Goal: Task Accomplishment & Management: Manage account settings

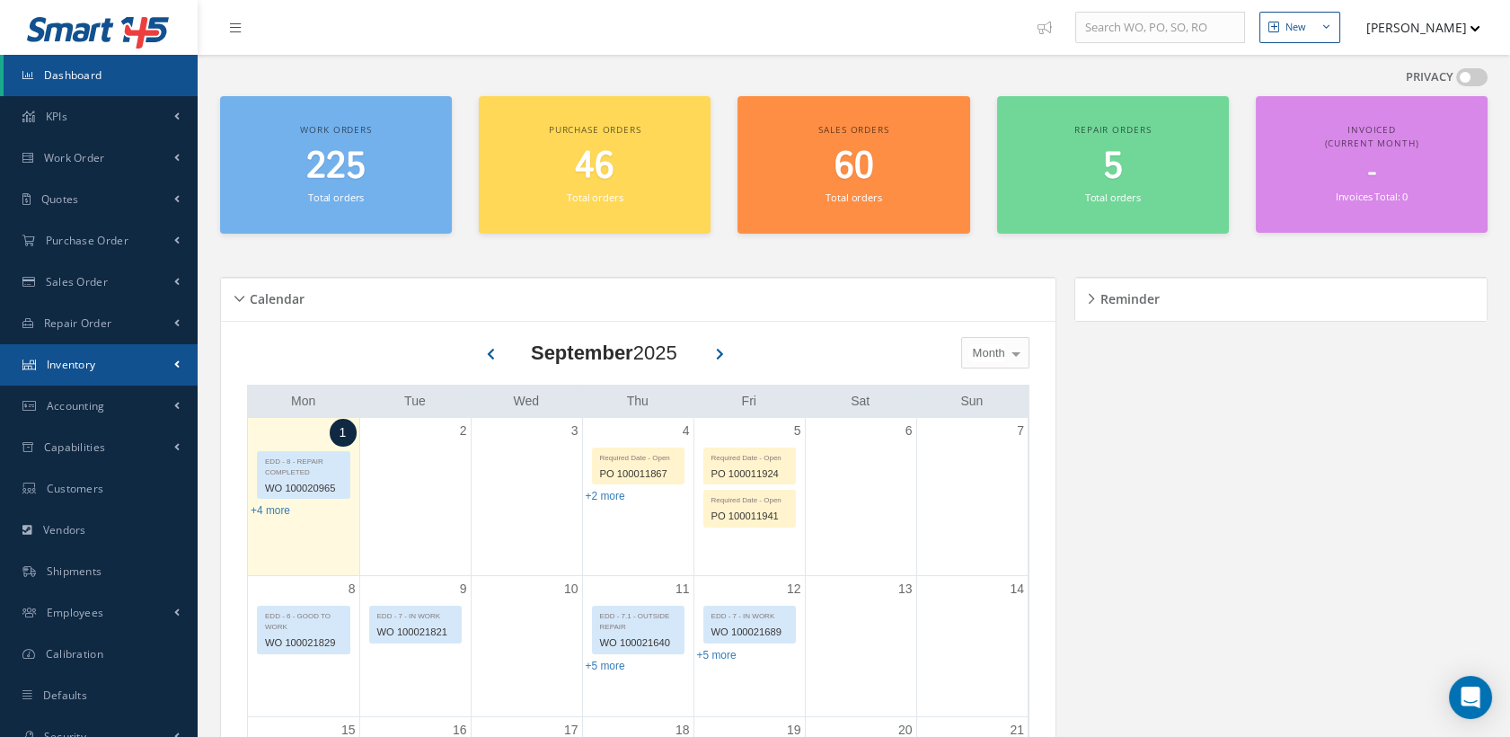
click at [82, 370] on span "Inventory" at bounding box center [71, 364] width 49 height 15
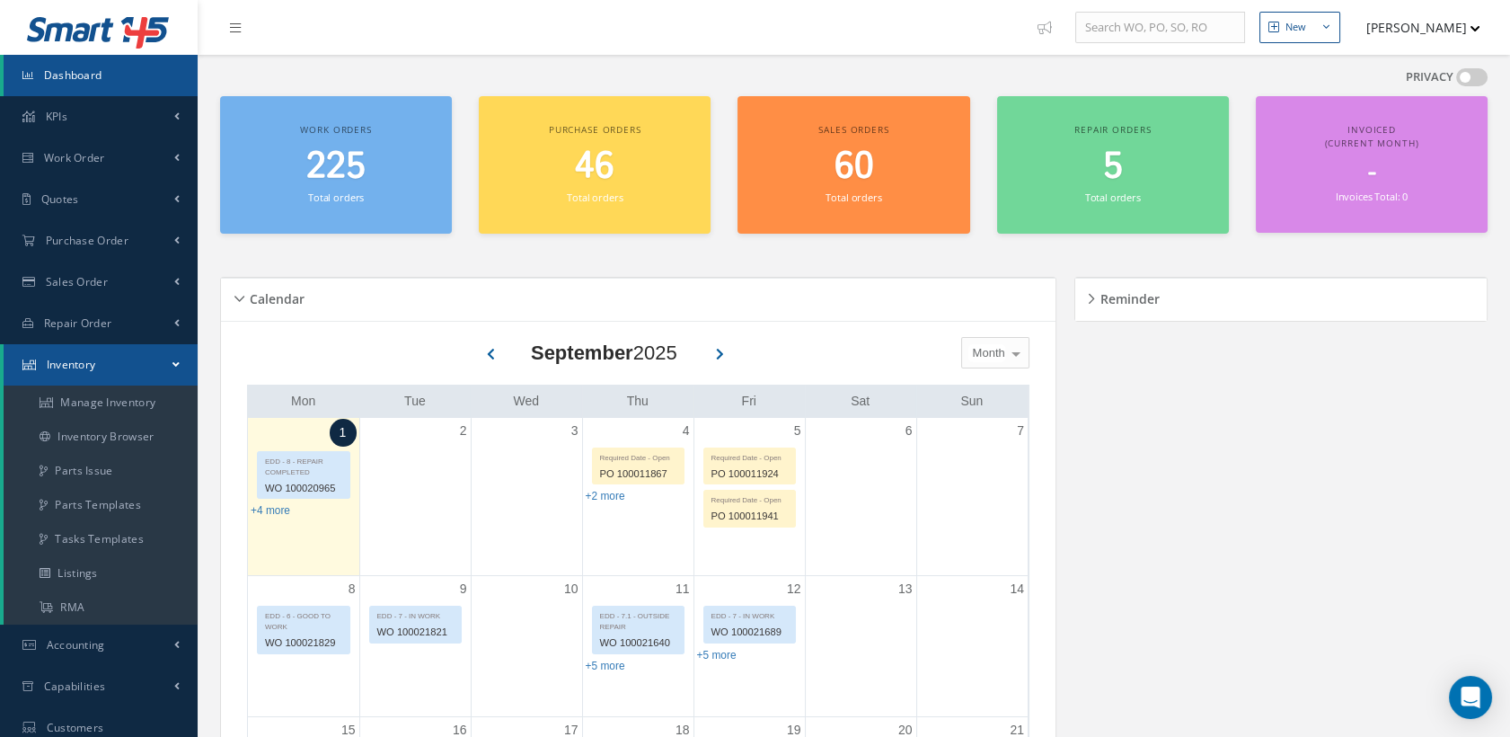
click at [75, 356] on link "Inventory" at bounding box center [101, 364] width 194 height 41
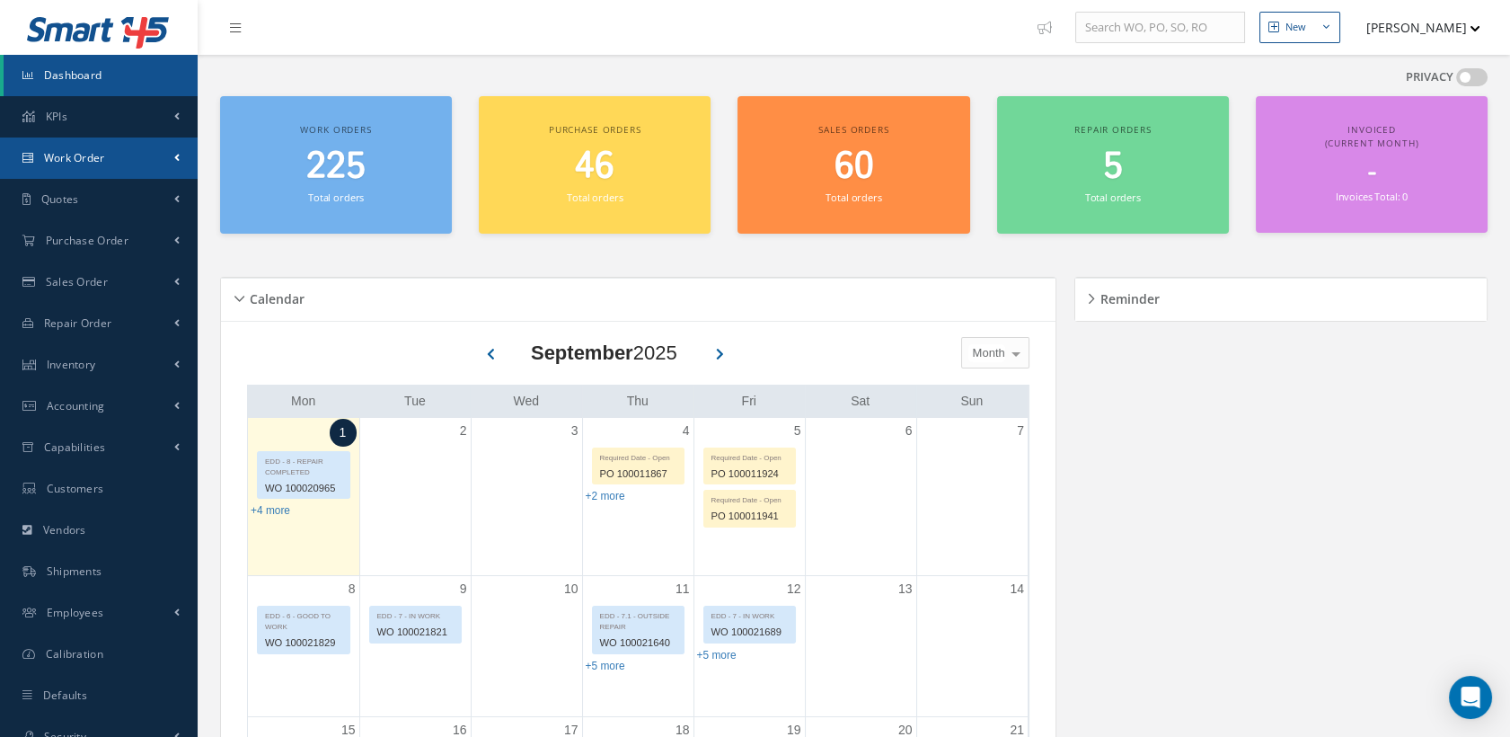
click at [66, 154] on span "Work Order" at bounding box center [74, 157] width 61 height 15
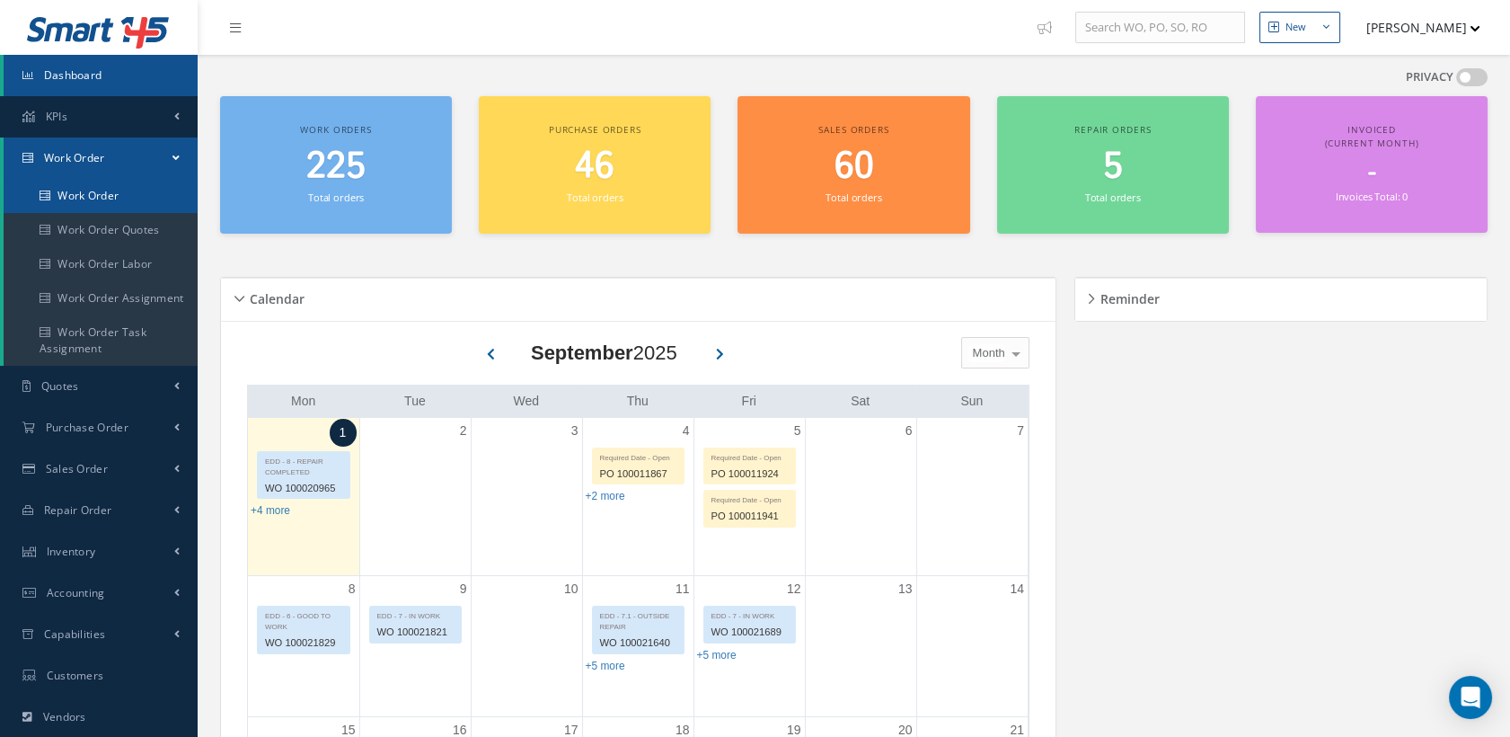
click at [77, 188] on link "Work Order" at bounding box center [101, 196] width 194 height 34
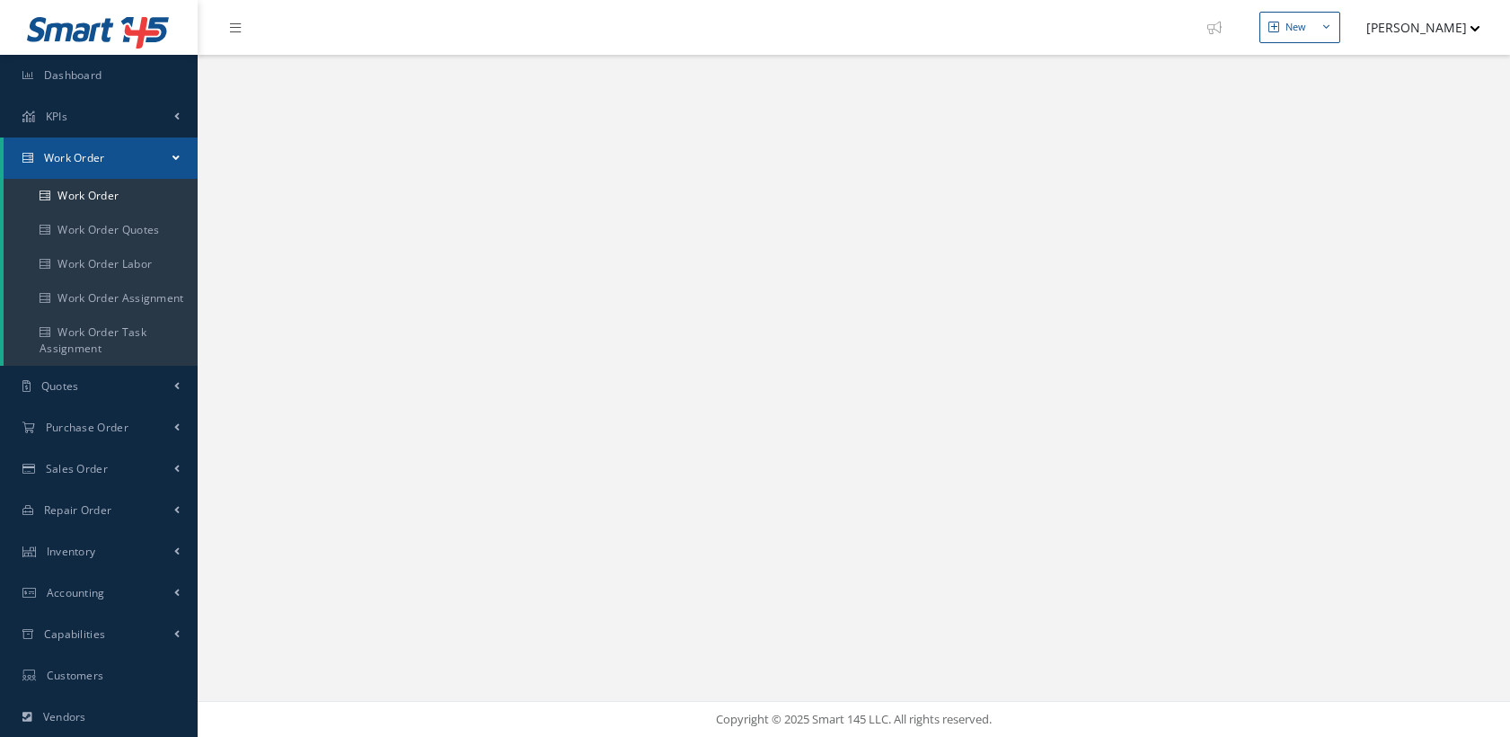
select select "25"
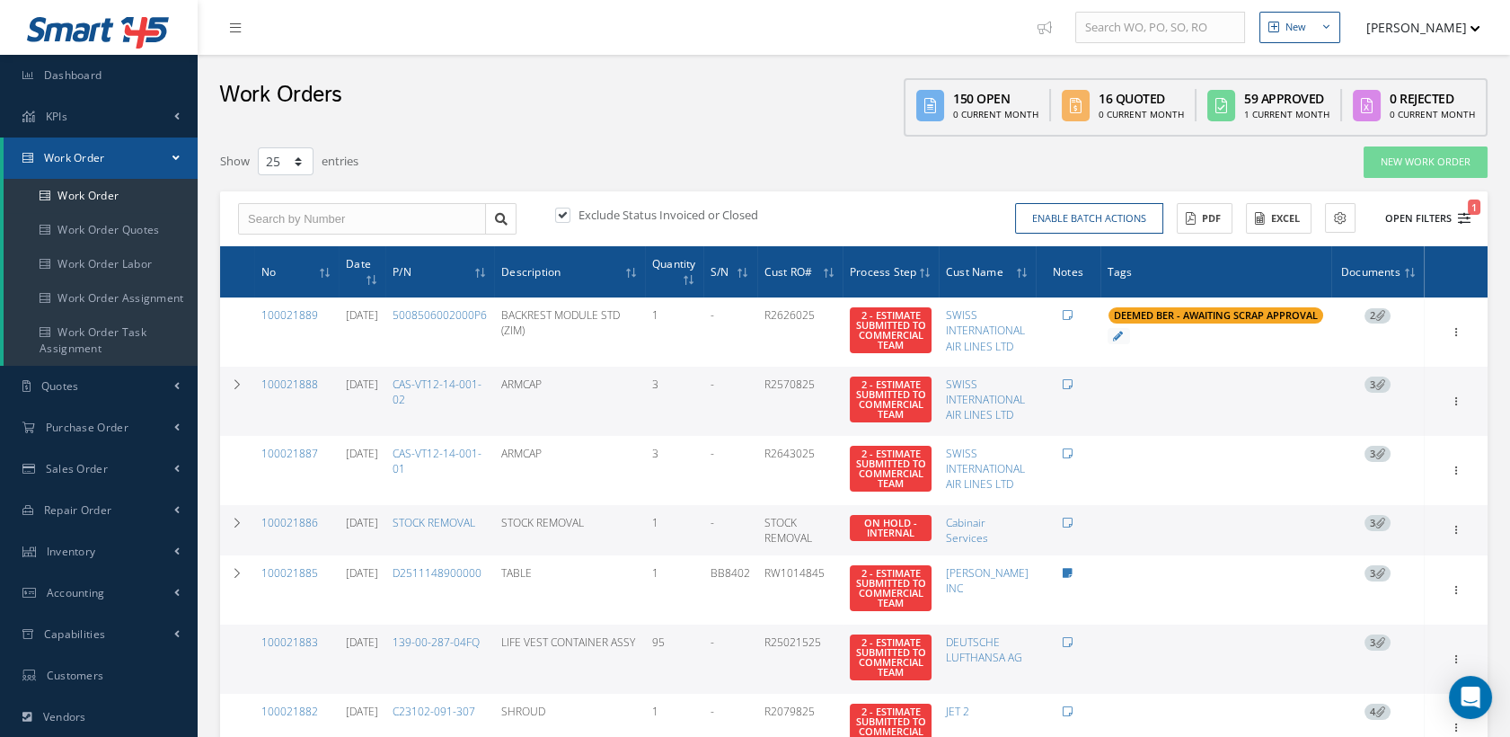
click at [1462, 212] on icon "1" at bounding box center [1464, 218] width 13 height 13
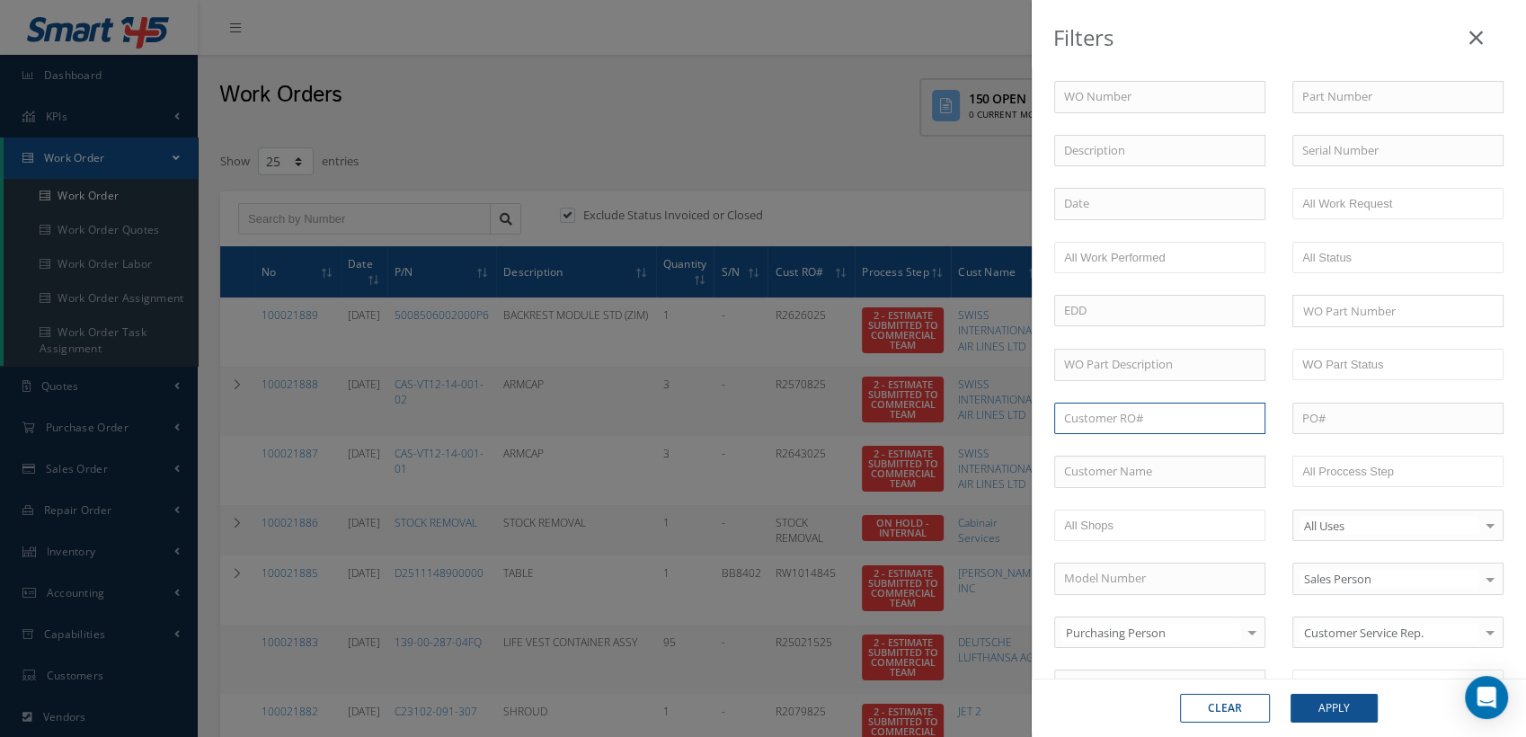
click at [1101, 413] on input "text" at bounding box center [1159, 419] width 211 height 32
paste input "R01044284"
type input "R01044284"
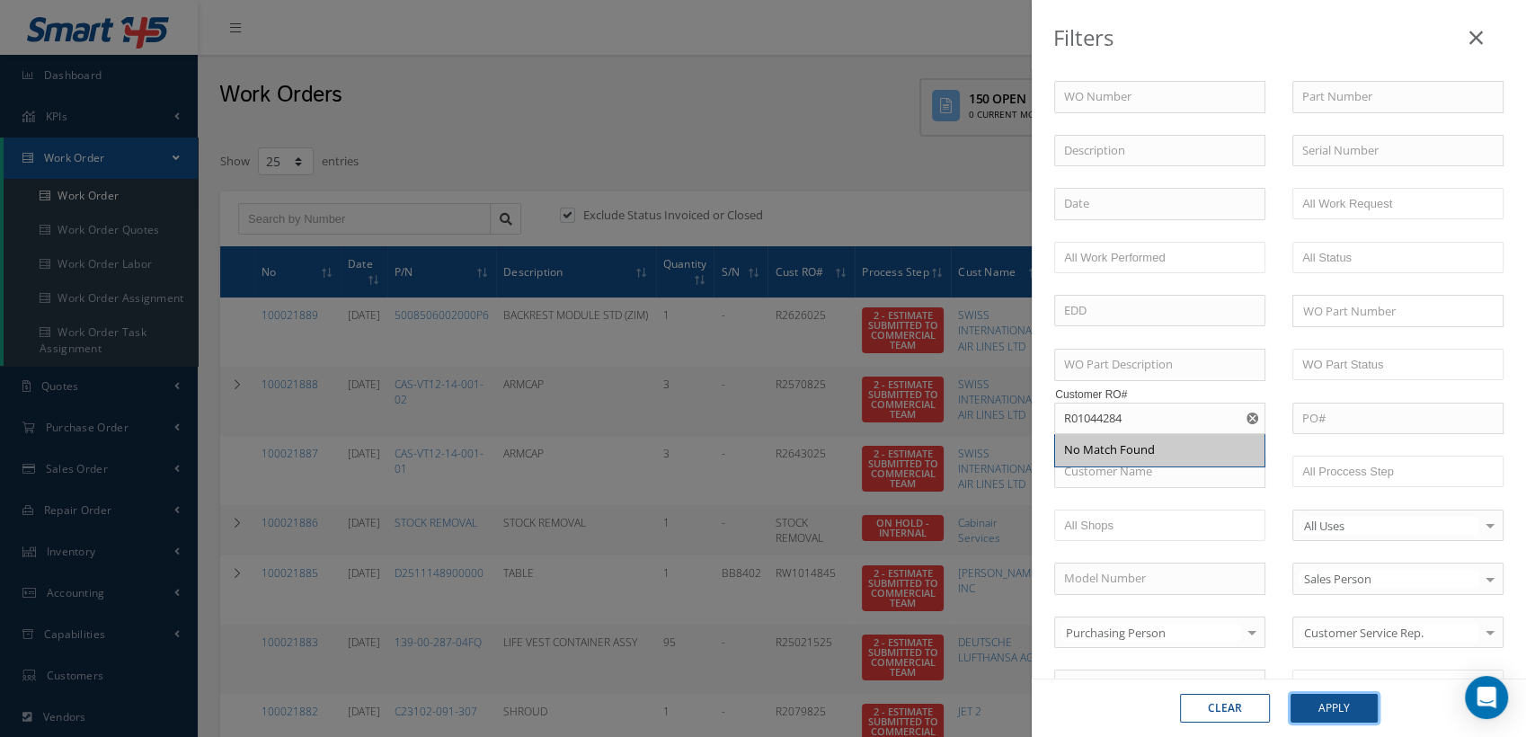
click at [1337, 706] on button "Apply" at bounding box center [1333, 708] width 87 height 29
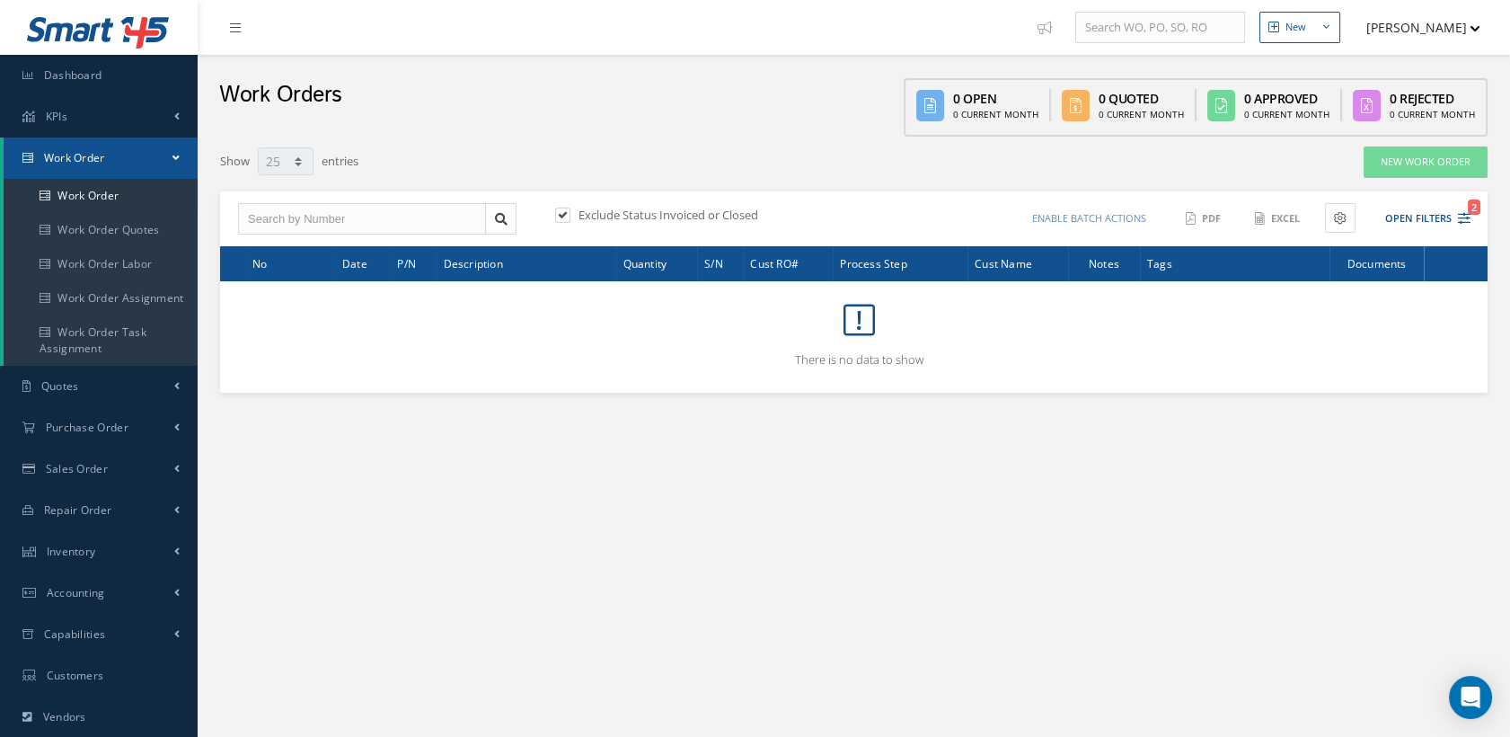
click at [570, 212] on label at bounding box center [572, 215] width 4 height 16
click at [563, 212] on input "checkbox" at bounding box center [561, 216] width 12 height 12
checkbox input "false"
click at [1465, 215] on icon "1" at bounding box center [1464, 218] width 13 height 13
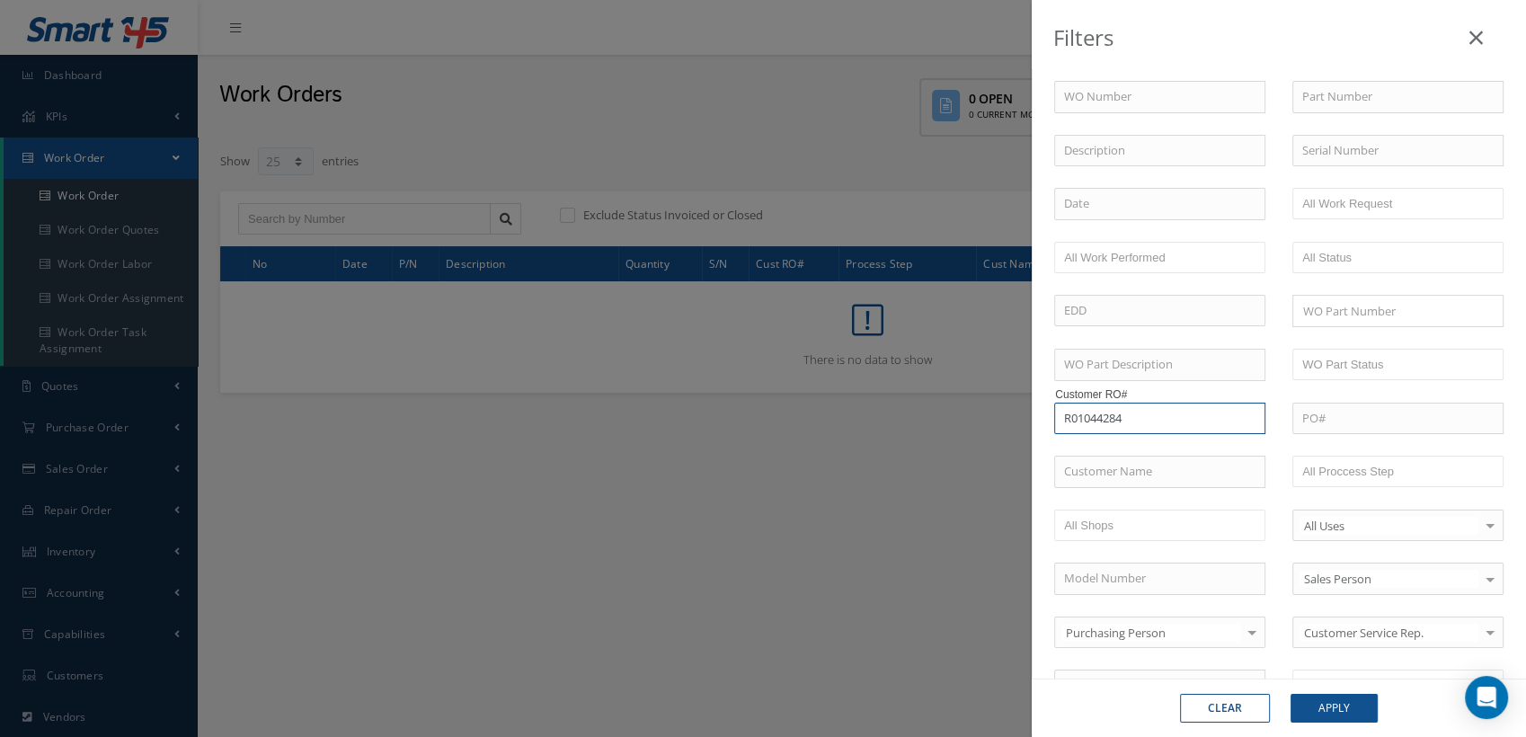
click at [1134, 415] on input "R01044284" at bounding box center [1159, 419] width 211 height 32
click at [1477, 37] on icon at bounding box center [1475, 38] width 13 height 22
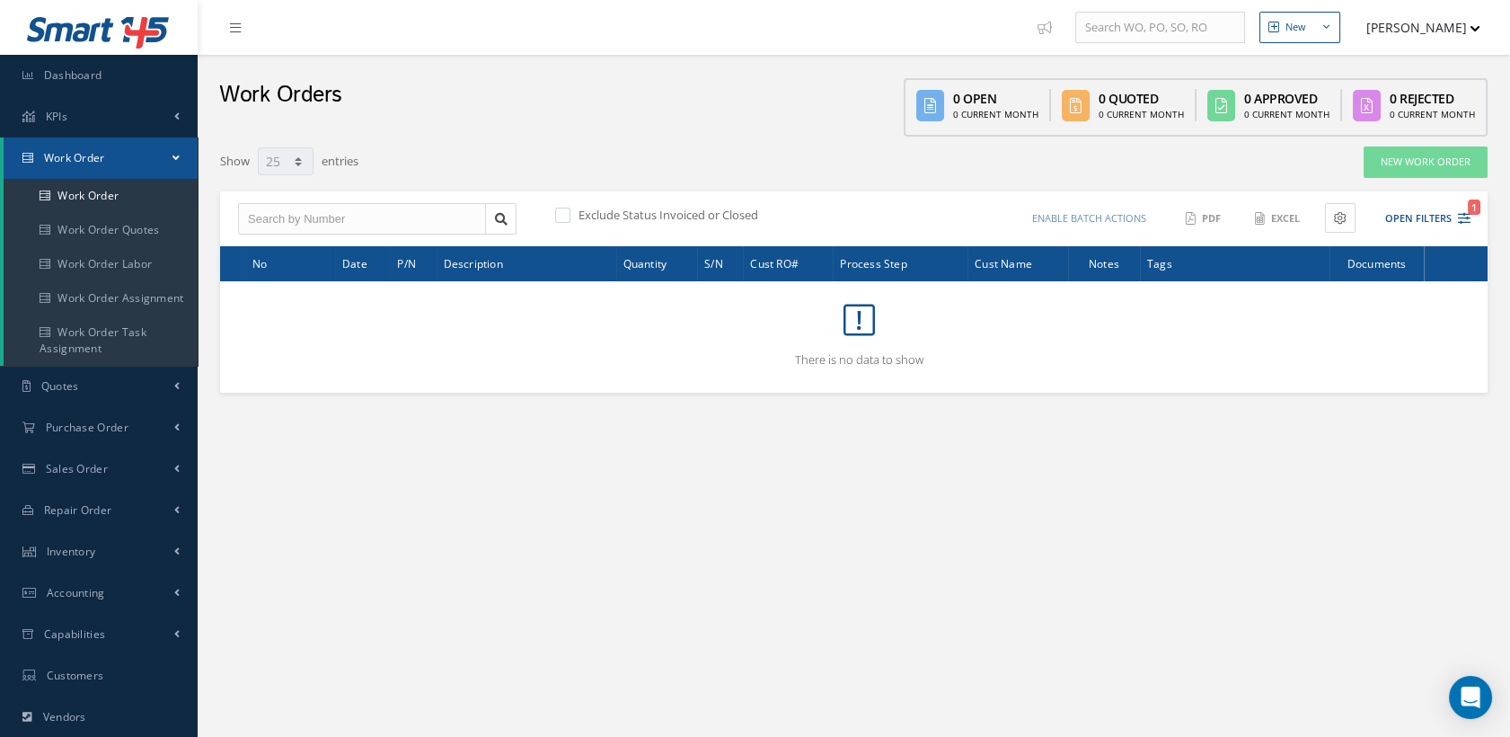
click at [584, 420] on div "Filters WO Number Part Number Description Serial Number - BER CERTIFICATION FIL…" at bounding box center [854, 283] width 1286 height 292
click at [324, 225] on input "text" at bounding box center [362, 219] width 248 height 32
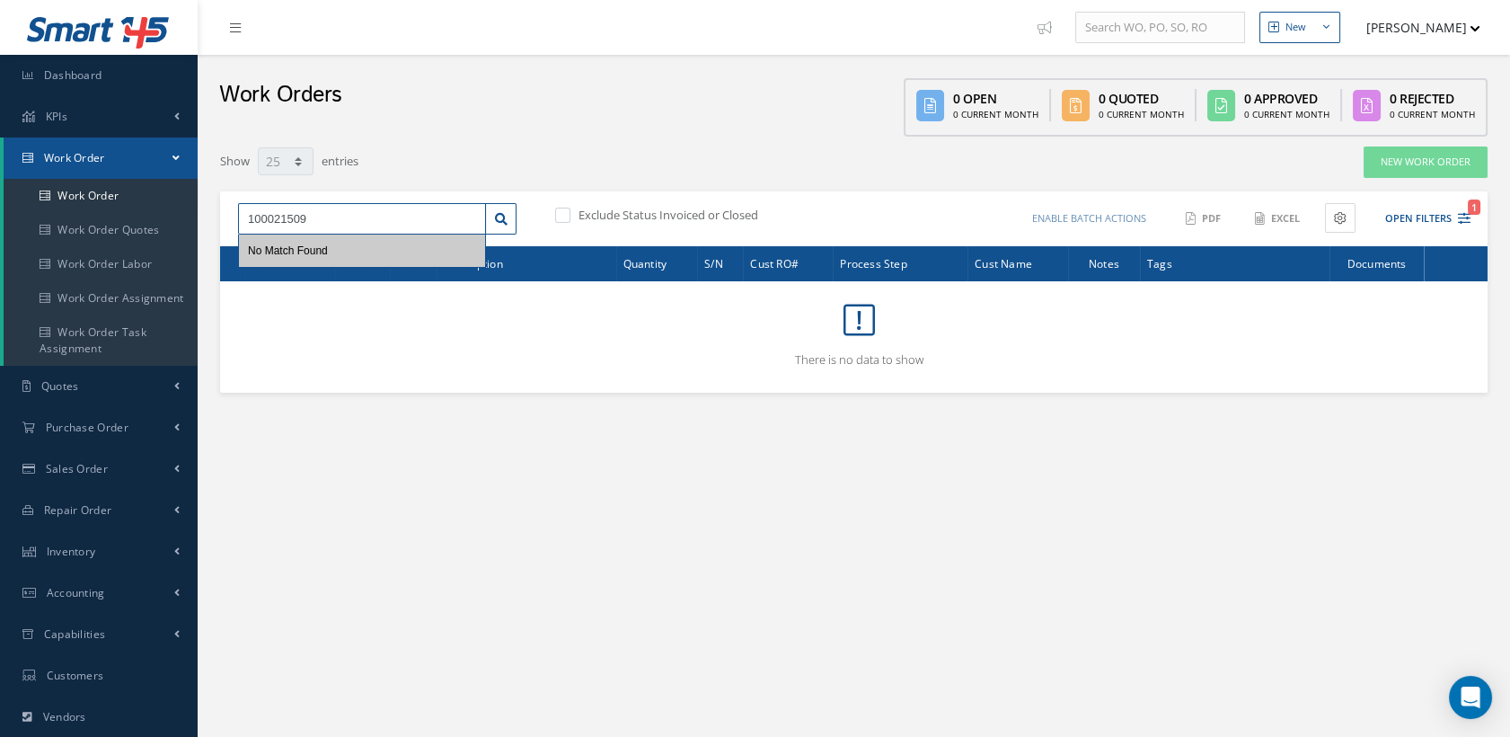
type input "100021509"
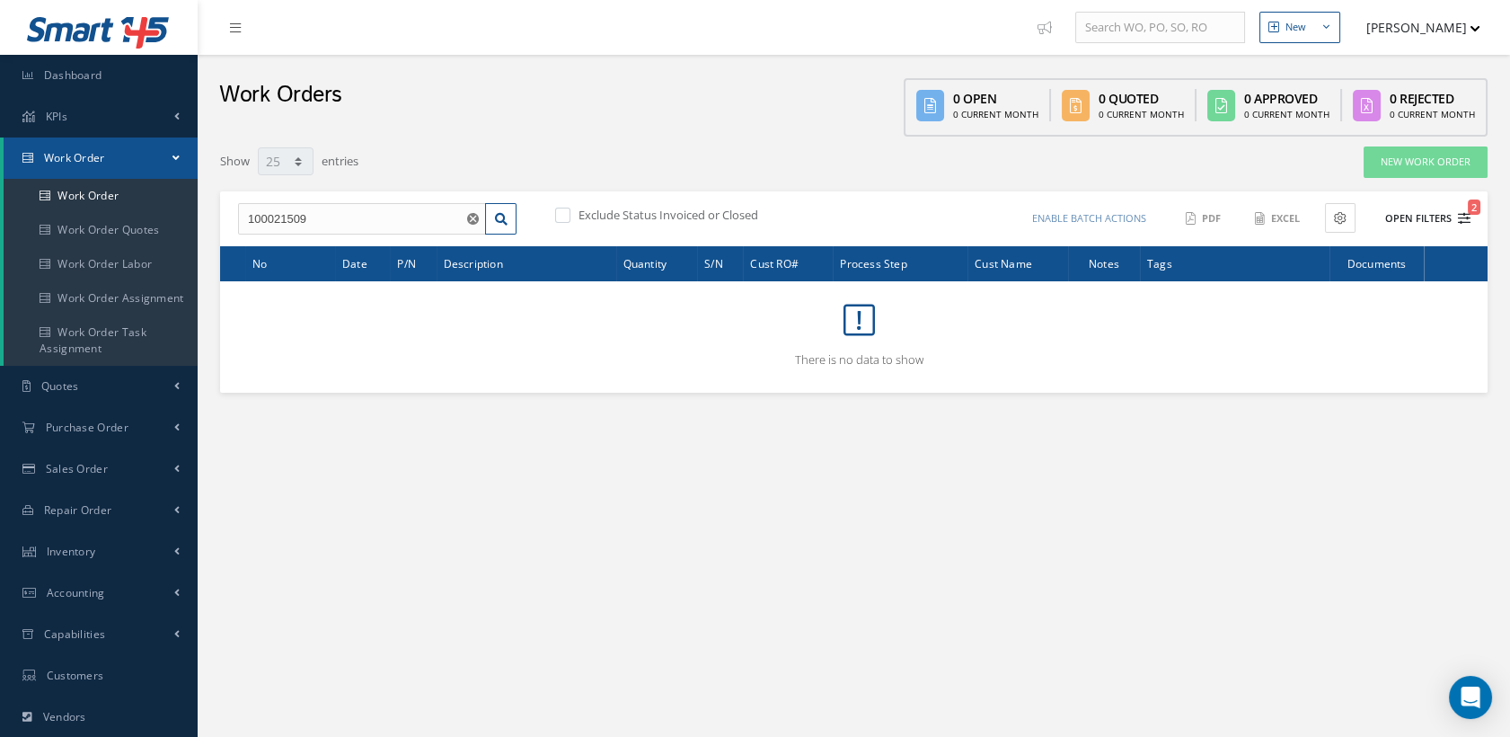
click at [1472, 211] on span "2" at bounding box center [1474, 206] width 13 height 15
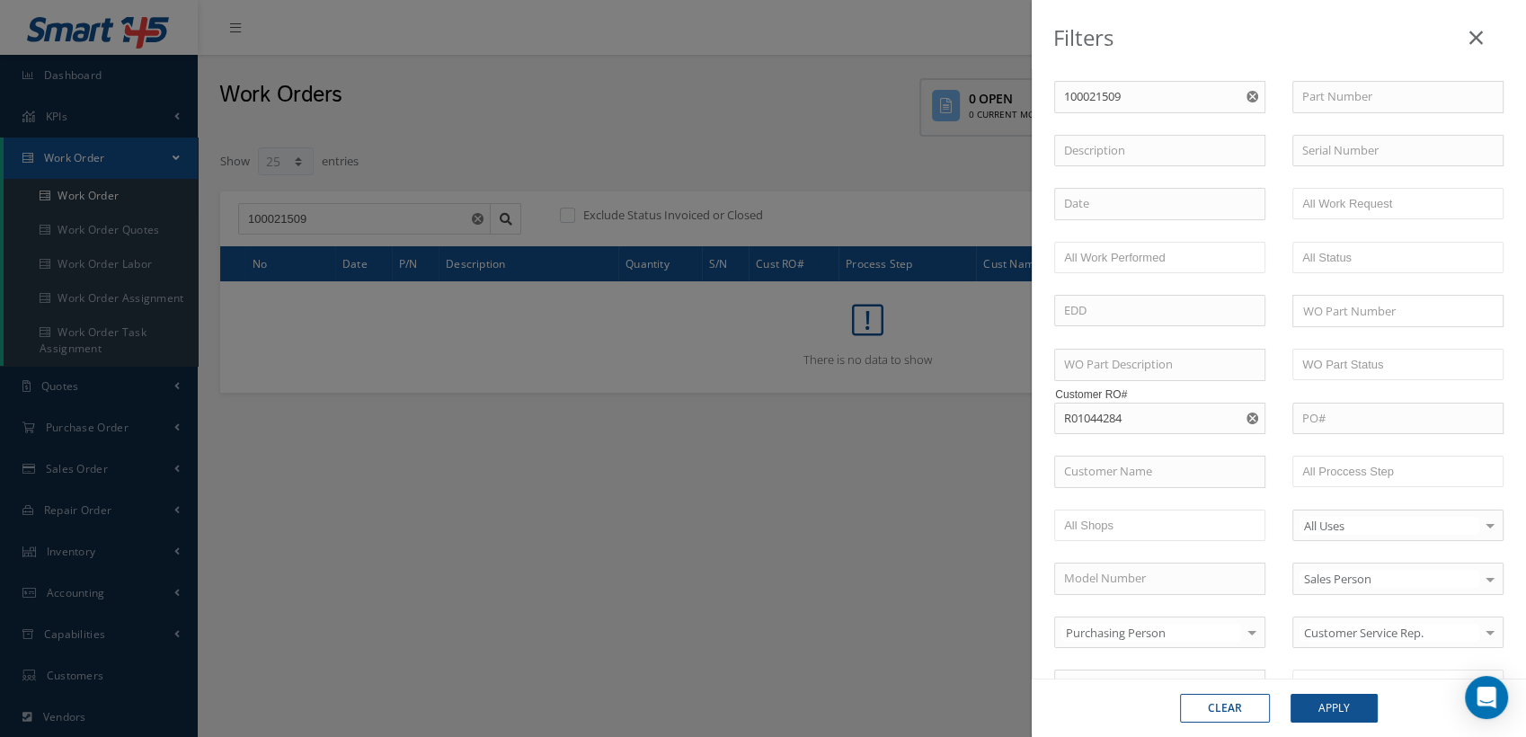
click at [1251, 711] on button "Clear" at bounding box center [1225, 708] width 90 height 29
checkbox input "true"
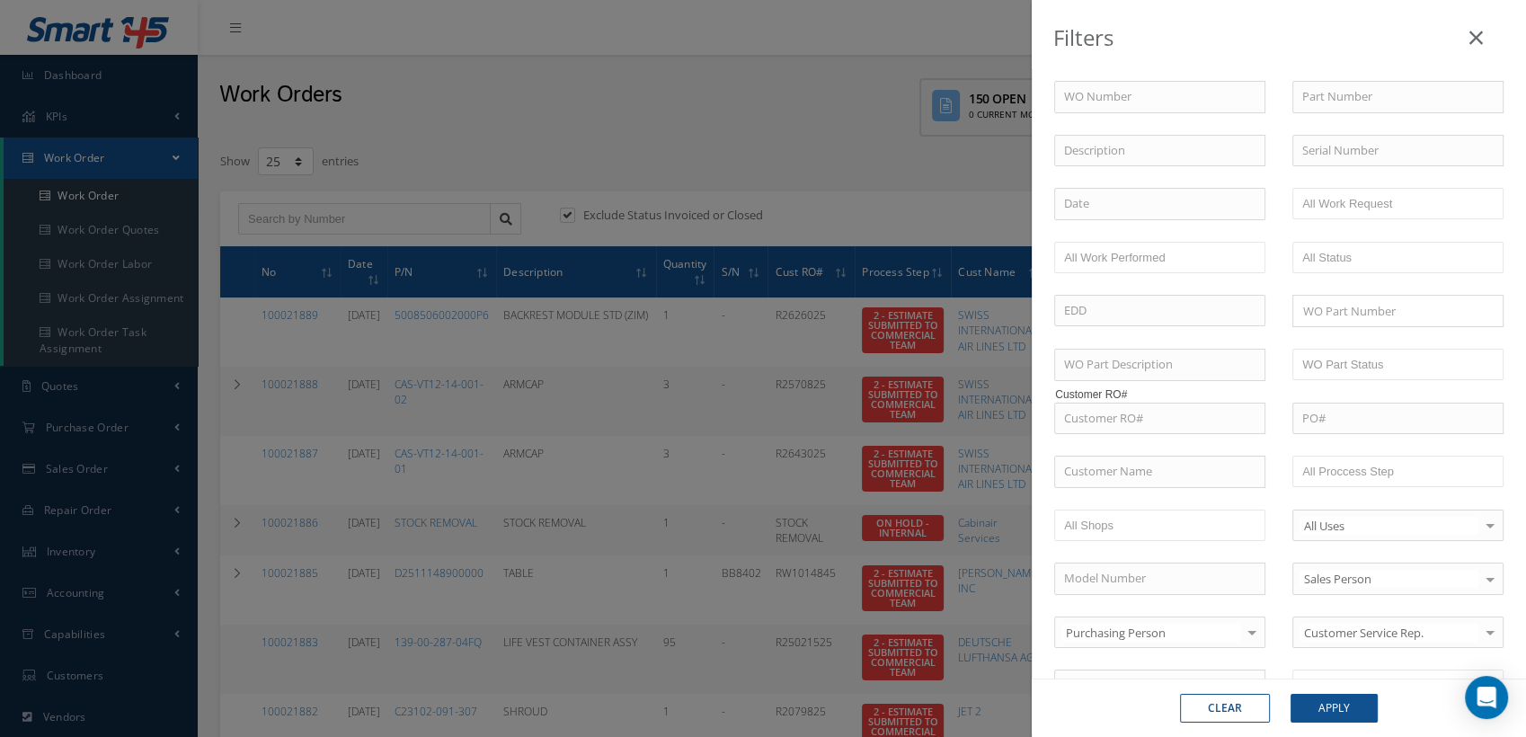
click at [1479, 33] on icon at bounding box center [1475, 38] width 13 height 22
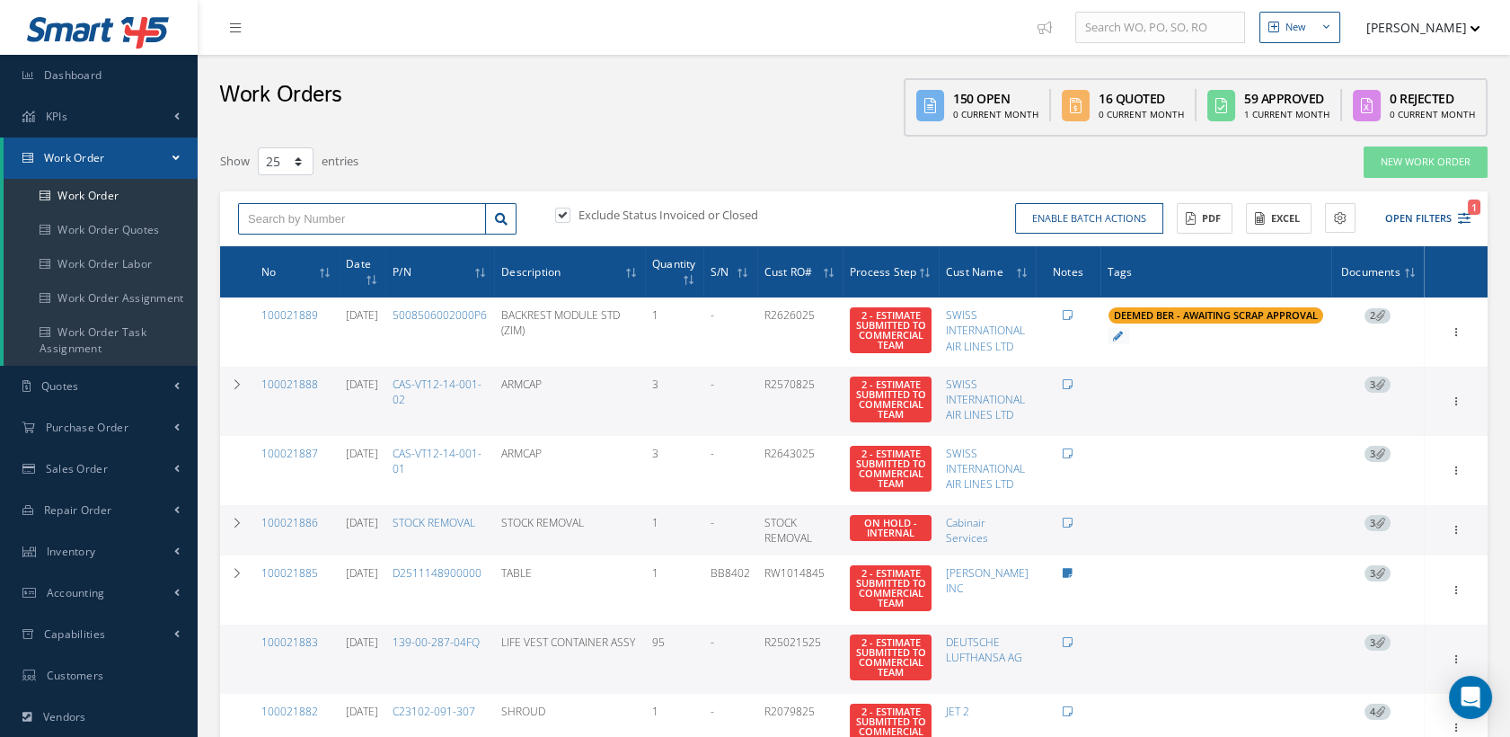
click at [305, 222] on input "text" at bounding box center [362, 219] width 248 height 32
type input "100021509"
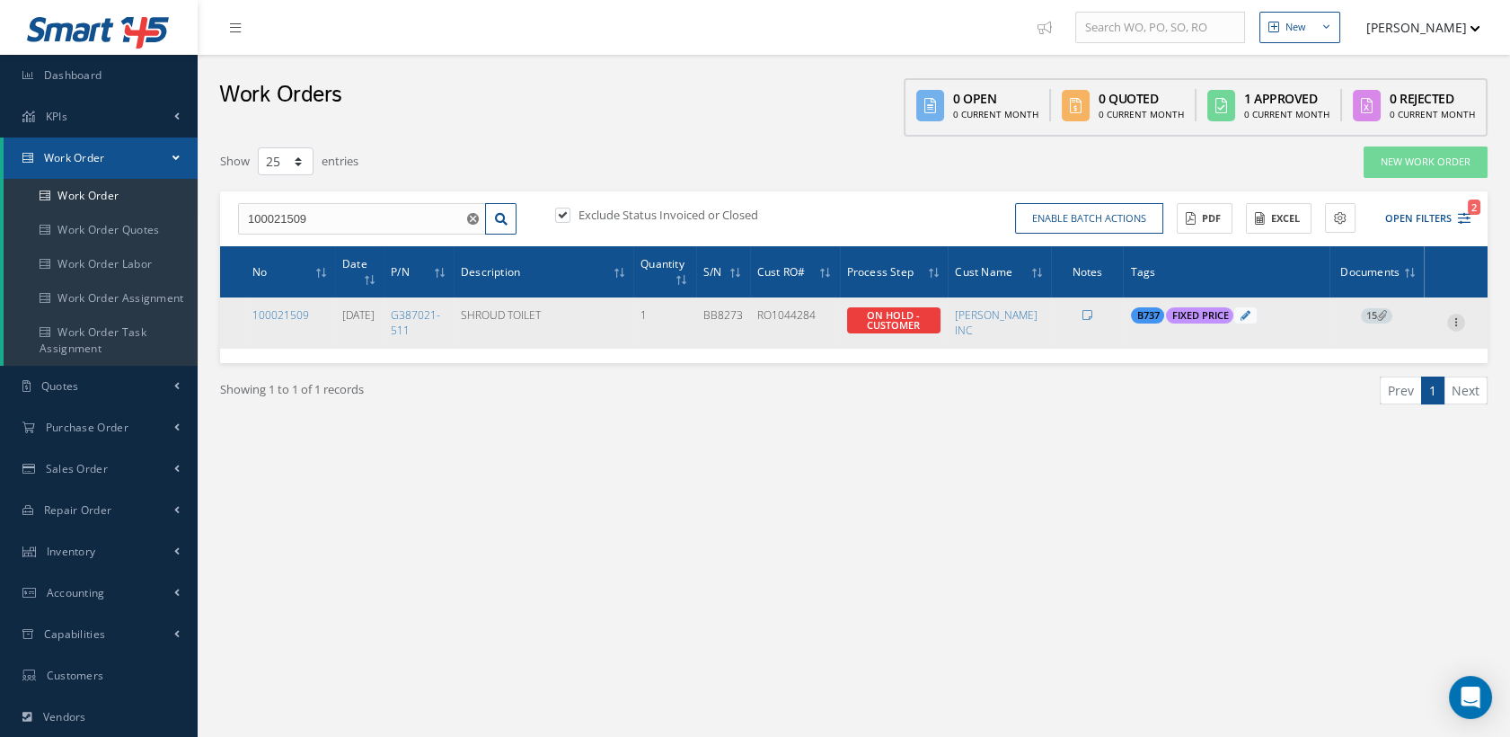
click at [1455, 317] on icon at bounding box center [1456, 321] width 18 height 14
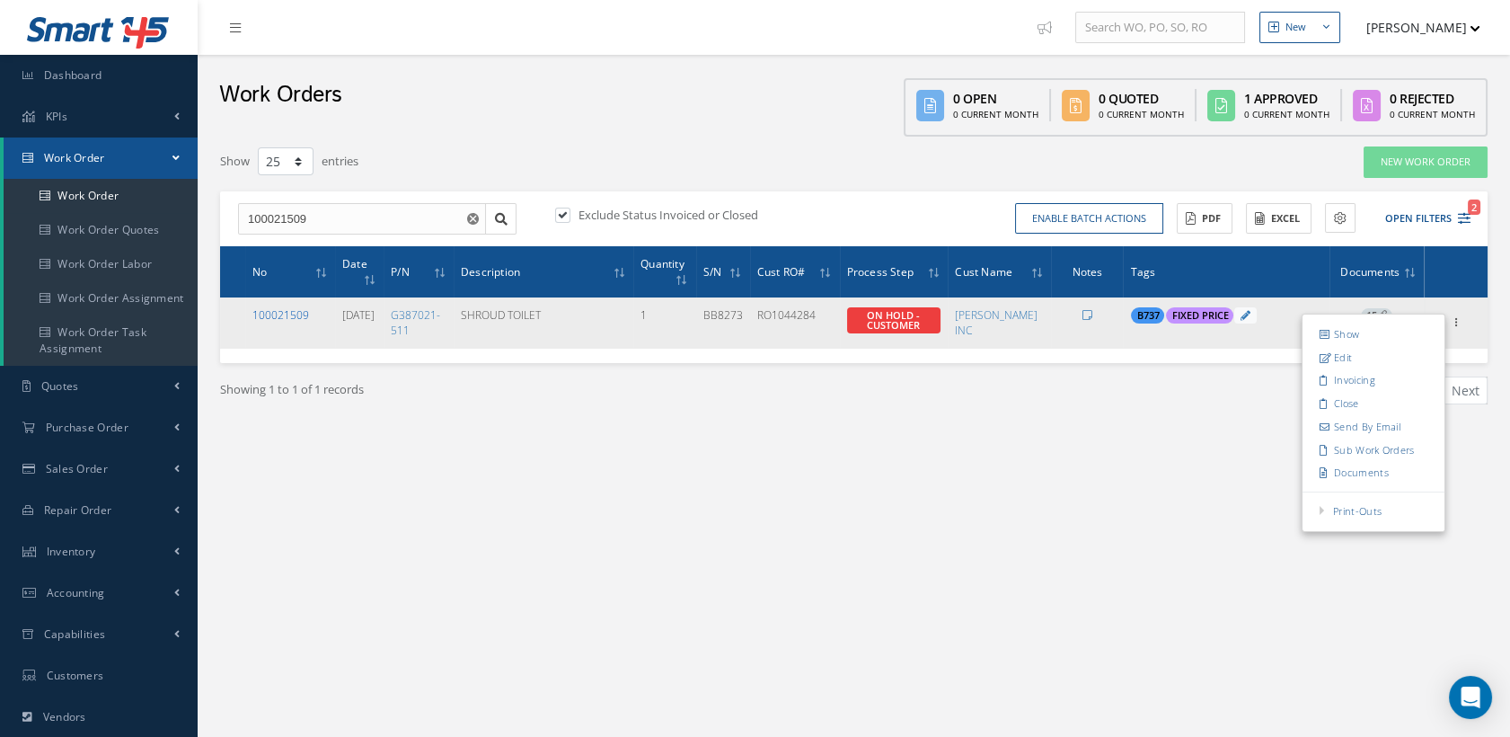
click at [279, 310] on link "100021509" at bounding box center [280, 314] width 57 height 15
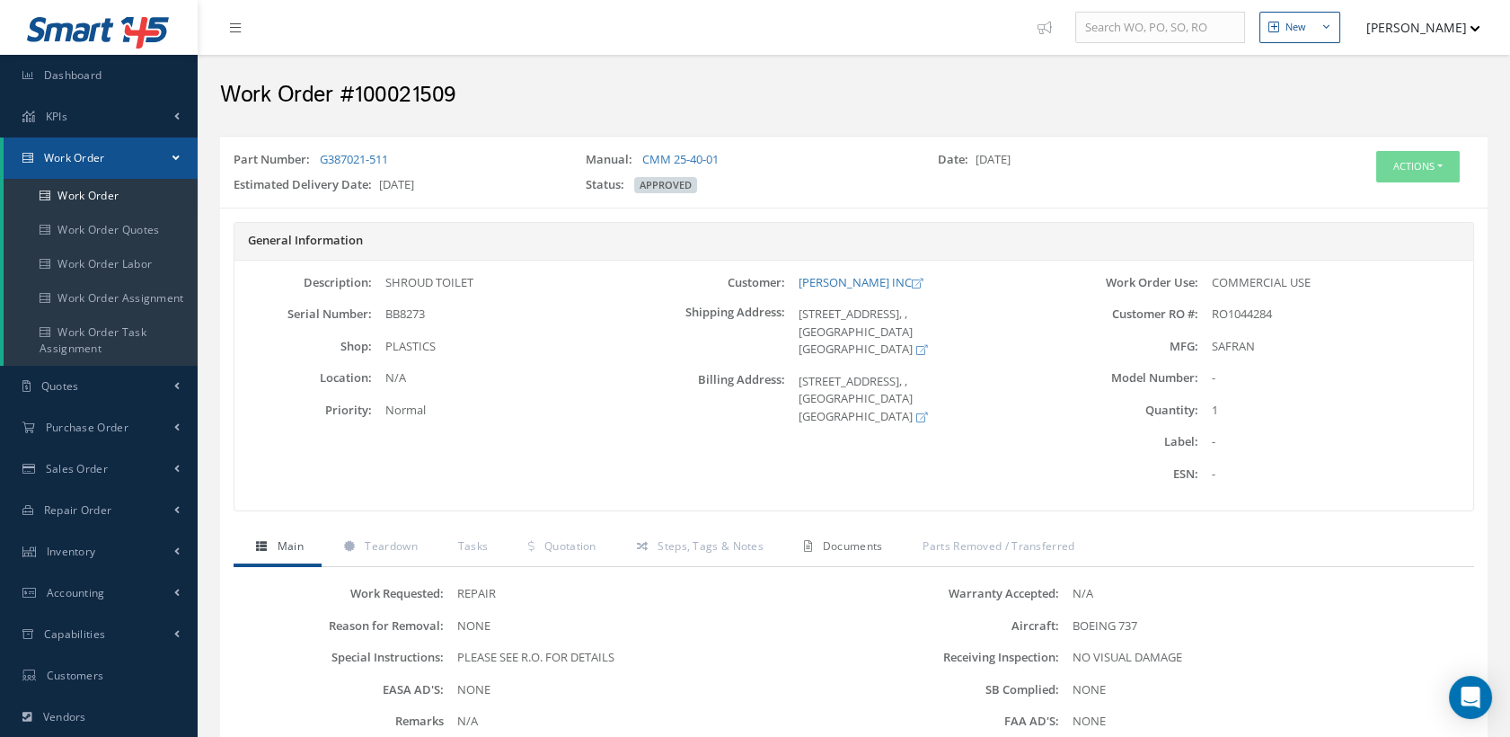
click at [871, 551] on span "Documents" at bounding box center [853, 545] width 60 height 15
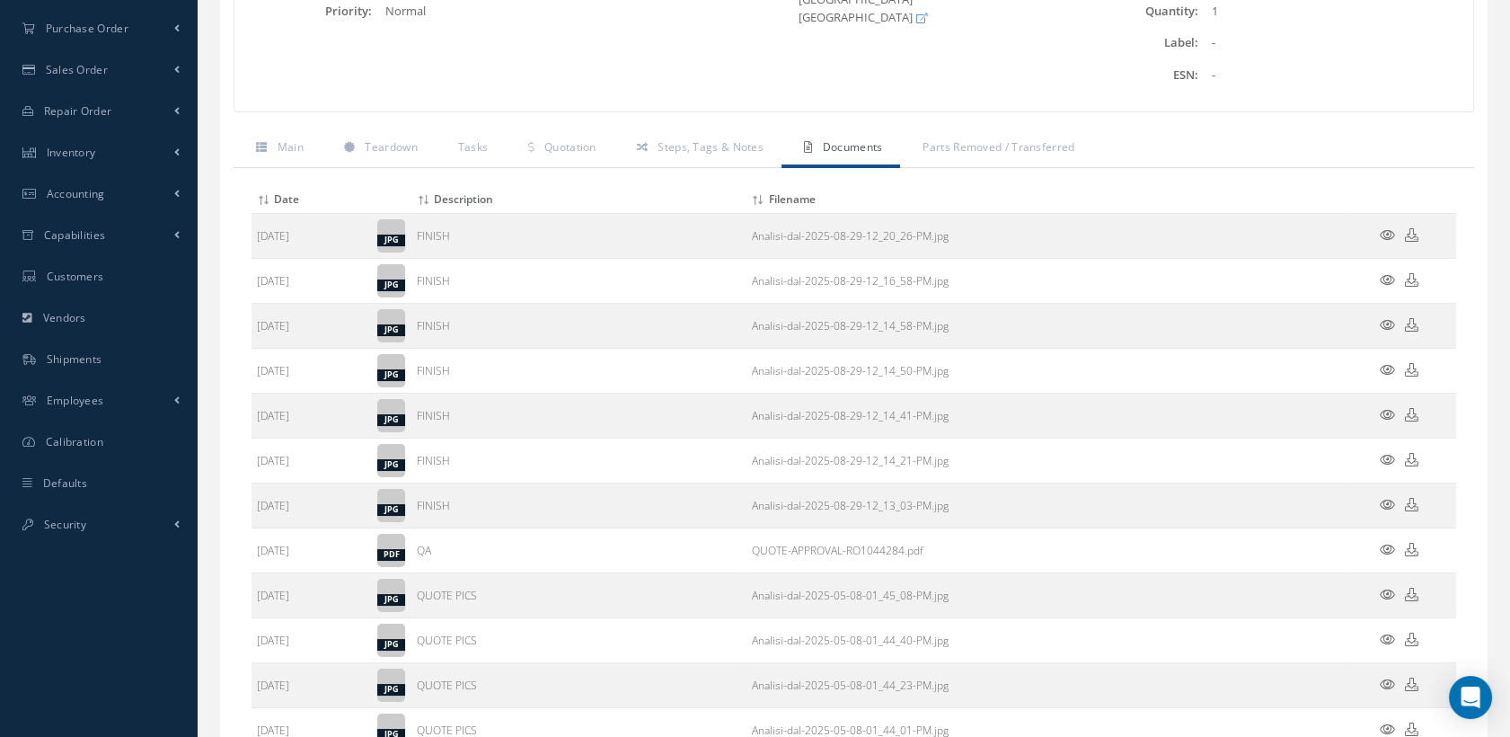
scroll to position [598, 0]
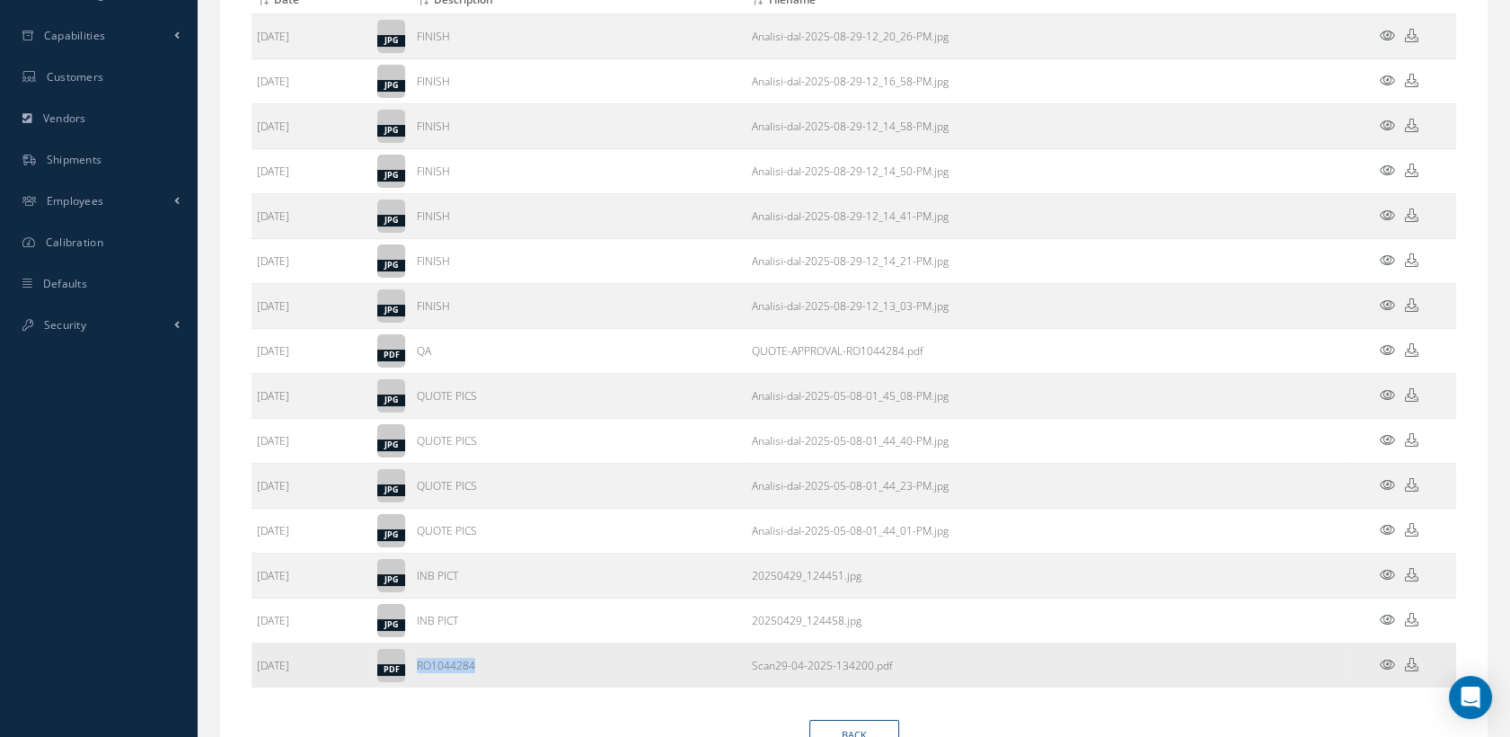
drag, startPoint x: 482, startPoint y: 662, endPoint x: 416, endPoint y: 658, distance: 65.7
click at [416, 658] on td "RO1044284" at bounding box center [579, 665] width 334 height 45
copy td "RO1044284"
click at [1412, 658] on icon at bounding box center [1411, 664] width 13 height 13
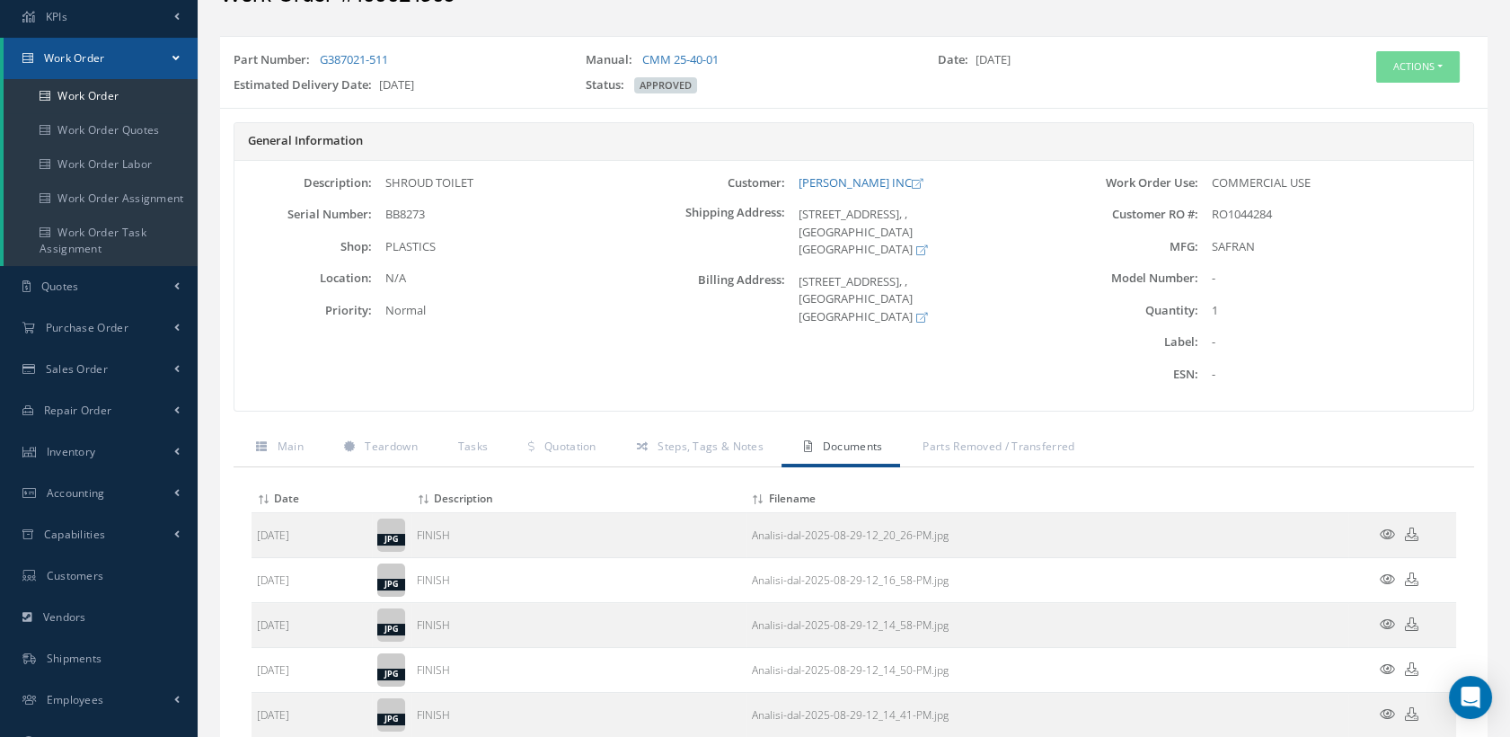
scroll to position [0, 0]
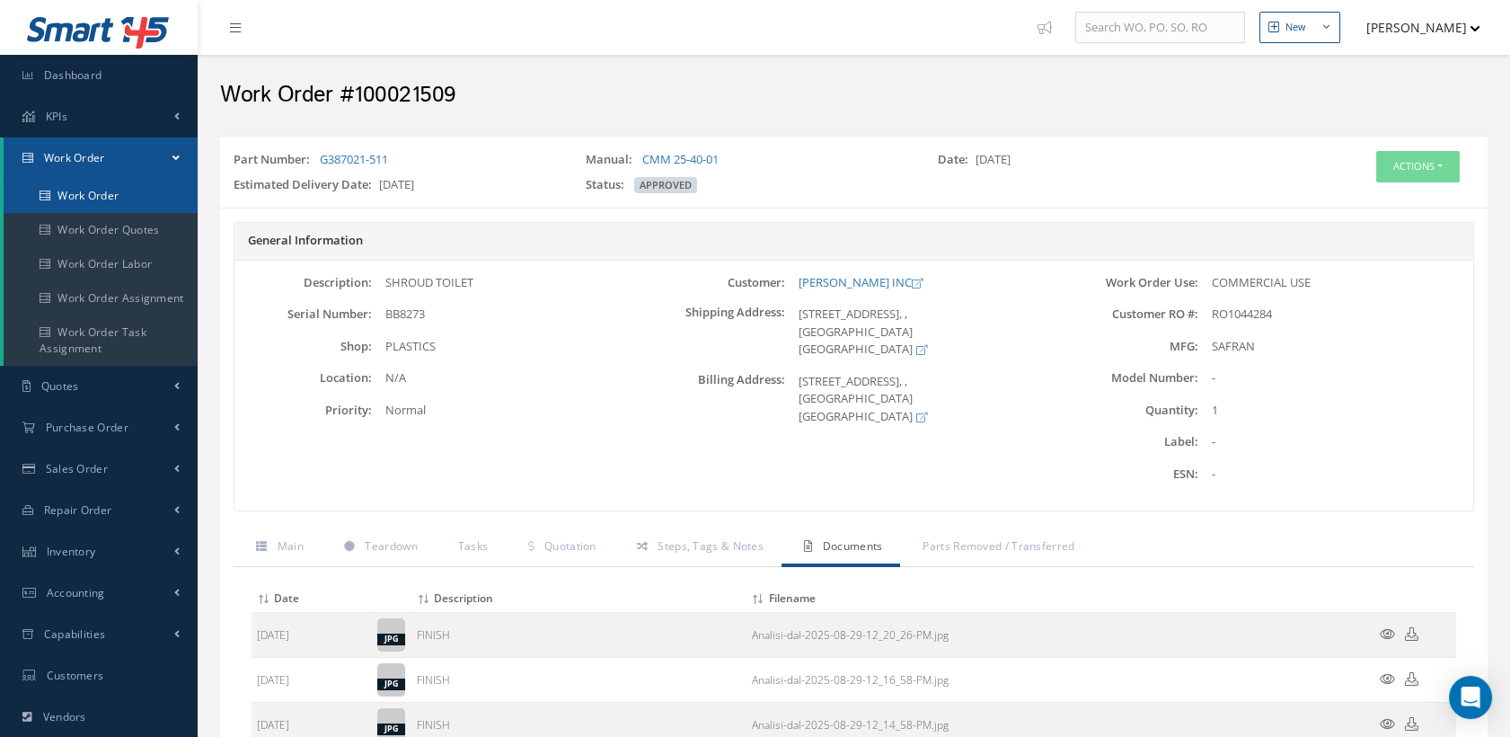
click at [128, 190] on link "Work Order" at bounding box center [101, 196] width 194 height 34
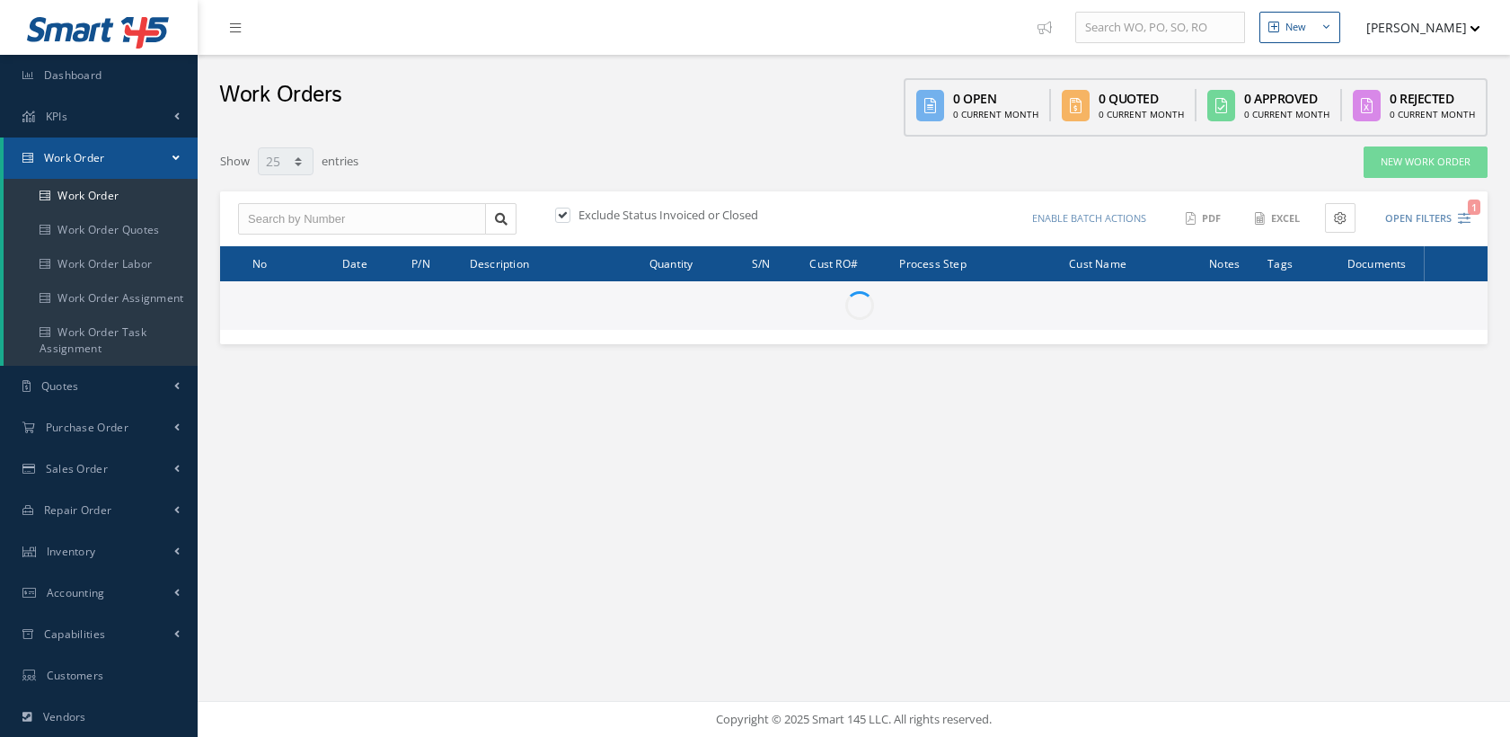
select select "25"
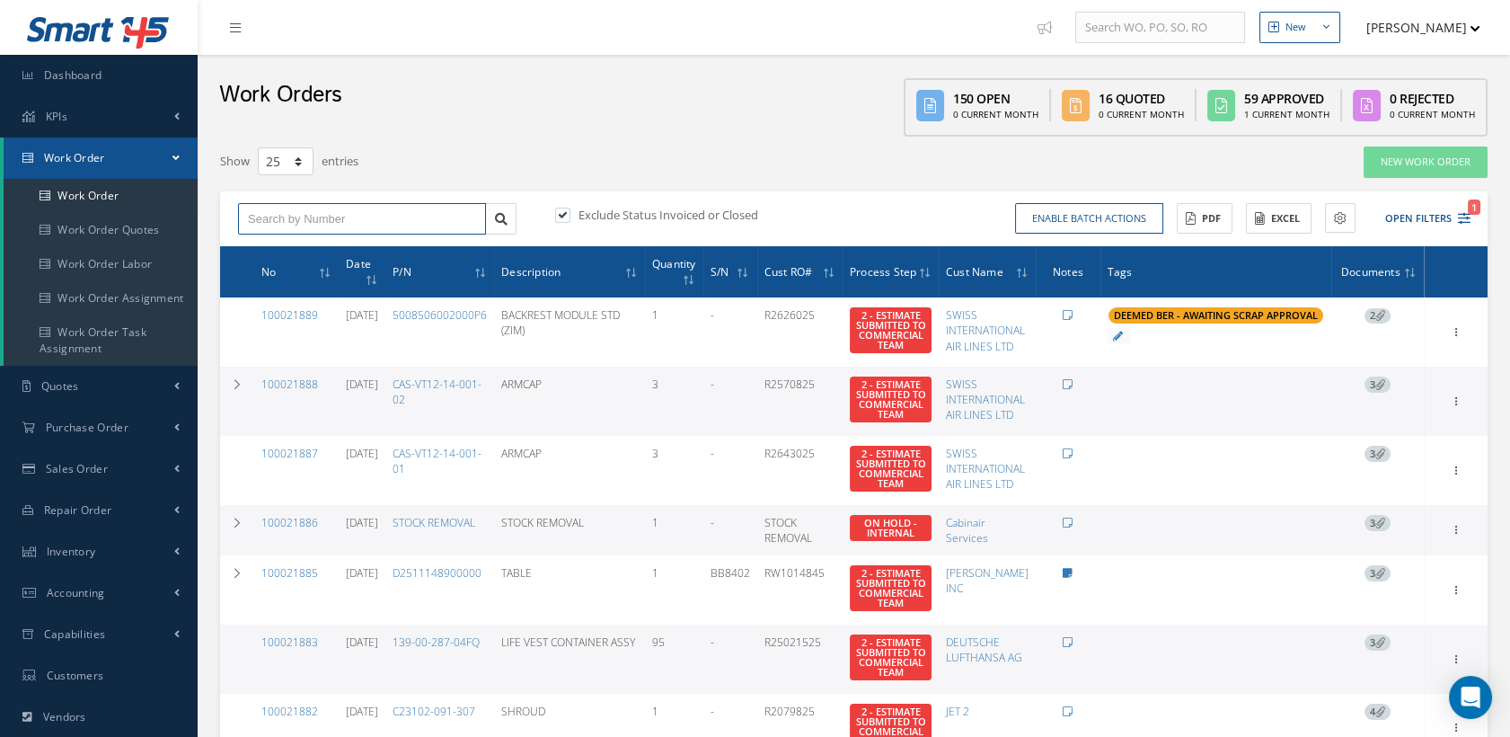
click at [362, 217] on input "text" at bounding box center [362, 219] width 248 height 32
type input "100021506"
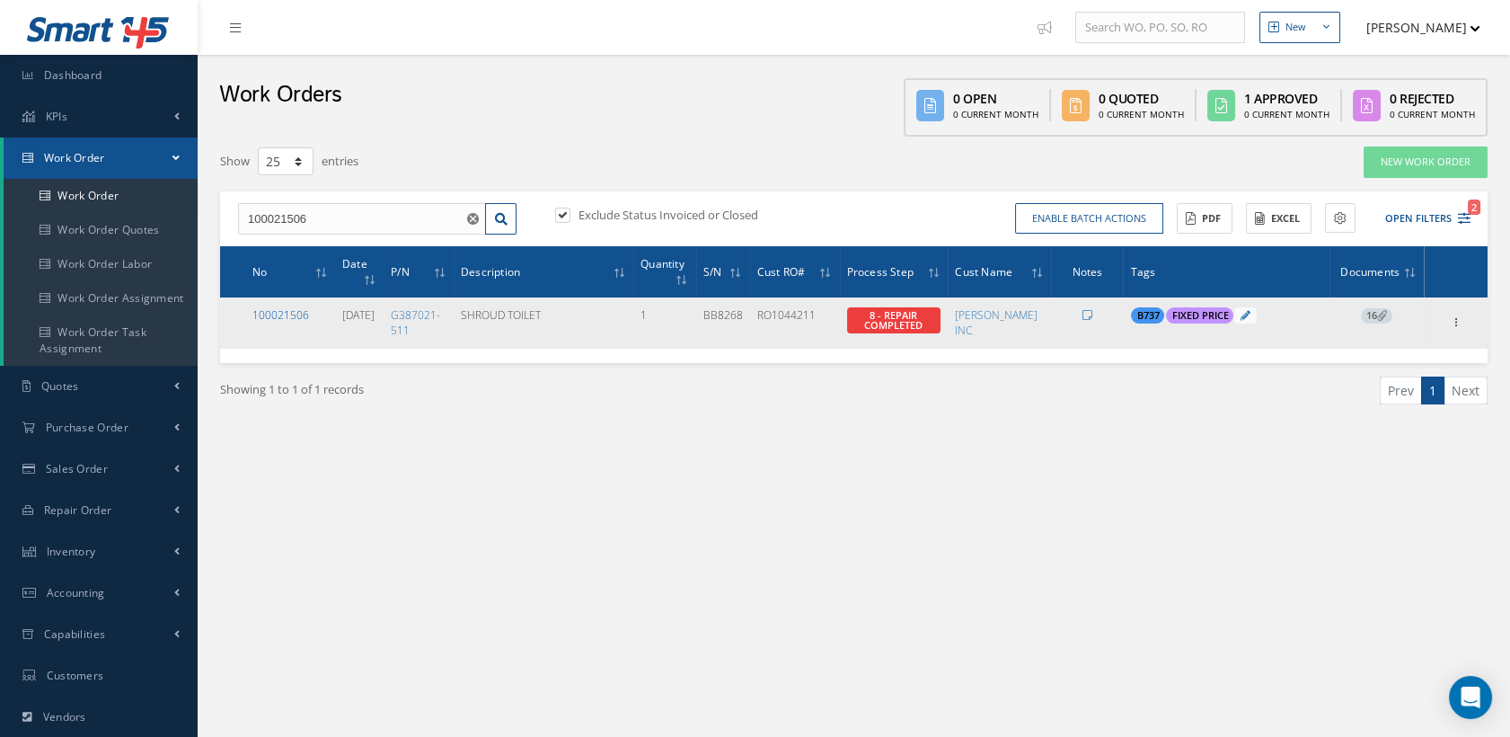
click at [286, 310] on link "100021506" at bounding box center [280, 314] width 57 height 15
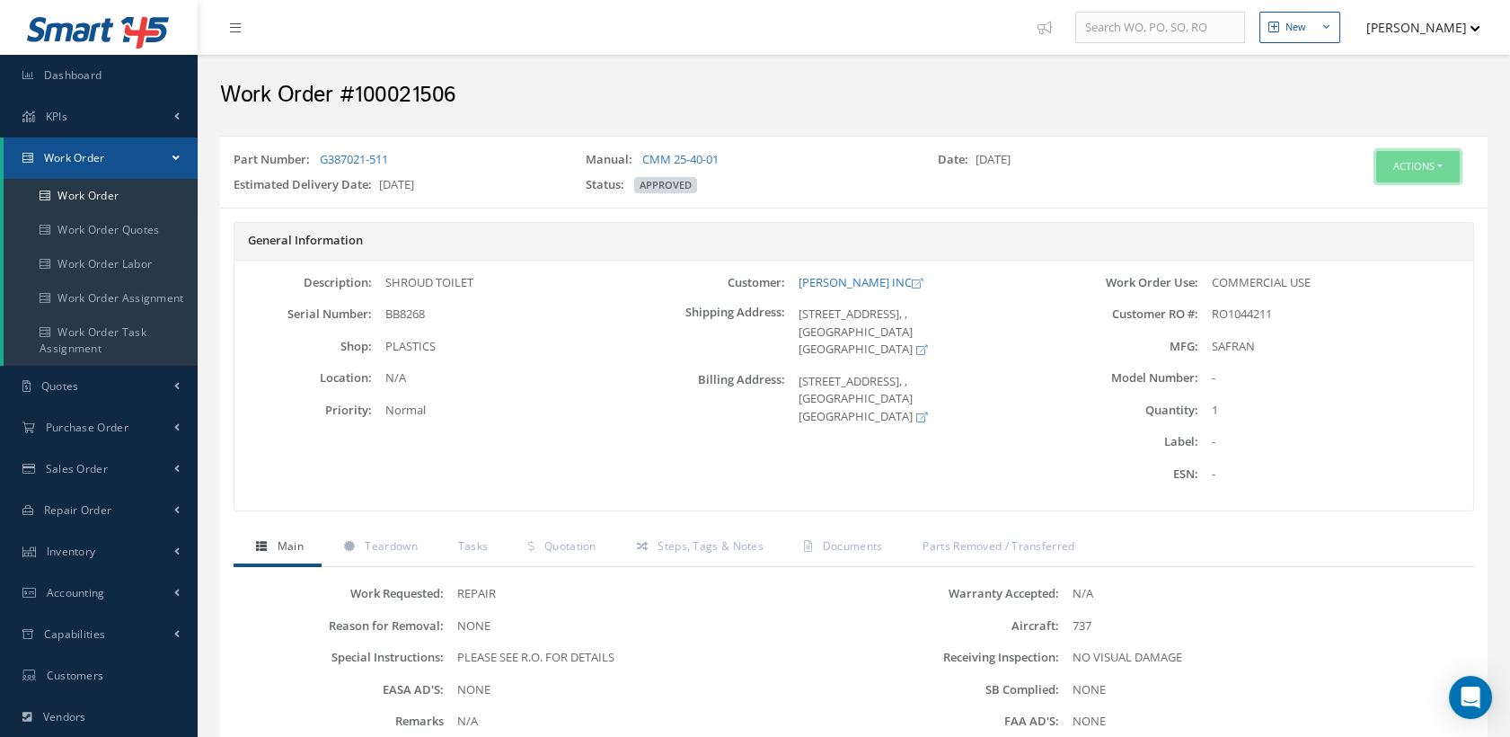
click at [1399, 169] on button "Actions" at bounding box center [1418, 166] width 84 height 31
click at [1376, 190] on link "Edit" at bounding box center [1389, 201] width 144 height 24
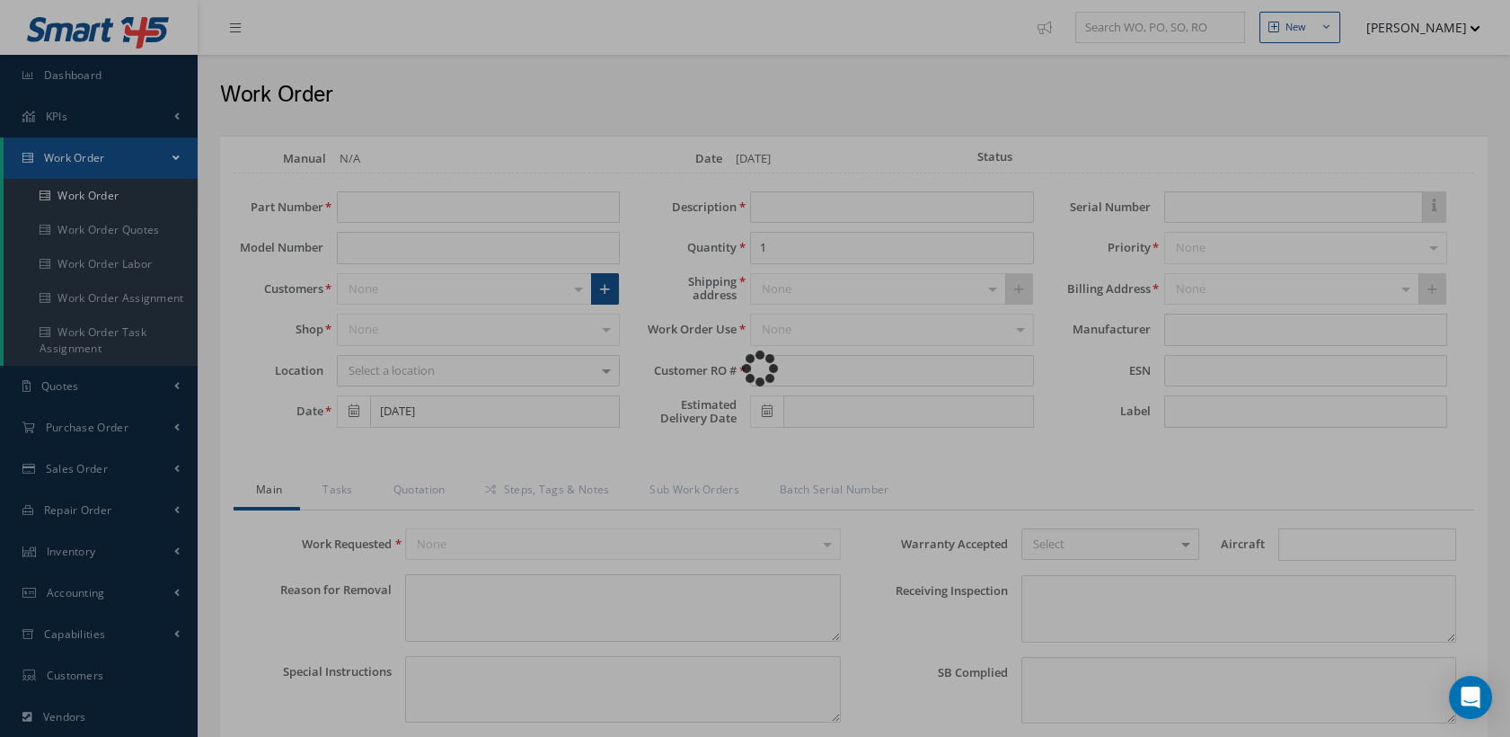
type input "G387021-511"
type input "[DATE]"
type input "SHROUD TOILET"
type input "RO1044211"
type input "[DATE]"
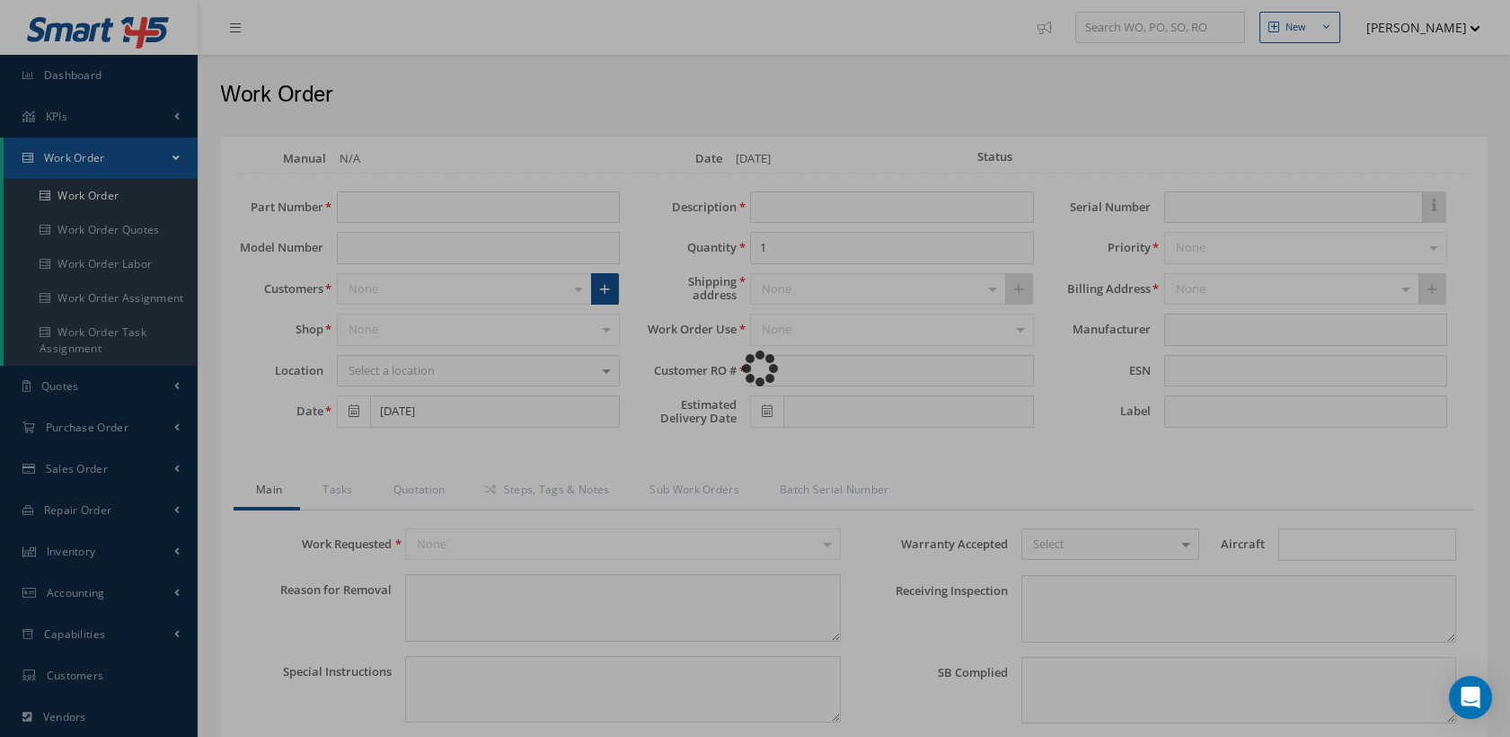
type input "BB8268"
type textarea "NONE"
type textarea "PLEASE SEE R.O. FOR DETAILS"
type input "NONE"
type textarea "NO VISUAL DAMAGE"
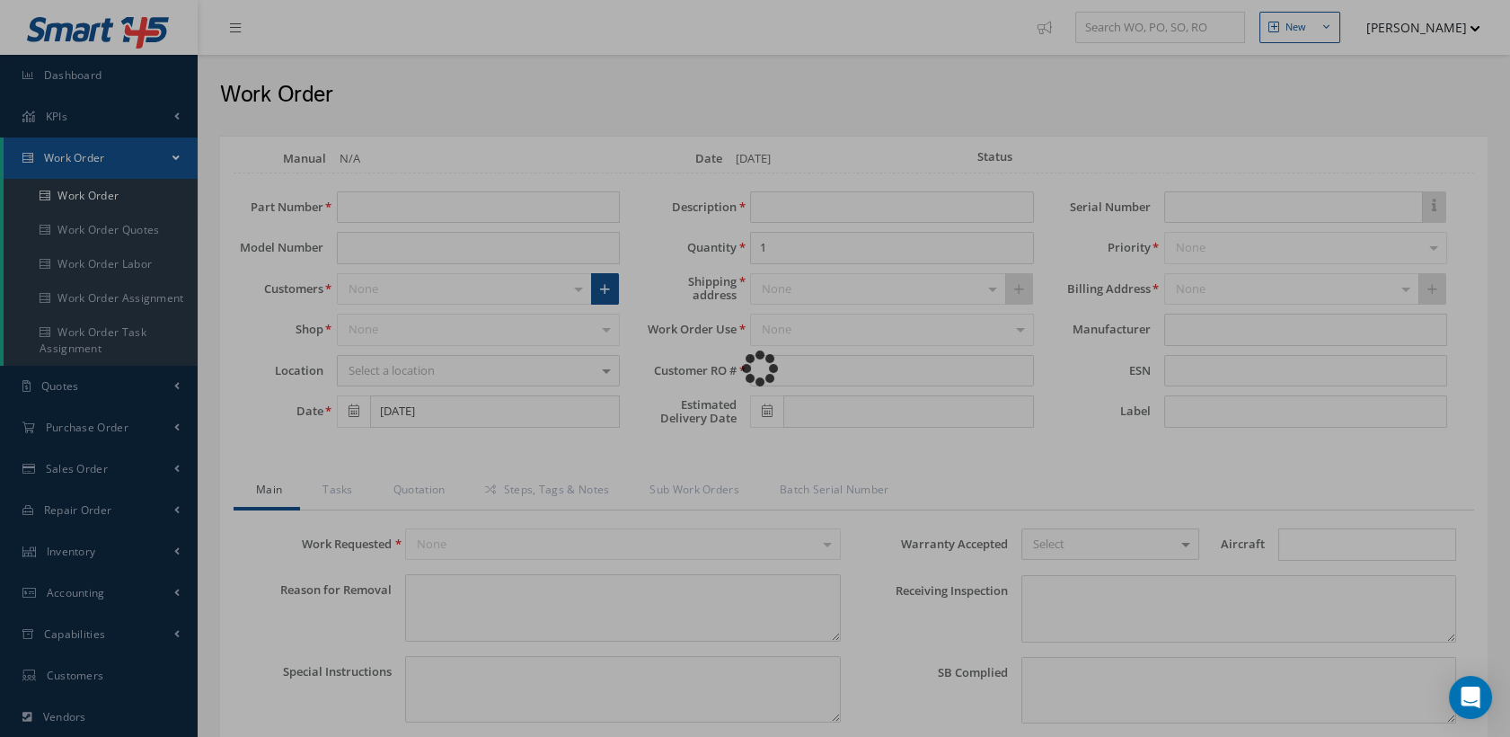
type textarea "NONE"
type input "NONE"
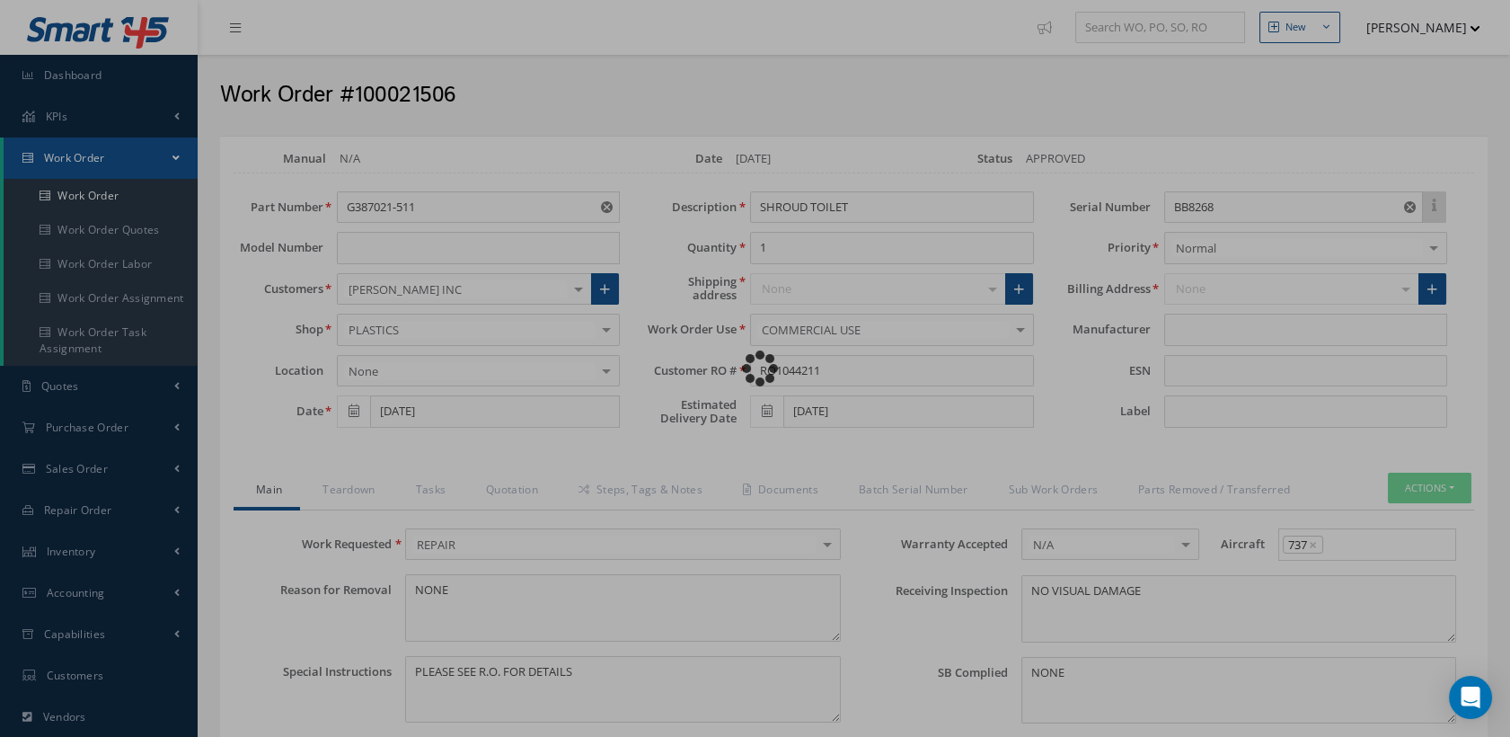
type input "SAFRAN"
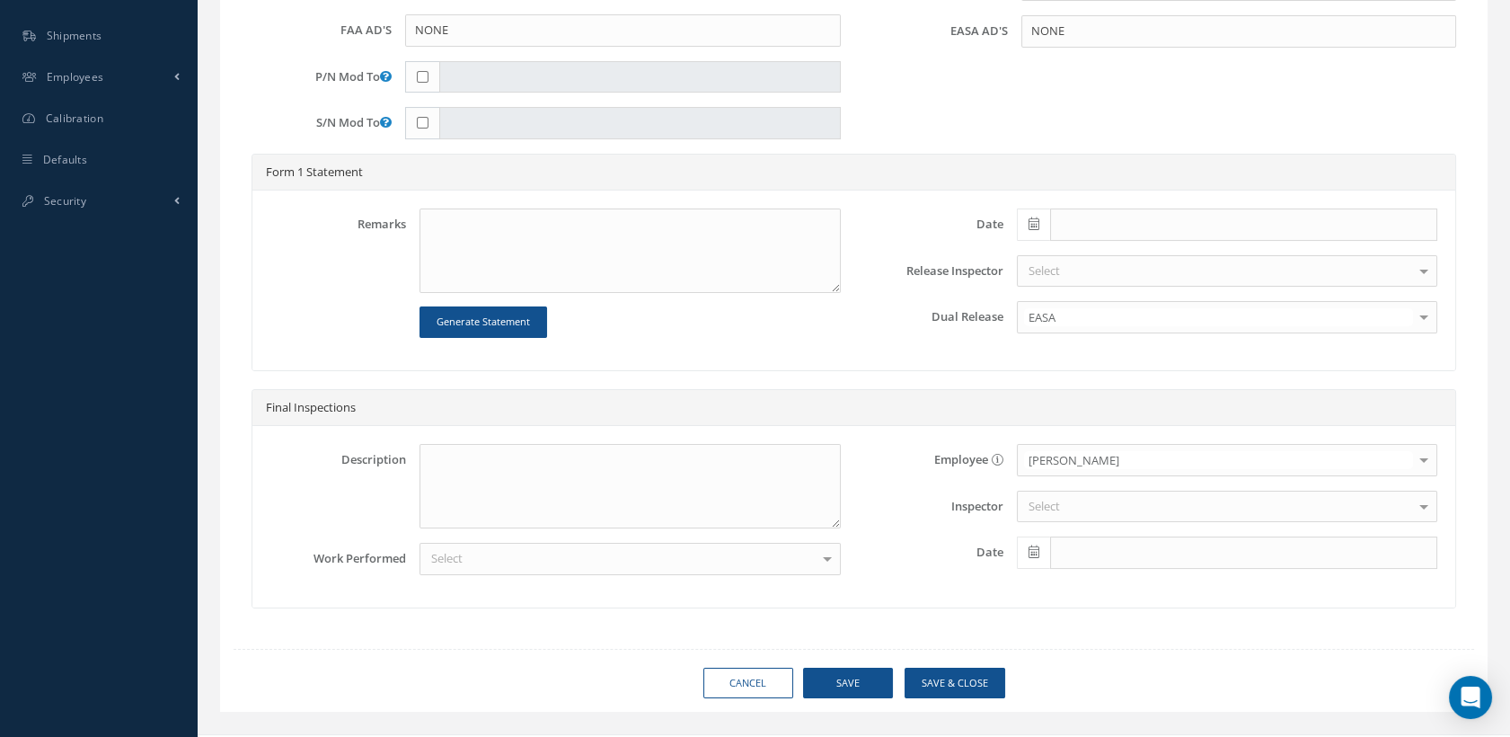
scroll to position [750, 0]
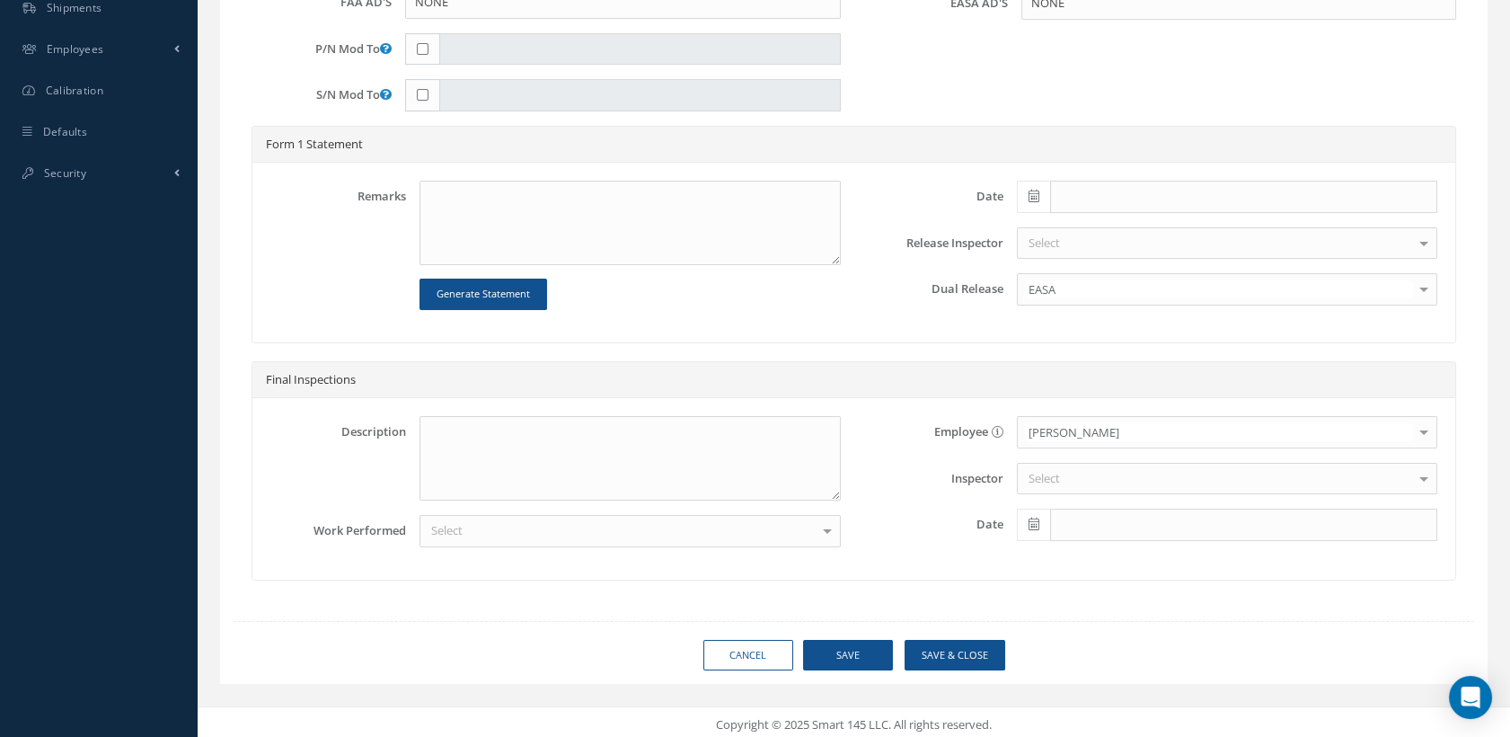
click at [827, 522] on div at bounding box center [827, 531] width 25 height 30
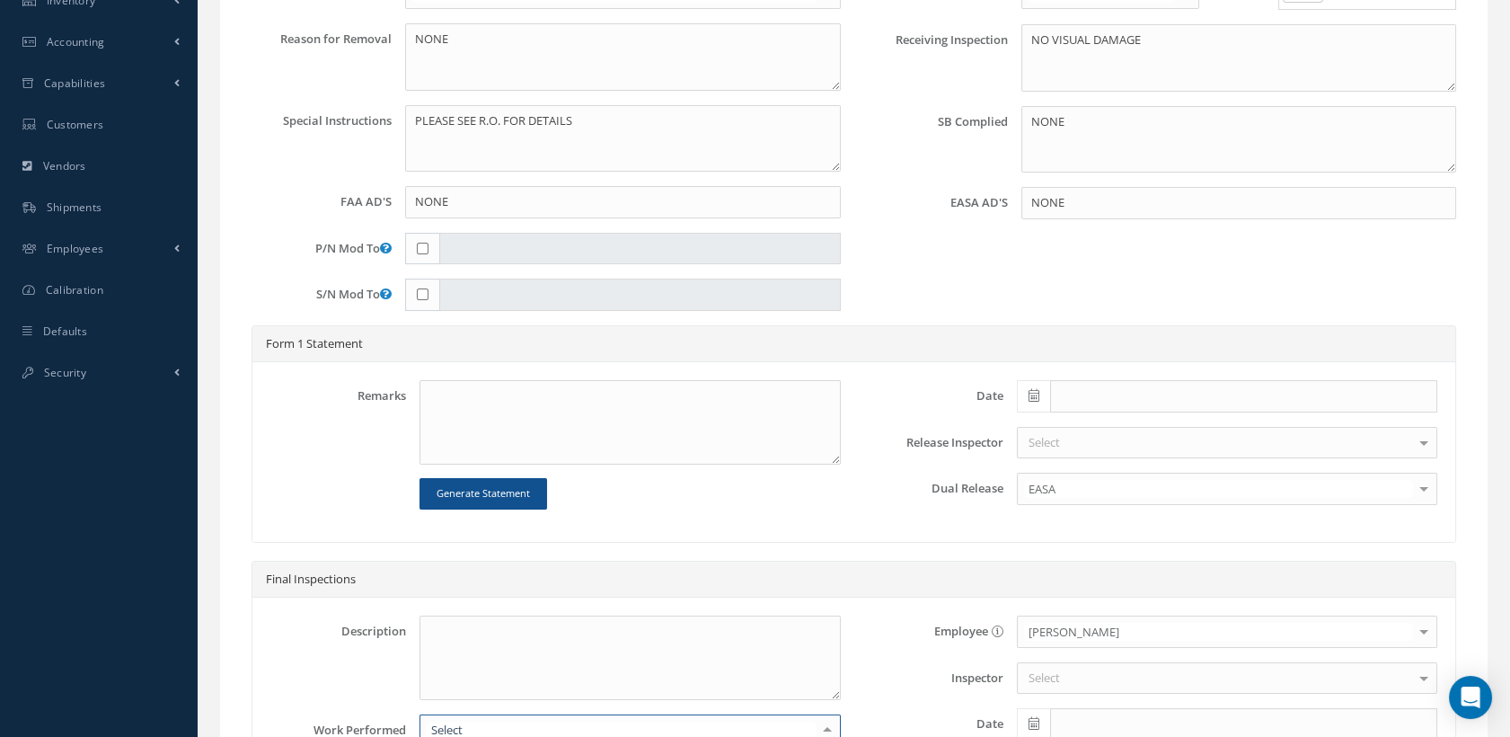
scroll to position [51, 0]
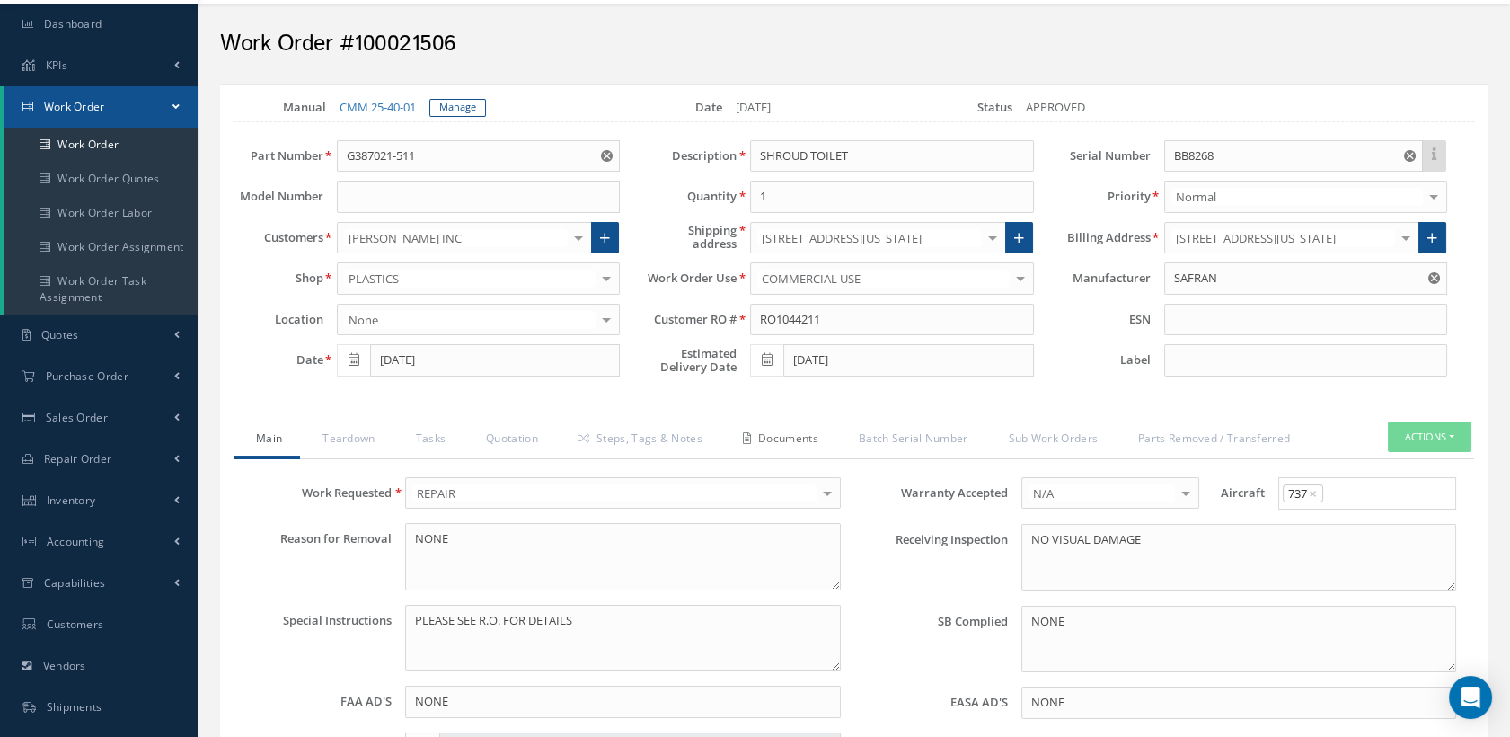
click at [774, 438] on link "Documents" at bounding box center [779, 440] width 116 height 38
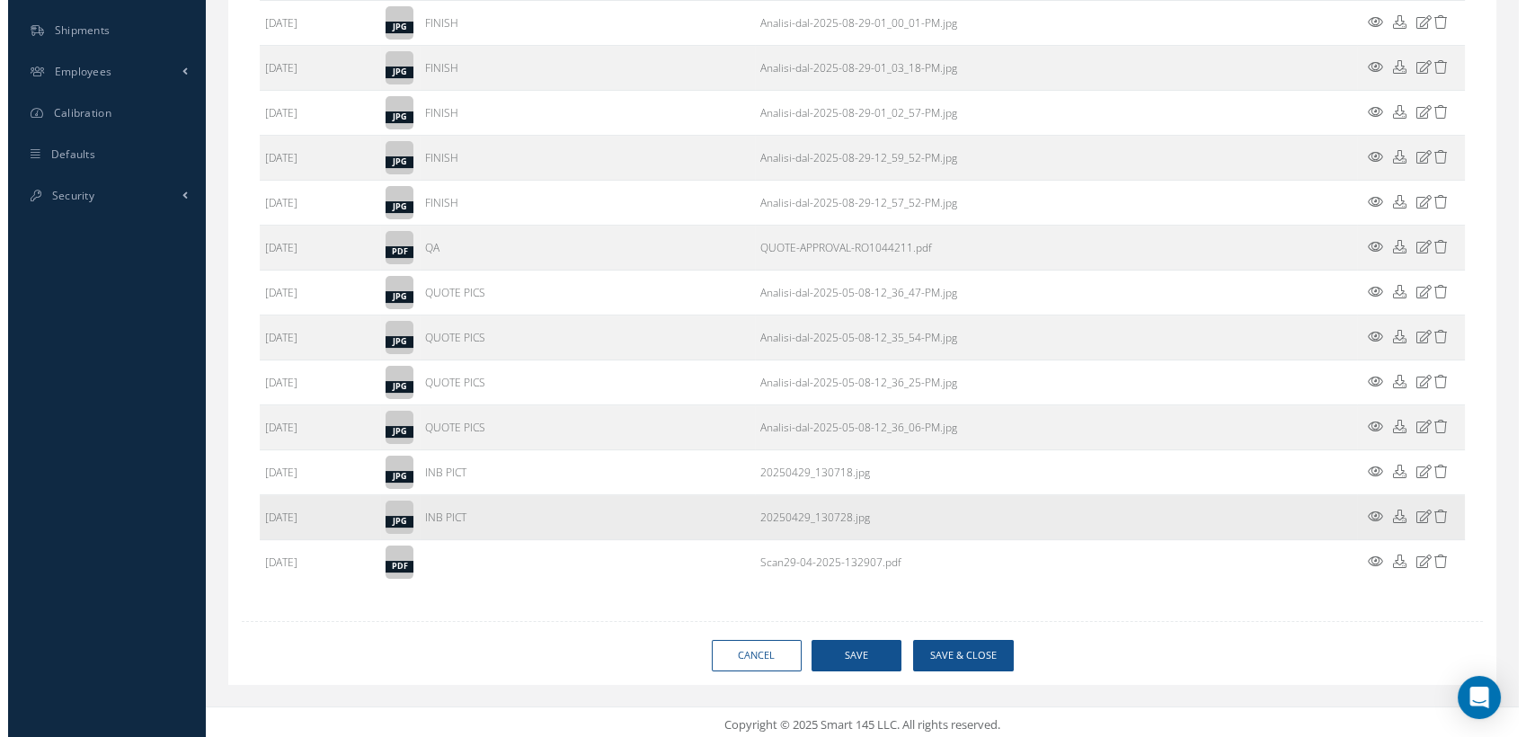
scroll to position [729, 0]
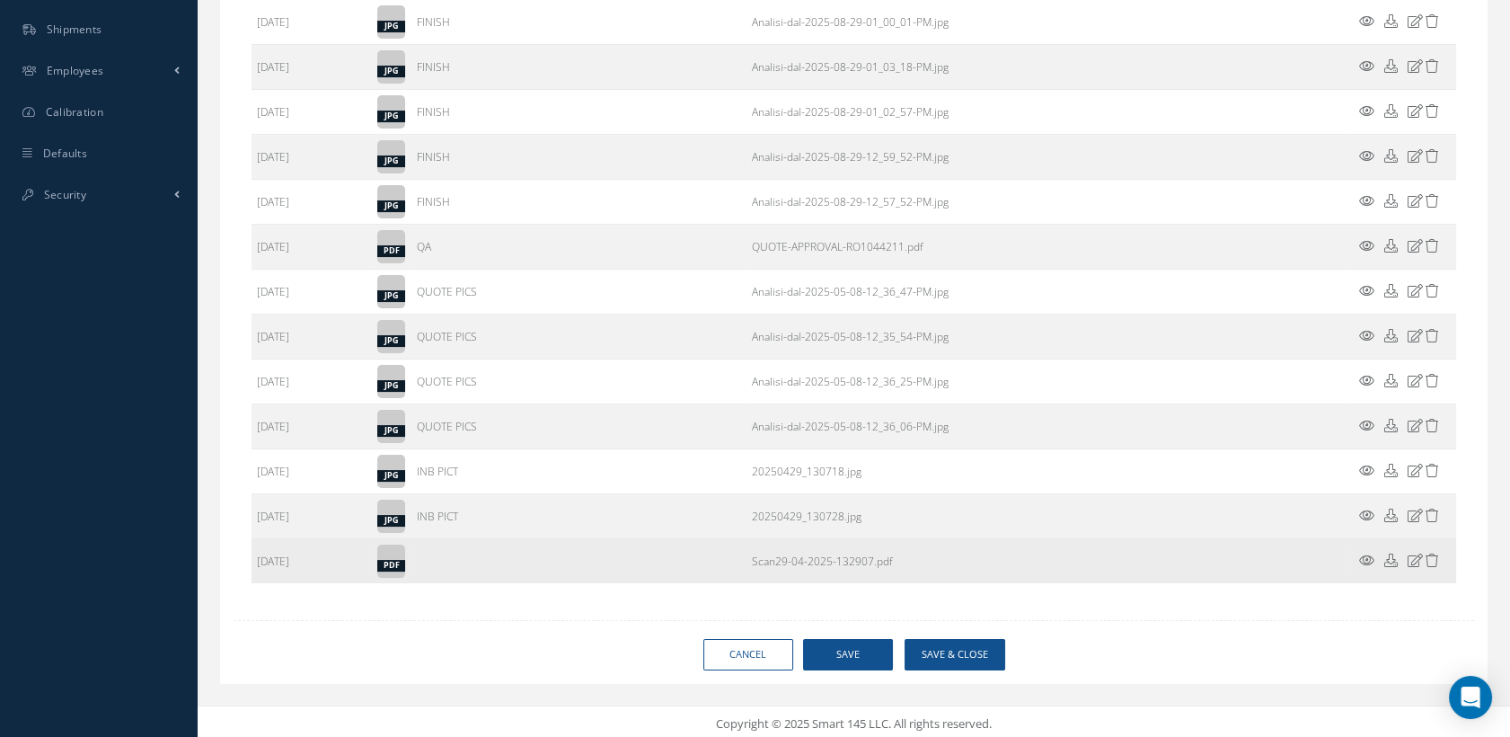
click at [1389, 556] on icon at bounding box center [1391, 559] width 13 height 13
click at [1412, 558] on icon at bounding box center [1415, 559] width 15 height 13
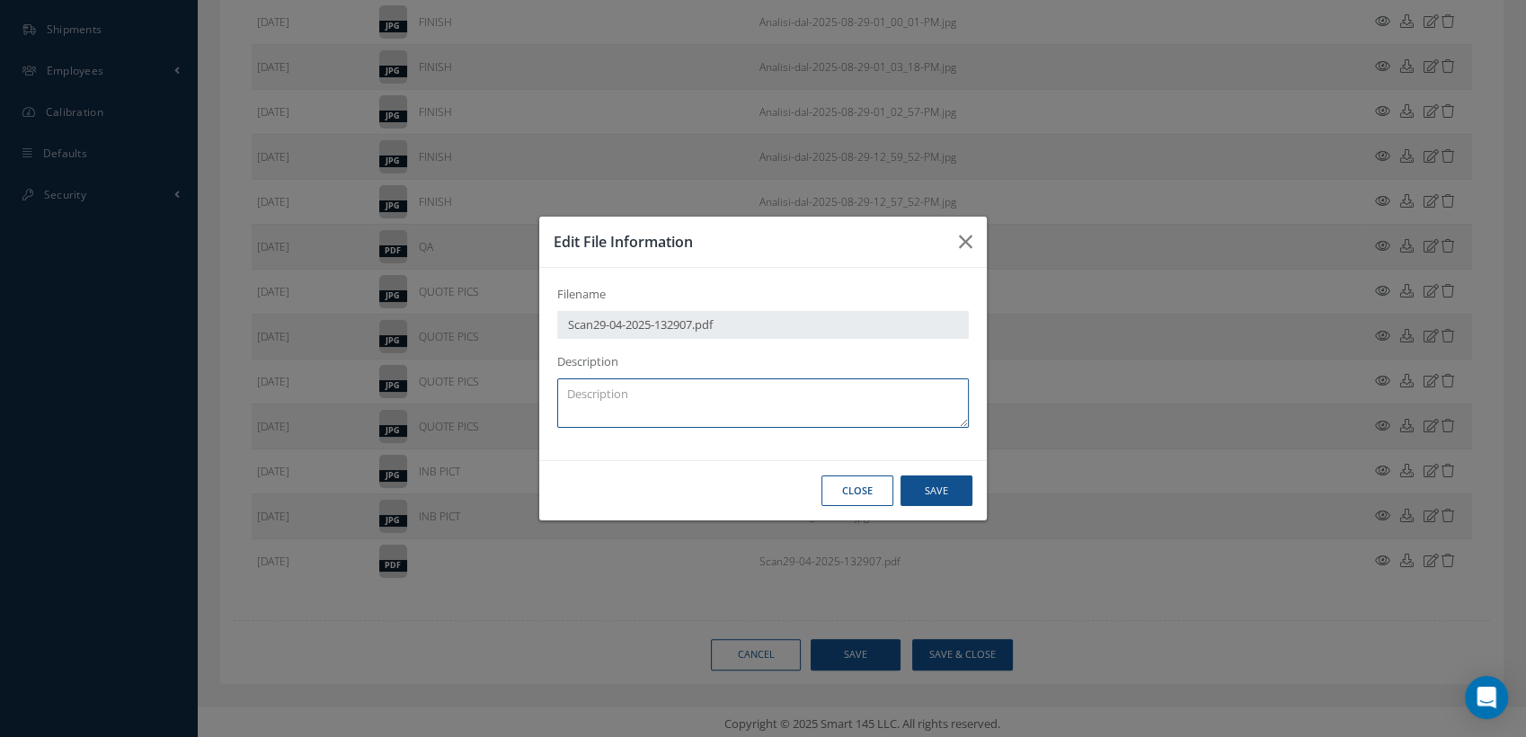
paste textarea "R01044211"
type textarea "R01044211"
click at [934, 479] on button "Save" at bounding box center [936, 490] width 72 height 31
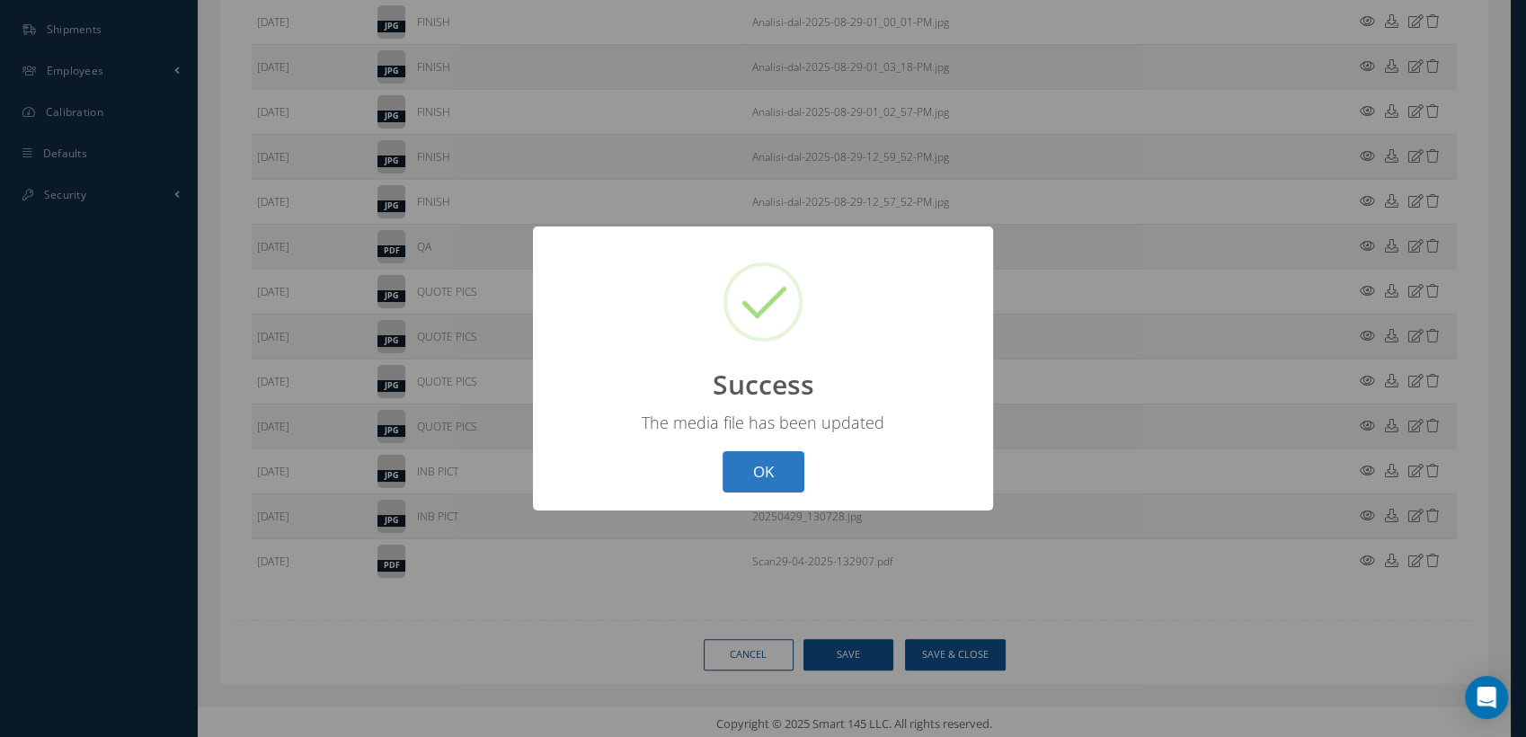
click at [761, 471] on button "OK" at bounding box center [763, 472] width 82 height 42
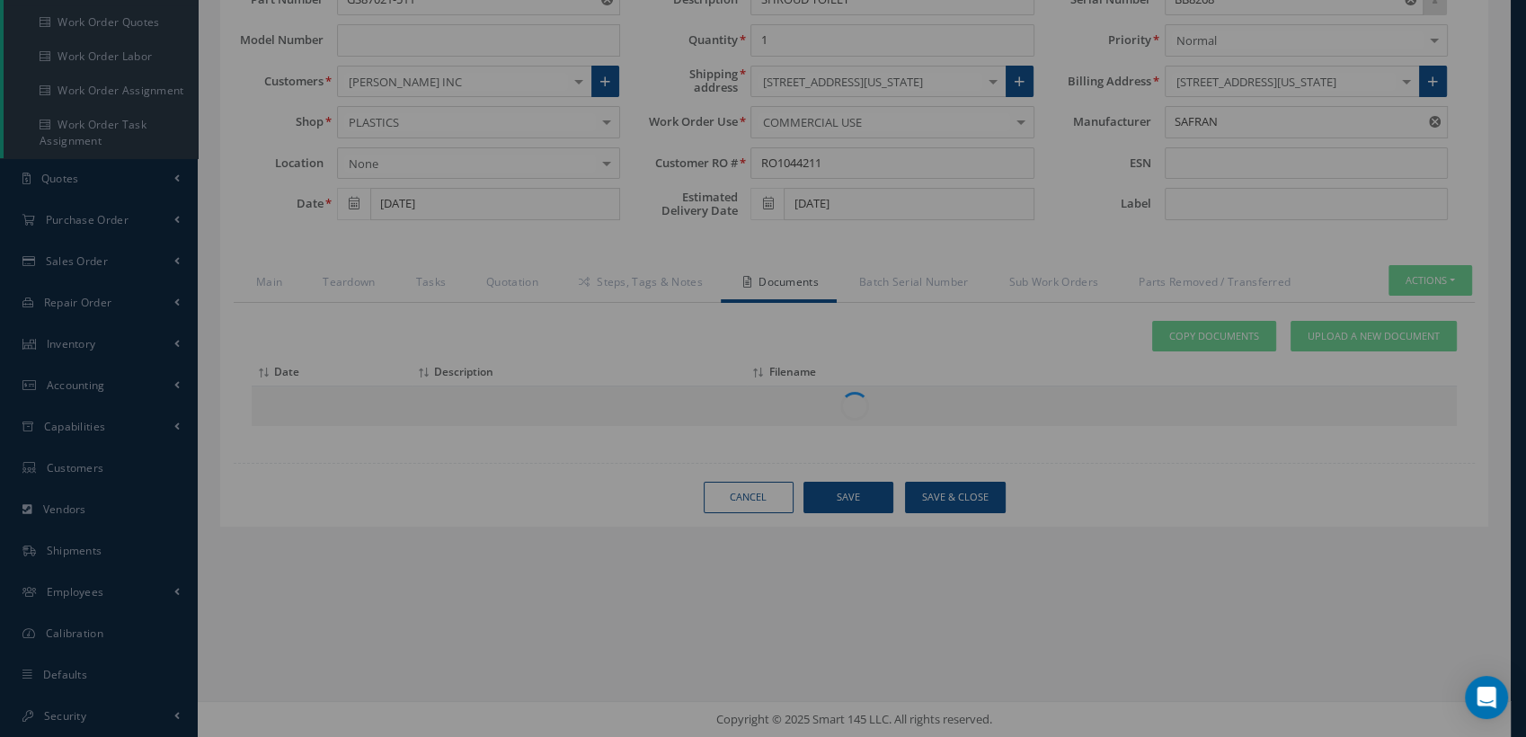
scroll to position [207, 0]
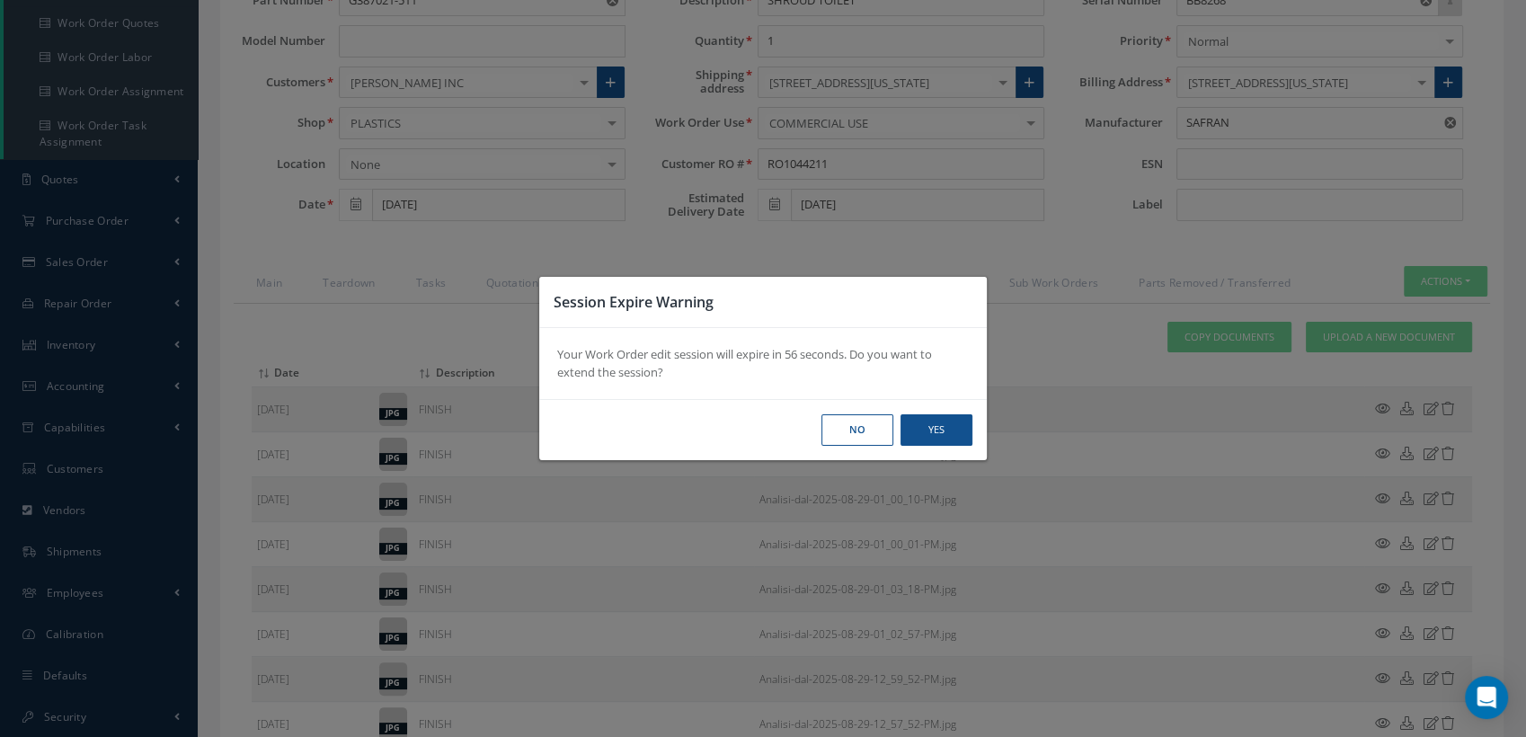
drag, startPoint x: 869, startPoint y: 434, endPoint x: 845, endPoint y: 442, distance: 24.7
click at [869, 434] on button "No" at bounding box center [857, 429] width 72 height 31
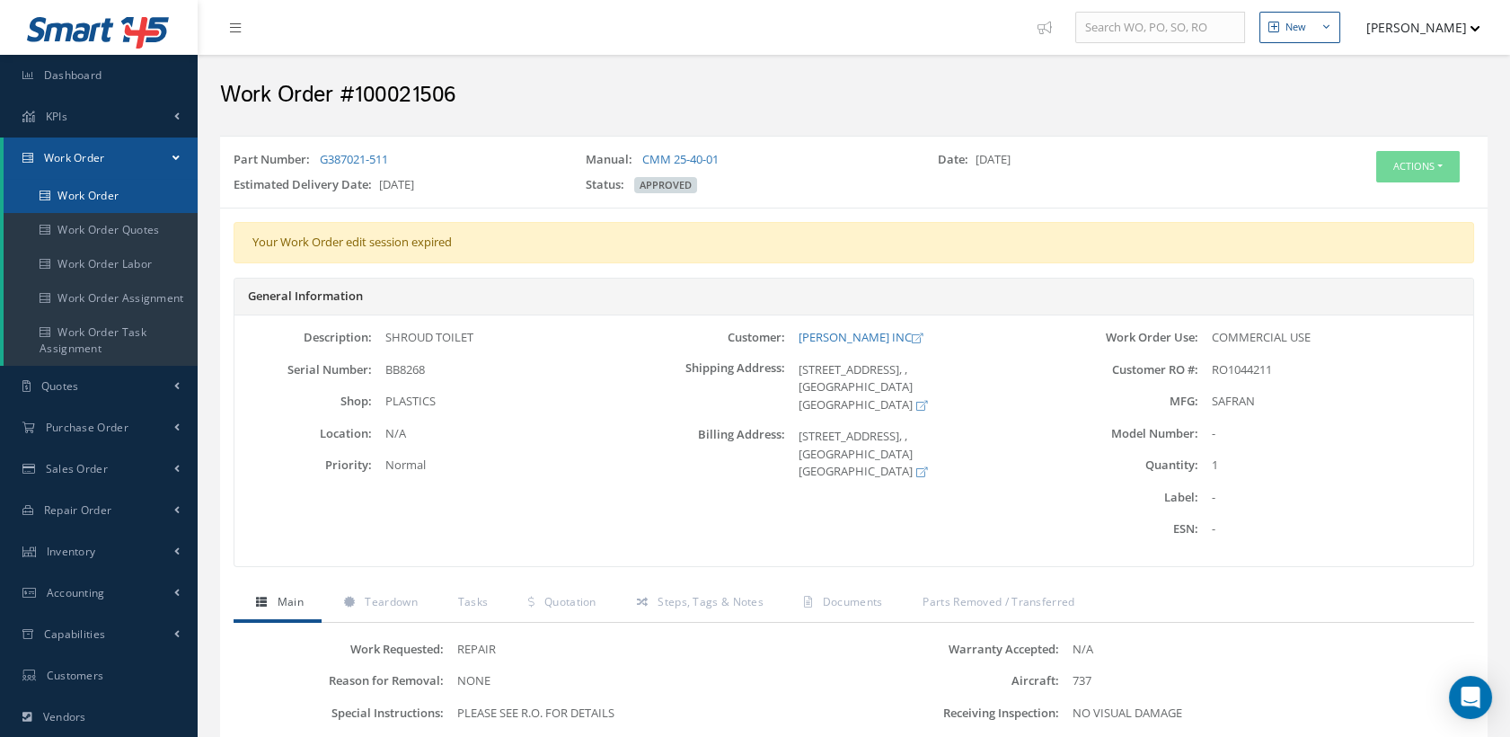
click at [80, 196] on link "Work Order" at bounding box center [101, 196] width 194 height 34
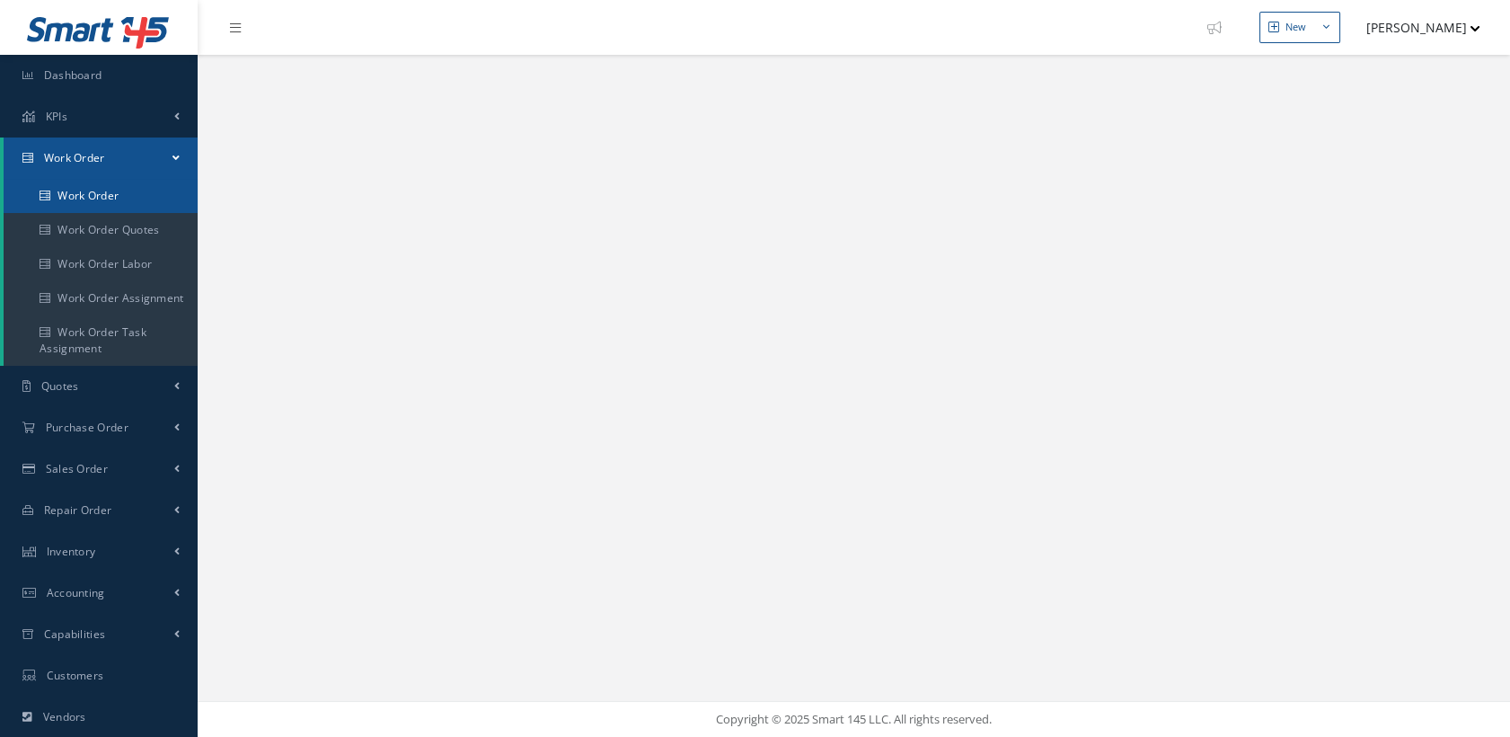
select select "25"
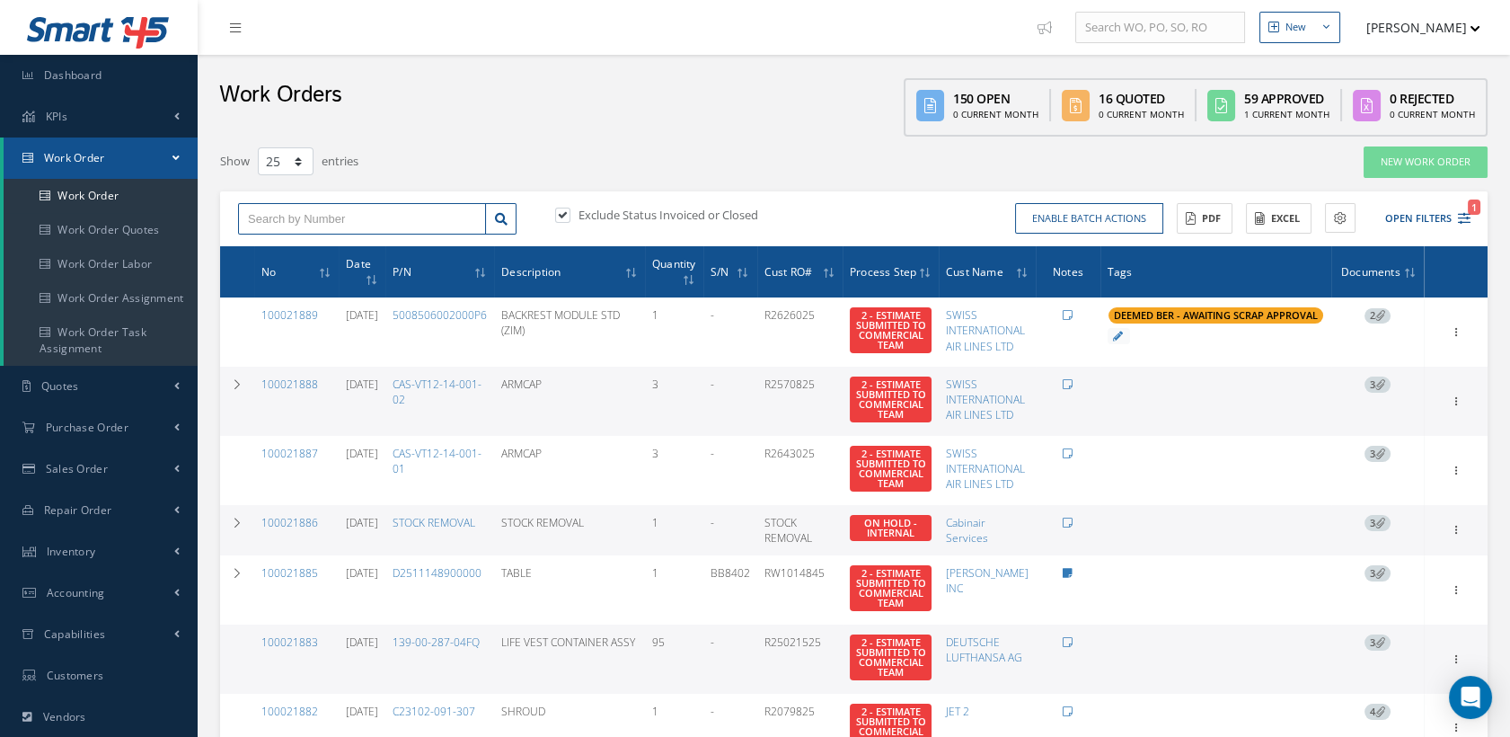
click at [327, 217] on input "text" at bounding box center [362, 219] width 248 height 32
click at [442, 208] on input "text" at bounding box center [362, 219] width 248 height 32
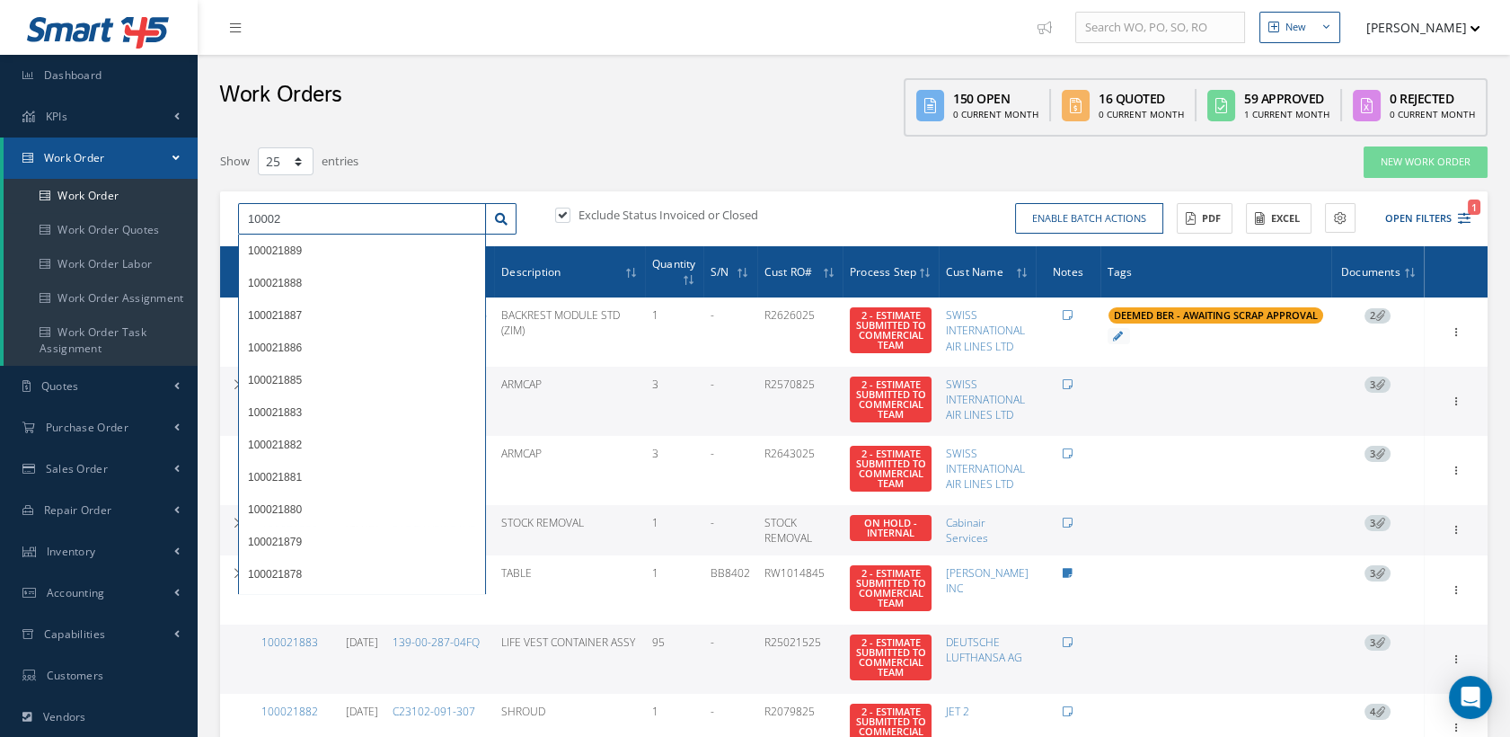
click at [341, 225] on input "10002" at bounding box center [362, 219] width 248 height 32
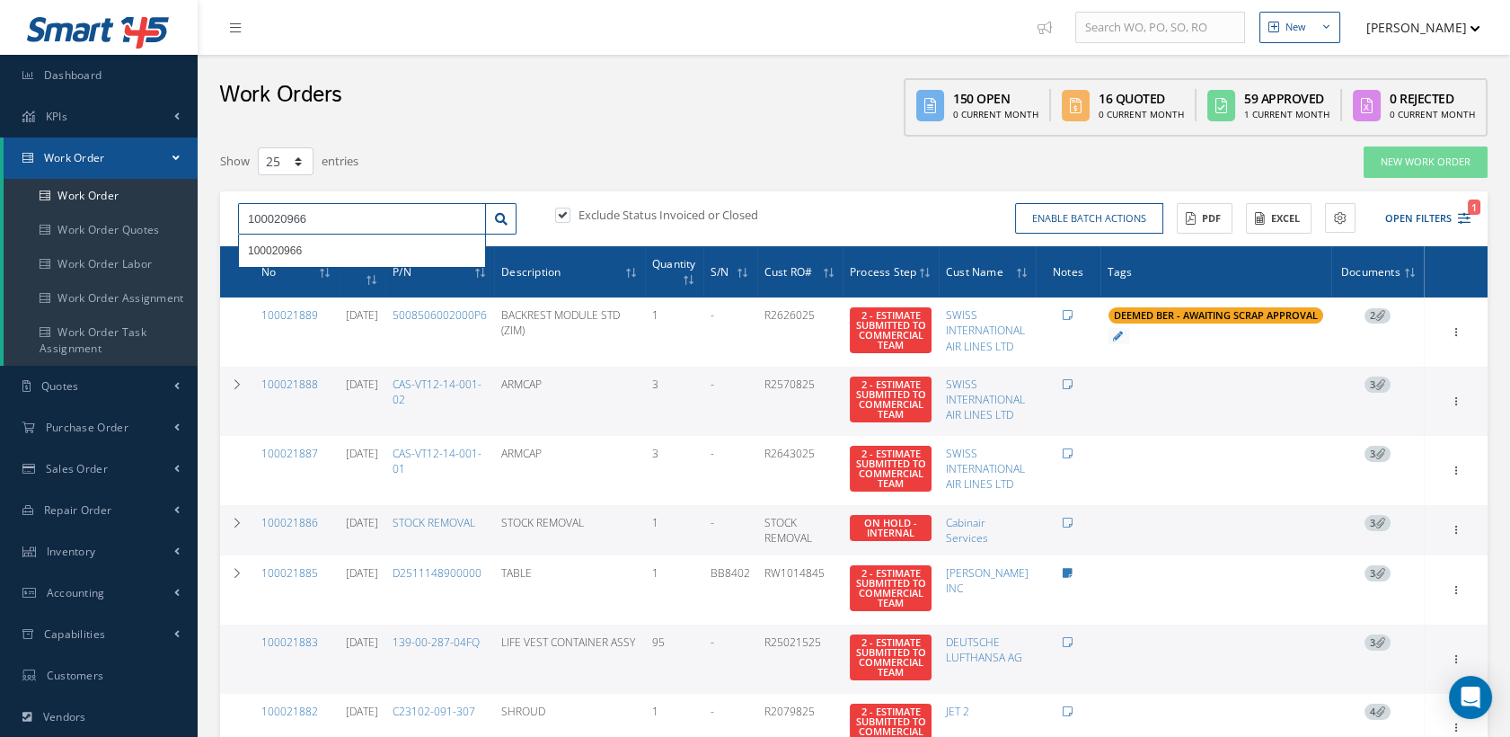
type input "100020966"
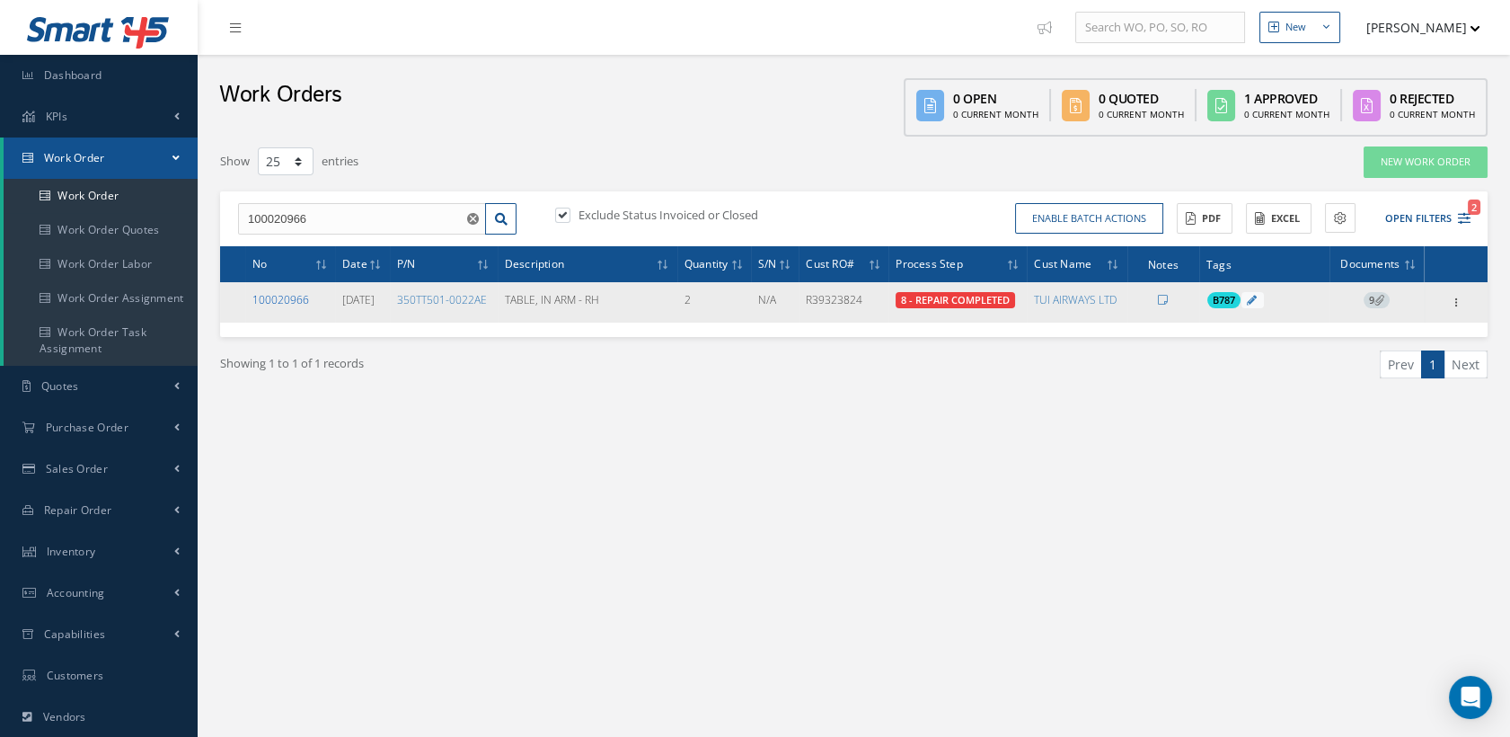
click at [270, 296] on link "100020966" at bounding box center [280, 299] width 57 height 15
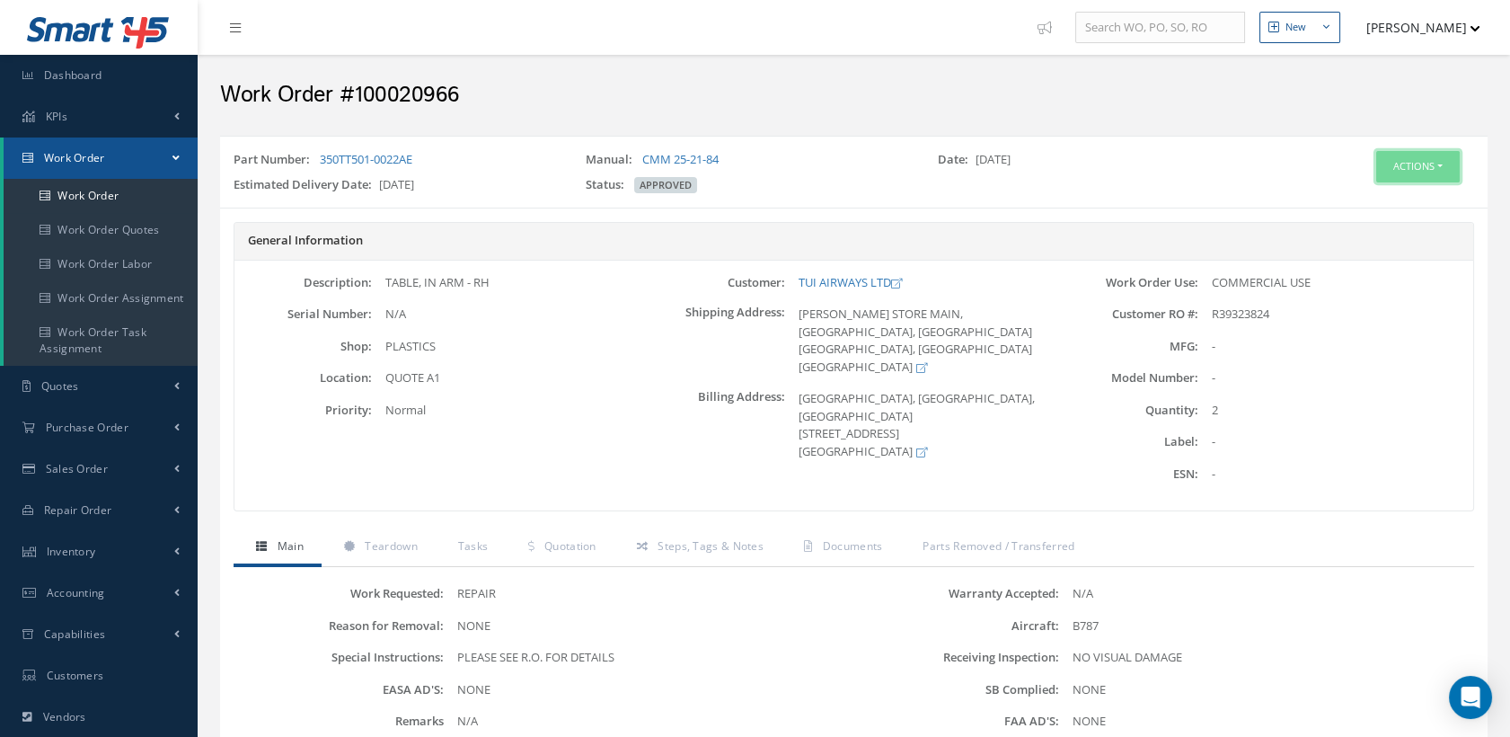
click at [1407, 165] on button "Actions" at bounding box center [1418, 166] width 84 height 31
click at [1355, 197] on link "Edit" at bounding box center [1389, 201] width 144 height 24
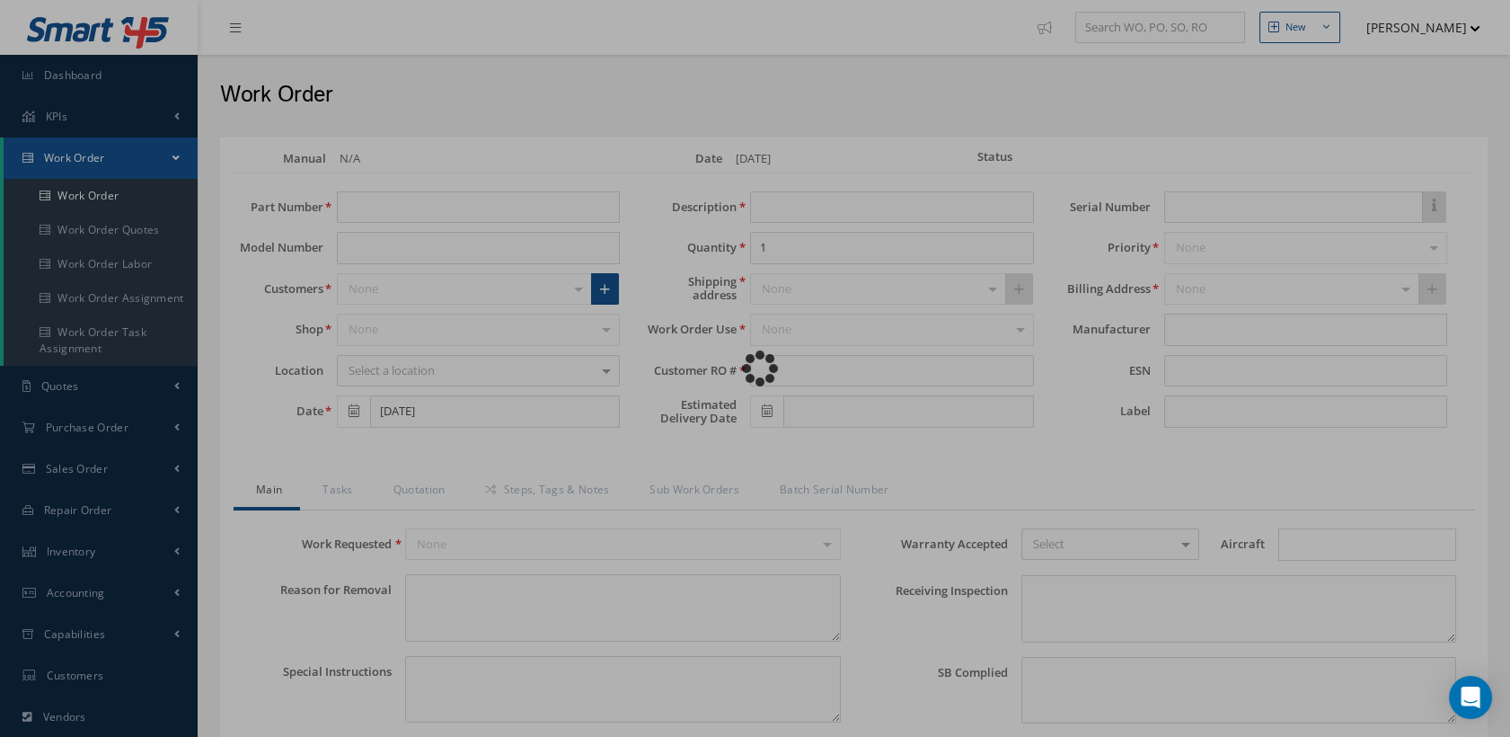
type input "350TT501-0022AE"
type input "[DATE]"
type input "TABLE, IN ARM - RH"
type input "2"
type input "R39323824"
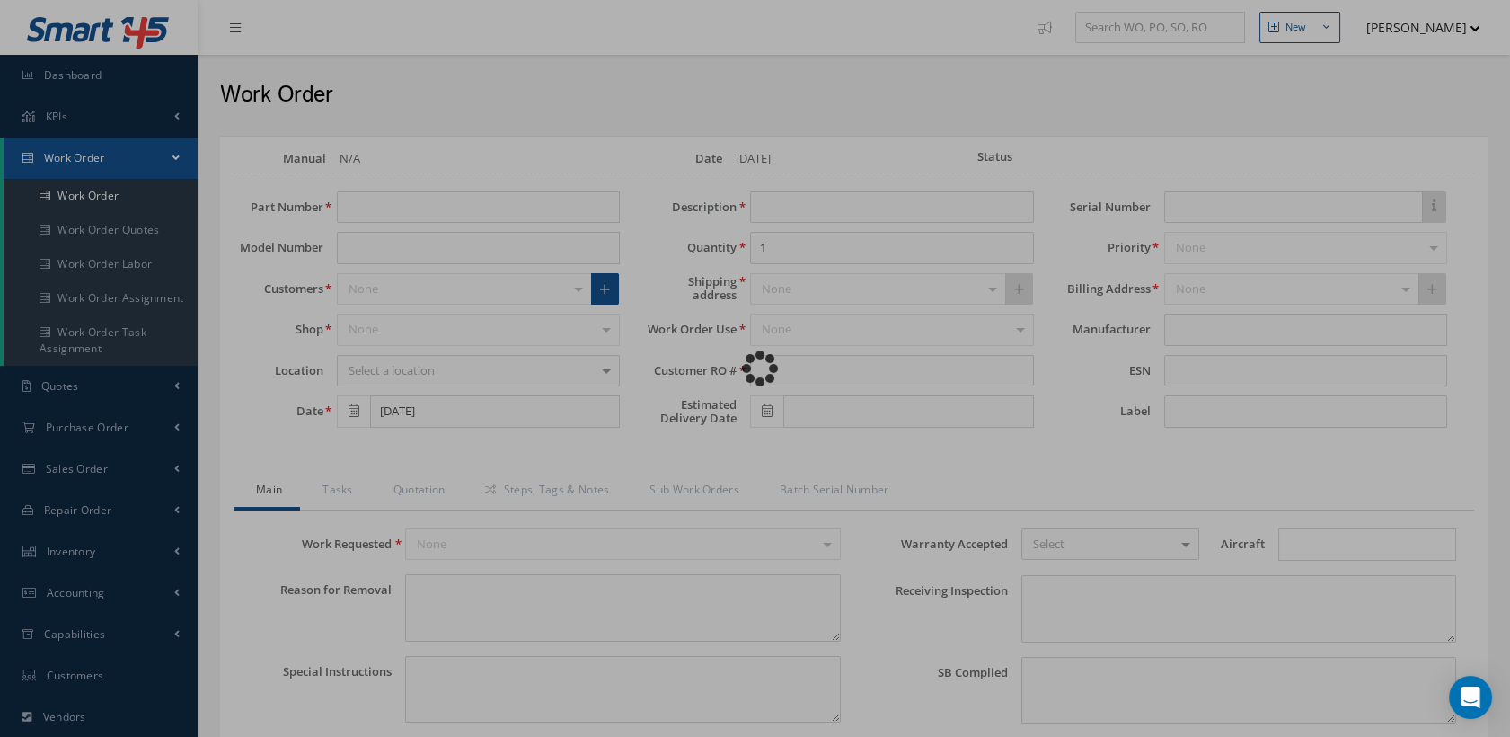
type input "[DATE]"
type input "N/A"
type textarea "NONE"
type textarea "PLEASE SEE R.O. FOR DETAILS"
type input "NONE"
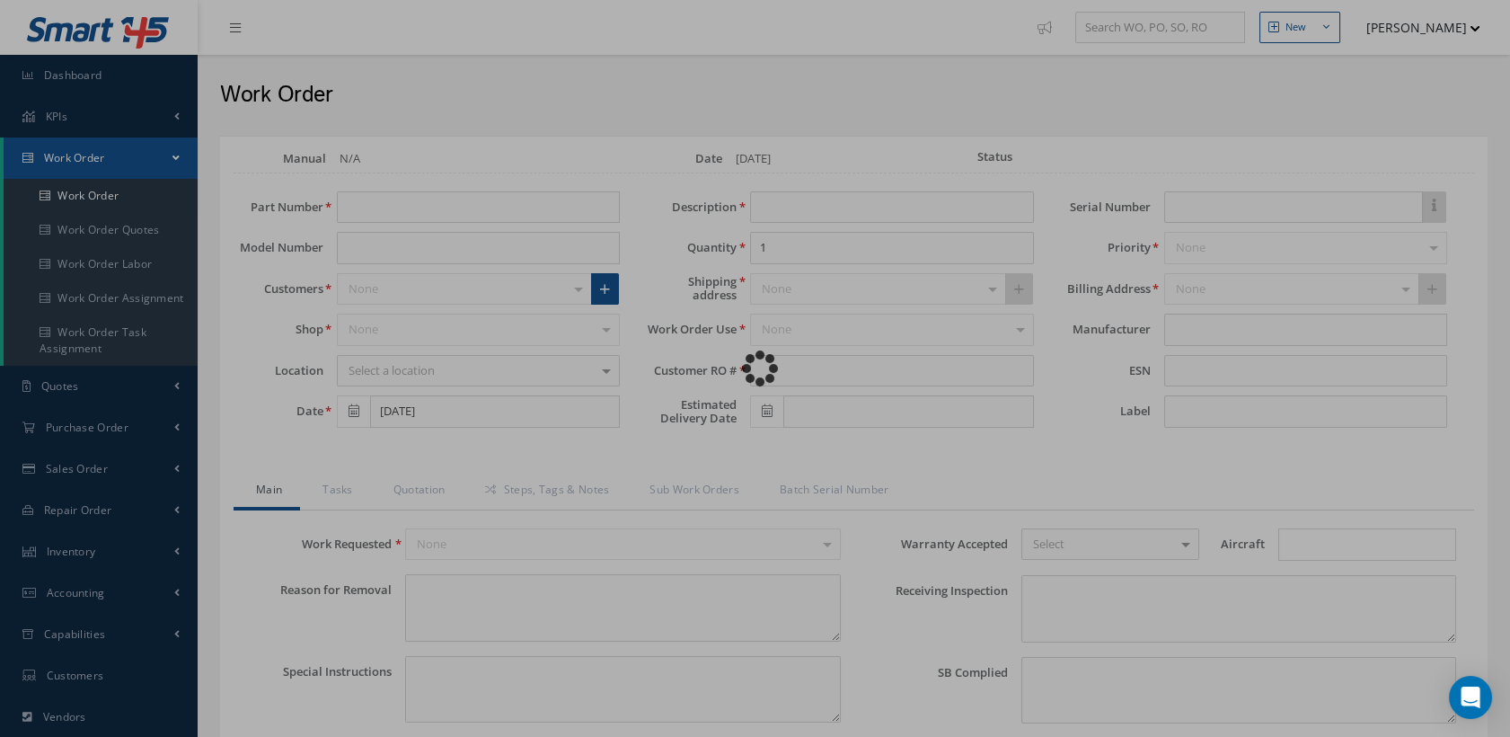
type textarea "NO VISUAL DAMAGE"
type textarea "NONE"
type input "NONE"
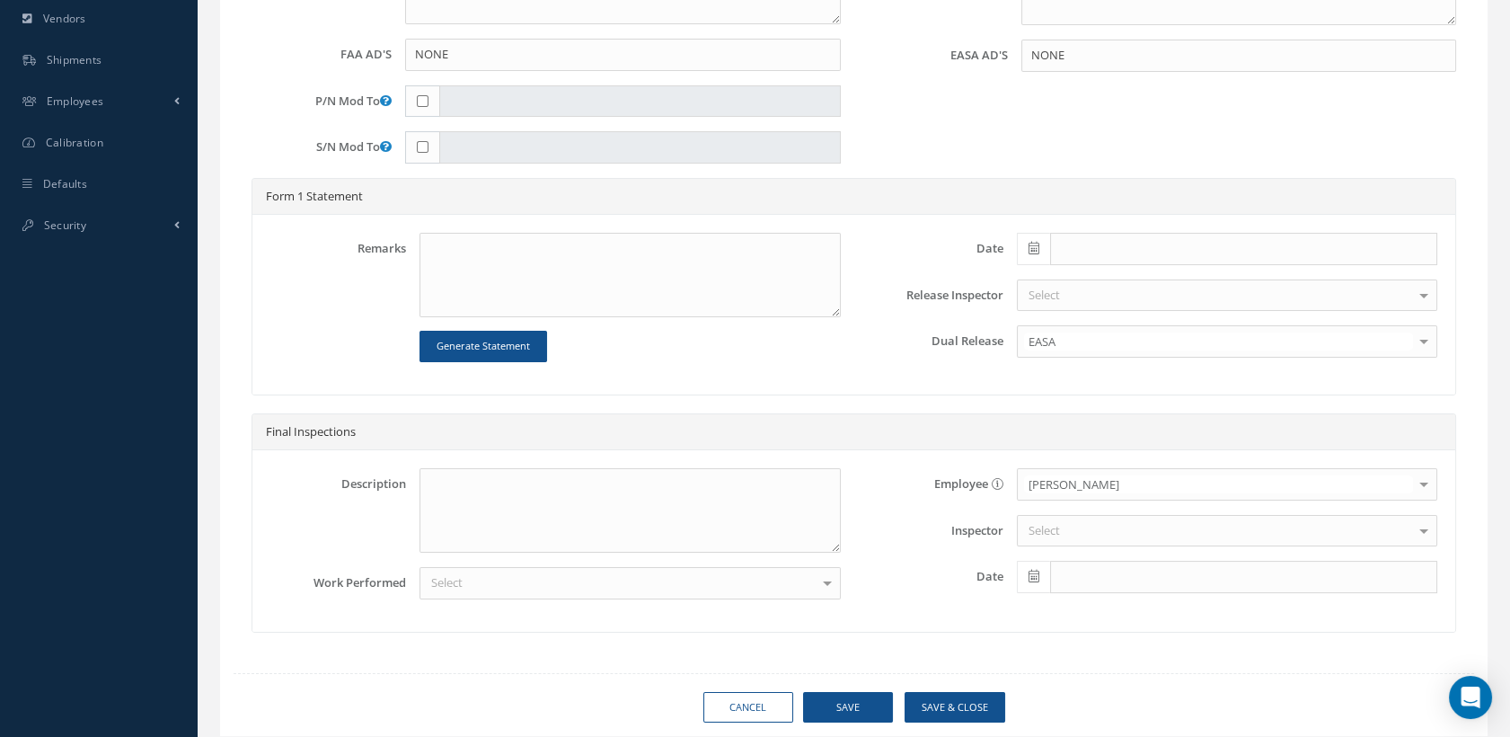
scroll to position [100, 0]
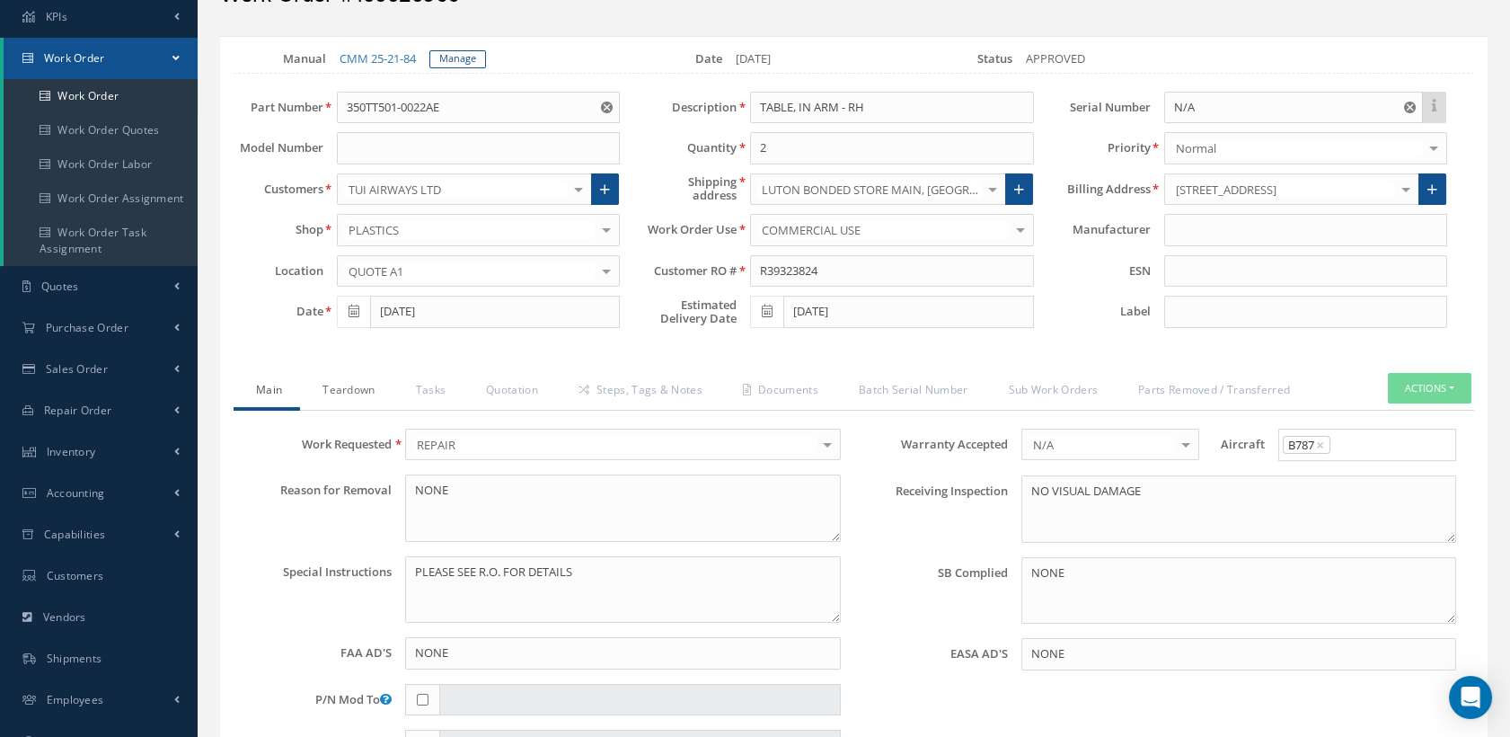
drag, startPoint x: 350, startPoint y: 389, endPoint x: 365, endPoint y: 386, distance: 14.6
click at [350, 389] on link "Teardown" at bounding box center [346, 392] width 93 height 38
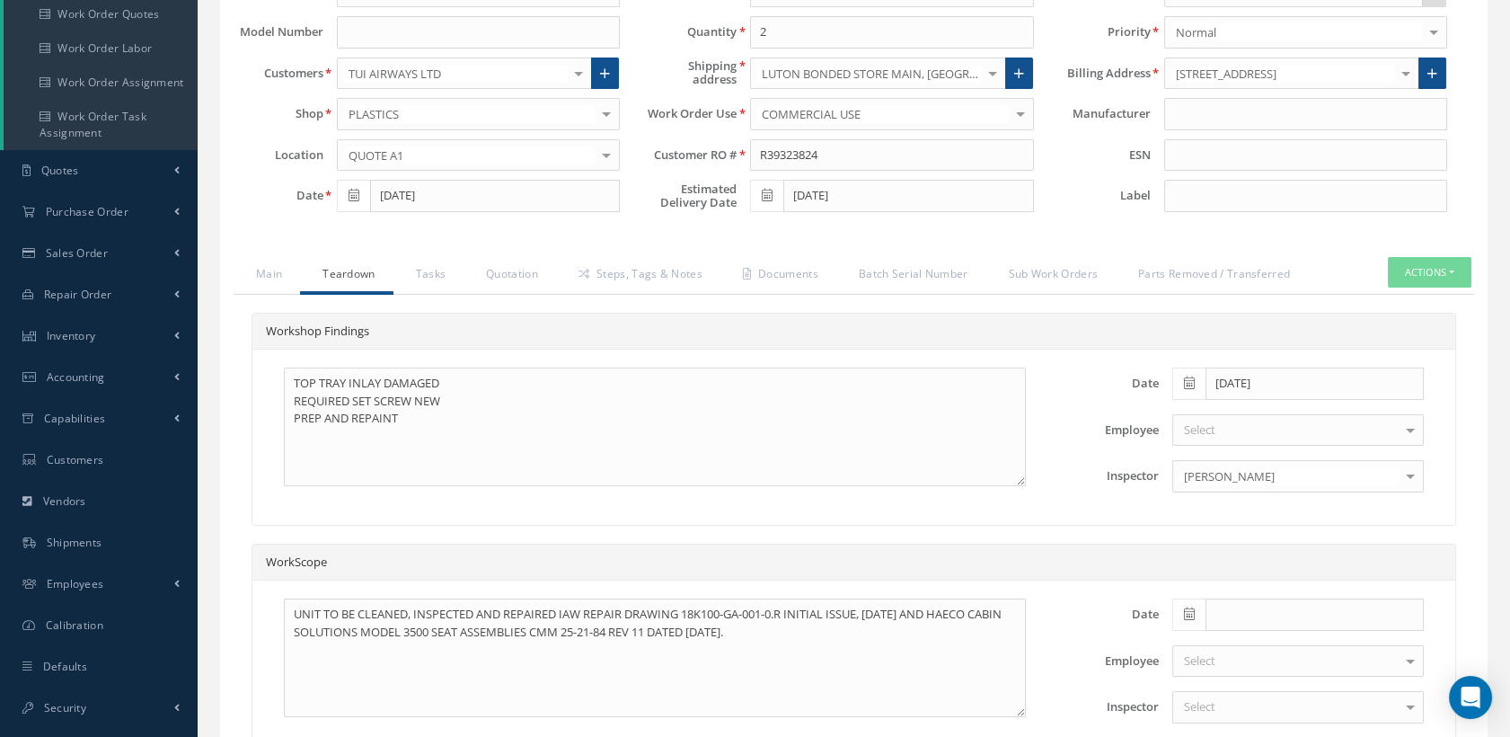
scroll to position [299, 0]
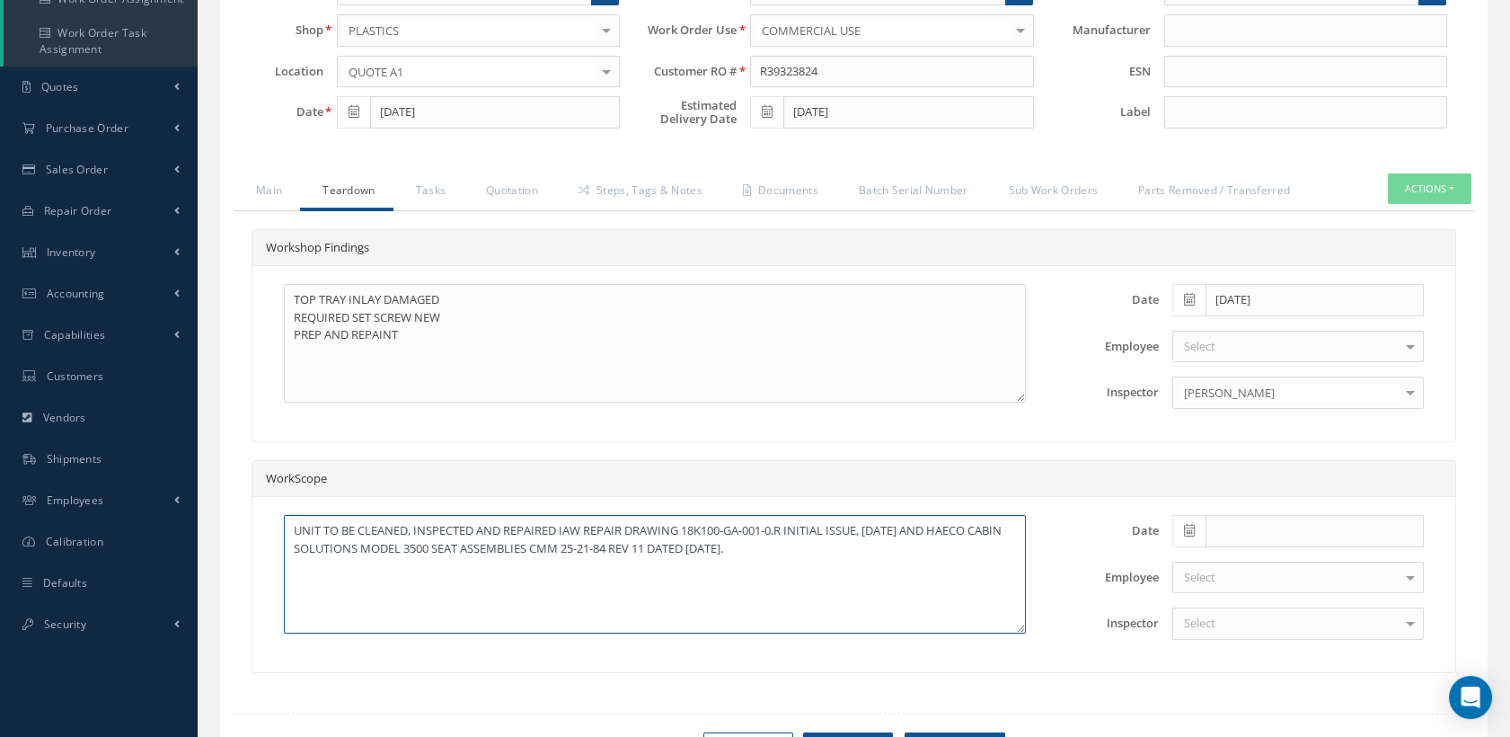
drag, startPoint x: 889, startPoint y: 551, endPoint x: 424, endPoint y: 555, distance: 464.5
click at [424, 555] on textarea "UNIT TO BE CLEANED, INSPECTED AND REPAIRED IAW REPAIR DRAWING 18K100-GA-001-0.R…" at bounding box center [655, 574] width 742 height 119
click at [618, 591] on textarea "UNIT TO BE CLEANED, INSPECTED AND REPAIRED IAW REPAIR DRAWING 18K100-GA-001-0.R…" at bounding box center [655, 574] width 742 height 119
drag, startPoint x: 883, startPoint y: 552, endPoint x: 974, endPoint y: 534, distance: 92.5
click at [974, 534] on textarea "UNIT TO BE CLEANED, INSPECTED AND REPAIRED IAW REPAIR DRAWING 18K100-GA-001-0.R…" at bounding box center [655, 574] width 742 height 119
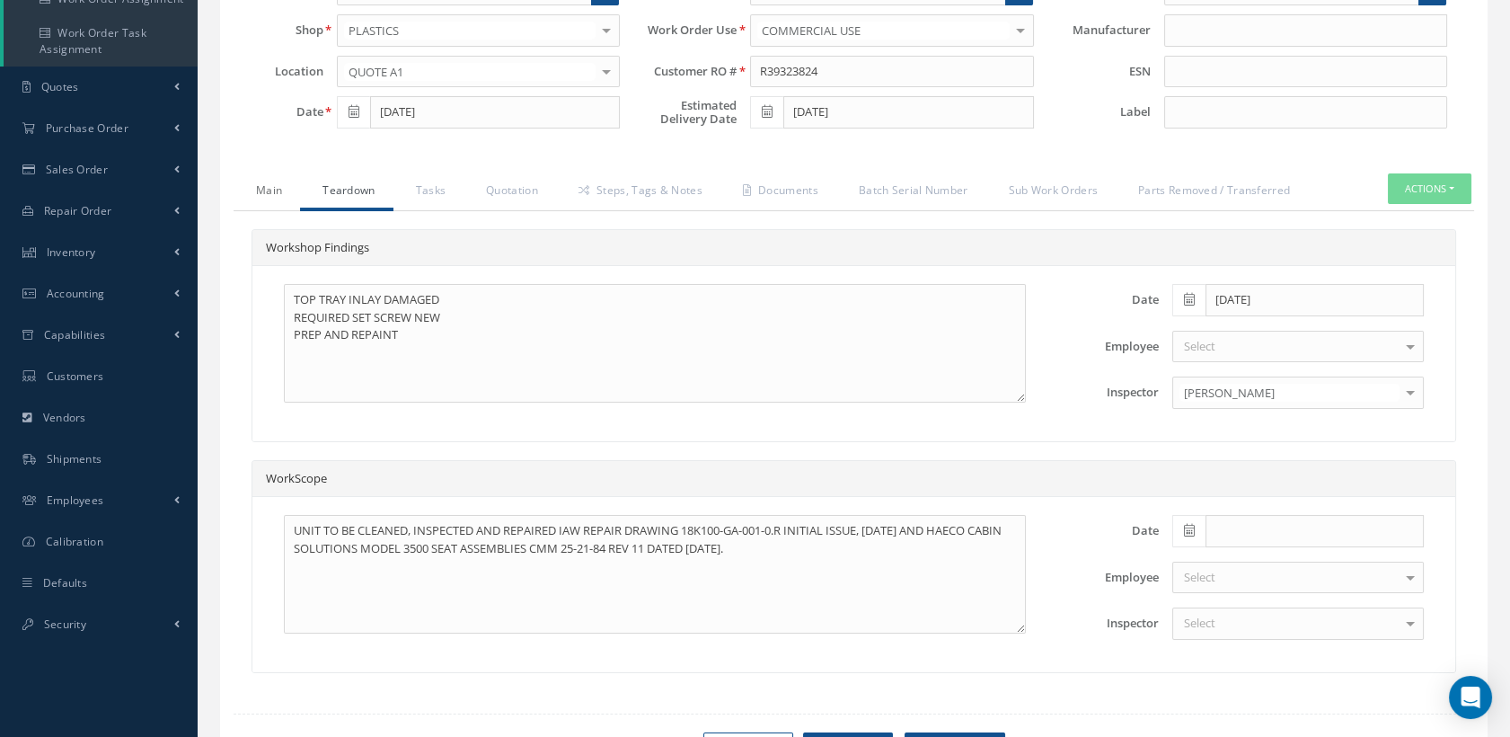
click at [268, 184] on link "Main" at bounding box center [267, 192] width 66 height 38
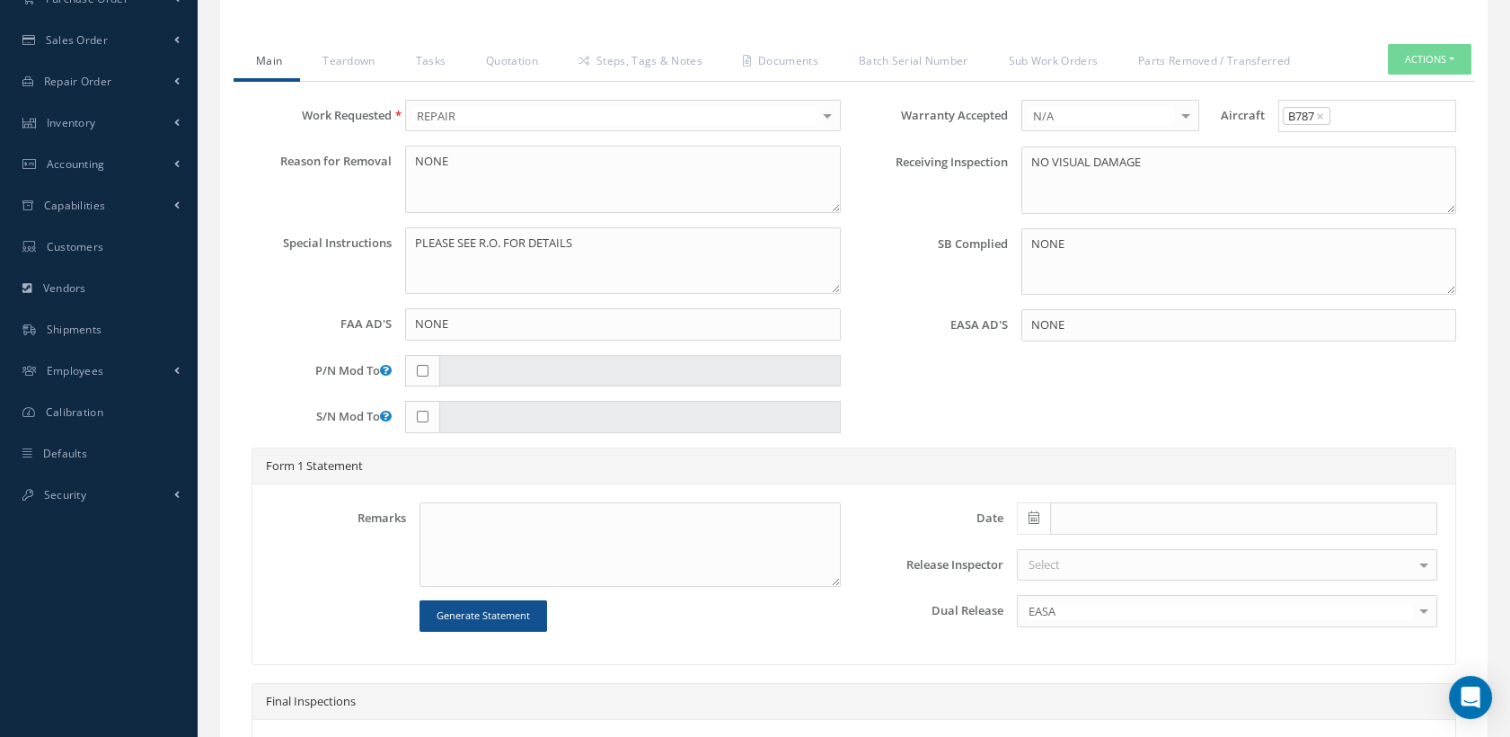
scroll to position [598, 0]
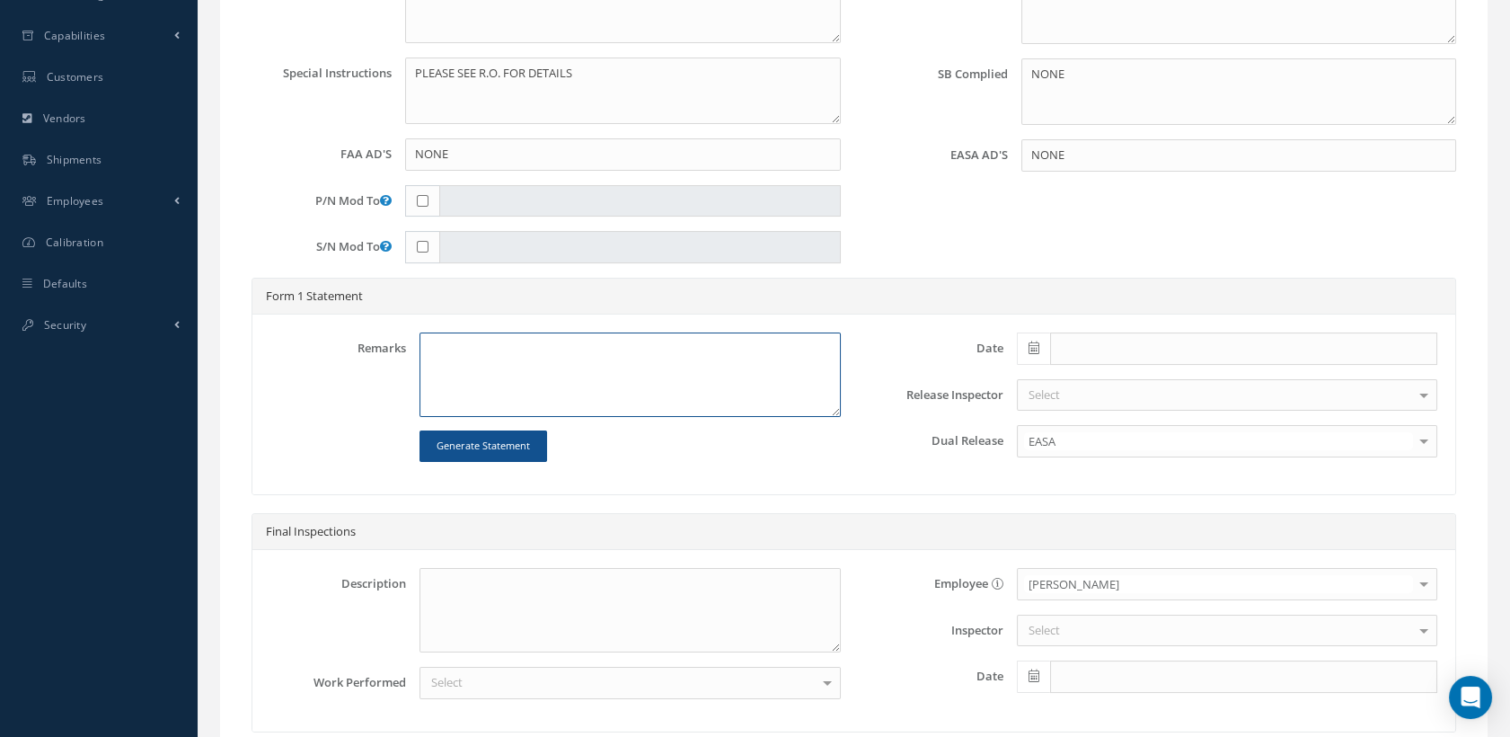
click at [463, 356] on textarea at bounding box center [630, 374] width 420 height 84
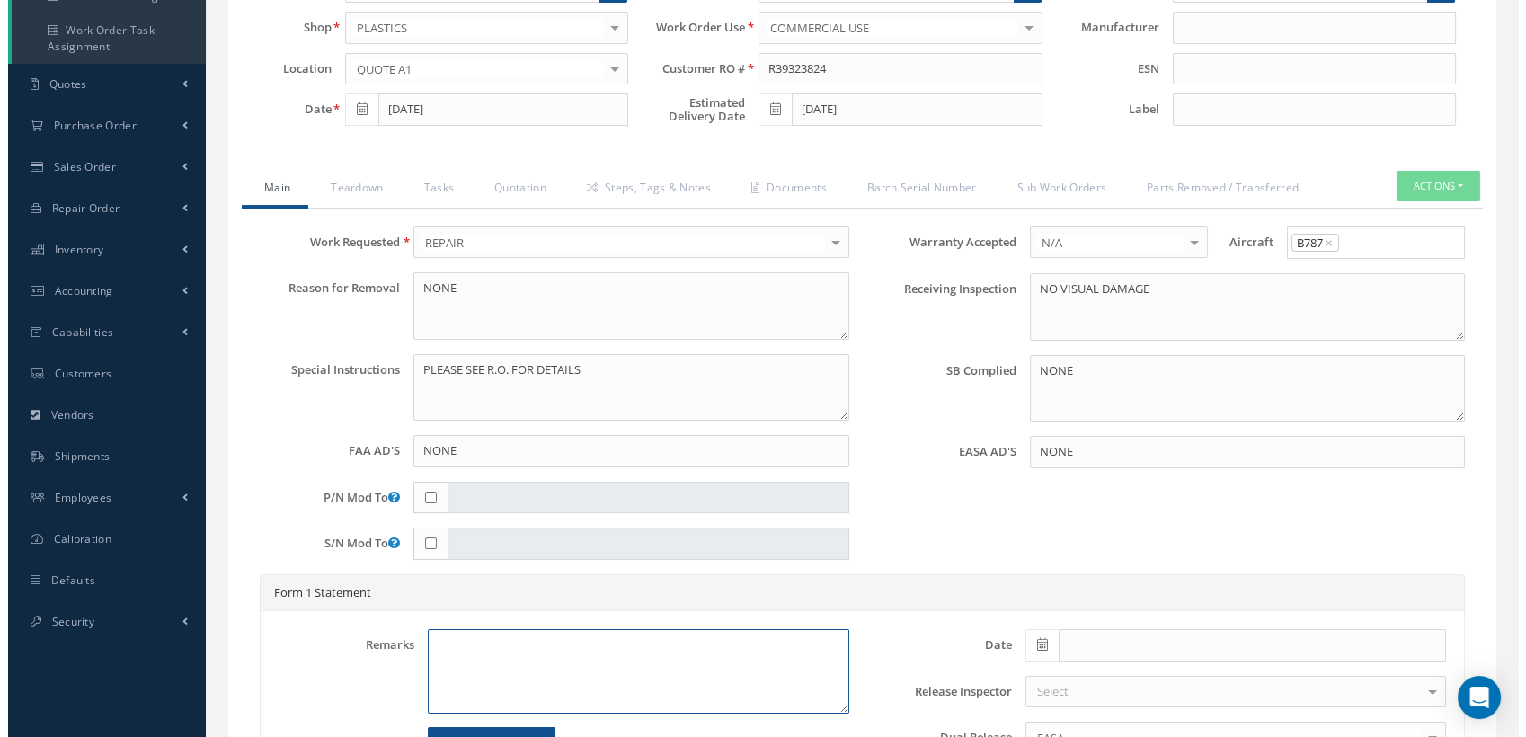
scroll to position [299, 0]
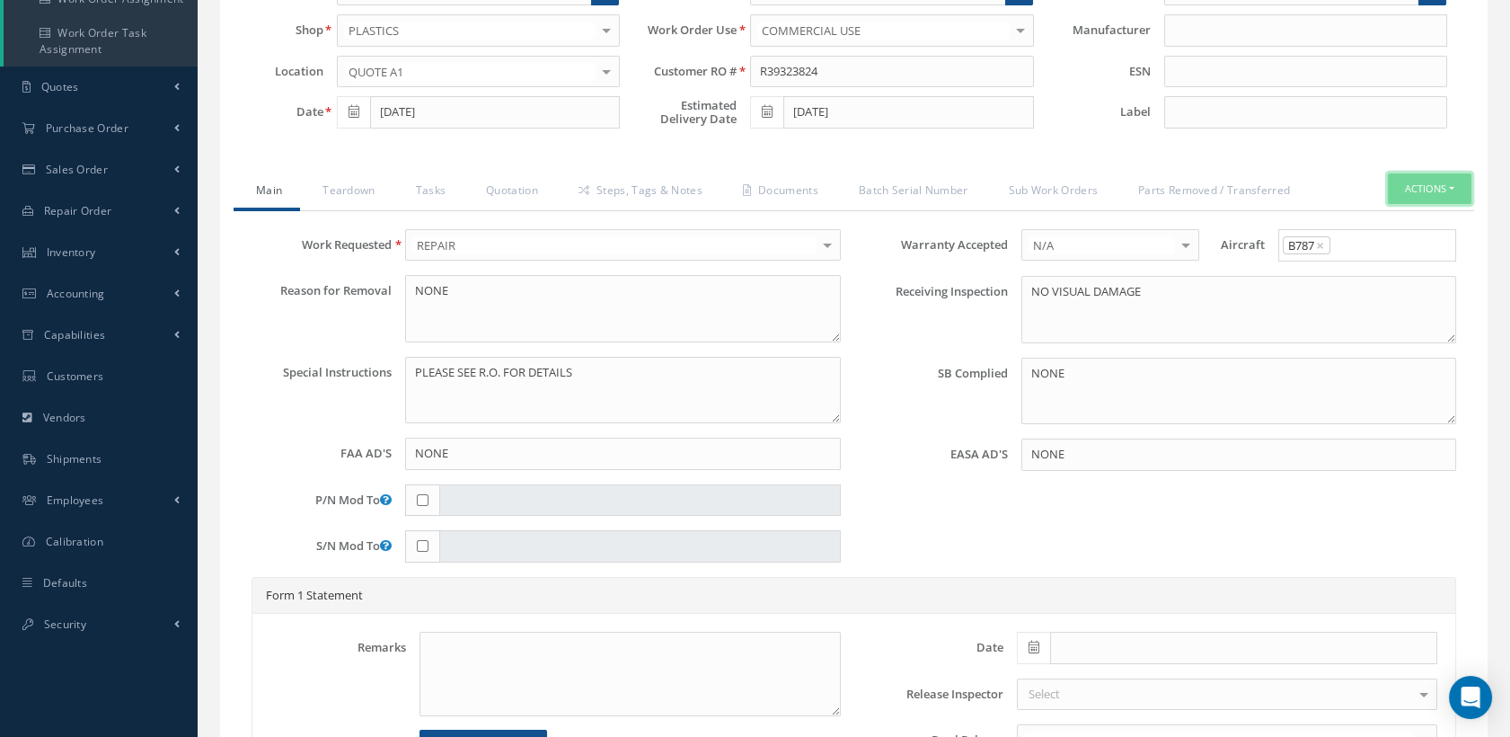
click at [1412, 180] on button "Actions" at bounding box center [1430, 188] width 84 height 31
click at [1385, 264] on link "Standard Write Ups" at bounding box center [1401, 268] width 144 height 24
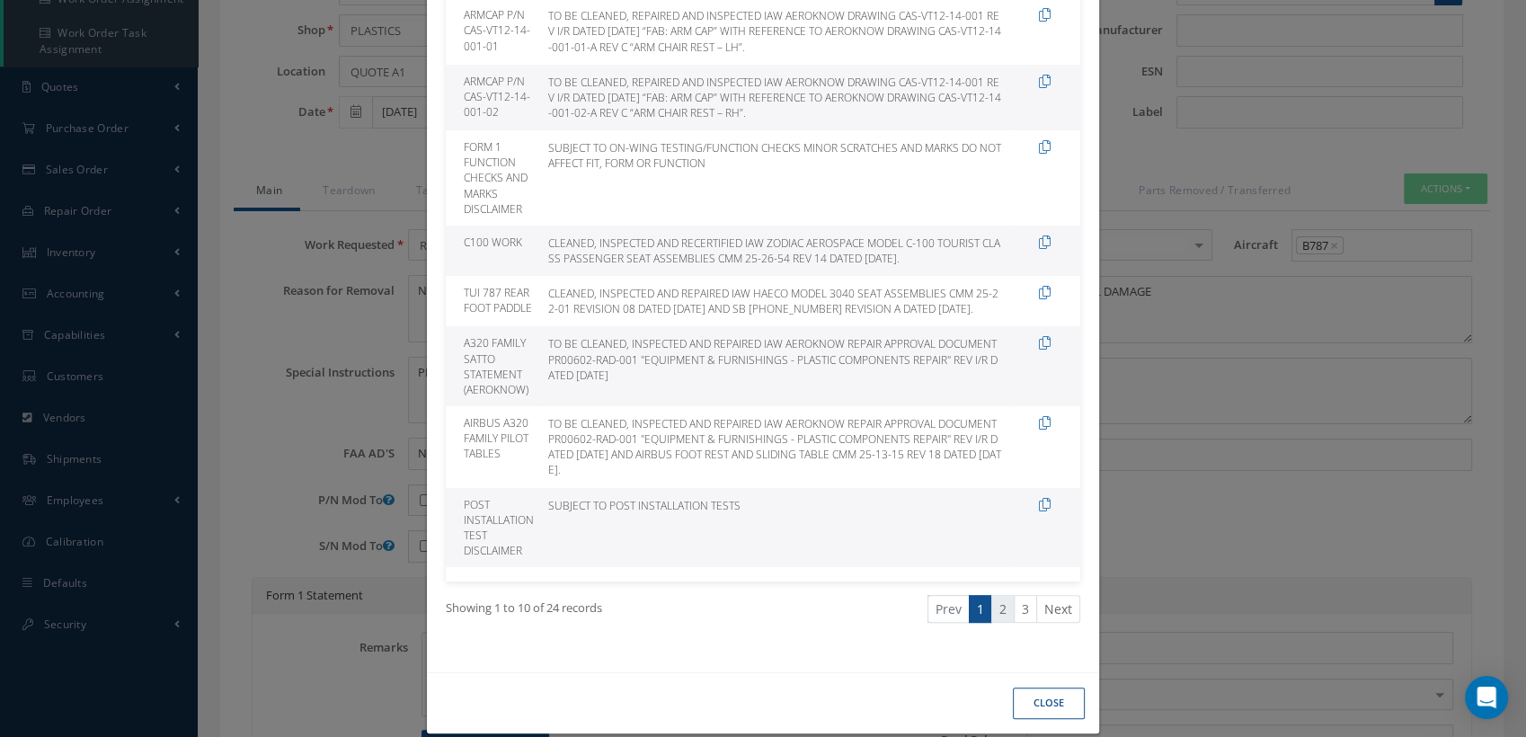
click at [996, 623] on link "2" at bounding box center [1002, 609] width 23 height 28
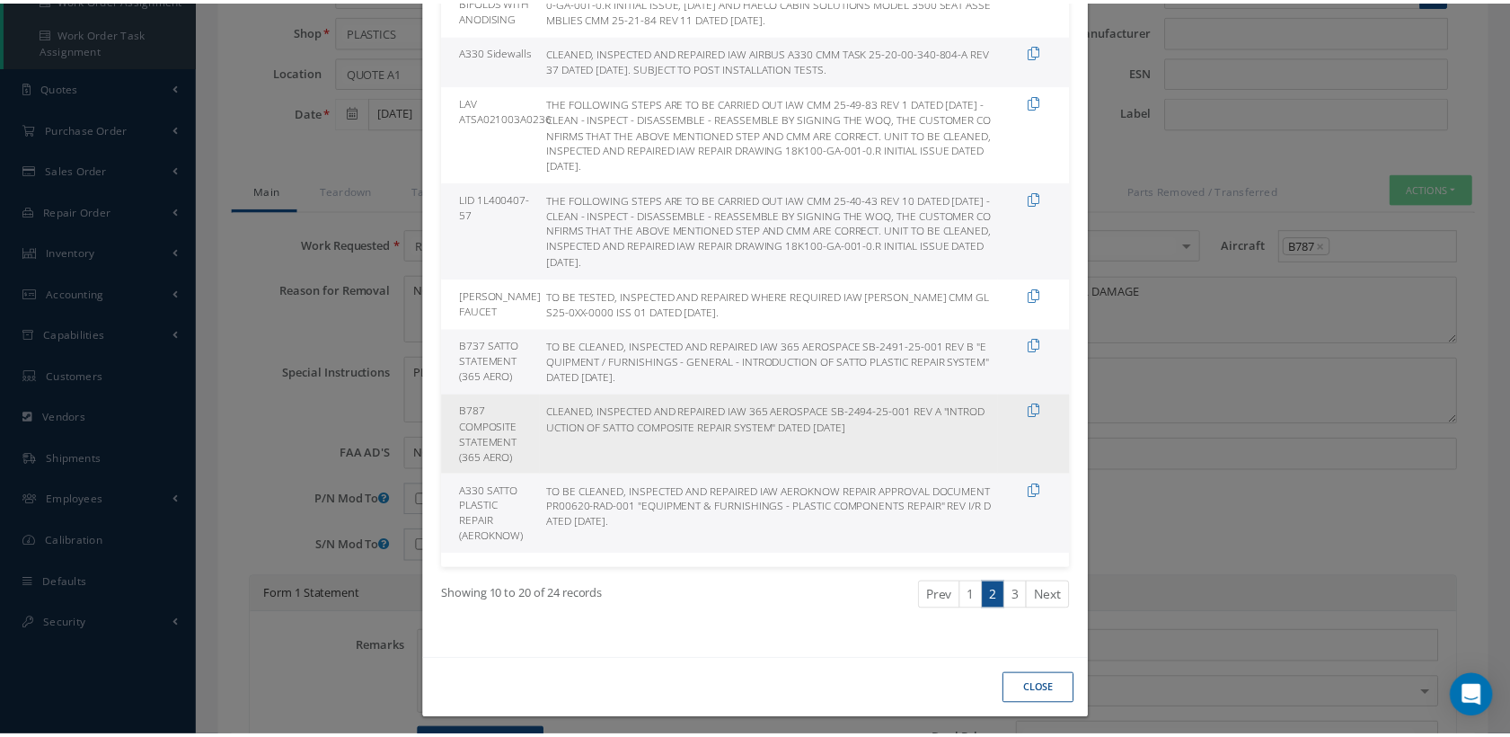
scroll to position [61, 0]
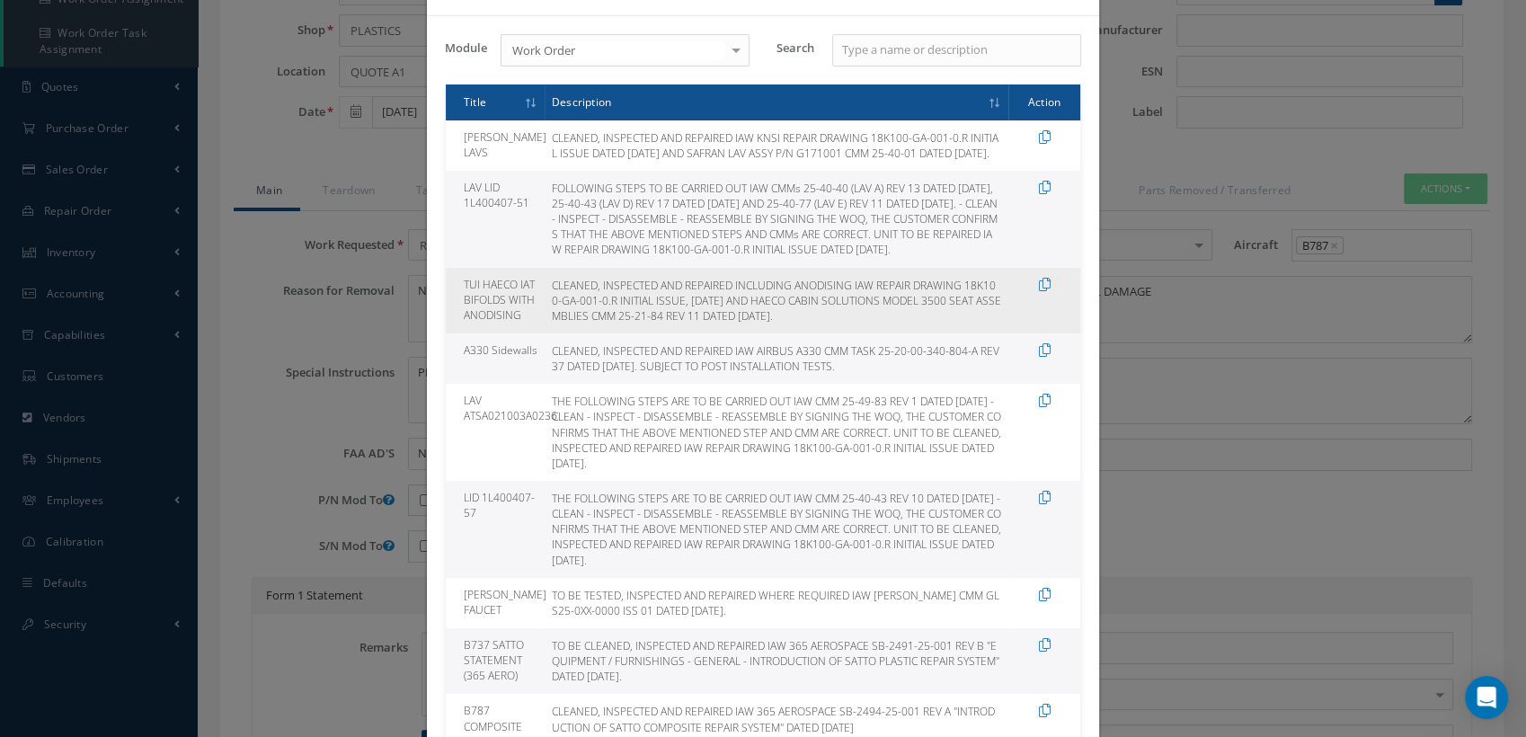
click at [761, 333] on td "CLEANED, INSPECTED AND REPAIRED INCLUDING ANODISING IAW REPAIR DRAWING 18K100-G…" at bounding box center [776, 301] width 464 height 66
click at [1041, 291] on icon at bounding box center [1045, 284] width 12 height 13
type textarea "CLEANED, INSPECTED AND REPAIRED INCLUDING ANODISING IAW REPAIR DRAWING 18K100-G…"
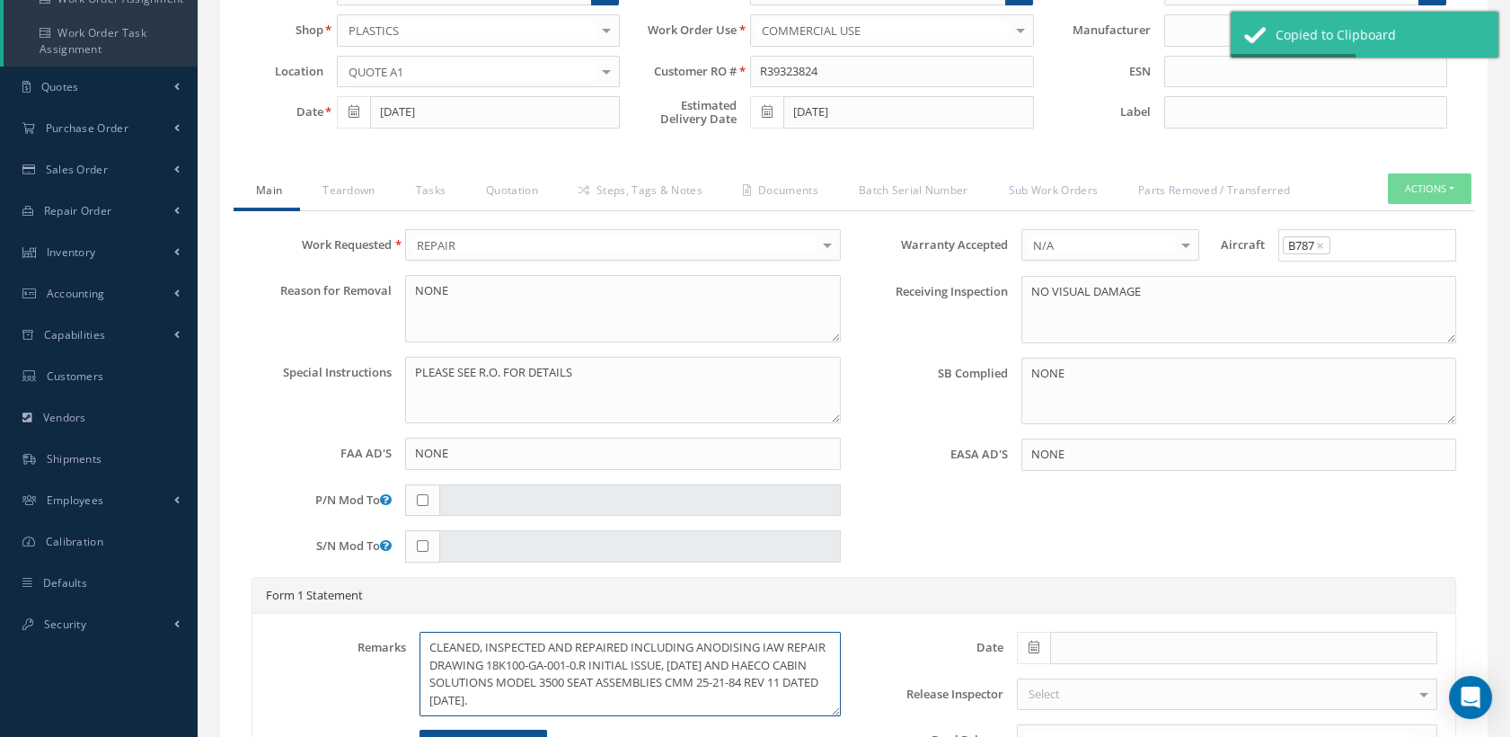
drag, startPoint x: 611, startPoint y: 701, endPoint x: 430, endPoint y: 647, distance: 188.5
click at [430, 647] on textarea "CLEANED, INSPECTED AND REPAIRED INCLUDING ANODISING IAW REPAIR DRAWING 18K100-G…" at bounding box center [630, 674] width 420 height 84
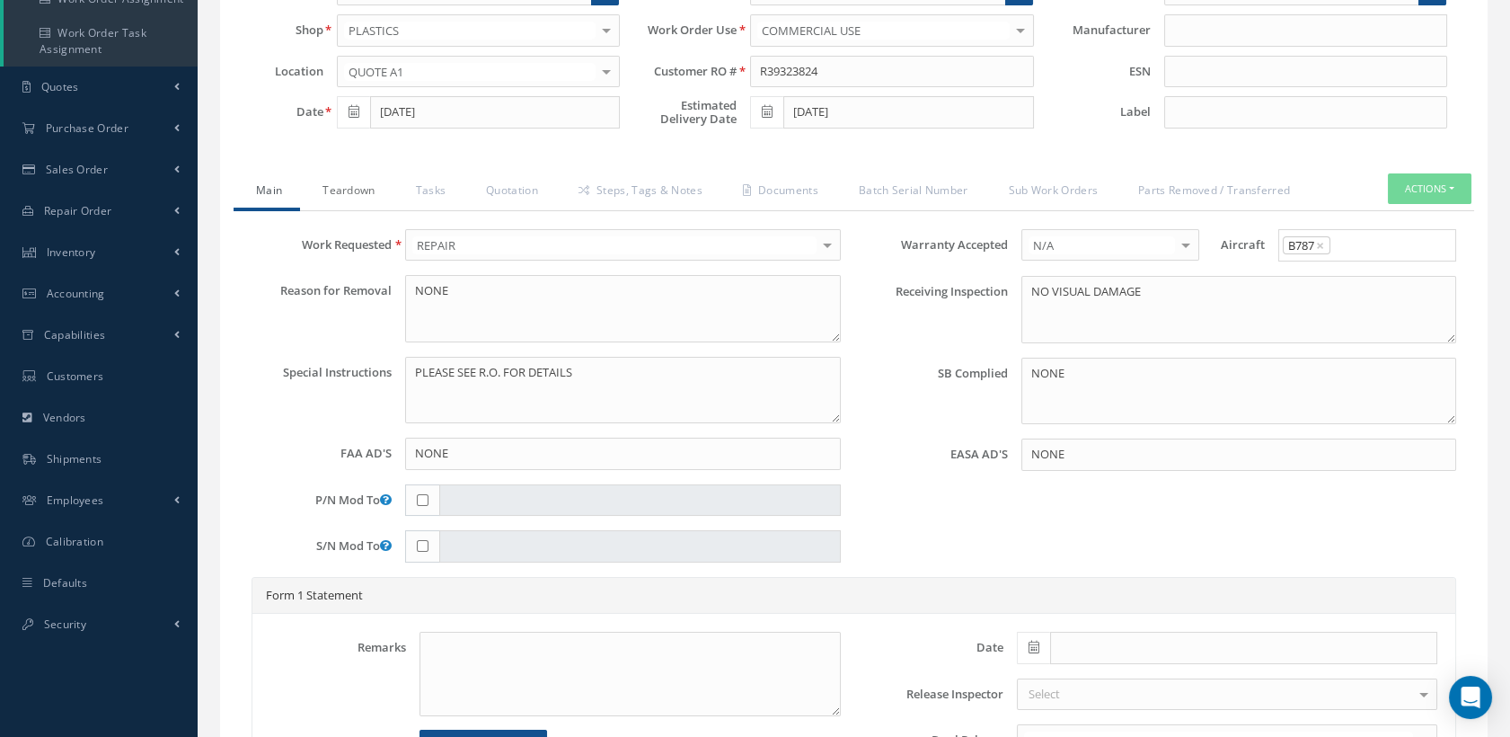
click at [335, 186] on link "Teardown" at bounding box center [346, 192] width 93 height 38
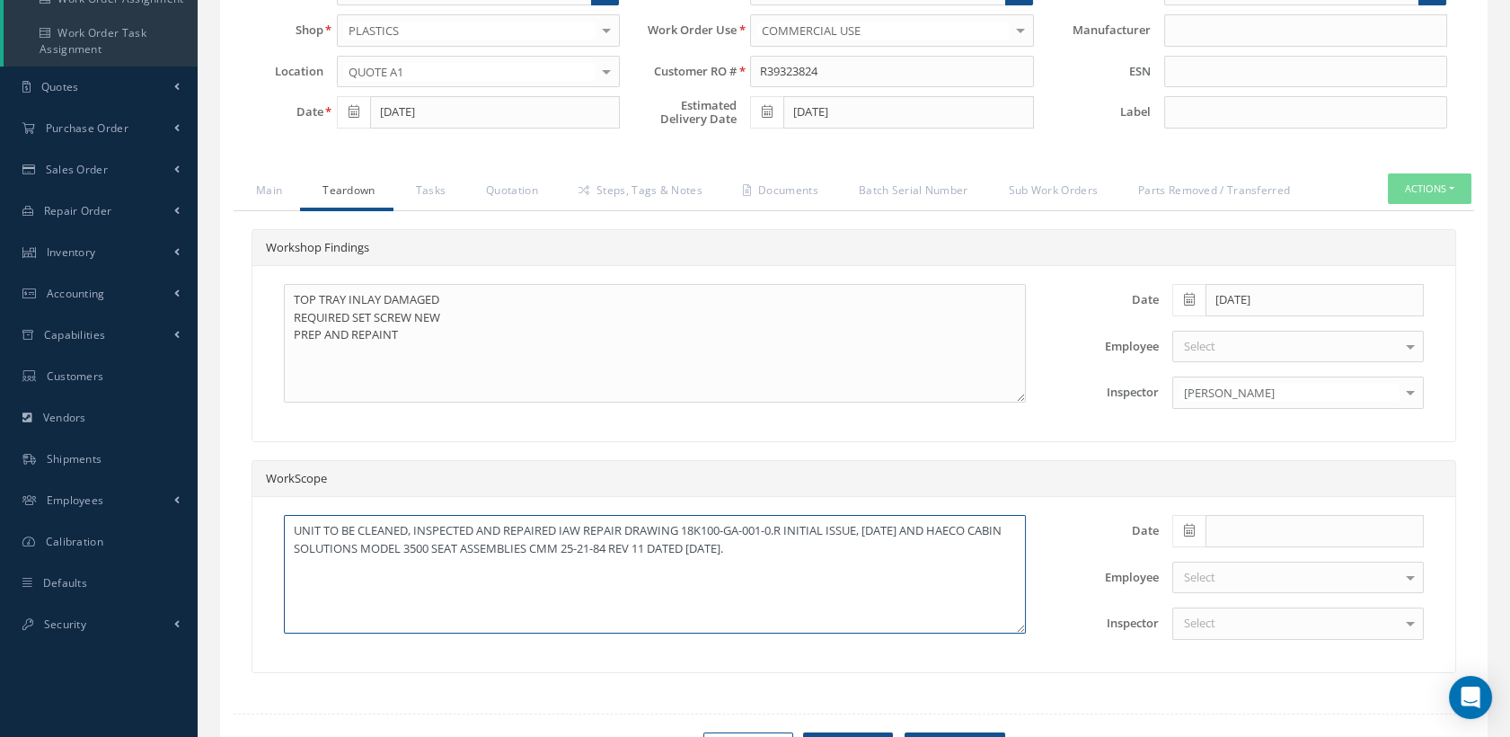
drag, startPoint x: 884, startPoint y: 551, endPoint x: 266, endPoint y: 525, distance: 618.7
click at [266, 525] on div "UNIT TO BE CLEANED, INSPECTED AND REPAIRED IAW REPAIR DRAWING 18K100-GA-001-0.R…" at bounding box center [655, 584] width 796 height 139
click at [262, 183] on link "Main" at bounding box center [267, 192] width 66 height 38
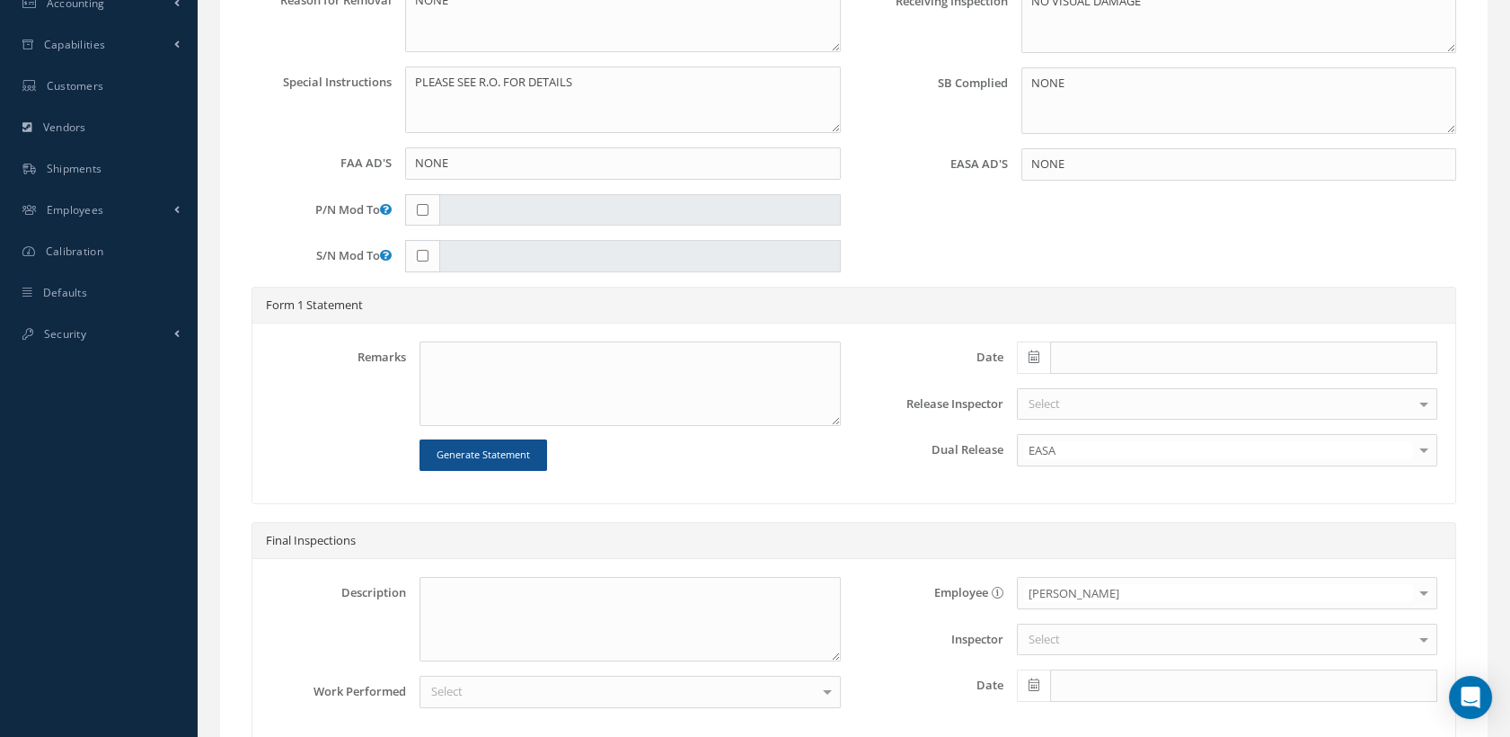
scroll to position [598, 0]
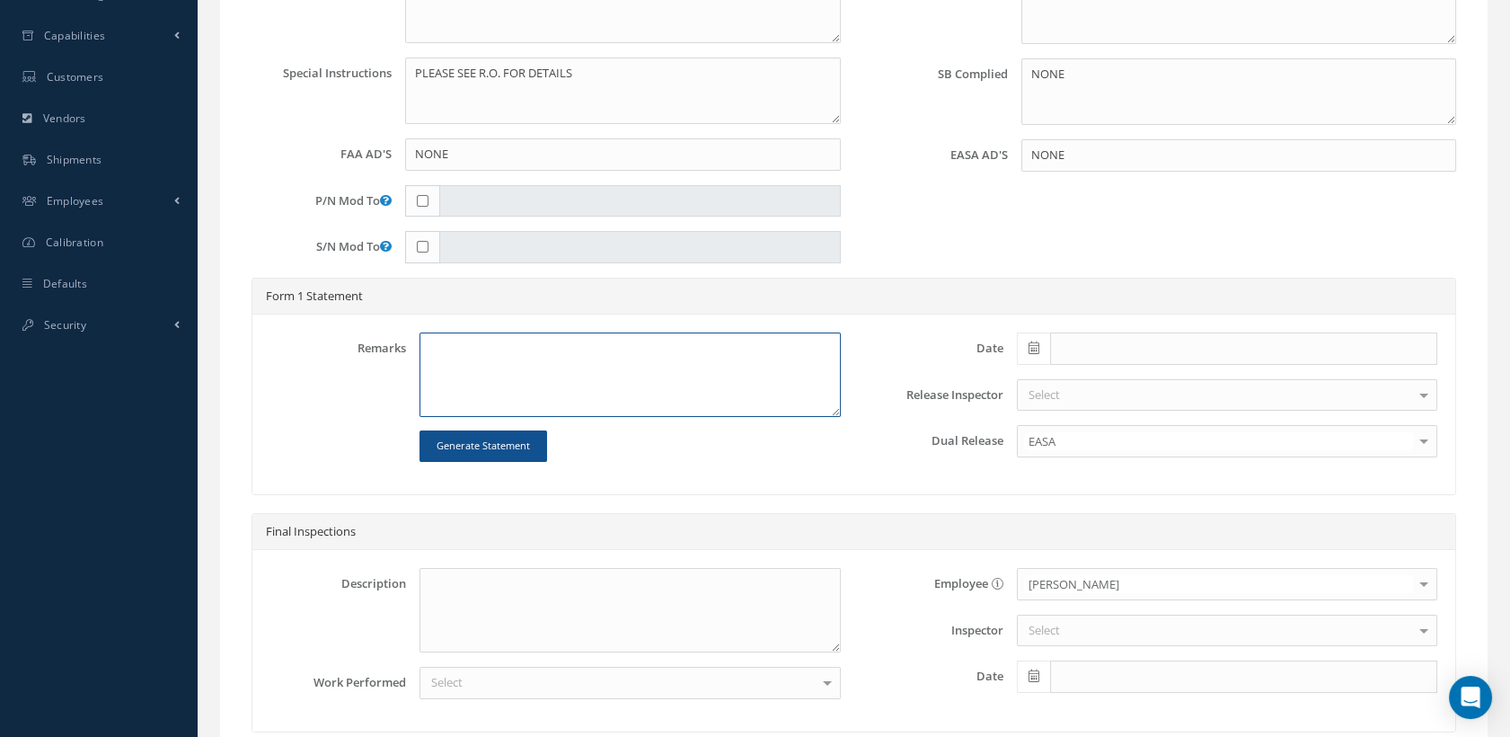
click at [493, 350] on textarea at bounding box center [630, 374] width 420 height 84
paste textarea "UNIT TO BE CLEANED, INSPECTED AND REPAIRED IAW REPAIR DRAWING 18K100-GA-001-0.R…"
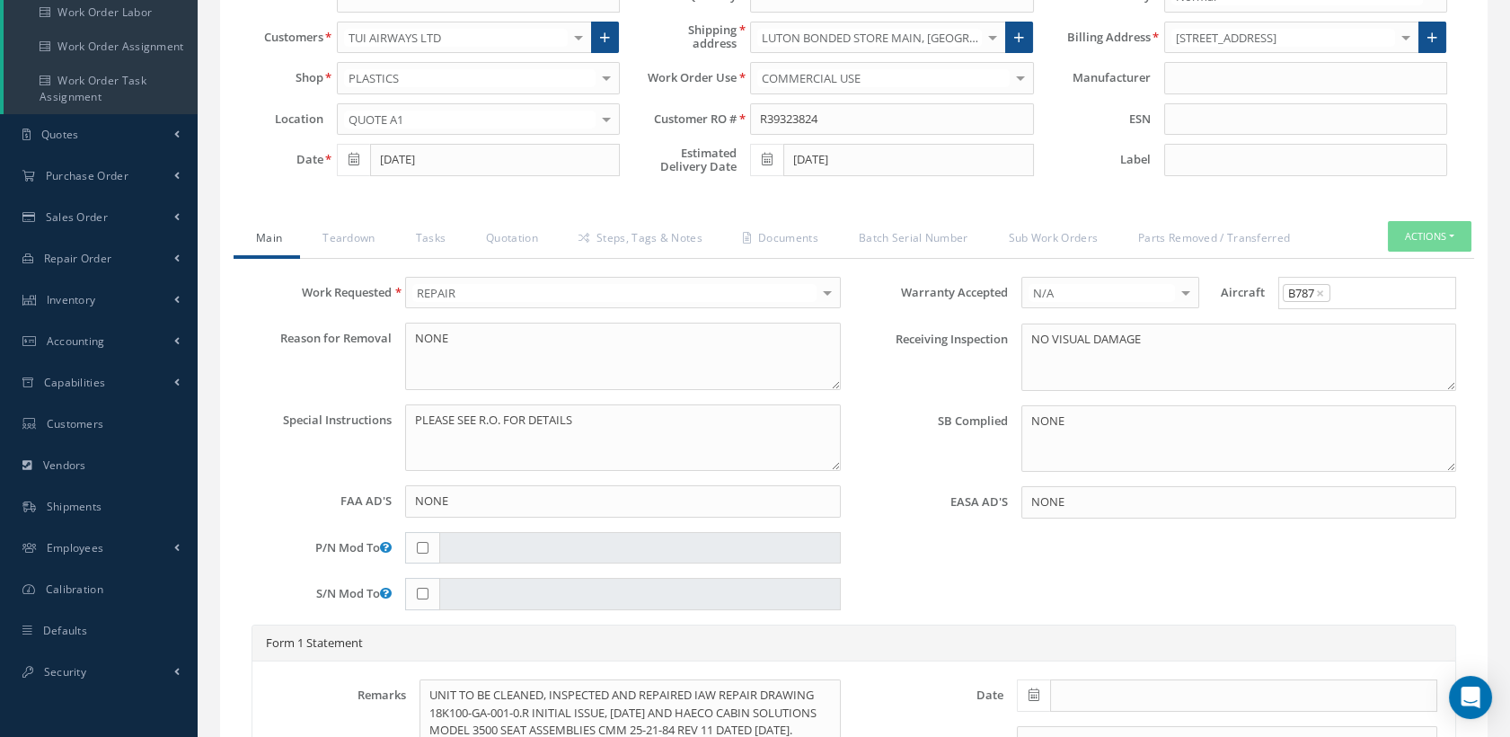
scroll to position [351, 0]
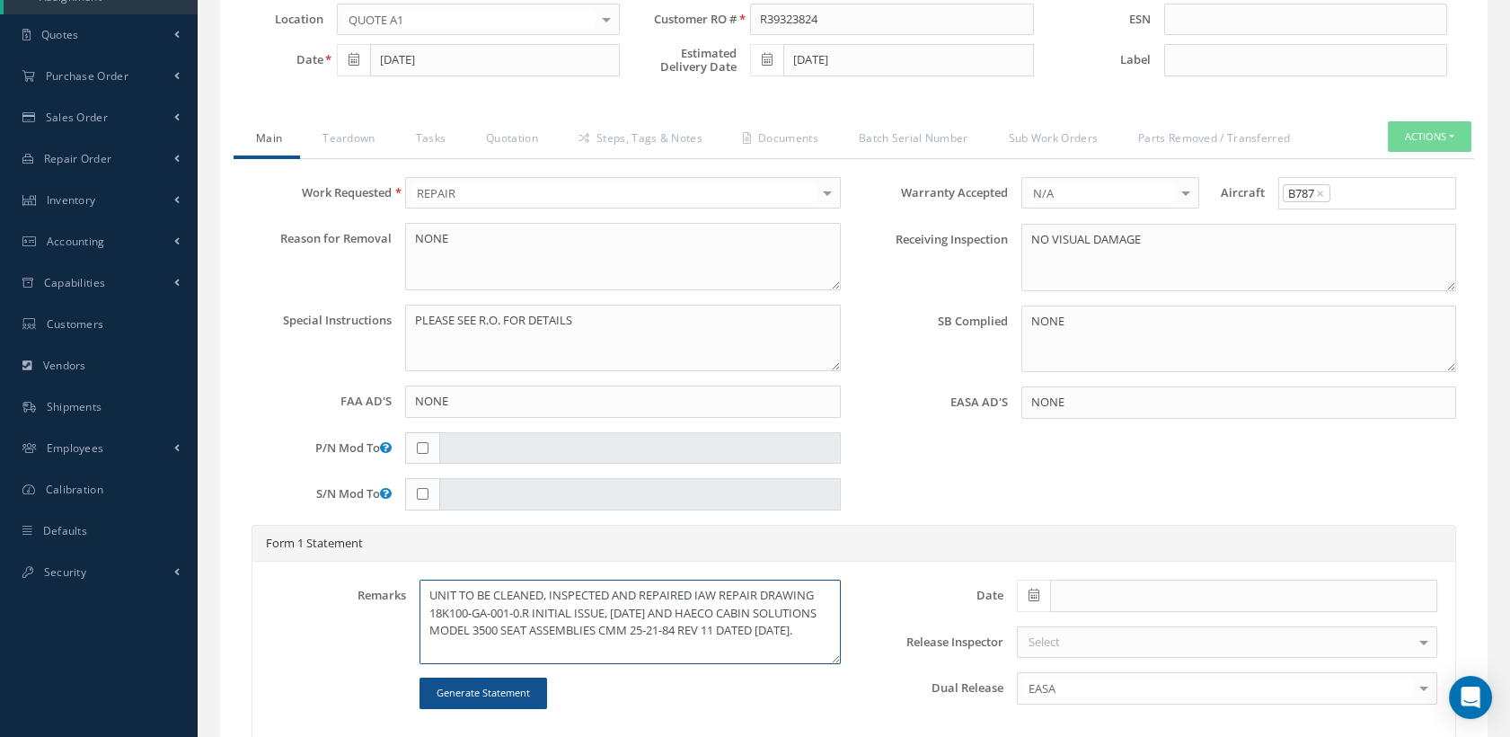
click at [584, 632] on textarea "UNIT TO BE CLEANED, INSPECTED AND REPAIRED IAW REPAIR DRAWING 18K100-GA-001-0.R…" at bounding box center [630, 622] width 420 height 84
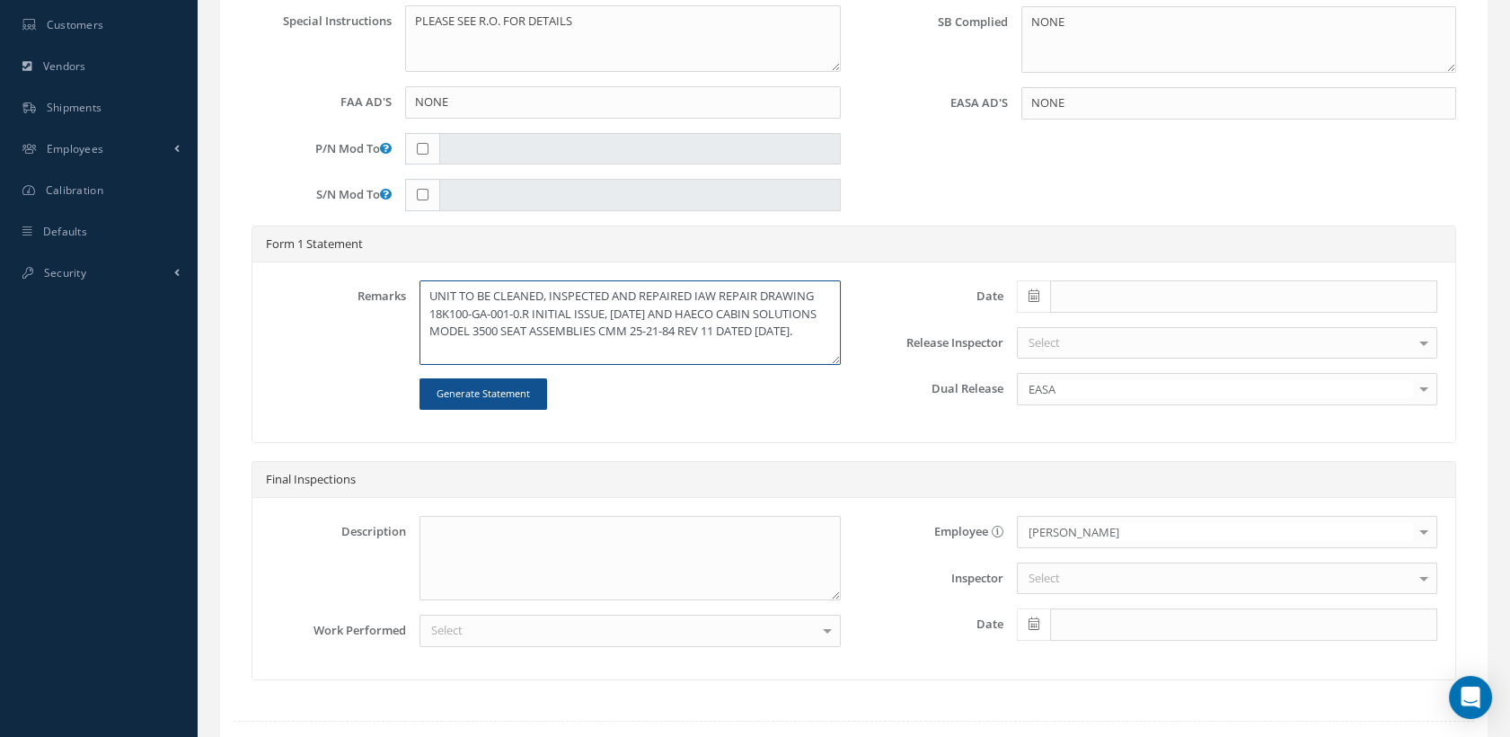
click at [525, 340] on textarea "UNIT TO BE CLEANED, INSPECTED AND REPAIRED IAW REPAIR DRAWING 18K100-GA-001-0.R…" at bounding box center [630, 322] width 420 height 84
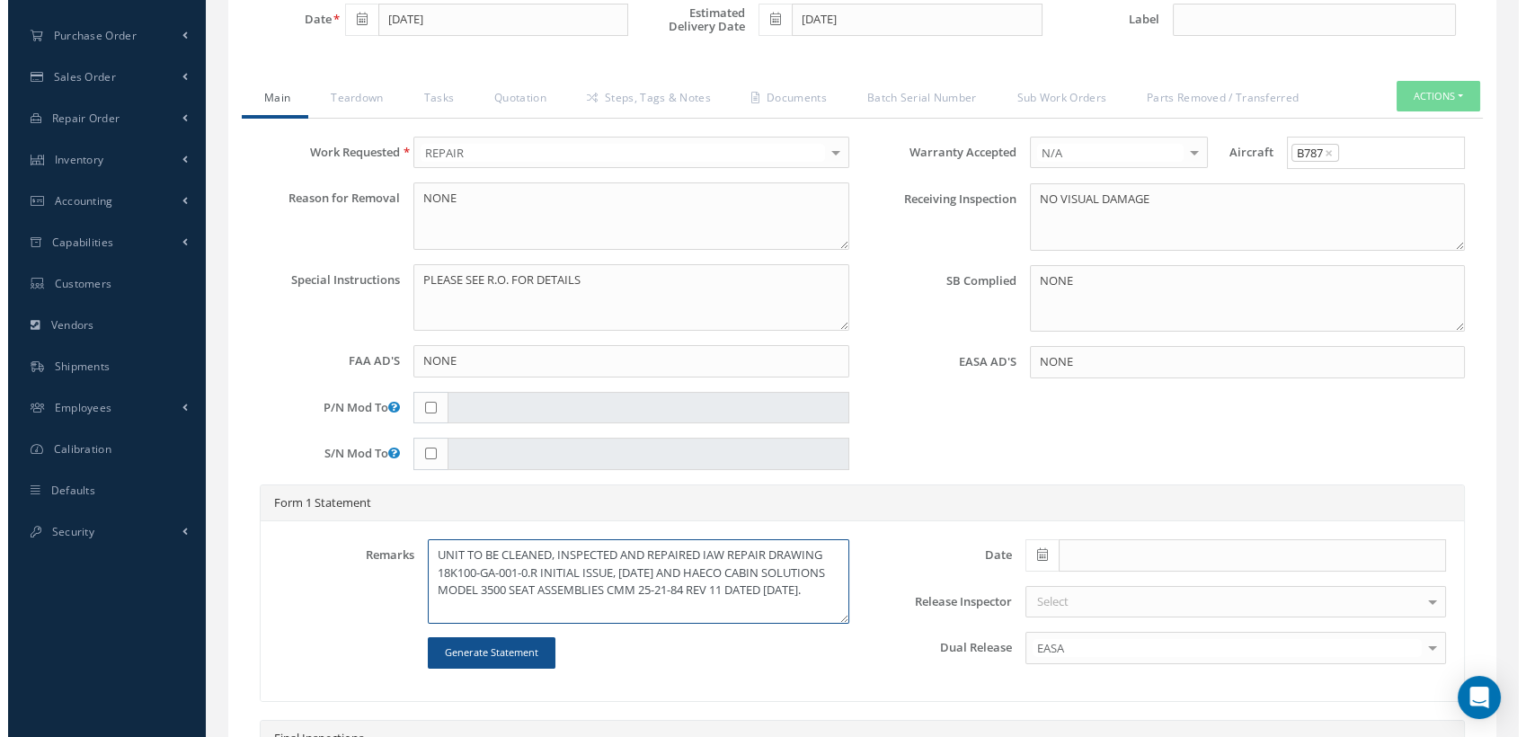
scroll to position [252, 0]
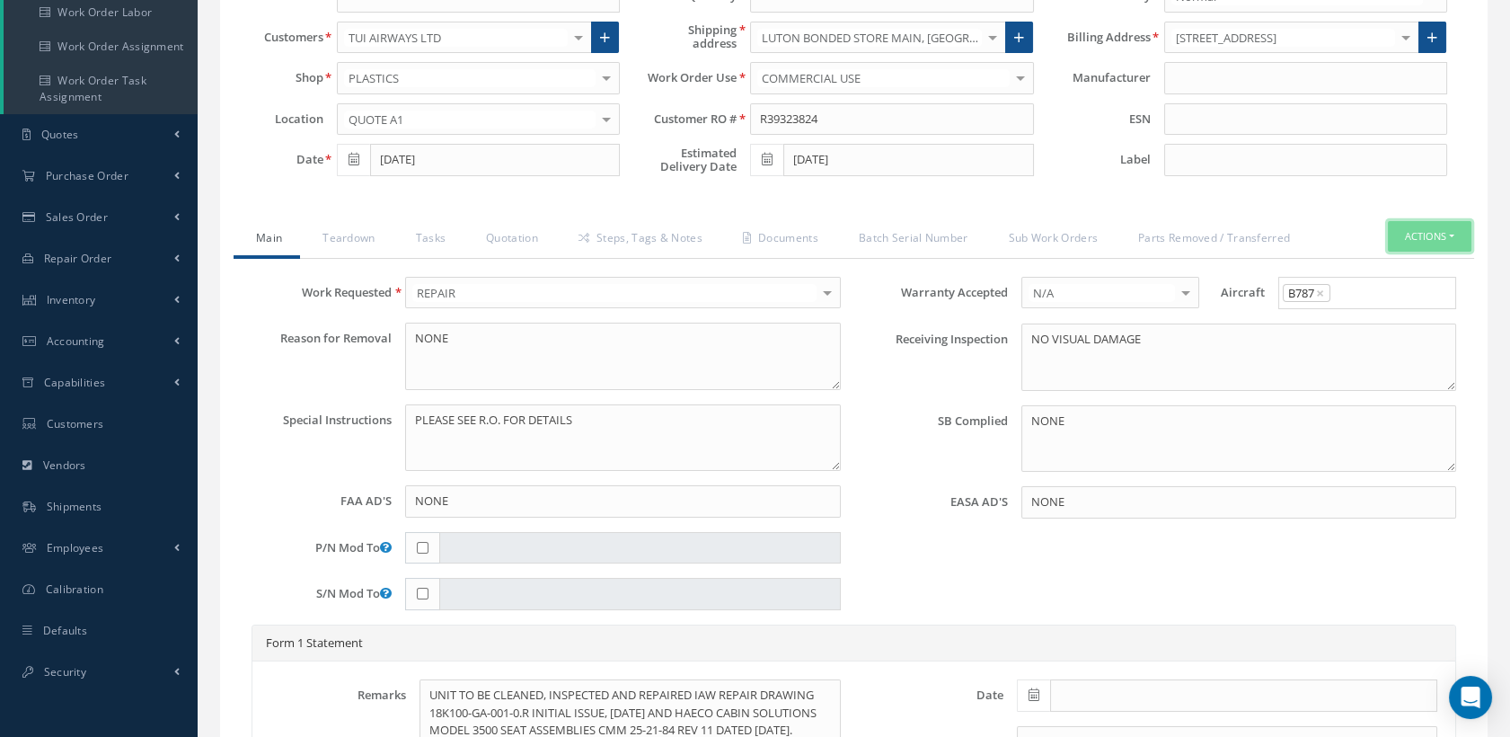
click at [1416, 233] on button "Actions" at bounding box center [1430, 236] width 84 height 31
click at [1368, 310] on link "Standard Write Ups" at bounding box center [1401, 316] width 144 height 24
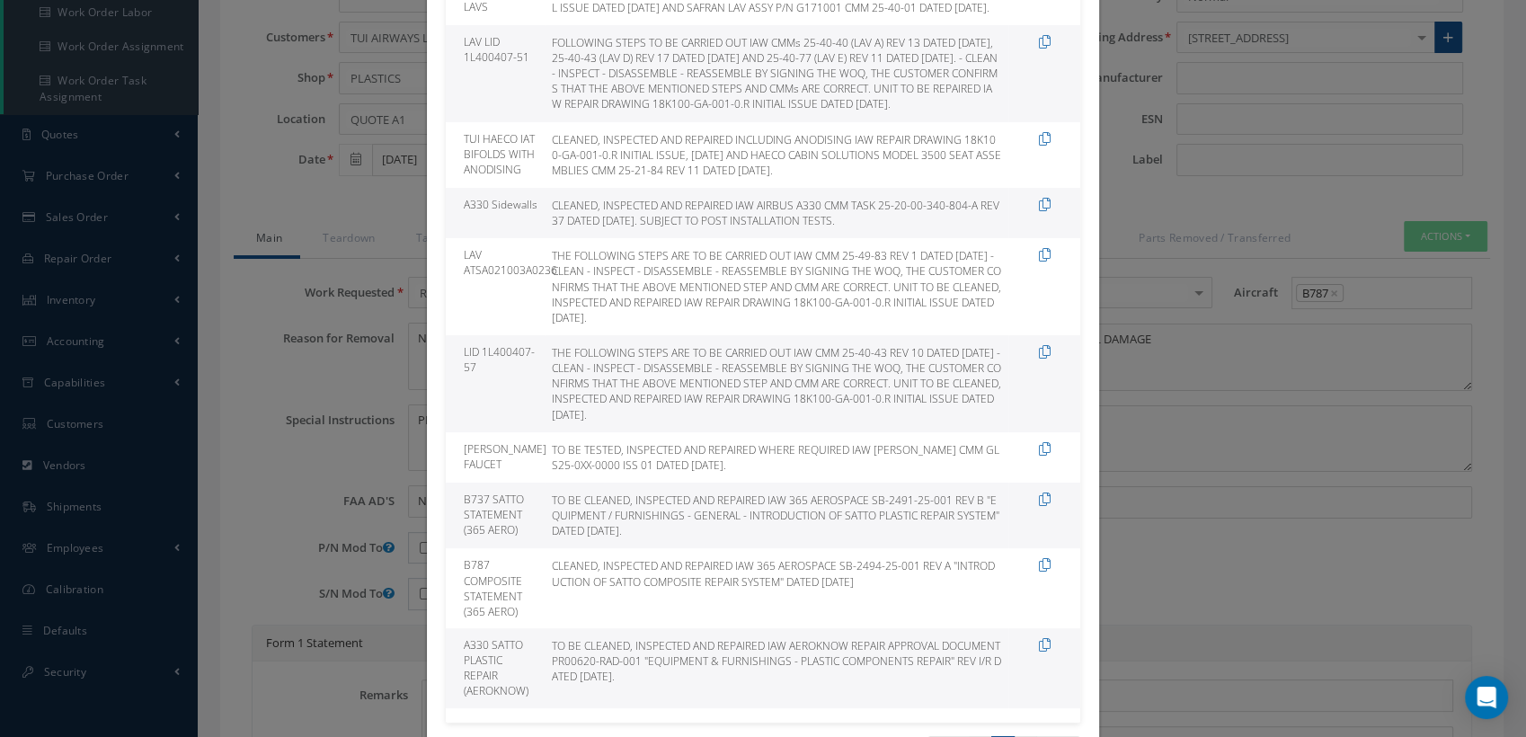
scroll to position [399, 0]
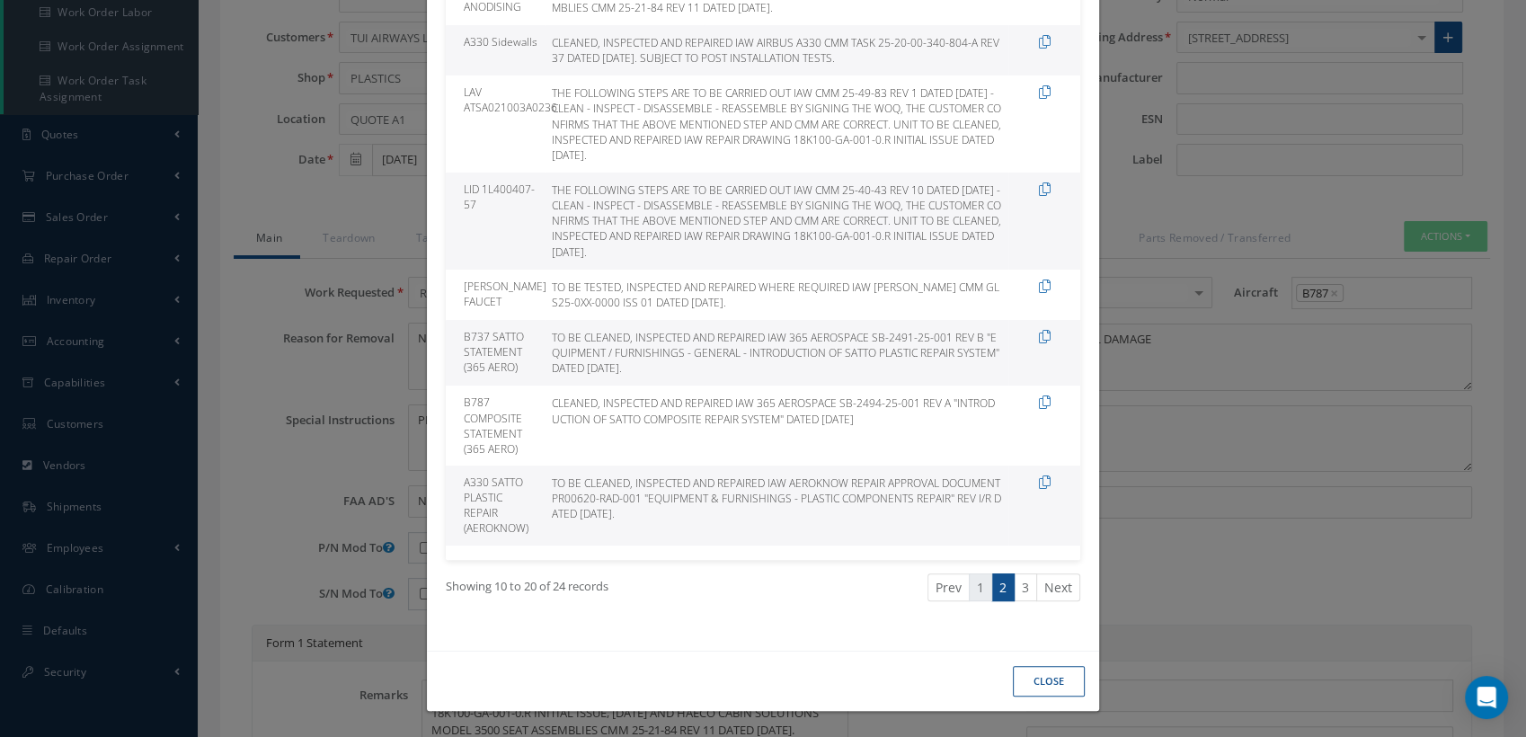
click at [971, 586] on link "1" at bounding box center [980, 587] width 23 height 28
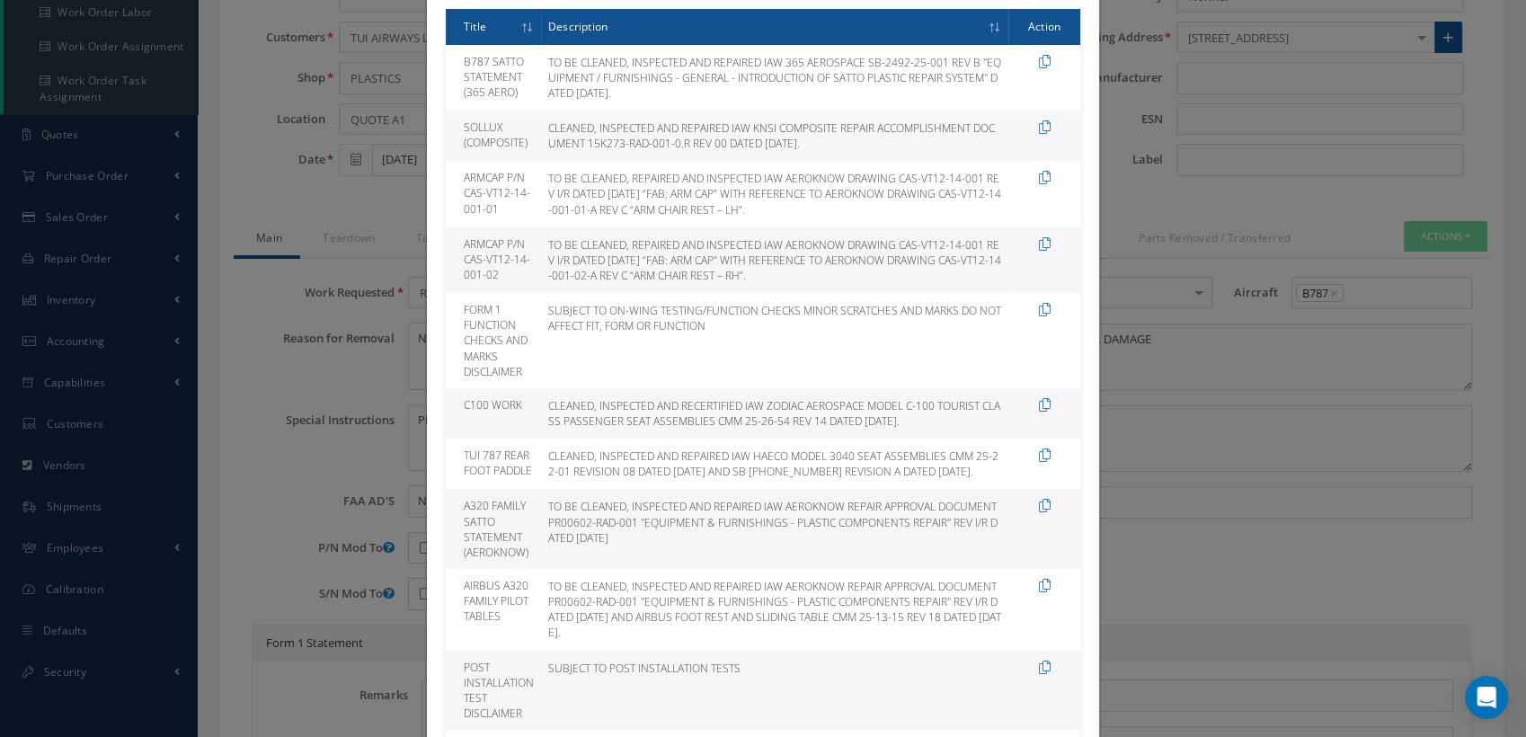
scroll to position [0, 0]
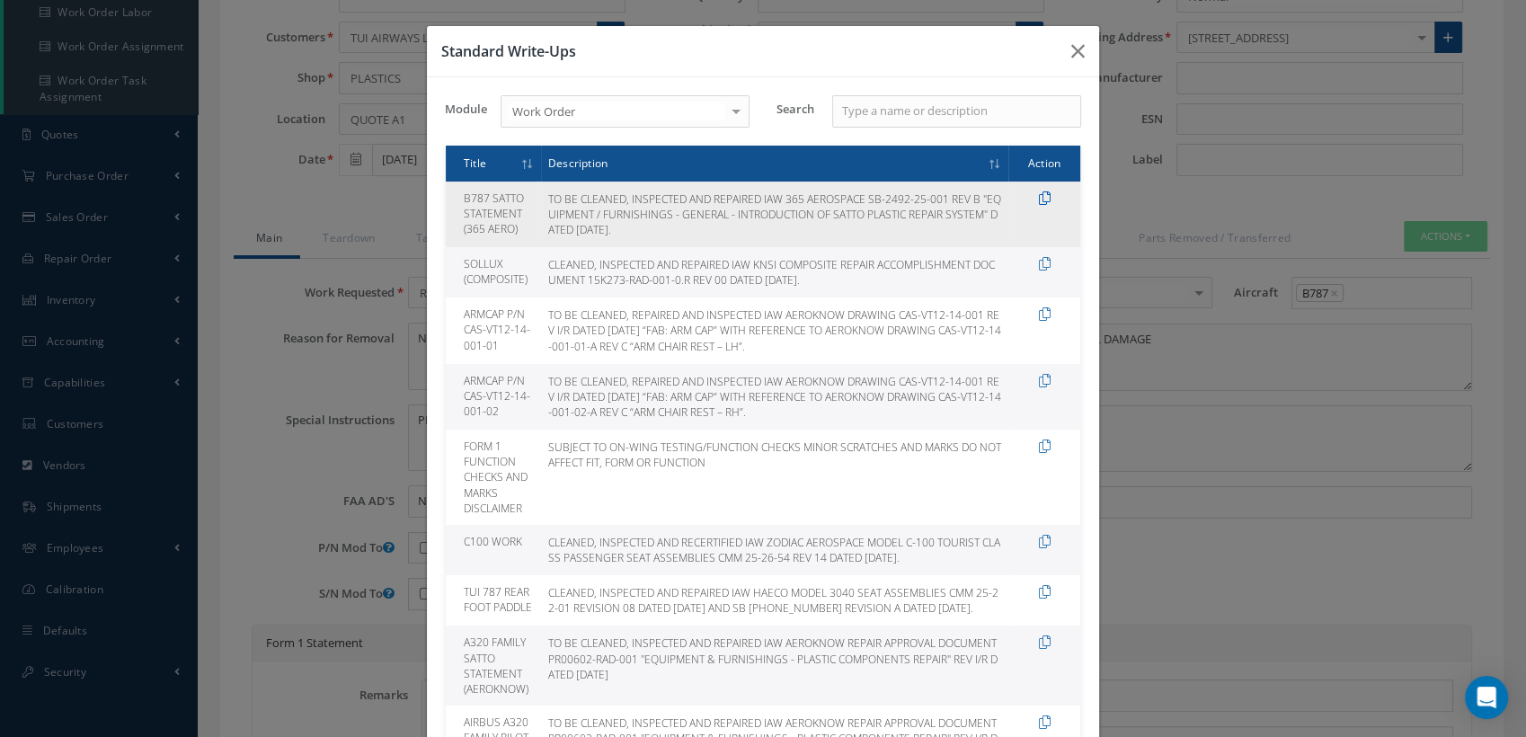
click at [1039, 198] on icon at bounding box center [1045, 197] width 12 height 13
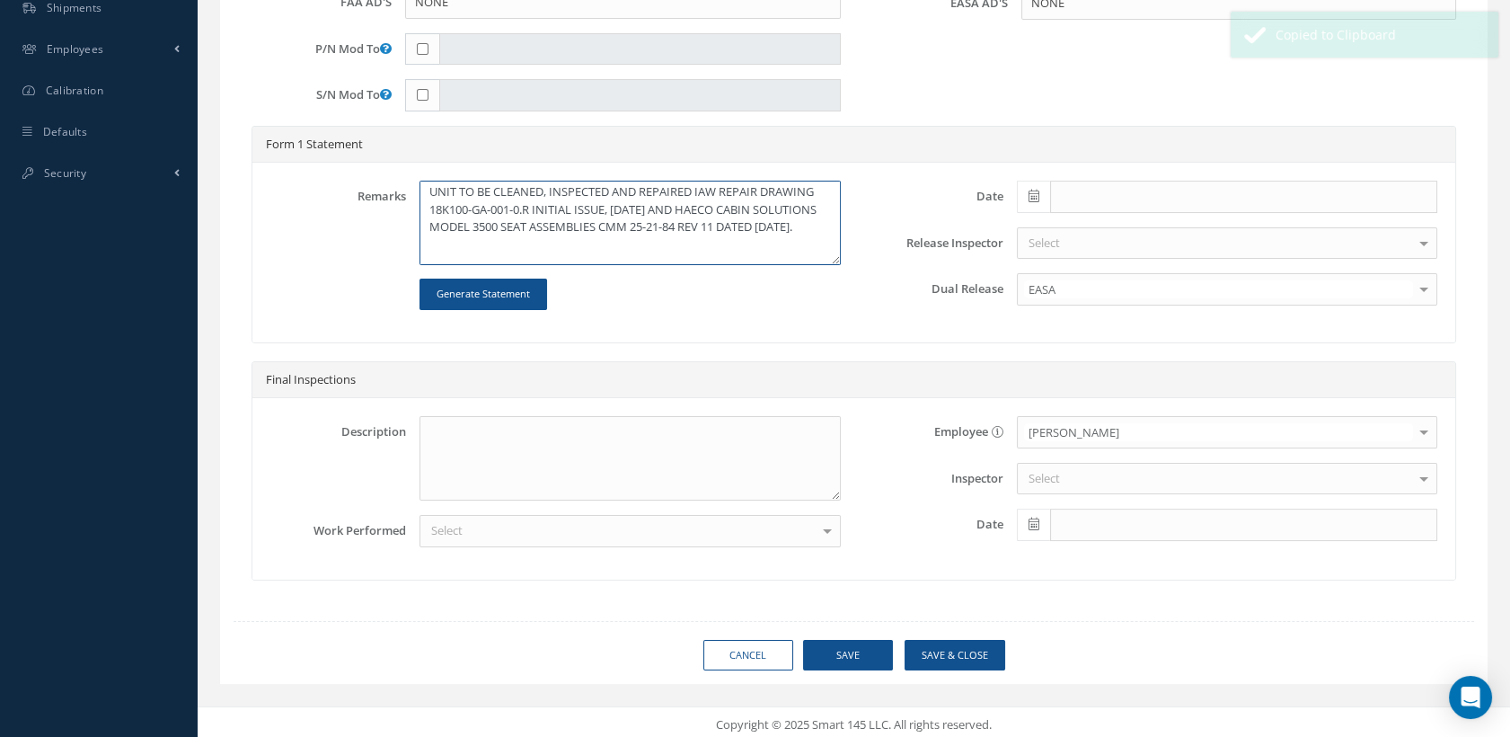
scroll to position [104, 0]
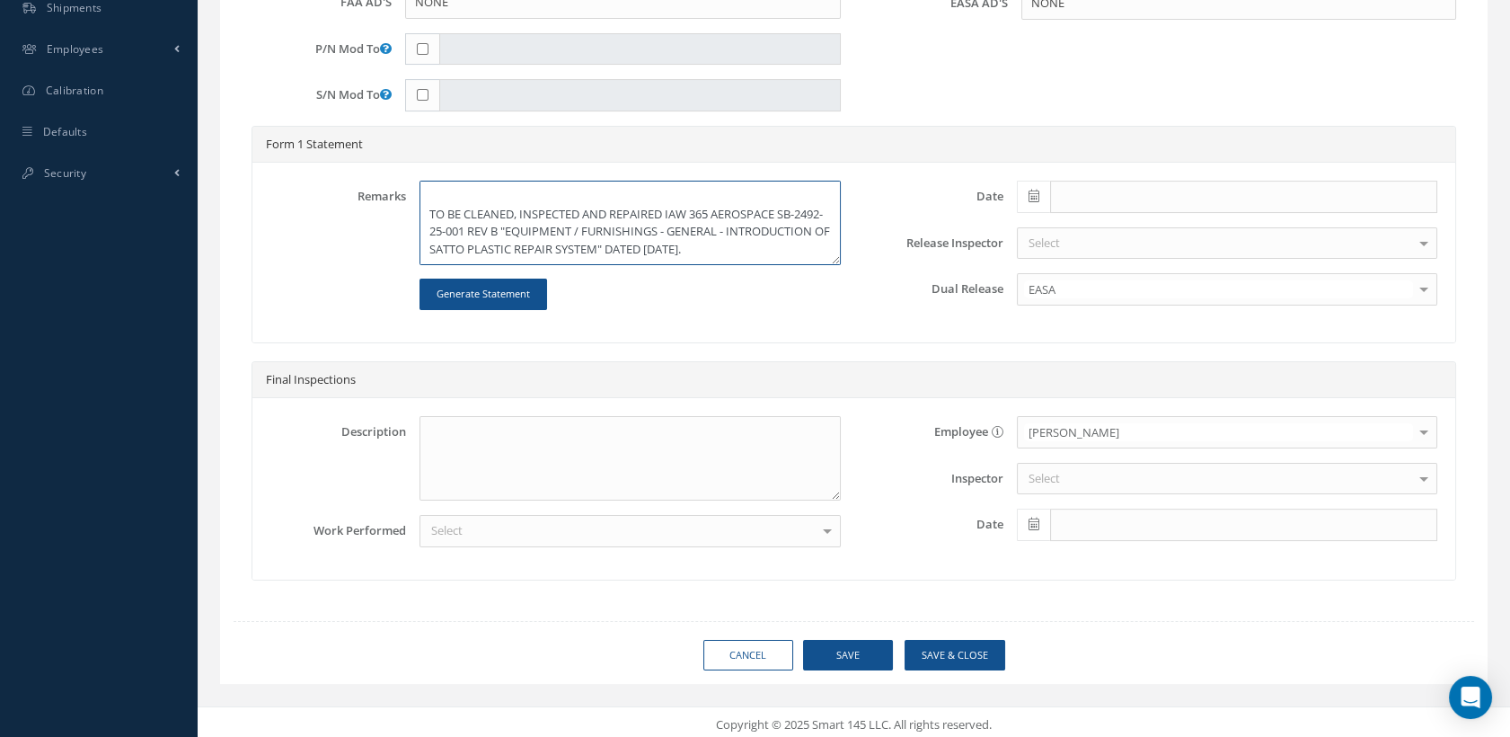
drag, startPoint x: 480, startPoint y: 241, endPoint x: 421, endPoint y: 192, distance: 75.9
click at [421, 192] on textarea "UNIT TO BE CLEANED, INSPECTED AND REPAIRED IAW REPAIR DRAWING 18K100-GA-001-0.R…" at bounding box center [630, 223] width 420 height 84
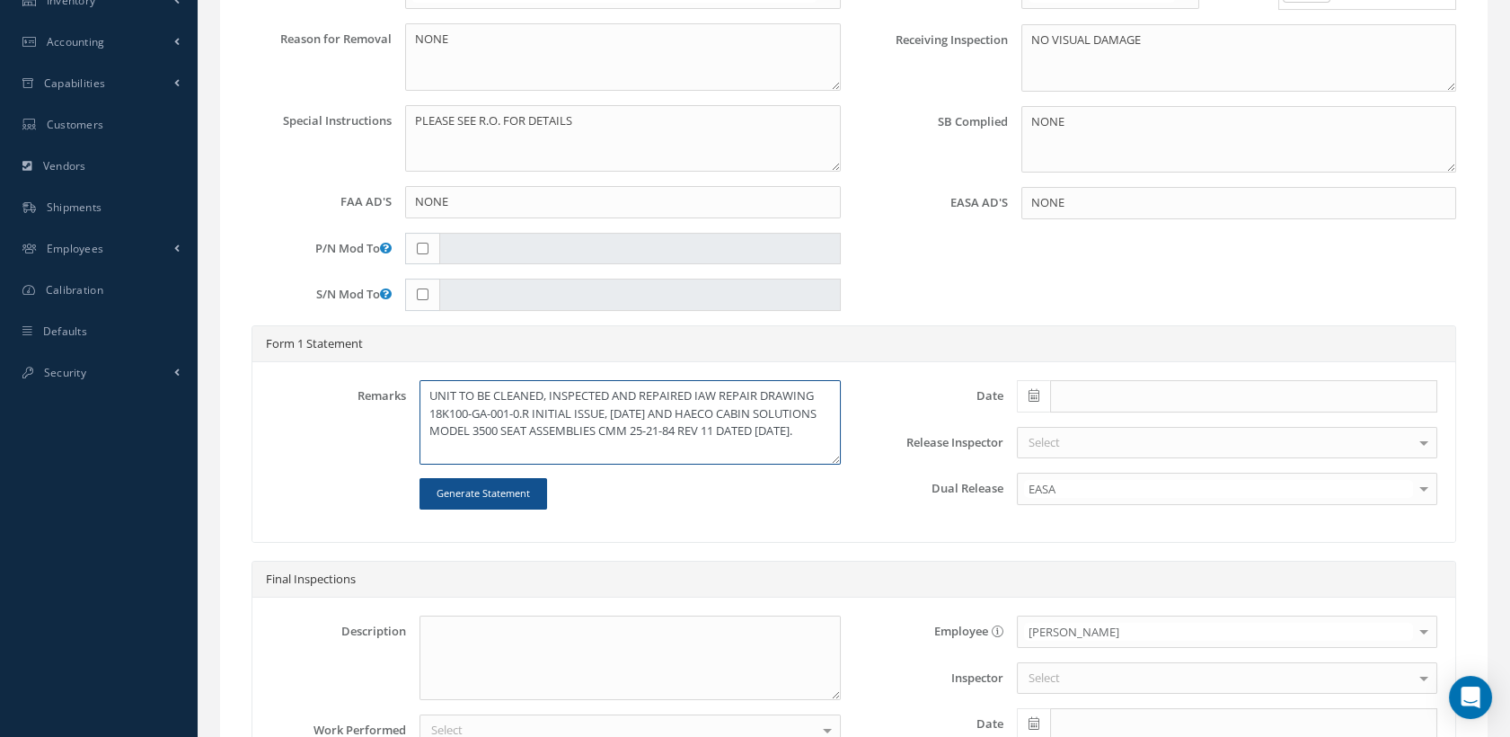
scroll to position [0, 0]
click at [430, 391] on textarea "UNIT TO BE CLEANED, INSPECTED AND REPAIRED IAW REPAIR DRAWING 18K100-GA-001-0.R…" at bounding box center [630, 422] width 420 height 84
paste textarea "TO BE CLEANED, INSPECTED AND REPAIRED IAW 365 AEROSPACE SB-2492-25-001 REV B "E…"
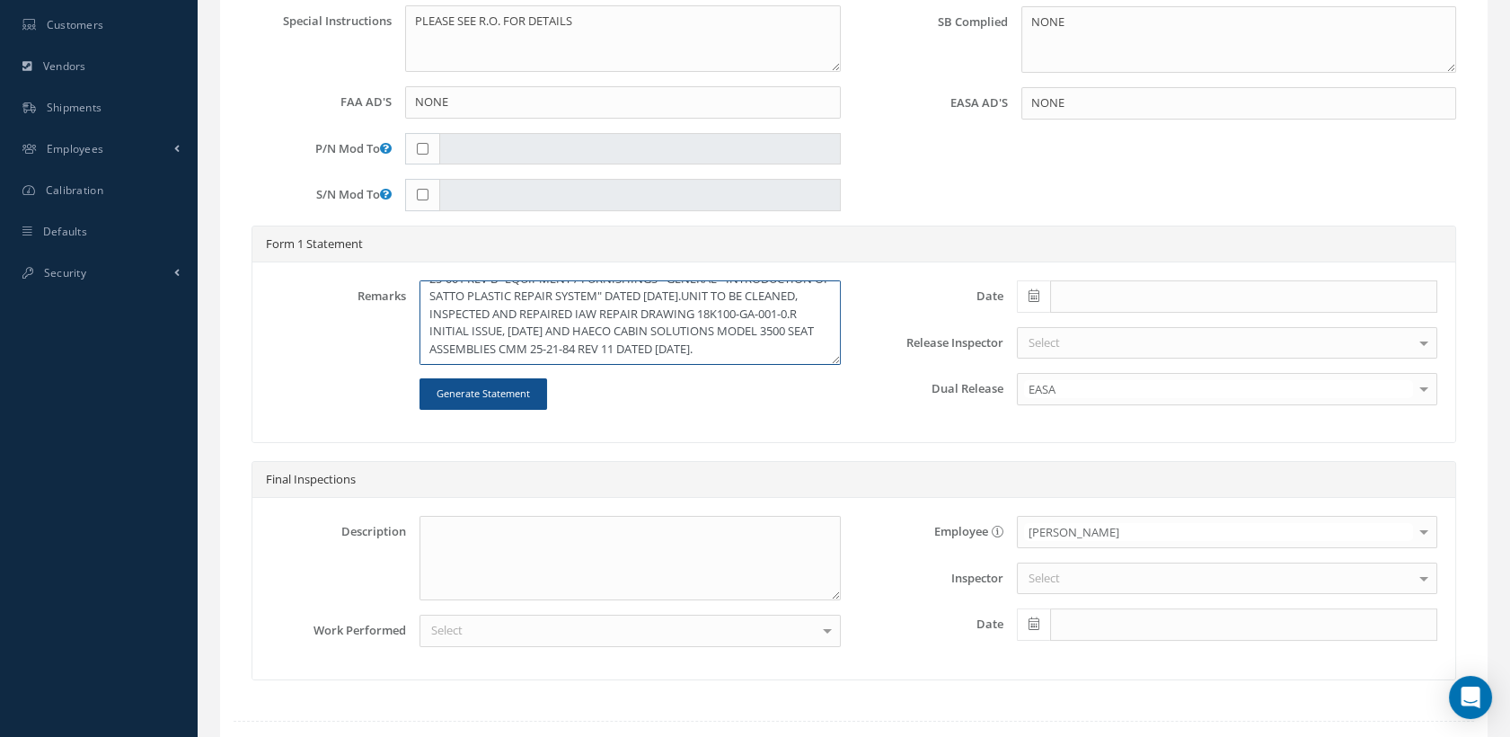
scroll to position [100, 0]
click at [589, 291] on textarea "TO BE CLEANED, INSPECTED AND REPAIRED IAW 365 AEROSPACE SB-2492-25-001 REV B "E…" at bounding box center [630, 322] width 420 height 84
drag, startPoint x: 759, startPoint y: 300, endPoint x: 532, endPoint y: 336, distance: 230.1
click at [532, 336] on textarea "TO BE CLEANED, INSPECTED AND REPAIRED IAW 365 AEROSPACE SB-2492-25-001 REV B "E…" at bounding box center [630, 322] width 420 height 84
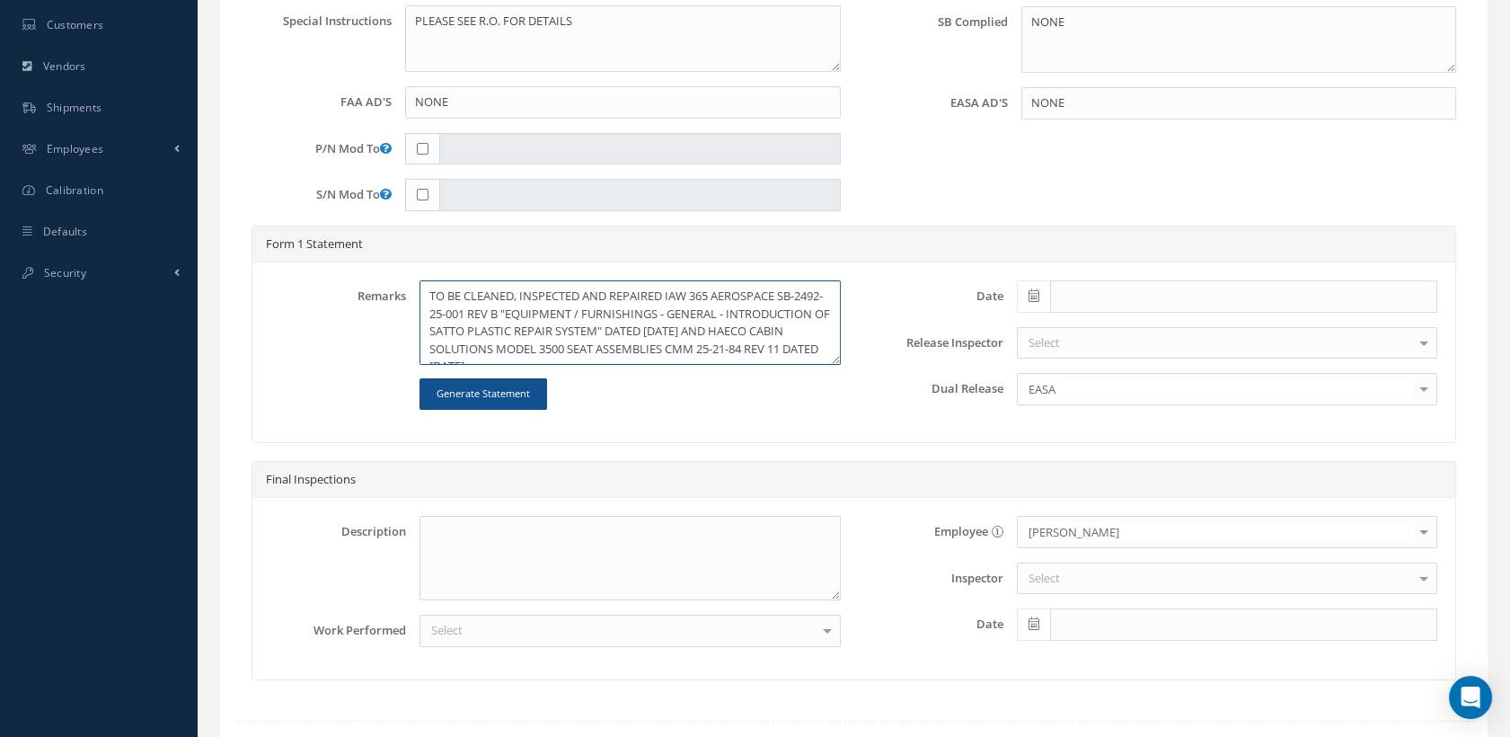
scroll to position [69, 0]
click at [695, 294] on textarea "TO BE CLEANED, INSPECTED AND REPAIRED IAW 365 AEROSPACE SB-2492-25-001 REV B "E…" at bounding box center [630, 322] width 420 height 84
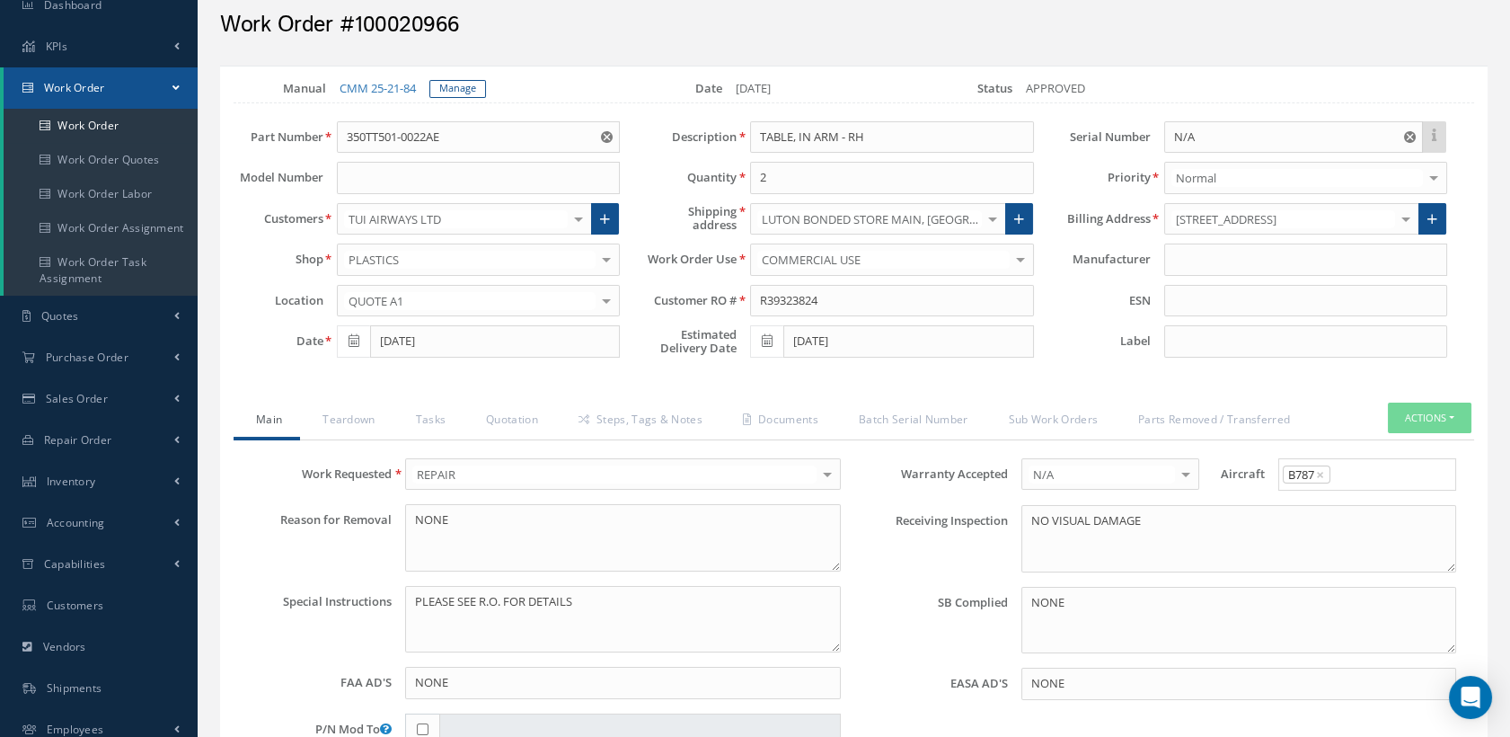
scroll to position [51, 0]
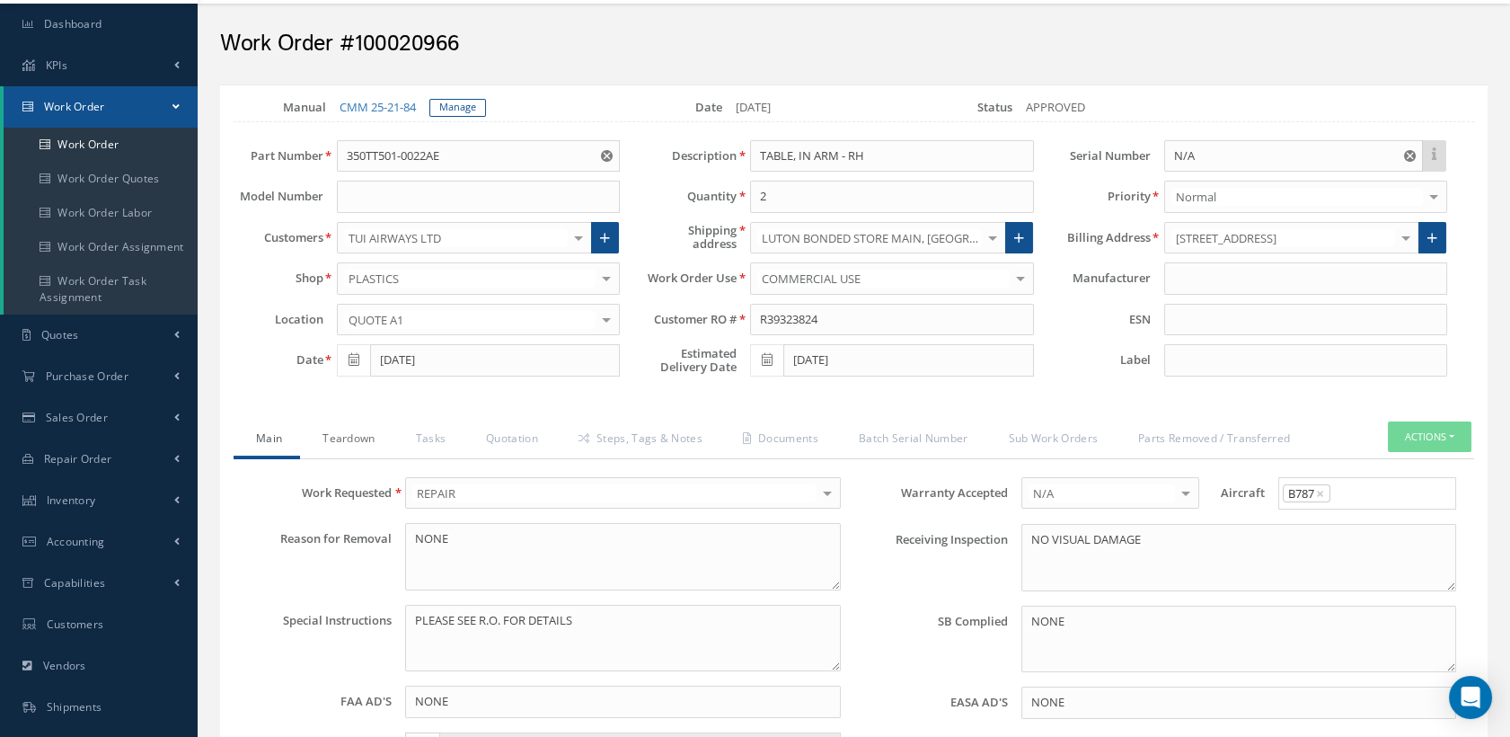
click at [354, 430] on link "Teardown" at bounding box center [346, 440] width 93 height 38
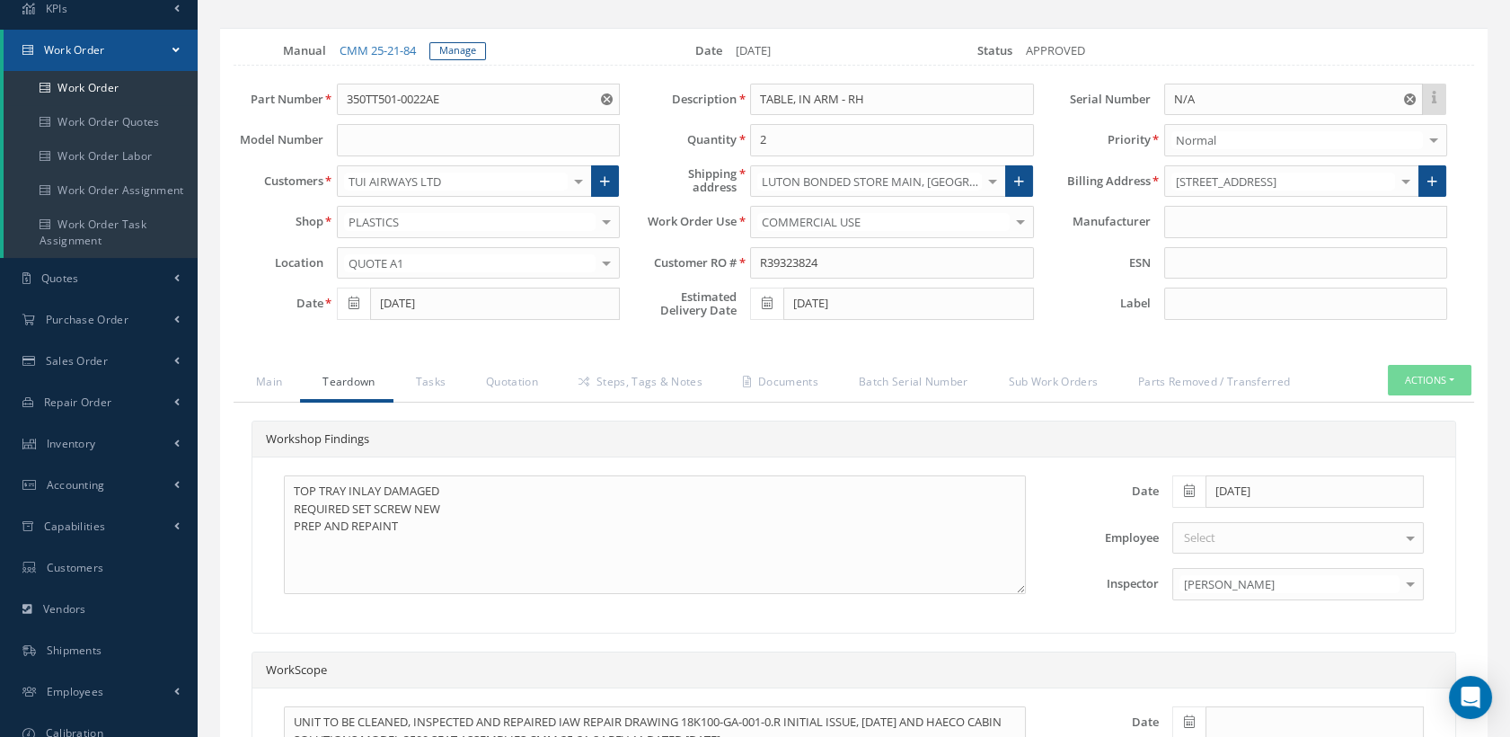
scroll to position [252, 0]
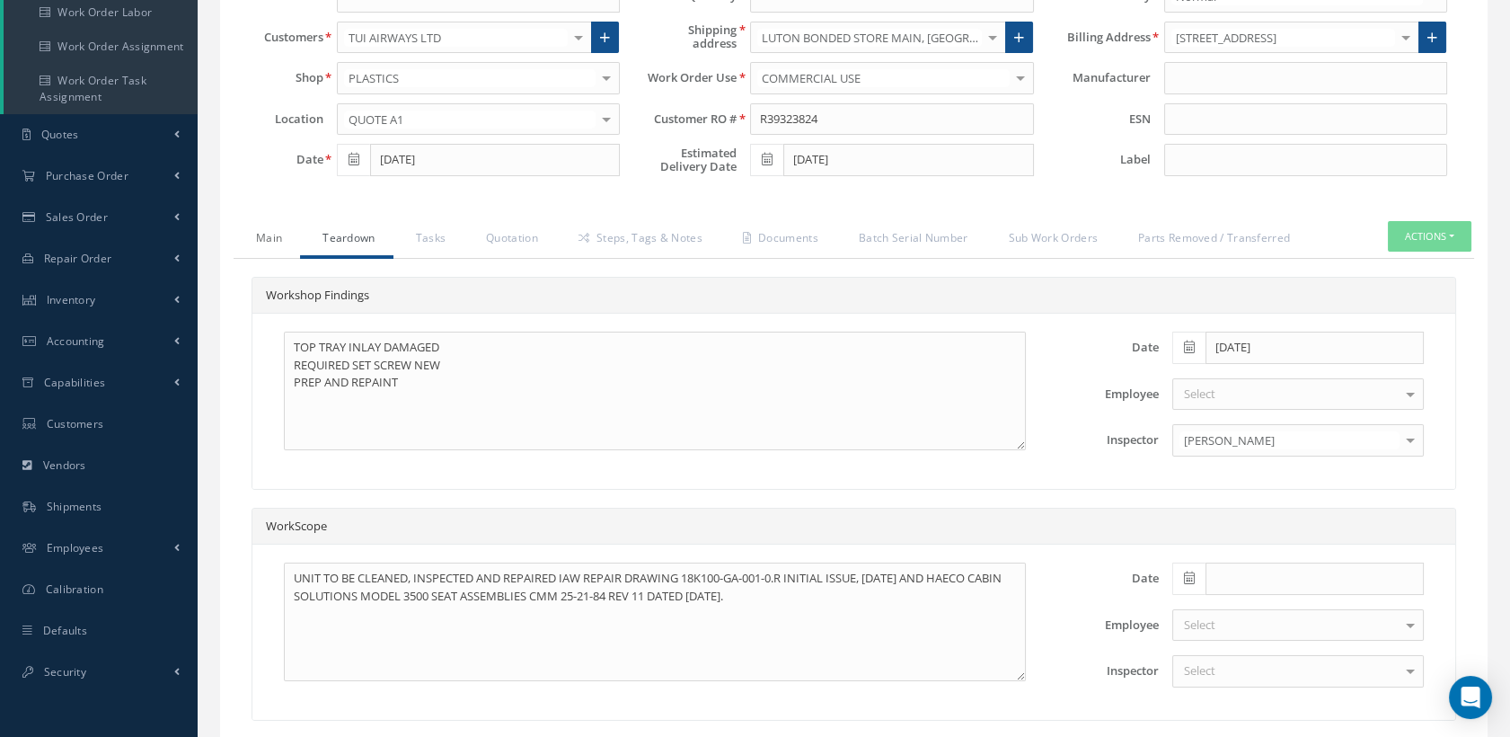
click at [274, 234] on link "Main" at bounding box center [267, 240] width 66 height 38
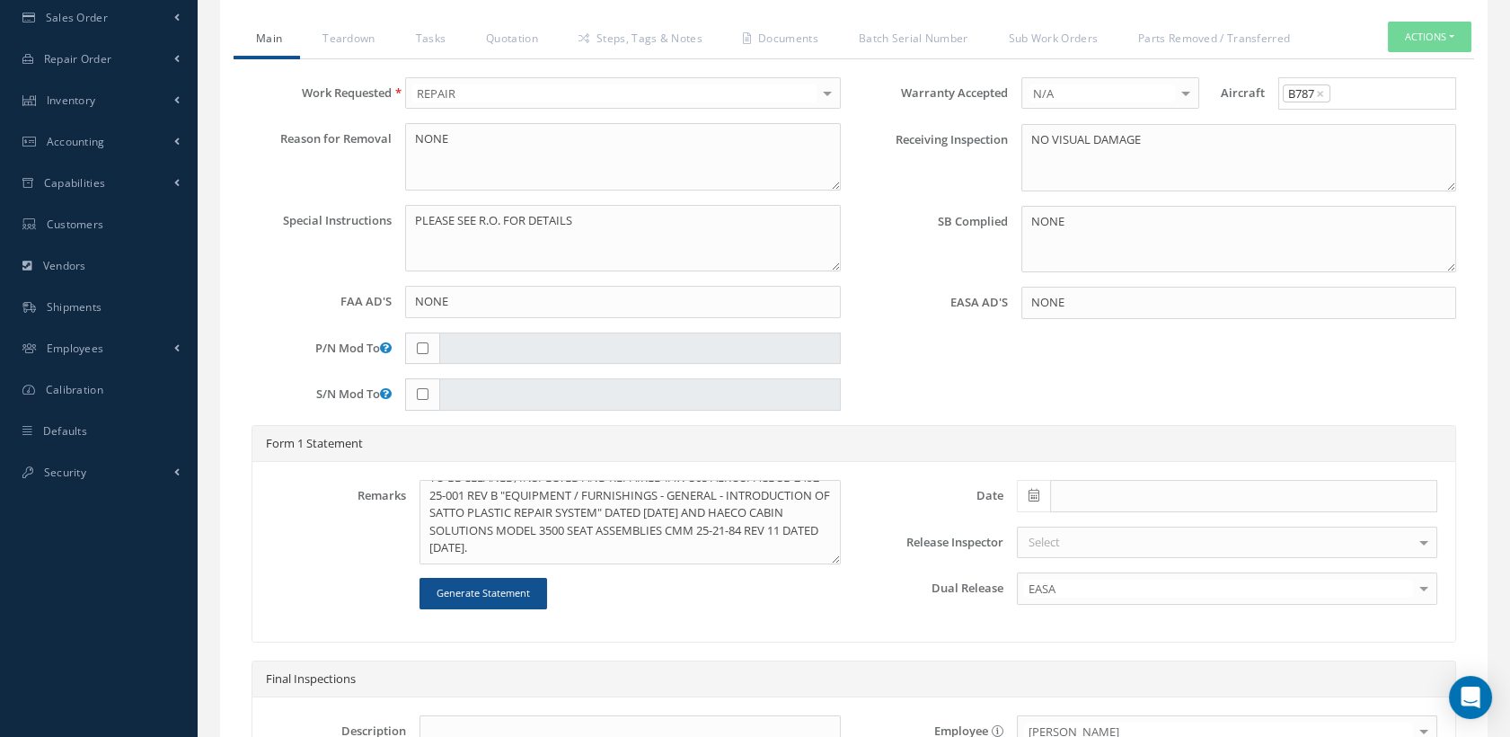
scroll to position [5, 0]
click at [708, 556] on textarea "TO BE CLEANED, INSPECTED AND REPAIRED IAW 365 AEROSPACE SB-2492-25-001 REV B "E…" at bounding box center [630, 522] width 420 height 84
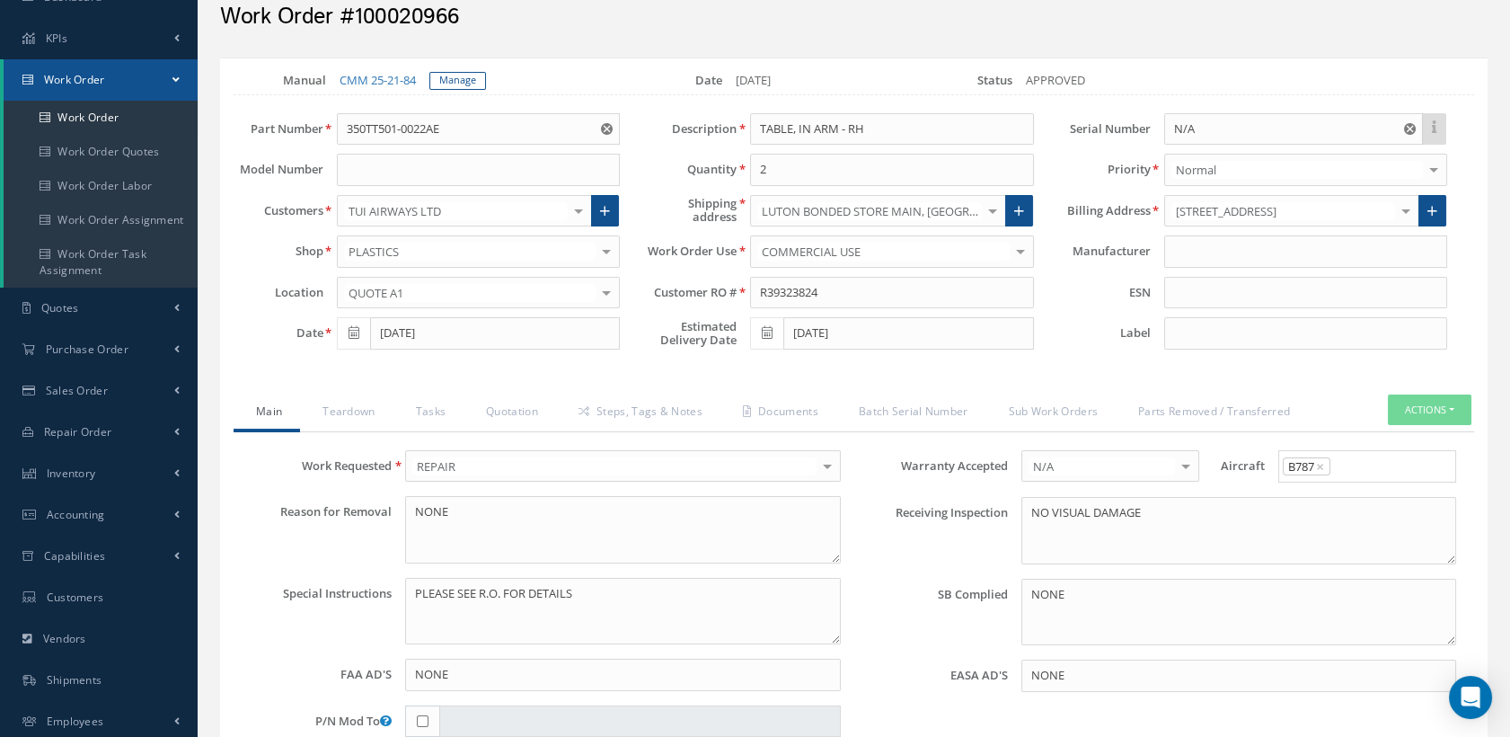
scroll to position [0, 0]
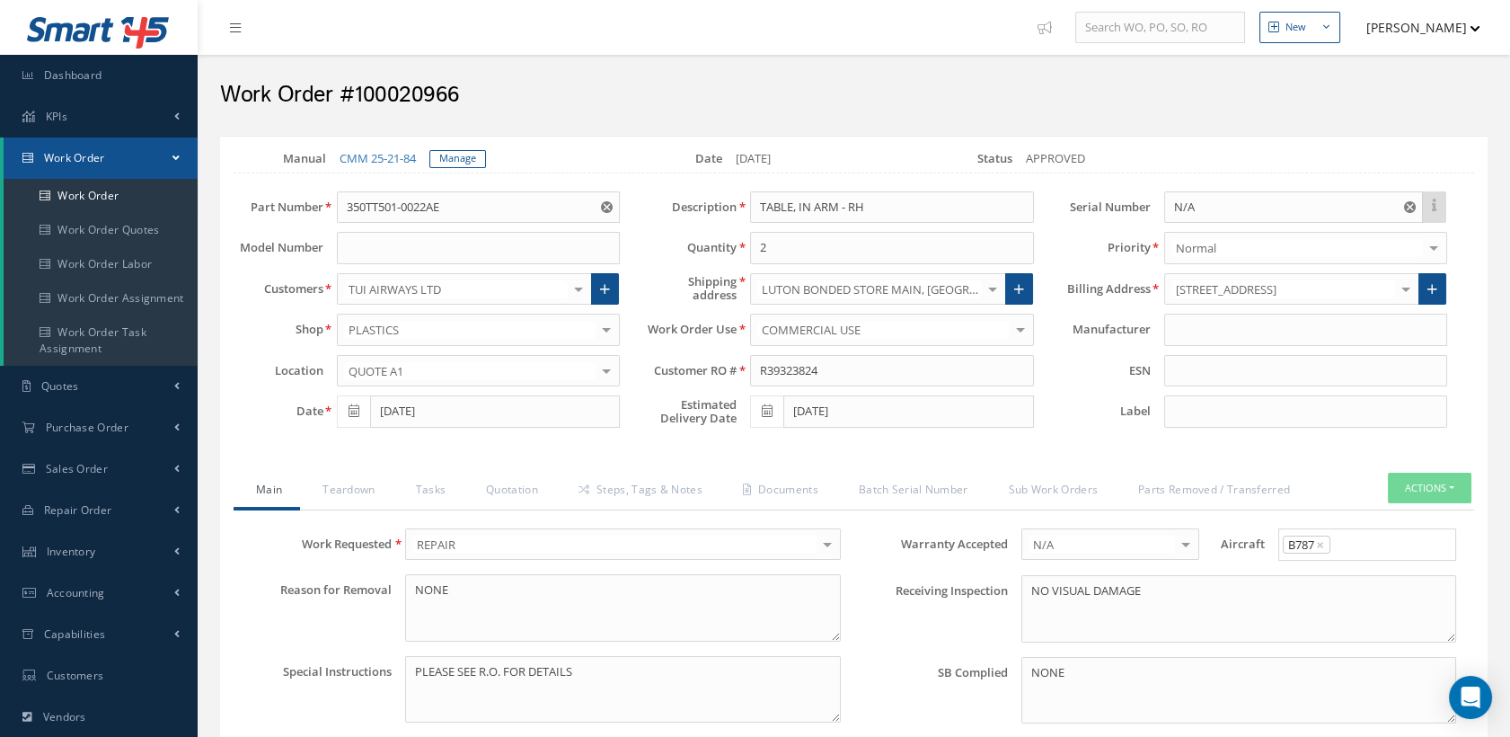
drag, startPoint x: 464, startPoint y: 86, endPoint x: 356, endPoint y: 84, distance: 107.8
click at [356, 84] on h2 "Work Order #100020966" at bounding box center [854, 95] width 1268 height 27
copy h2 "100020966"
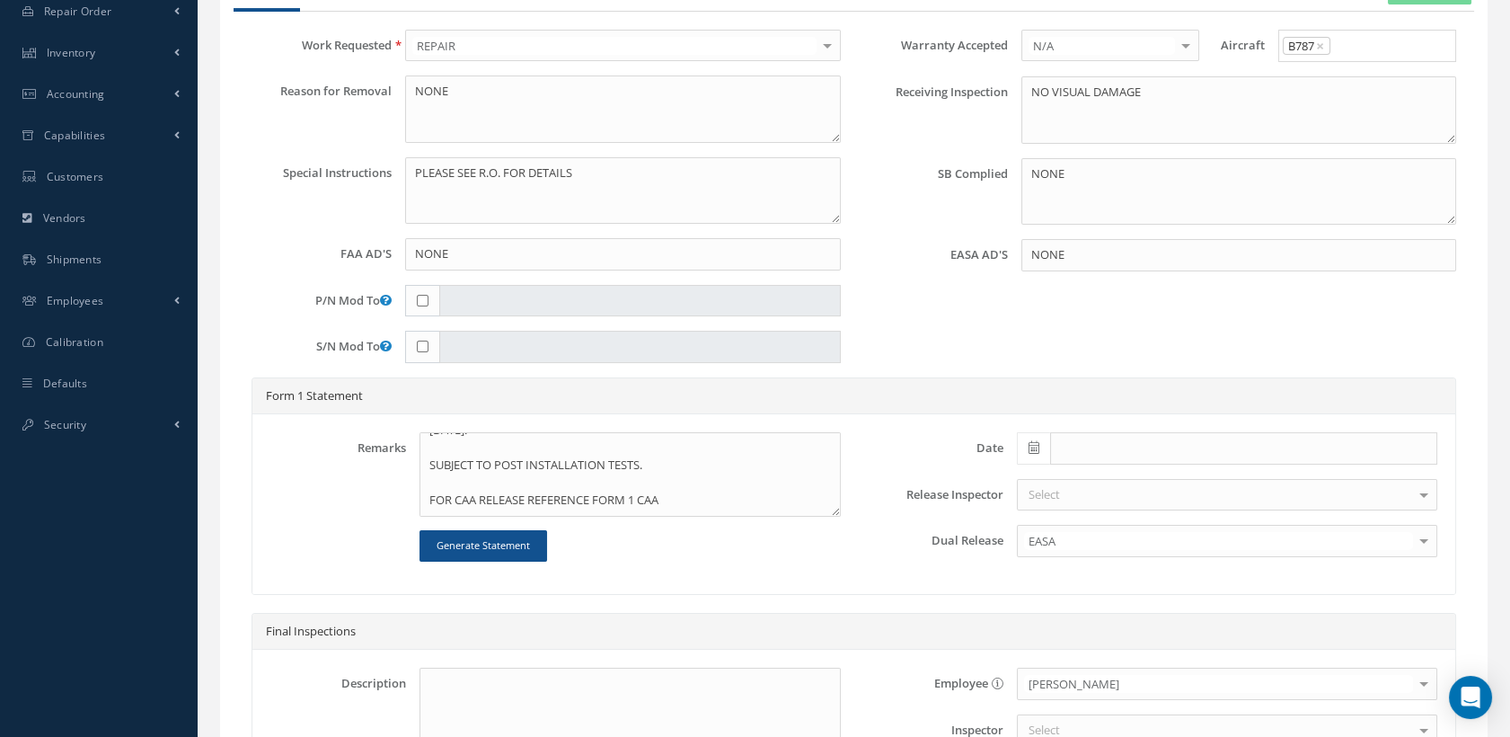
scroll to position [75, 0]
click at [676, 504] on textarea "TO BE CLEANED, INSPECTED AND REPAIRED IAW 365 AEROSPACE SB-2492-25-001 REV B "E…" at bounding box center [630, 474] width 420 height 84
paste textarea "100020966"
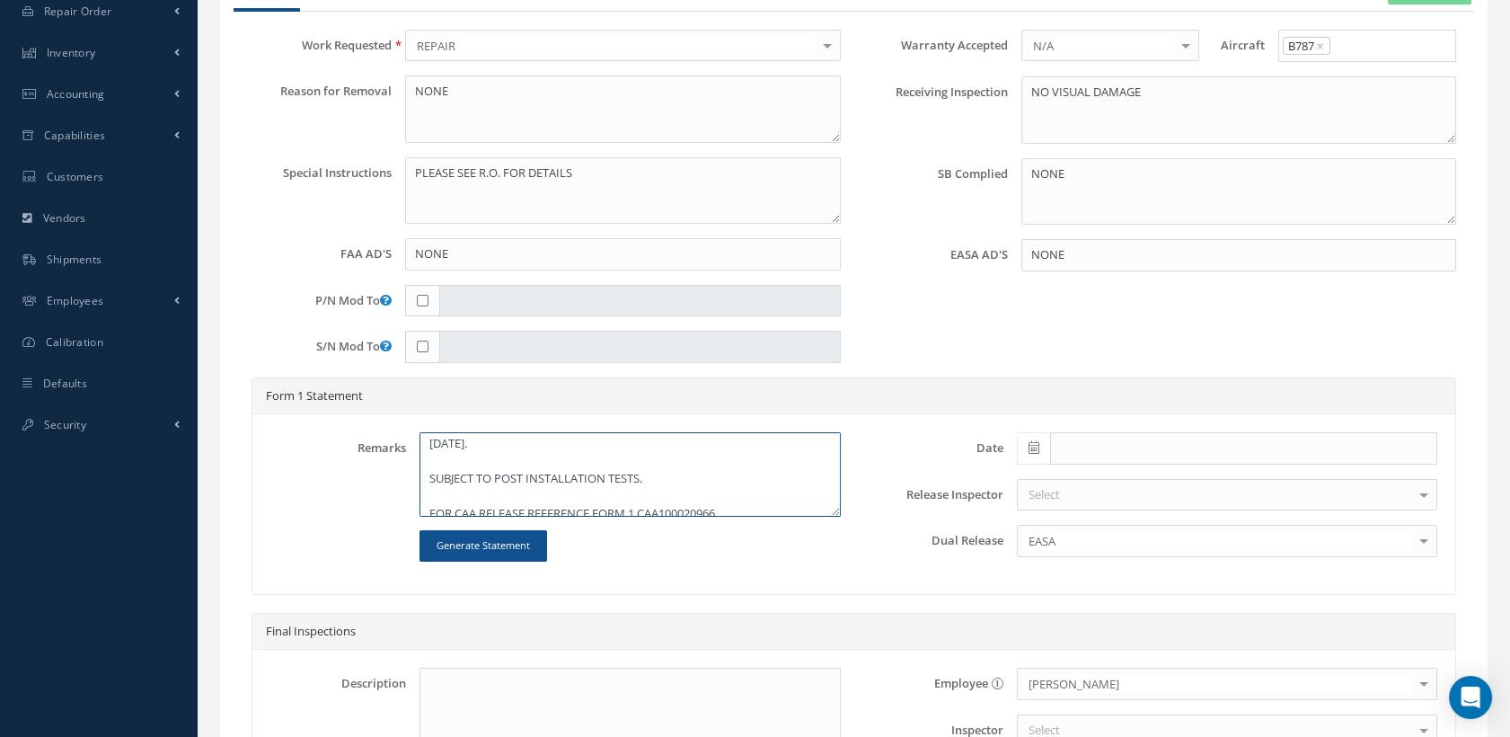
scroll to position [79, 0]
type textarea "TO BE CLEANED, INSPECTED AND REPAIRED IAW 365 AEROSPACE SB-2492-25-001 REV B "E…"
click at [1023, 449] on span at bounding box center [1033, 448] width 33 height 32
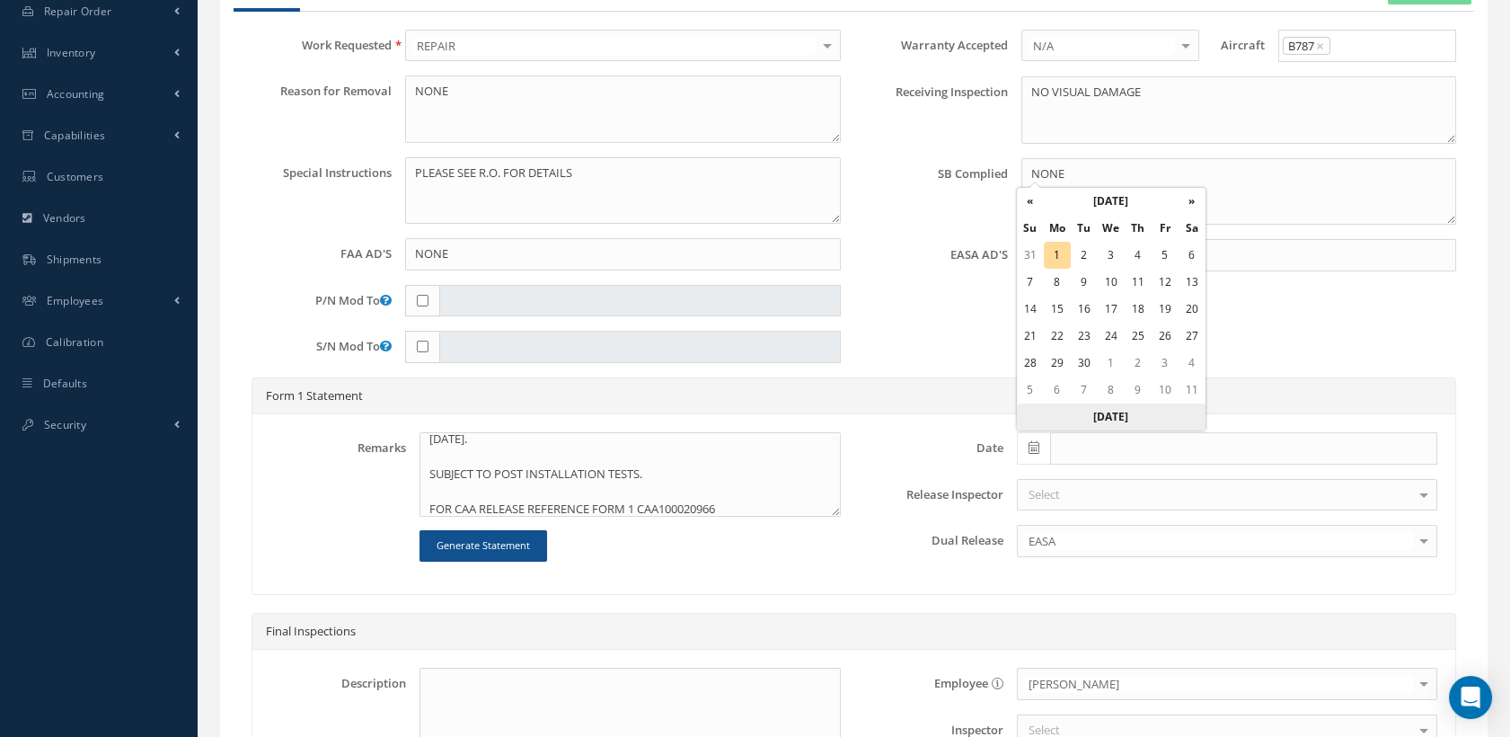
click at [1051, 425] on th "Today" at bounding box center [1111, 416] width 189 height 27
type input "[DATE]"
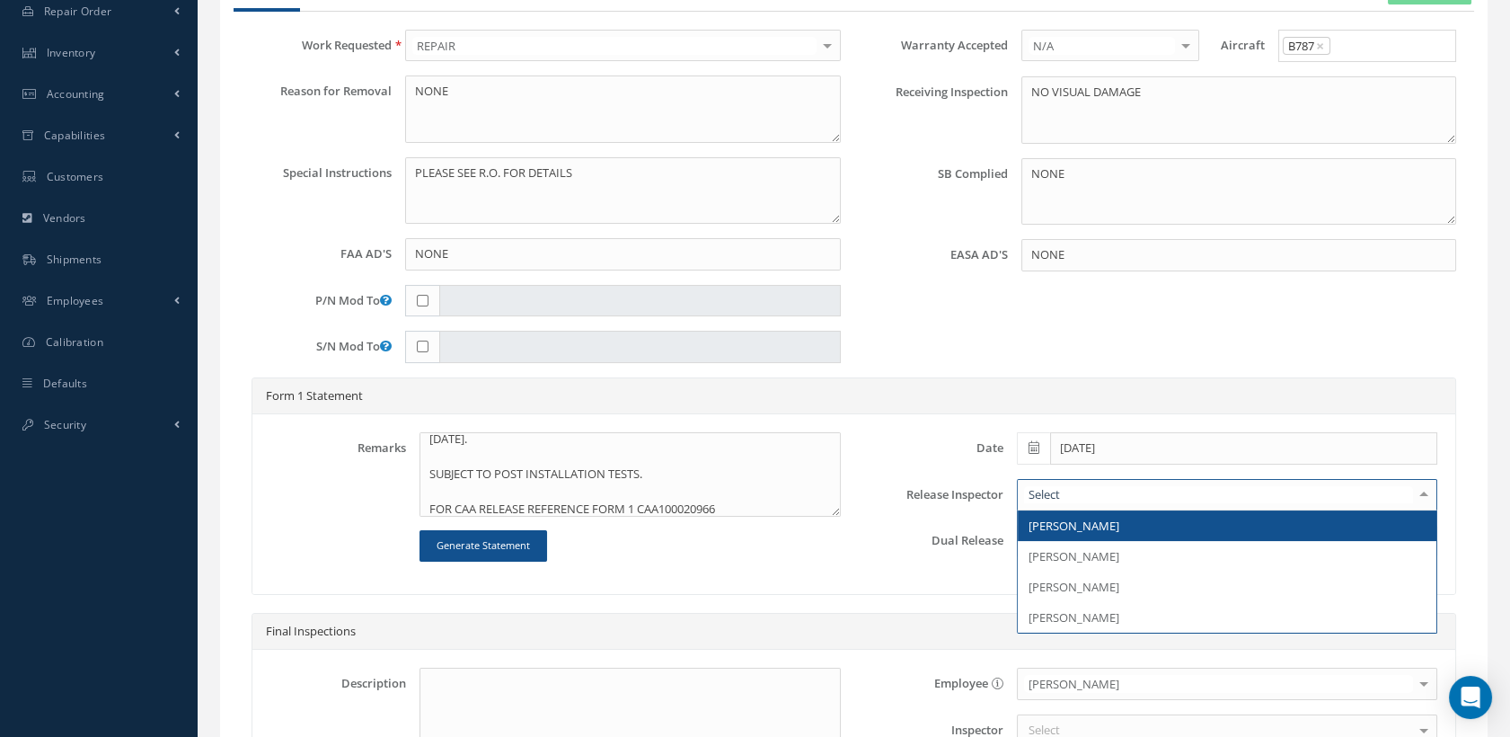
click at [1069, 526] on span "[PERSON_NAME]" at bounding box center [1074, 526] width 91 height 16
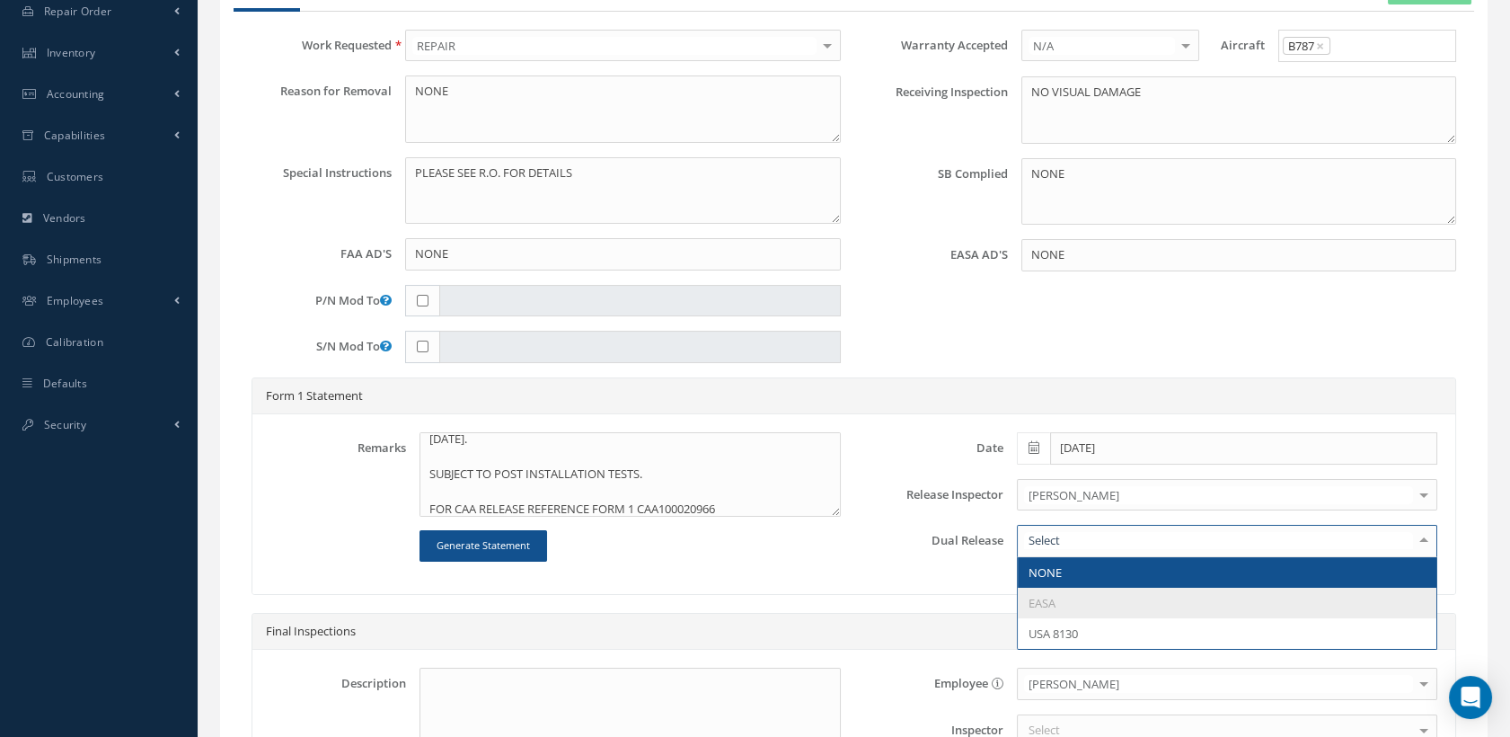
click at [1036, 568] on span "NONE" at bounding box center [1045, 572] width 33 height 16
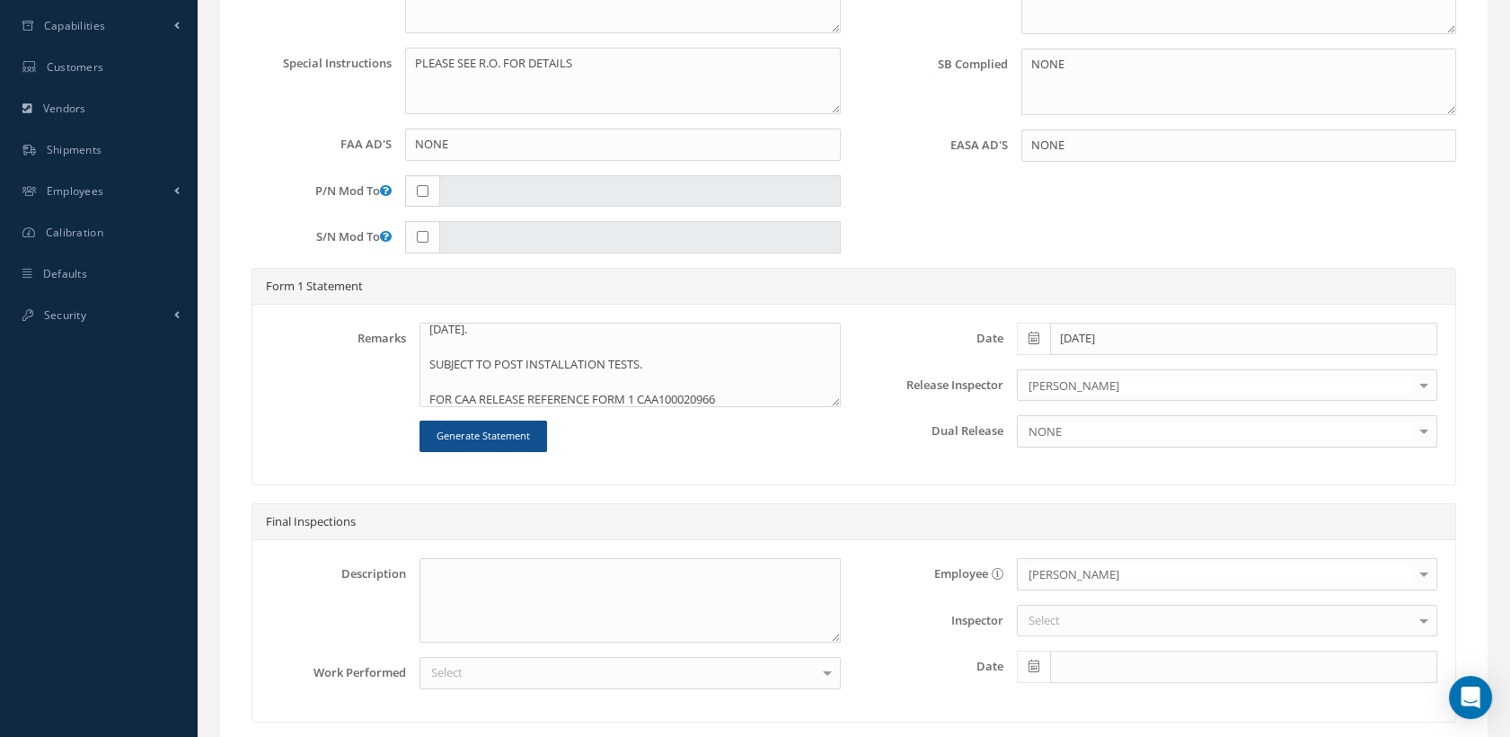
scroll to position [750, 0]
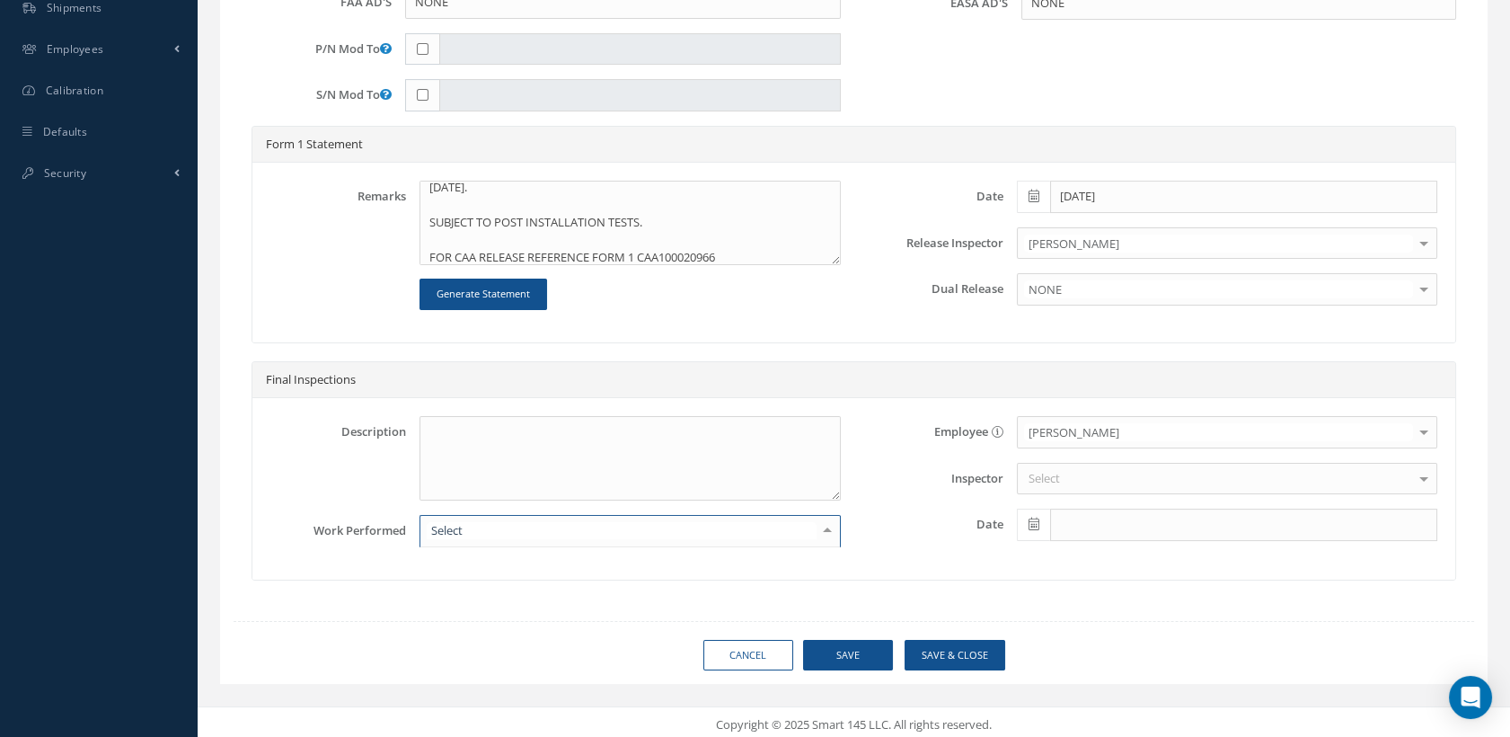
click at [554, 519] on div at bounding box center [630, 531] width 420 height 32
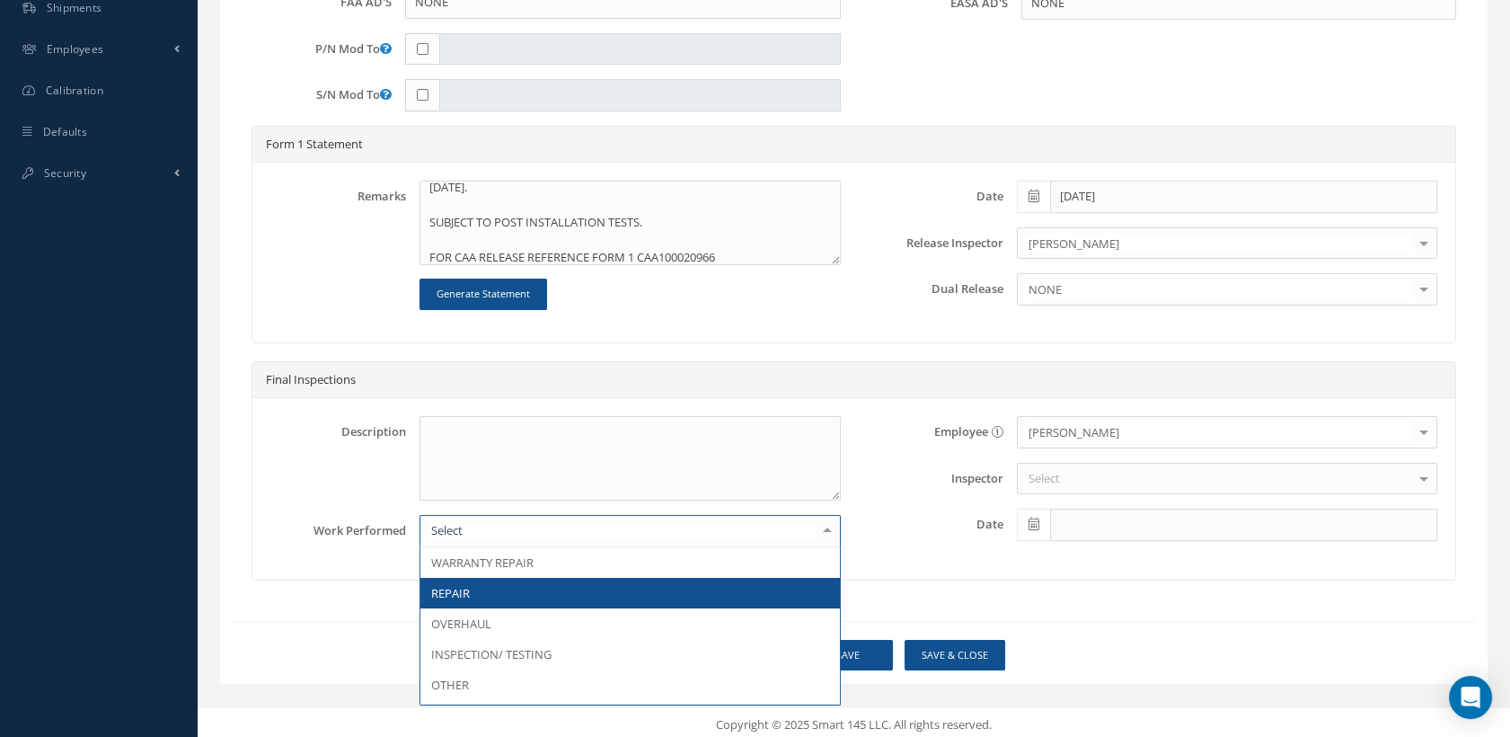
click at [508, 594] on span "REPAIR" at bounding box center [629, 593] width 419 height 31
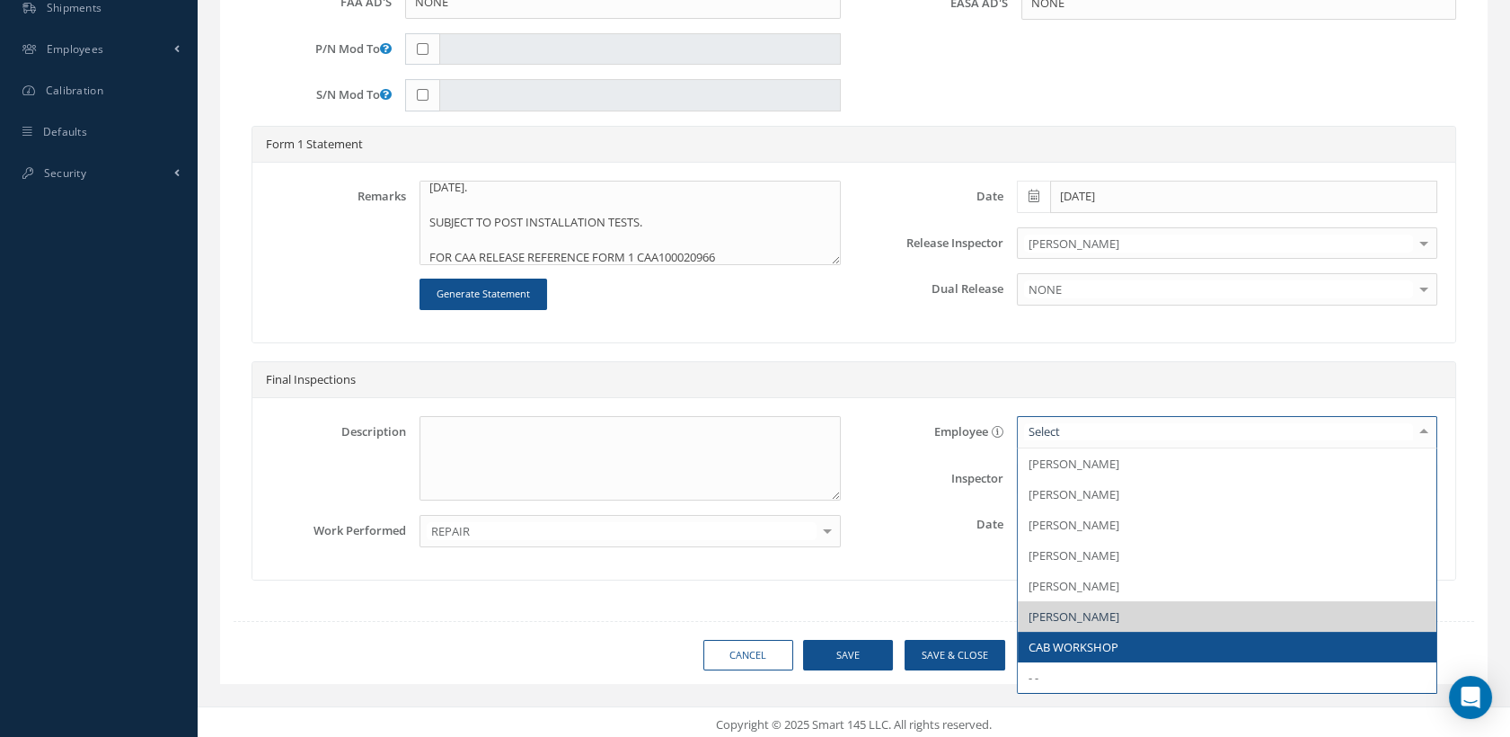
click at [1074, 645] on span "CAB WORKSHOP" at bounding box center [1074, 647] width 90 height 16
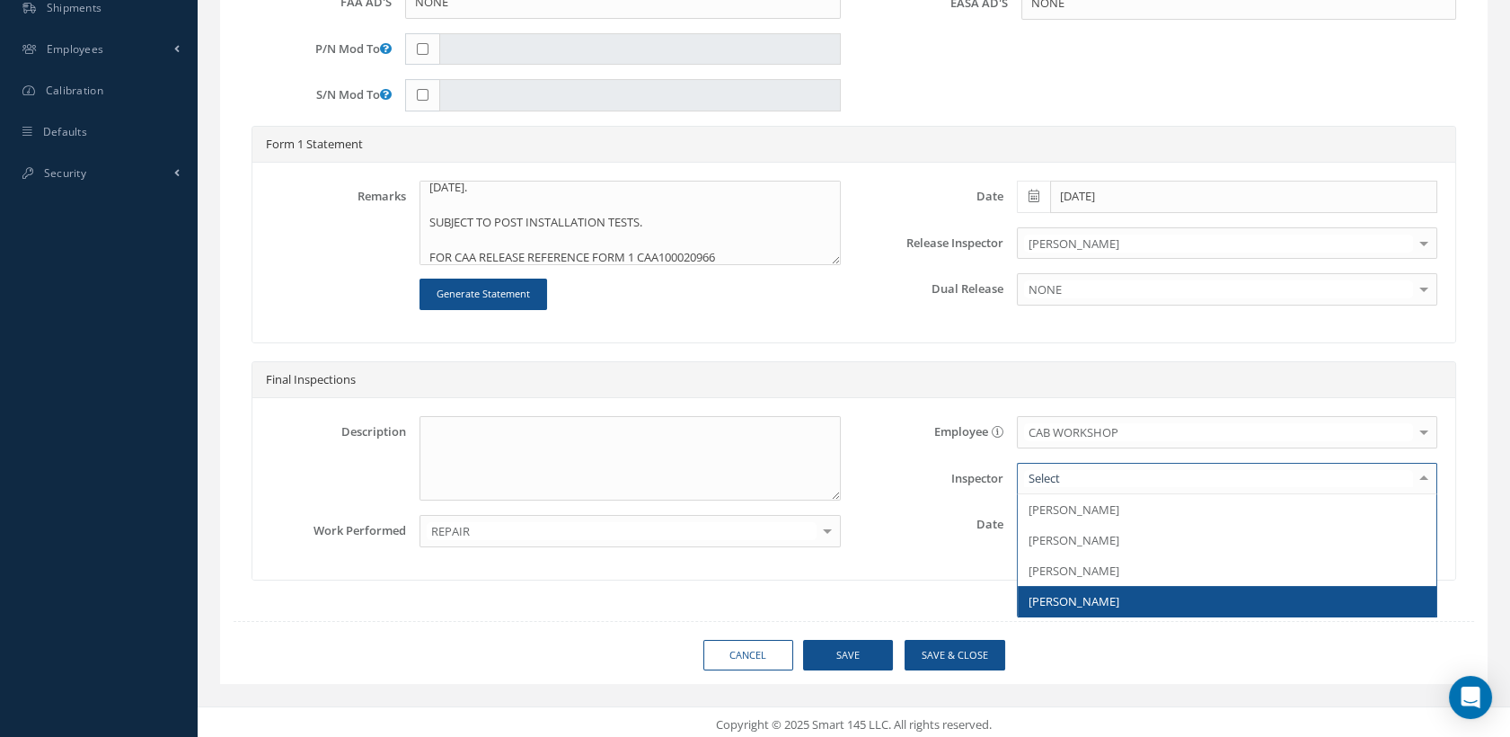
drag, startPoint x: 1084, startPoint y: 594, endPoint x: 1075, endPoint y: 586, distance: 11.4
click at [1084, 595] on span "[PERSON_NAME]" at bounding box center [1074, 601] width 91 height 16
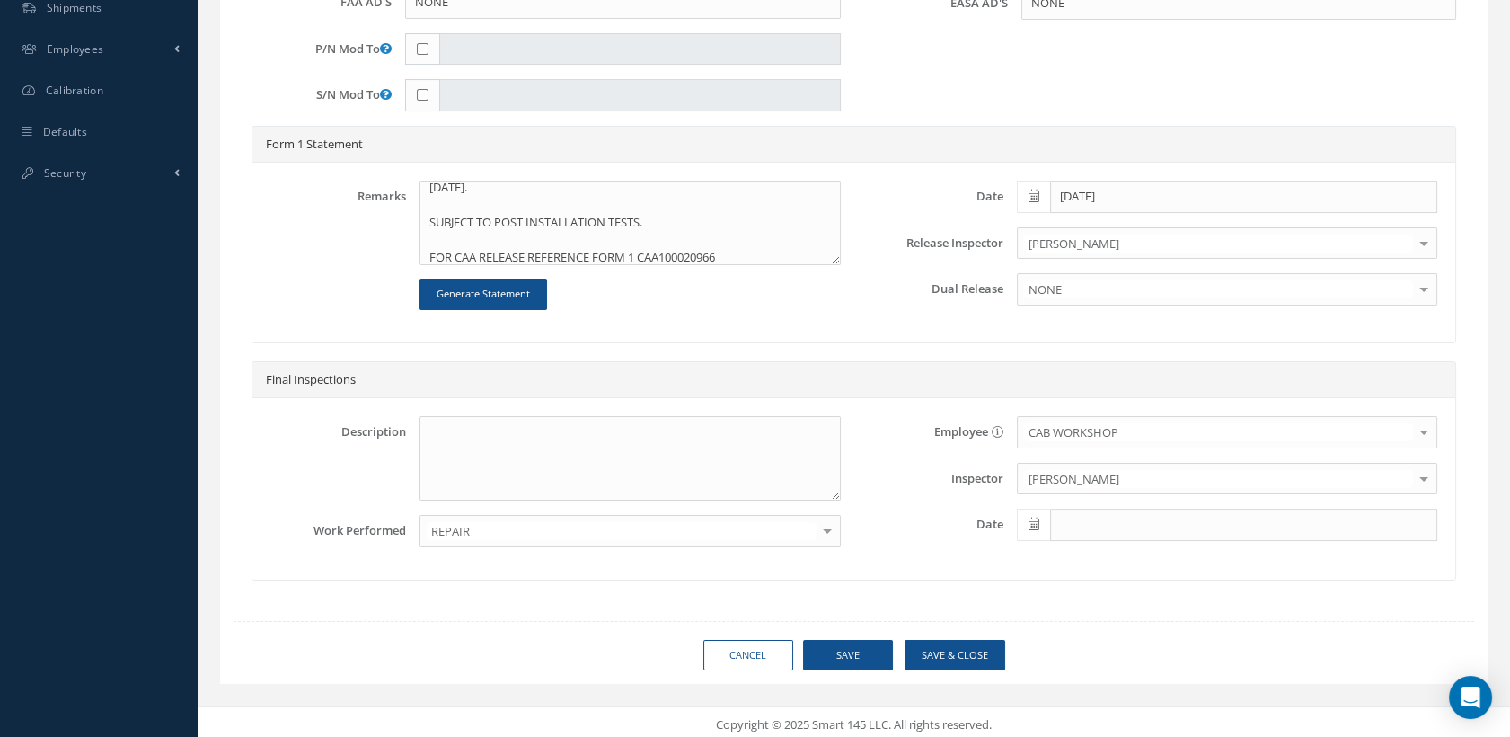
click at [1025, 518] on span at bounding box center [1033, 525] width 33 height 32
click at [1084, 435] on td "30" at bounding box center [1084, 438] width 27 height 27
click at [1030, 520] on icon at bounding box center [1034, 524] width 11 height 13
click at [1023, 272] on th "«" at bounding box center [1030, 276] width 27 height 27
click at [1188, 436] on td "30" at bounding box center [1192, 438] width 27 height 27
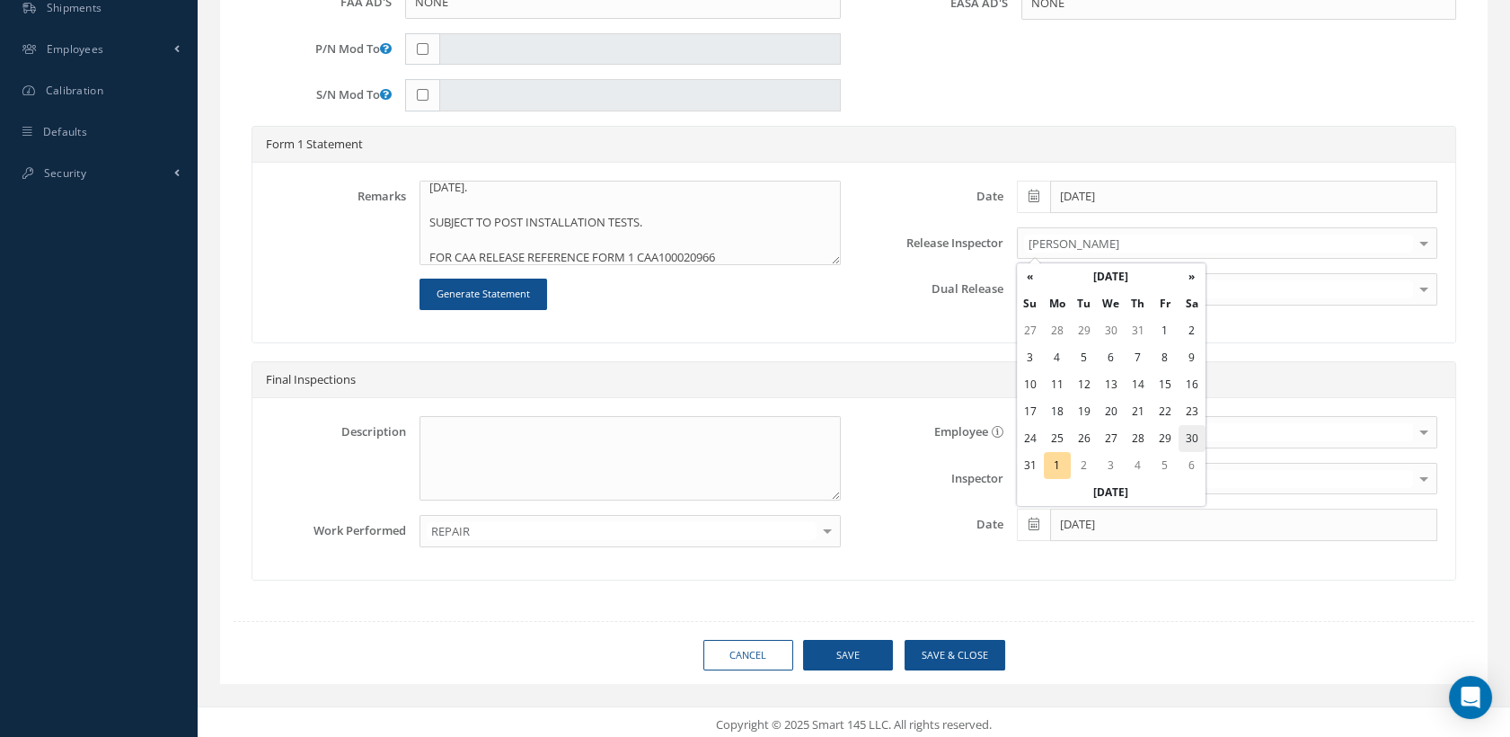
type input "[DATE]"
click at [872, 654] on button "Save" at bounding box center [848, 655] width 90 height 31
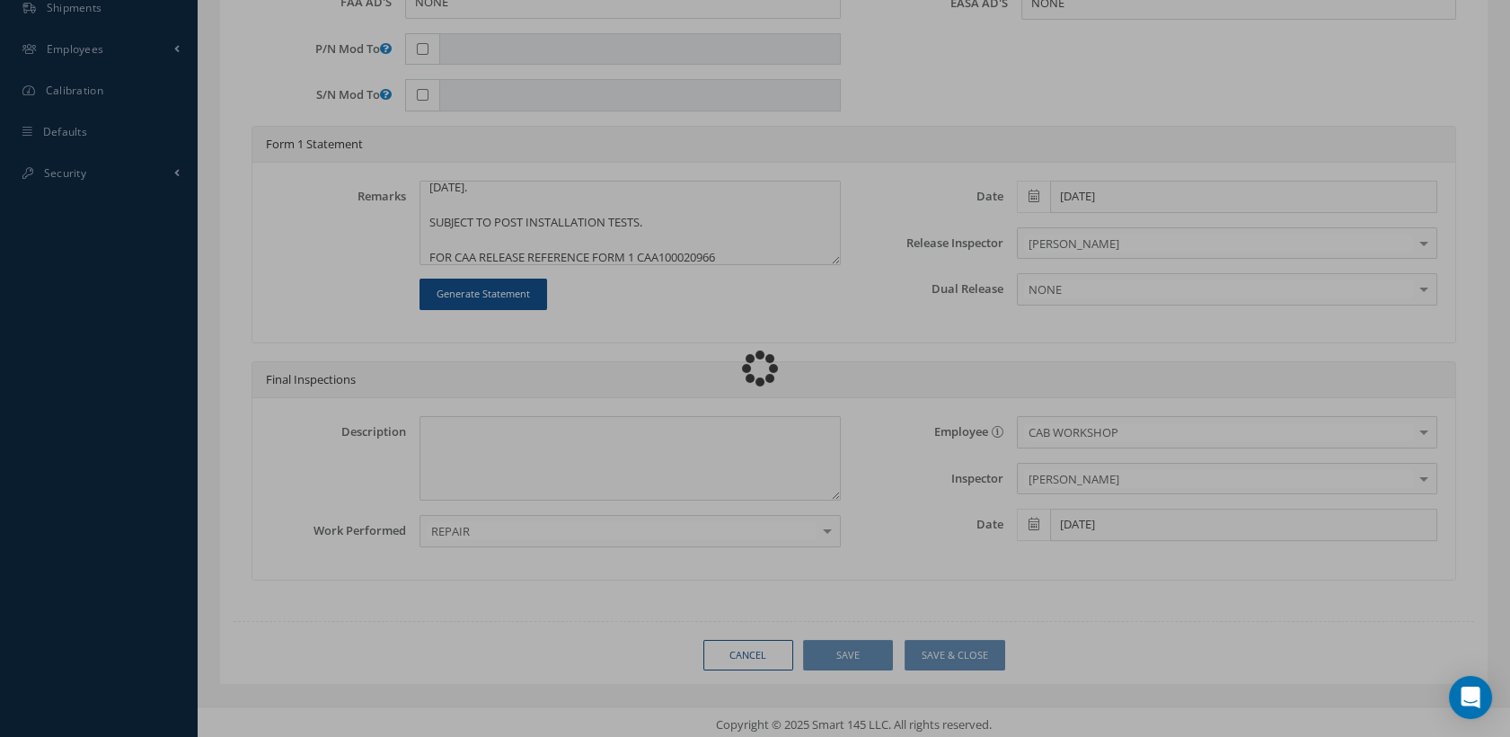
type textarea "TO BE CLEANED, INSPECTED AND REPAIRED IAW 365 AEROSPACE SB-2492-25-001 REV B "E…"
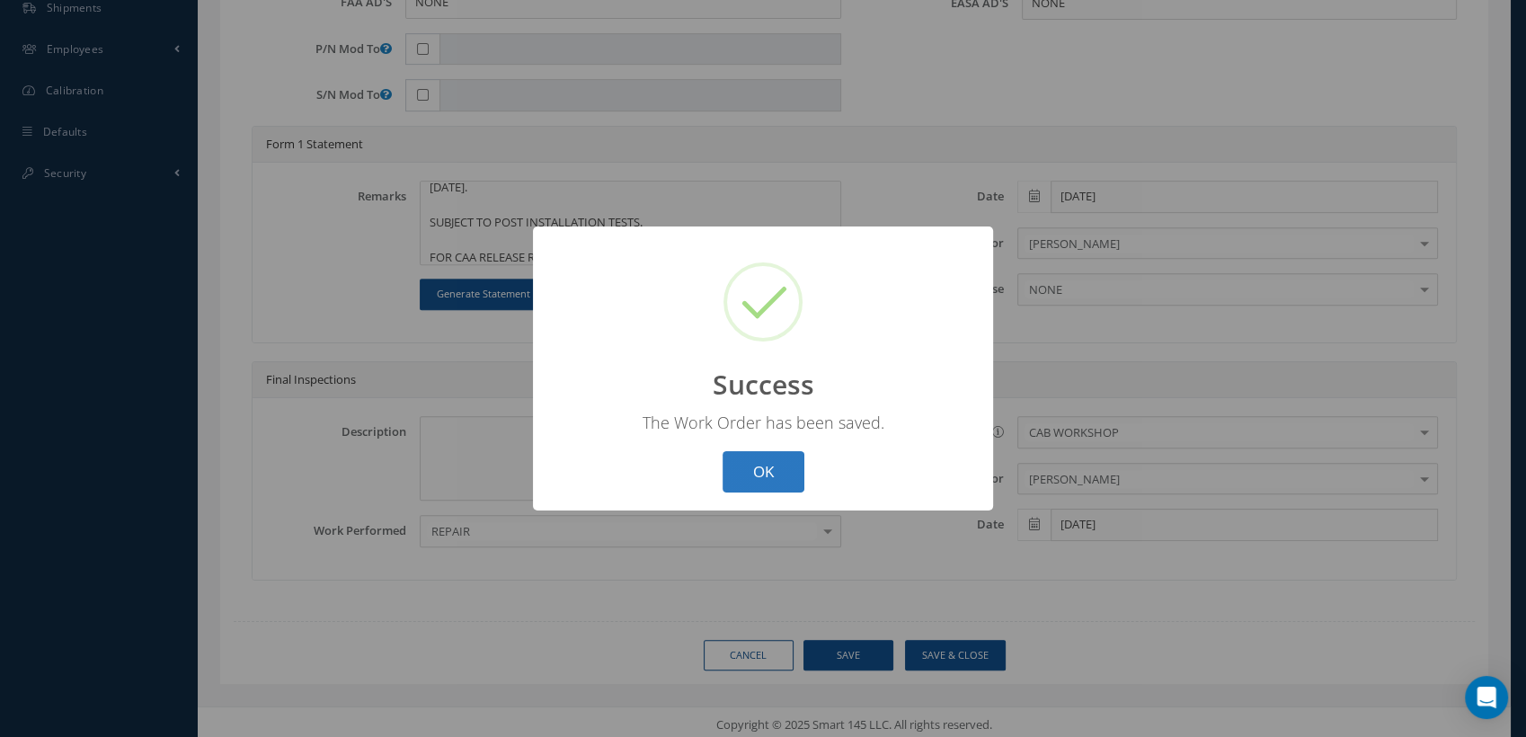
click at [783, 485] on button "OK" at bounding box center [763, 472] width 82 height 42
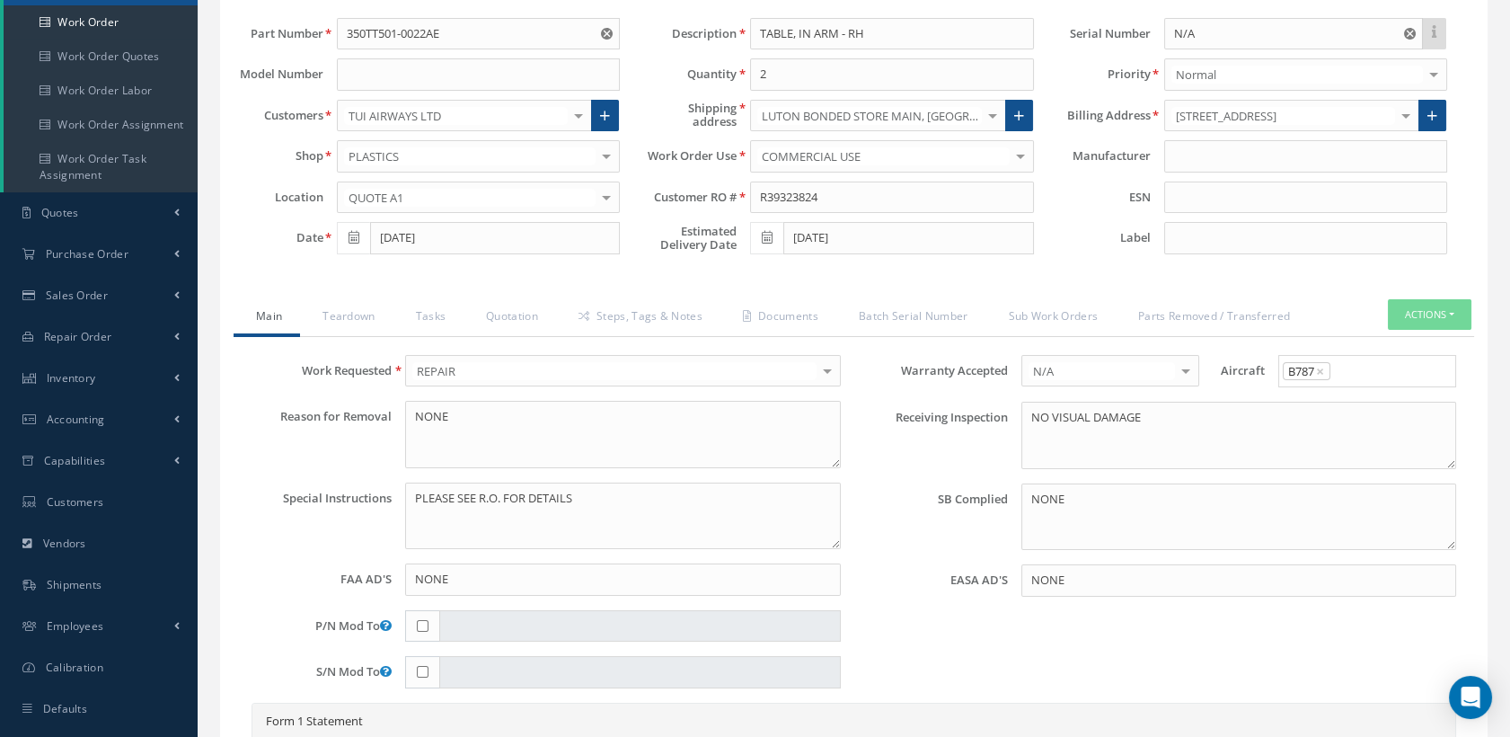
scroll to position [0, 0]
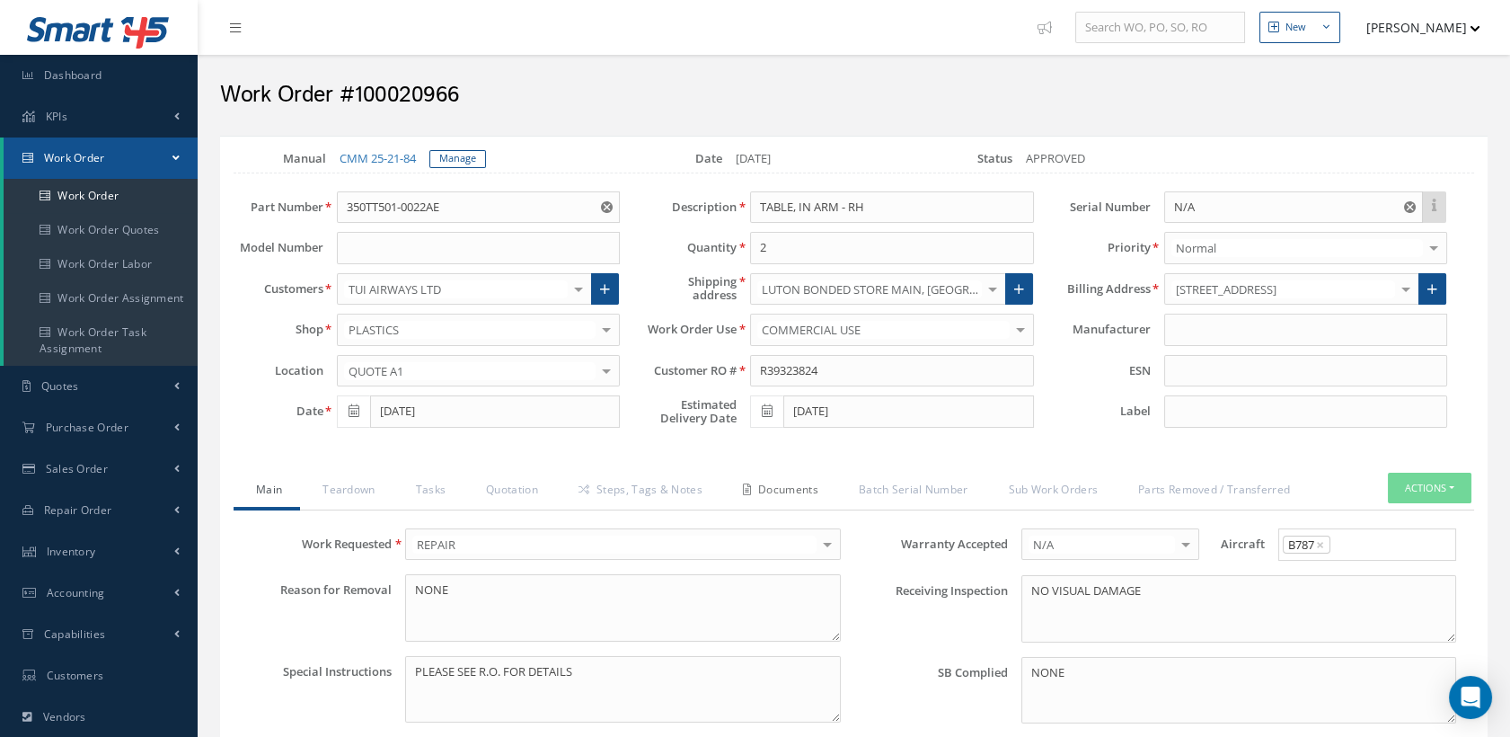
click at [790, 491] on link "Documents" at bounding box center [779, 492] width 116 height 38
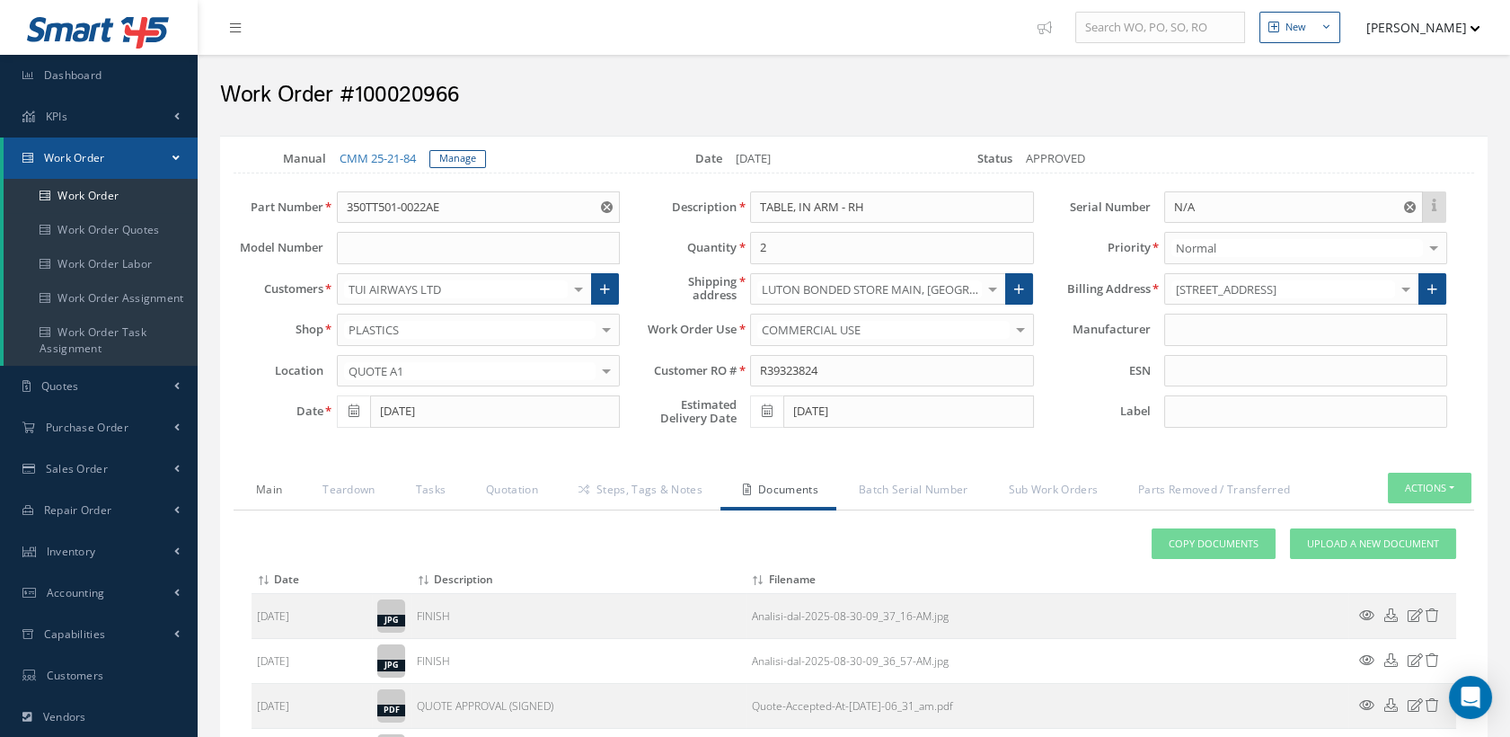
click at [274, 485] on link "Main" at bounding box center [267, 492] width 66 height 38
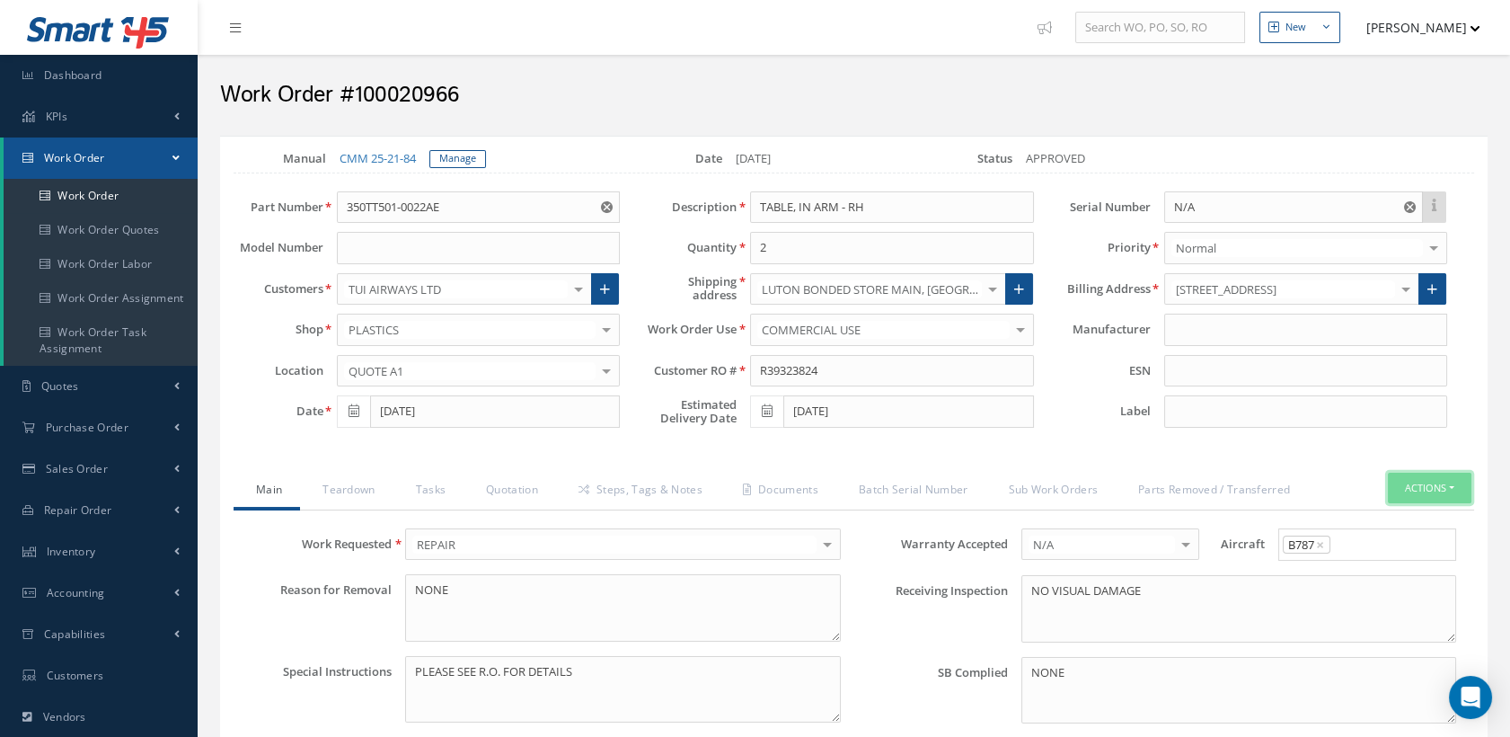
click at [1409, 484] on button "Actions" at bounding box center [1430, 488] width 84 height 31
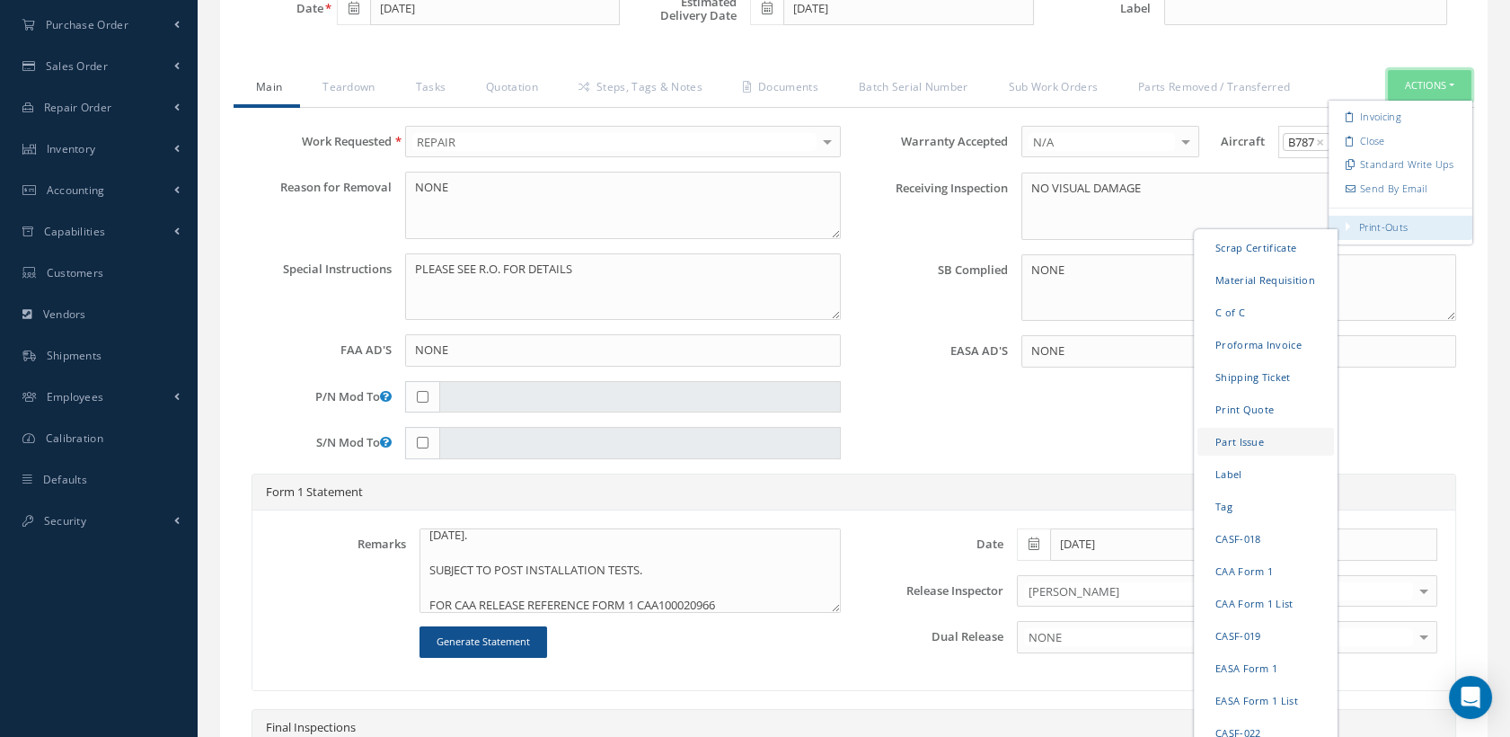
scroll to position [499, 0]
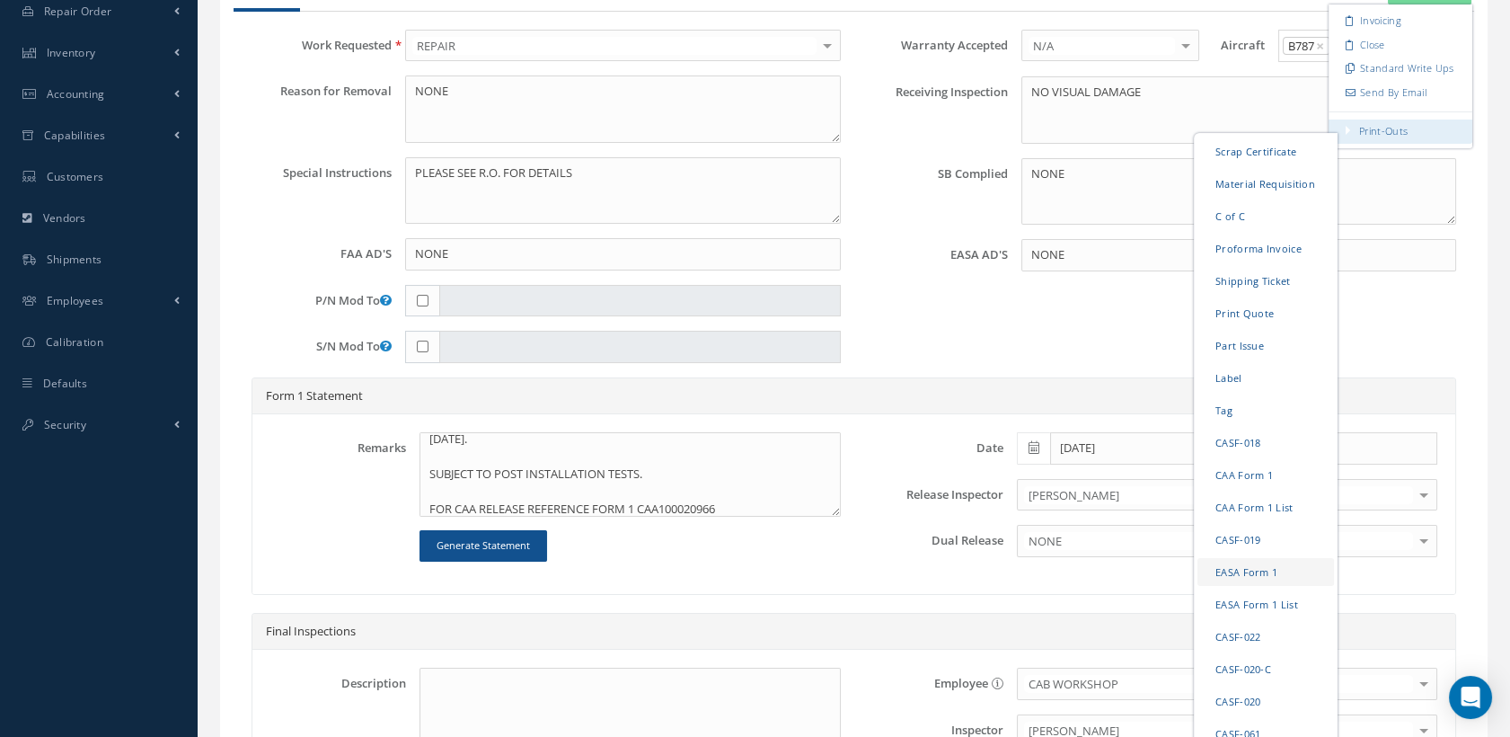
click at [1261, 568] on link "EASA Form 1" at bounding box center [1266, 572] width 137 height 28
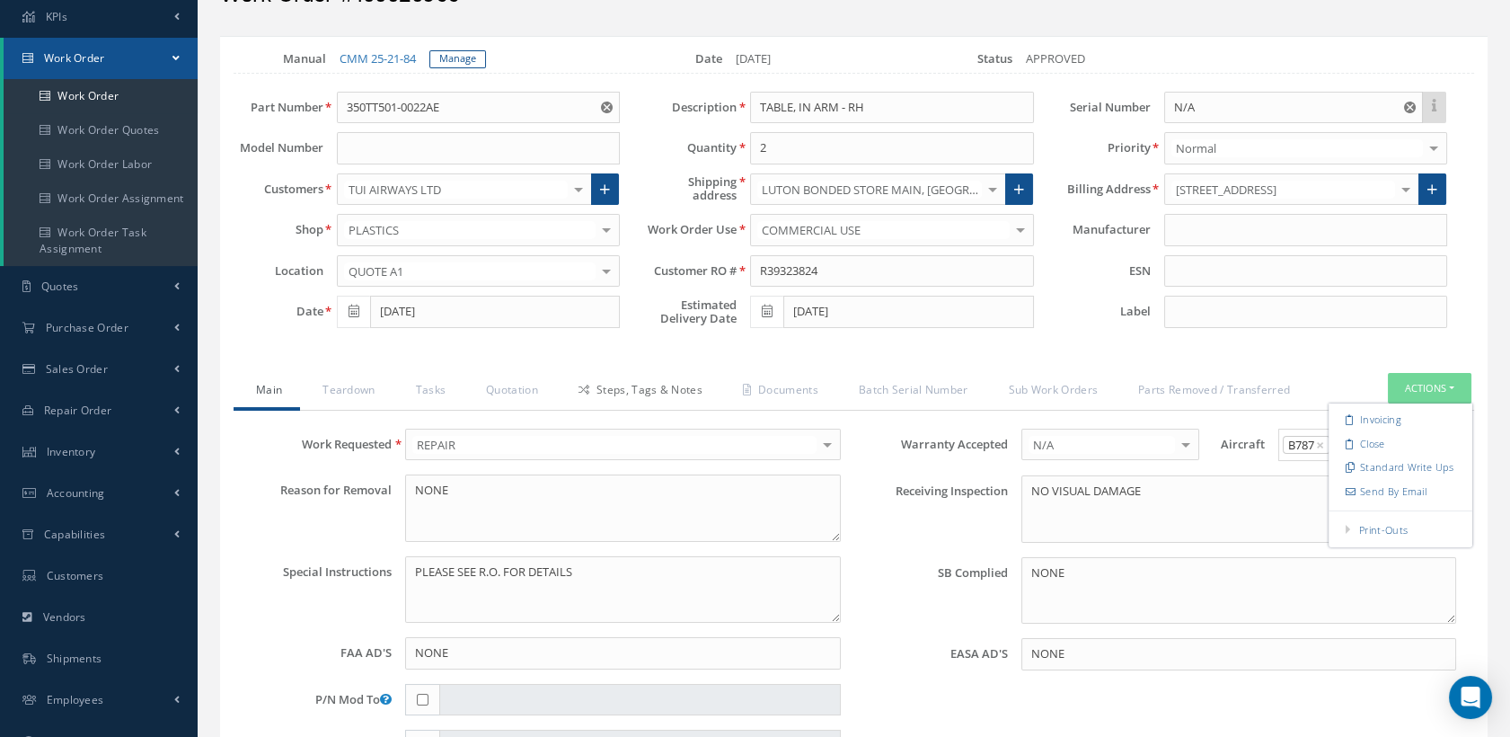
click at [619, 386] on link "Steps, Tags & Notes" at bounding box center [638, 392] width 164 height 38
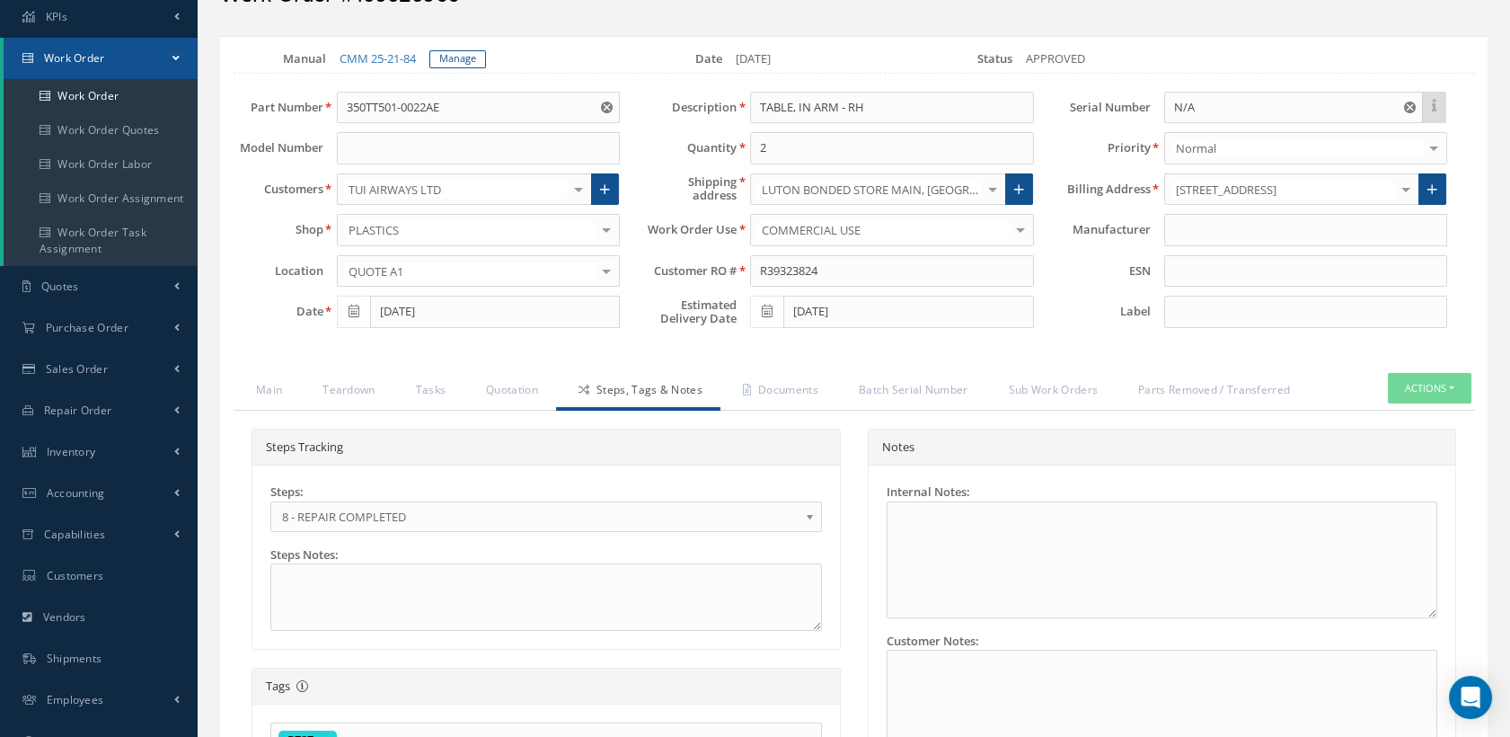
scroll to position [399, 0]
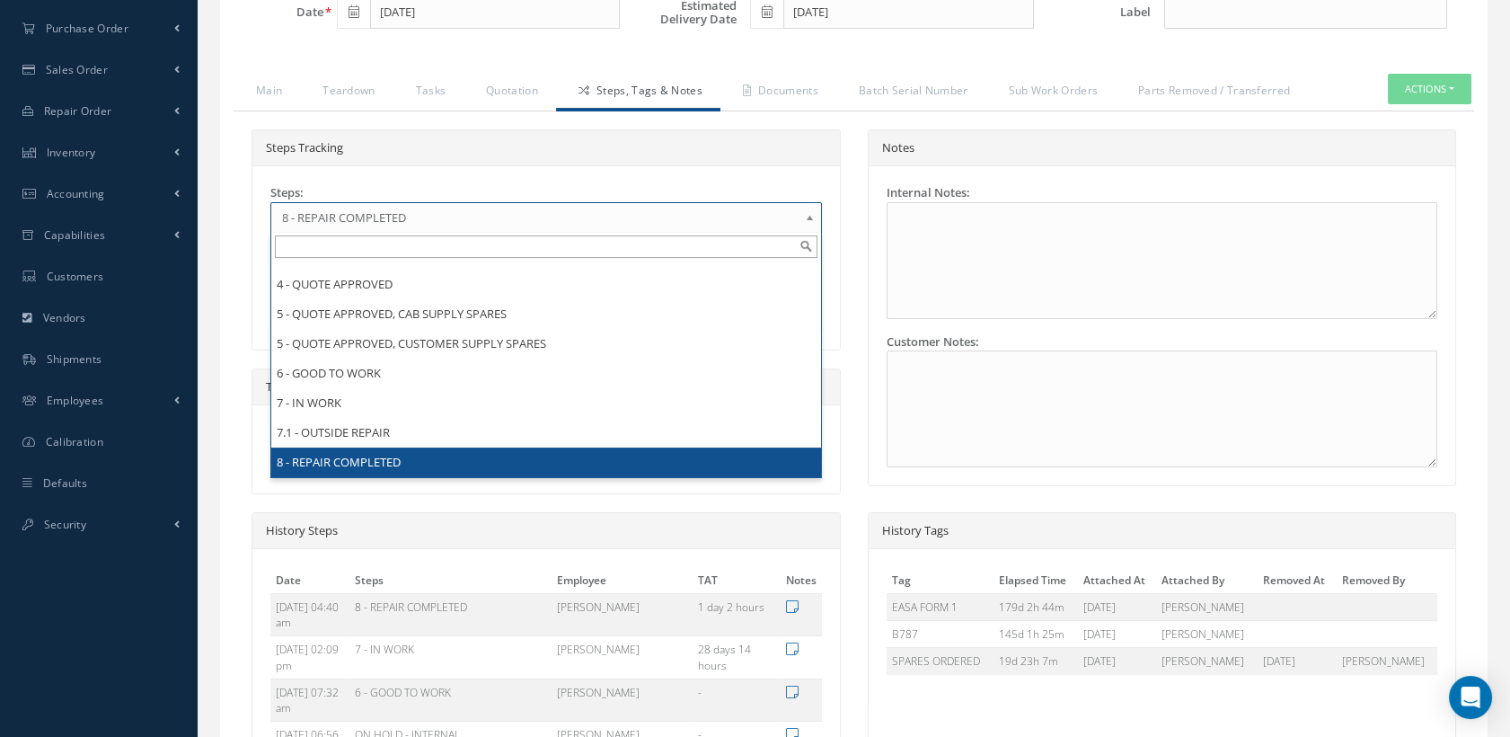
click at [474, 216] on span "8 - REPAIR COMPLETED" at bounding box center [540, 218] width 517 height 22
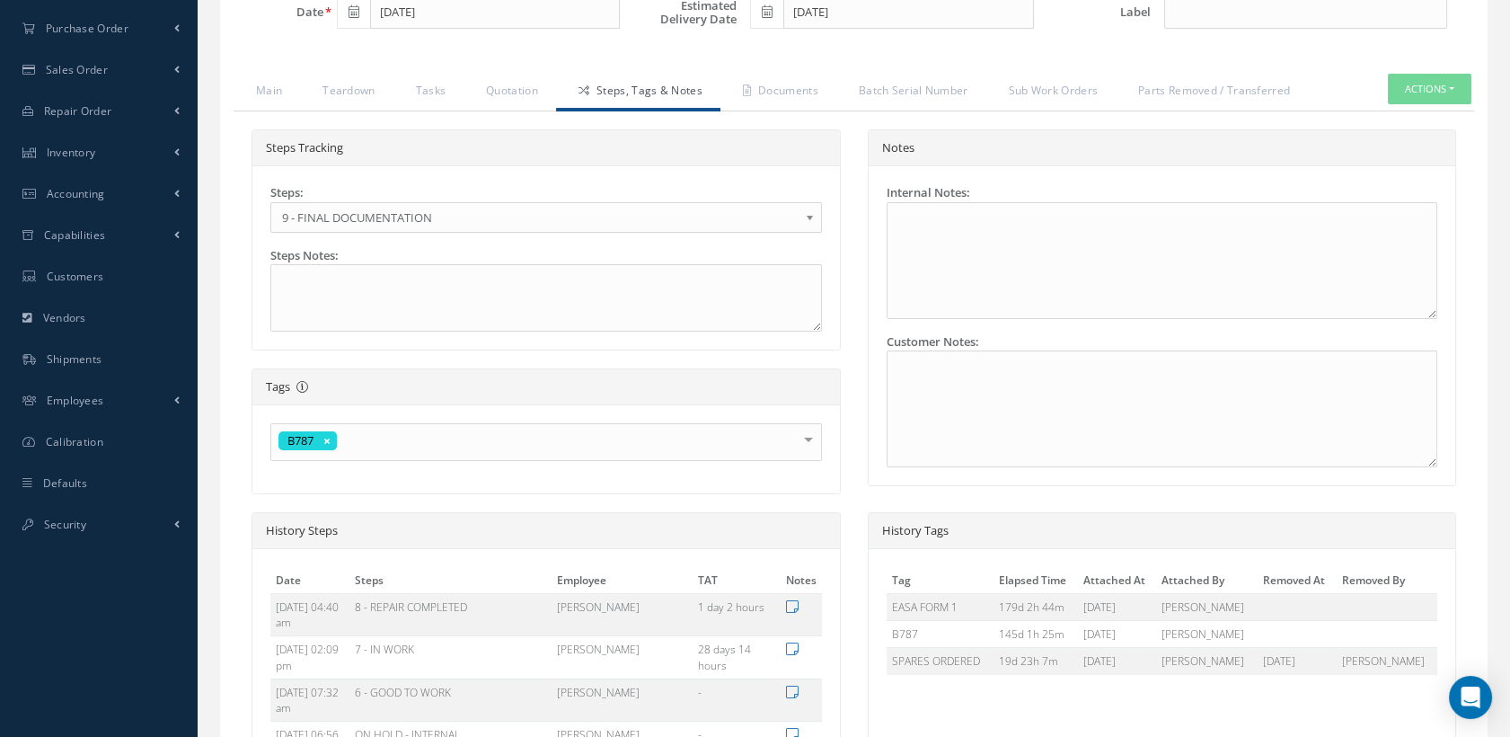
scroll to position [827, 0]
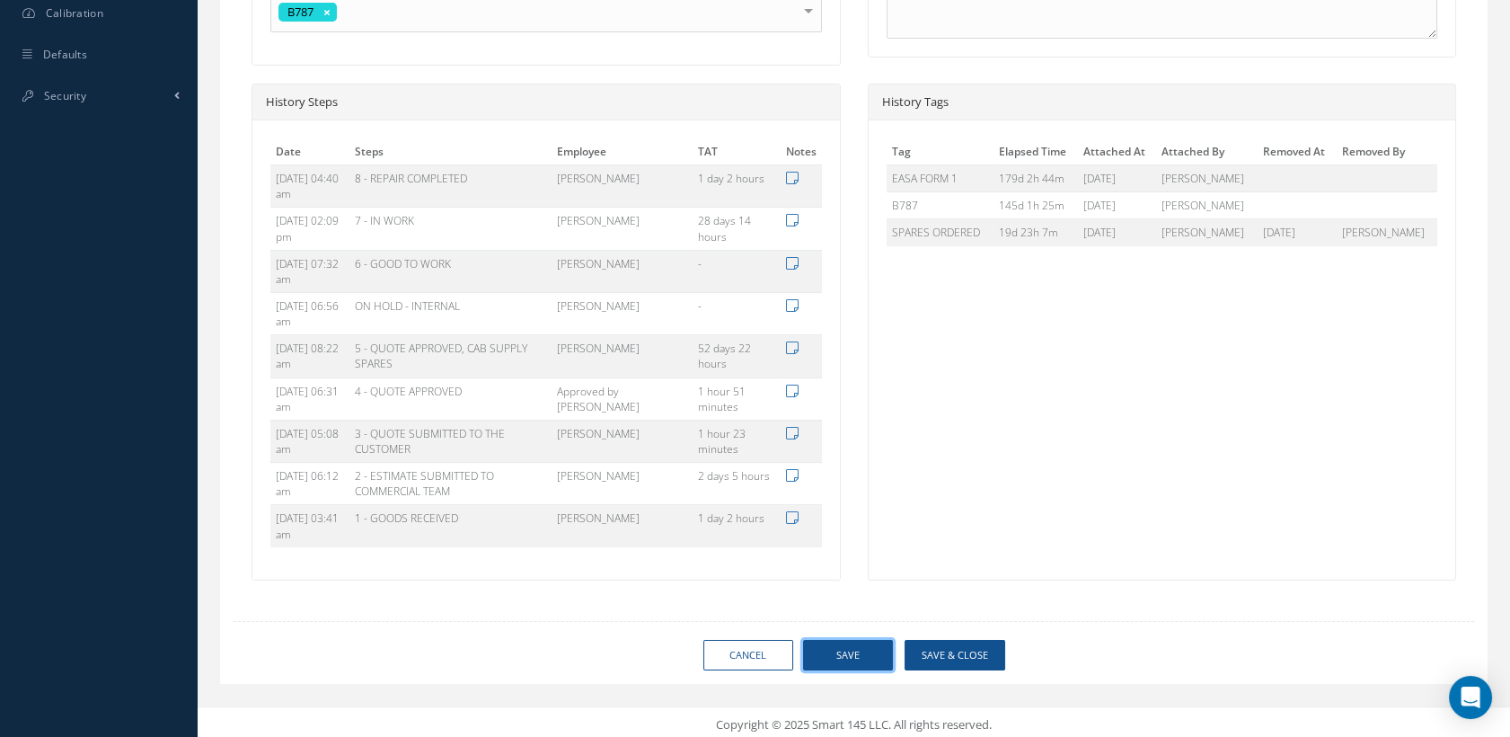
click at [837, 648] on button "Save" at bounding box center [848, 655] width 90 height 31
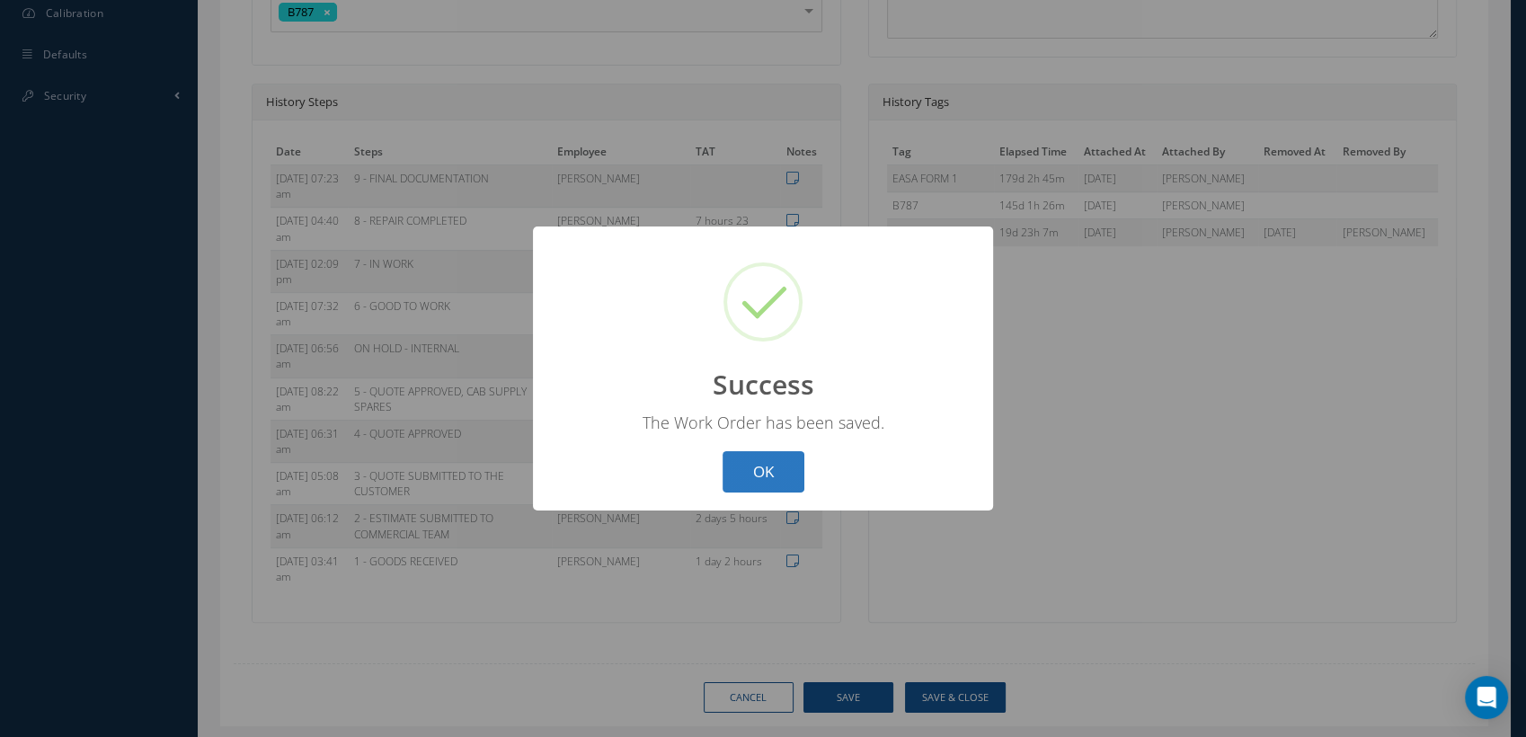
click at [752, 466] on button "OK" at bounding box center [763, 472] width 82 height 42
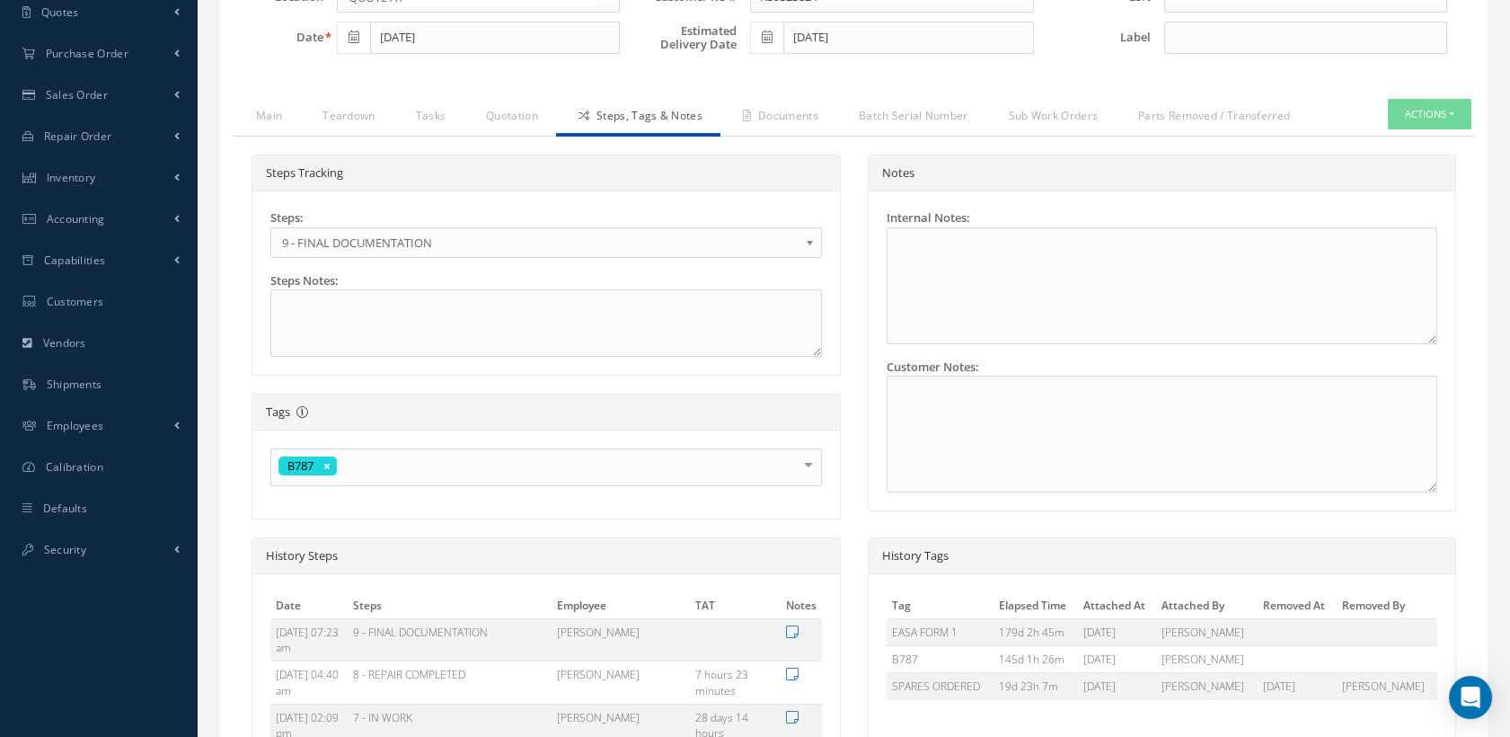
scroll to position [399, 0]
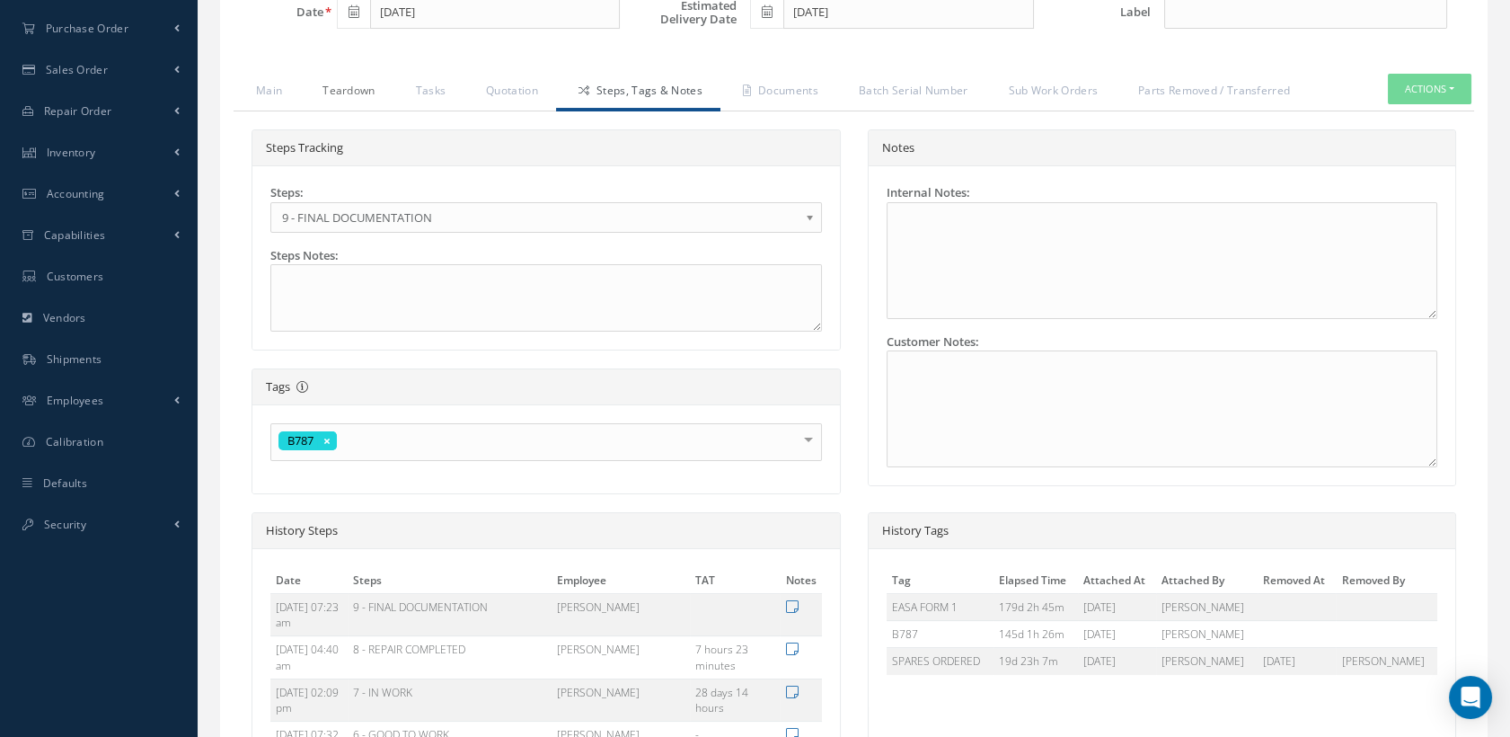
click at [354, 93] on link "Teardown" at bounding box center [346, 93] width 93 height 38
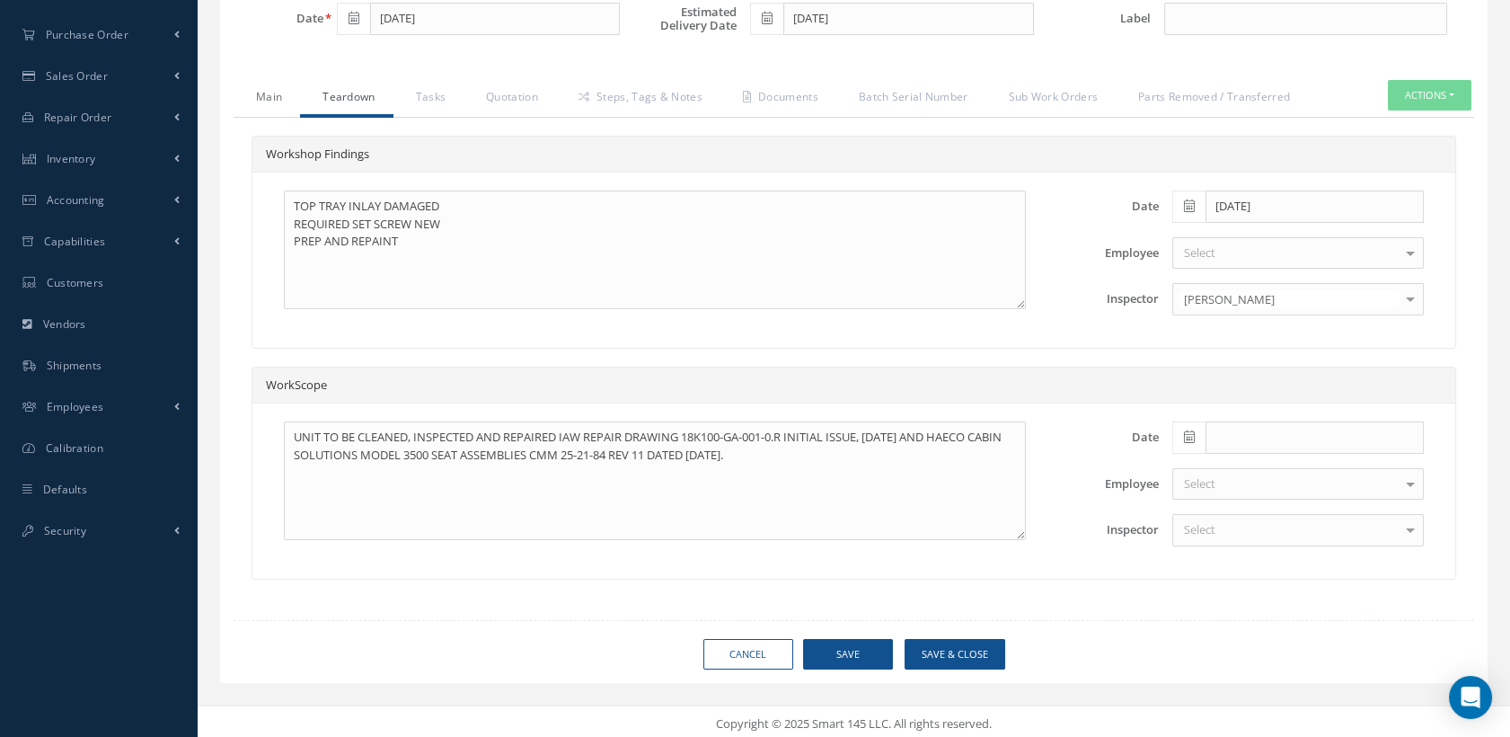
click at [284, 89] on link "Main" at bounding box center [267, 99] width 66 height 38
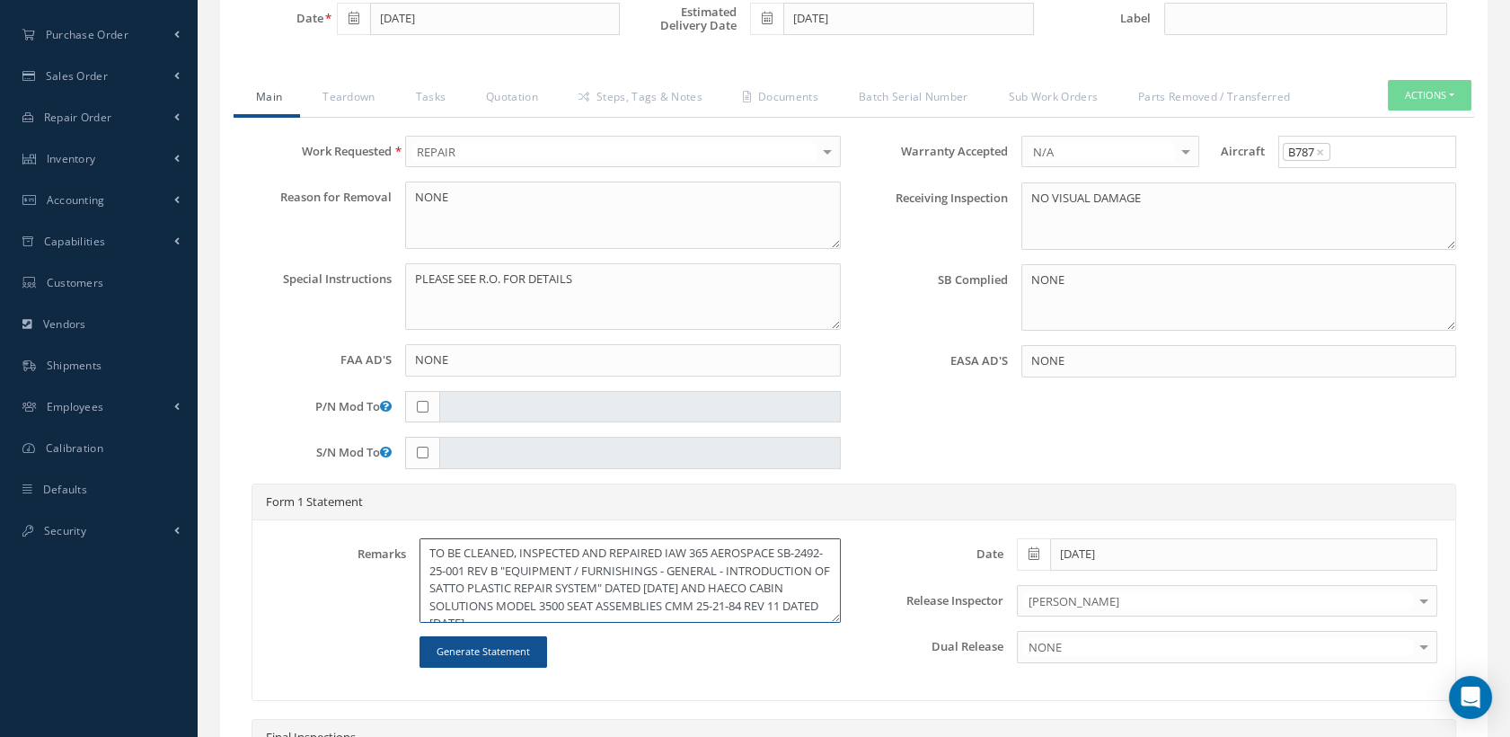
scroll to position [0, 0]
drag, startPoint x: 668, startPoint y: 575, endPoint x: 422, endPoint y: 537, distance: 248.2
click at [403, 529] on div "Remarks TO BE CLEANED, INSPECTED AND REPAIRED IAW 365 AEROSPACE SB-2492-25-001 …" at bounding box center [853, 610] width 1203 height 180
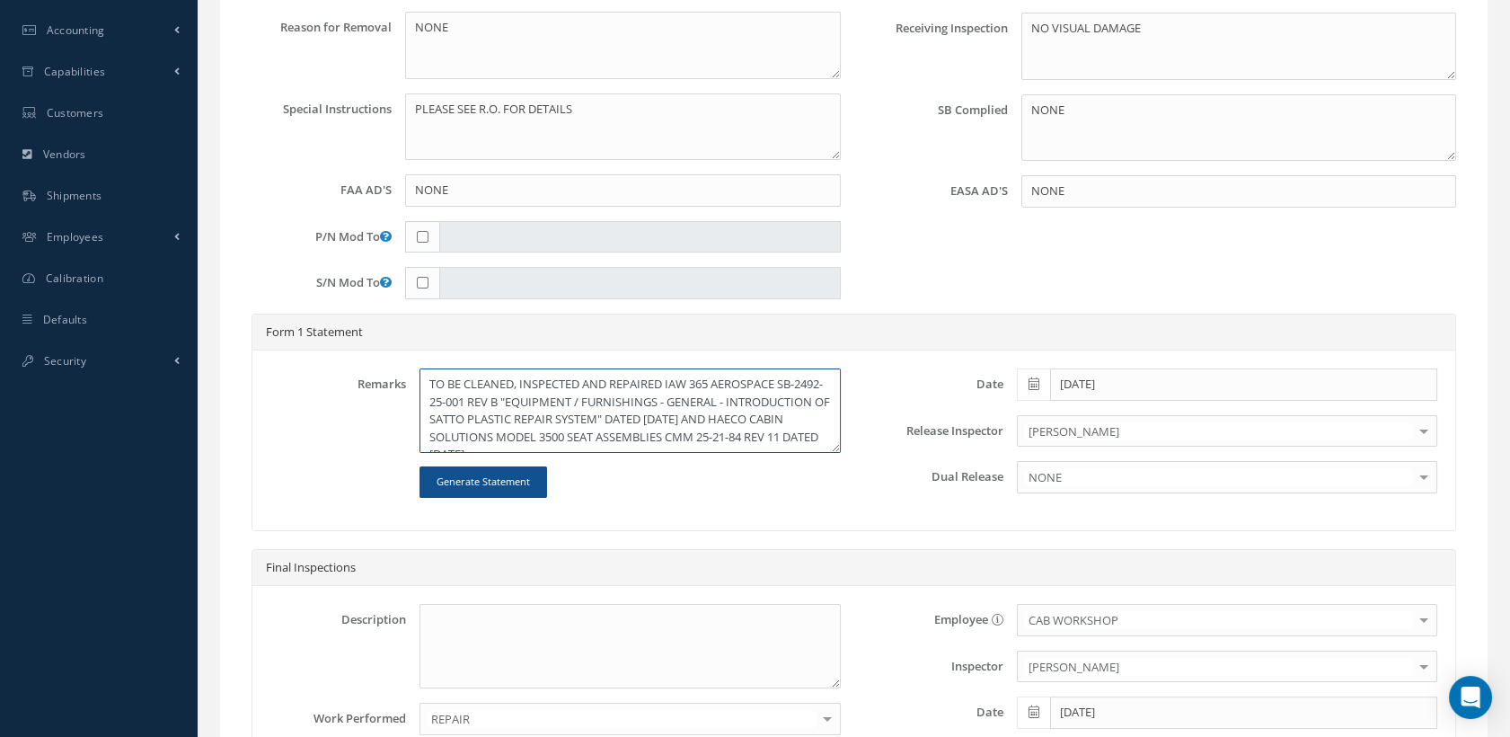
scroll to position [750, 0]
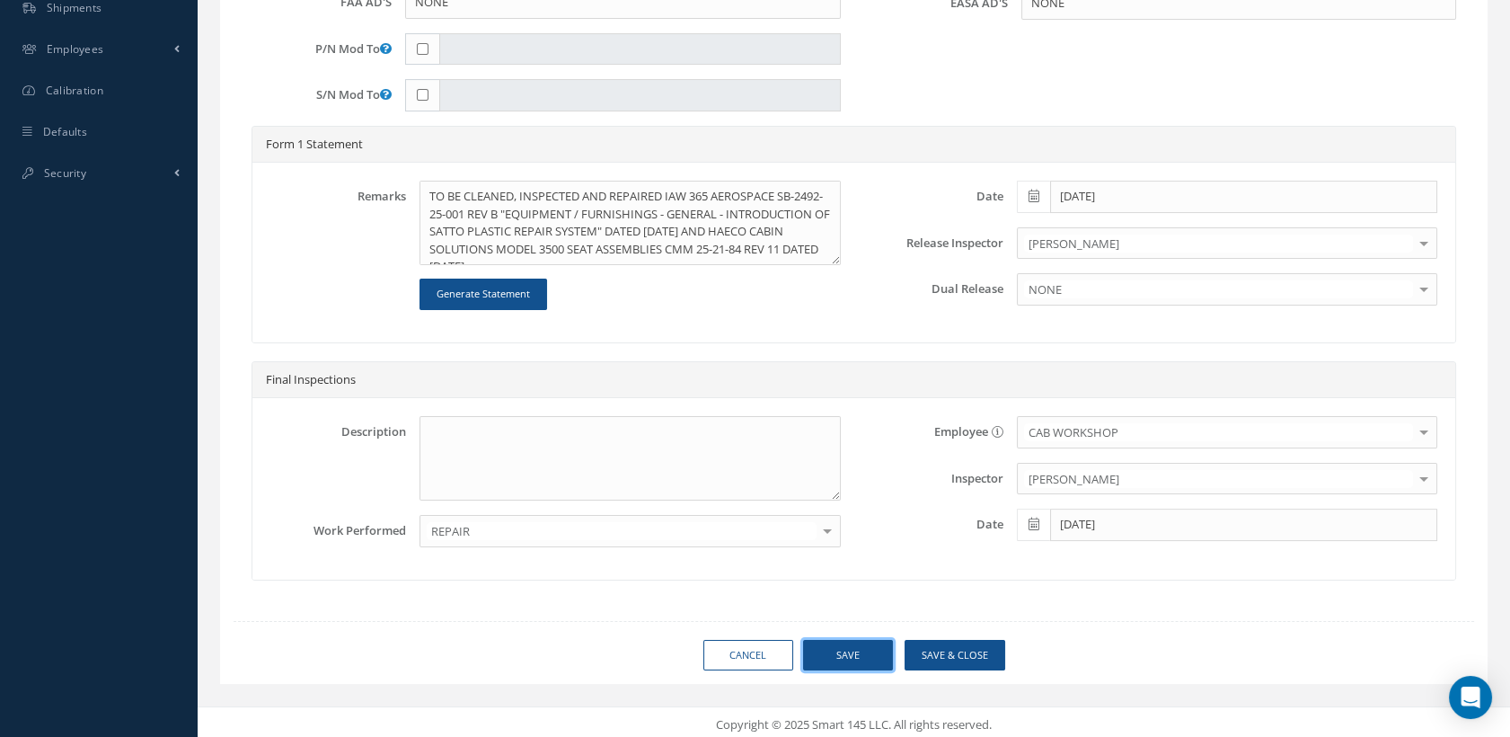
click at [860, 651] on button "Save" at bounding box center [848, 655] width 90 height 31
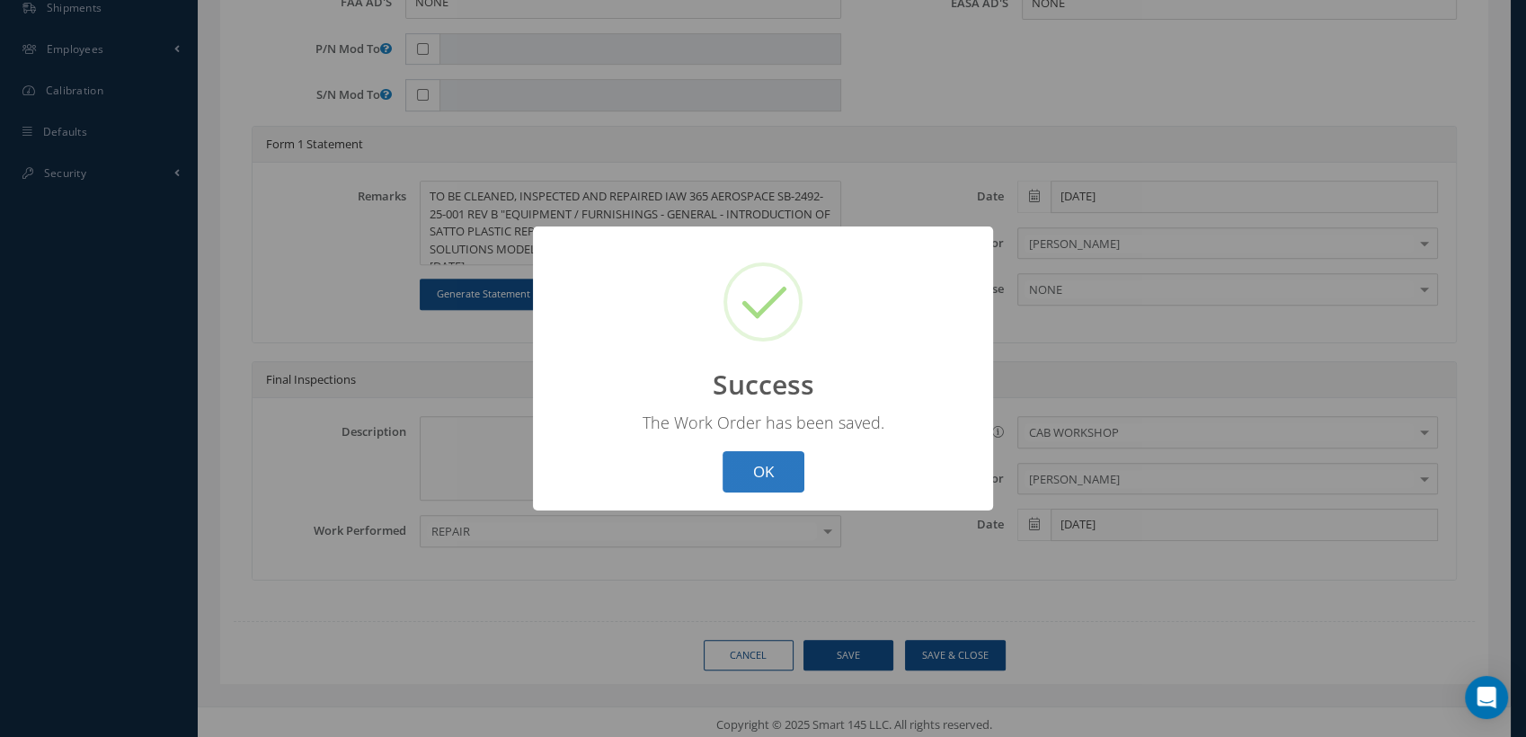
click at [773, 479] on button "OK" at bounding box center [763, 472] width 82 height 42
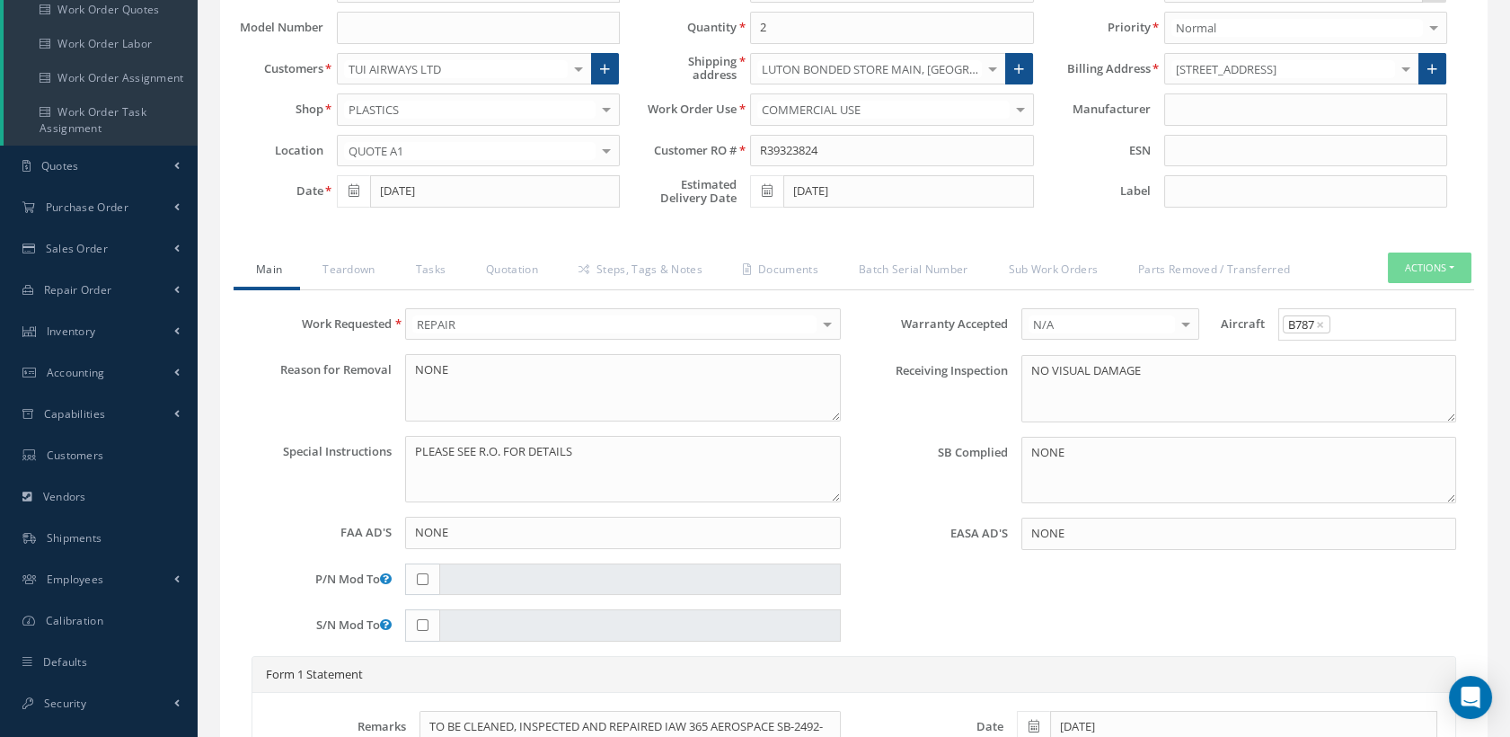
scroll to position [0, 0]
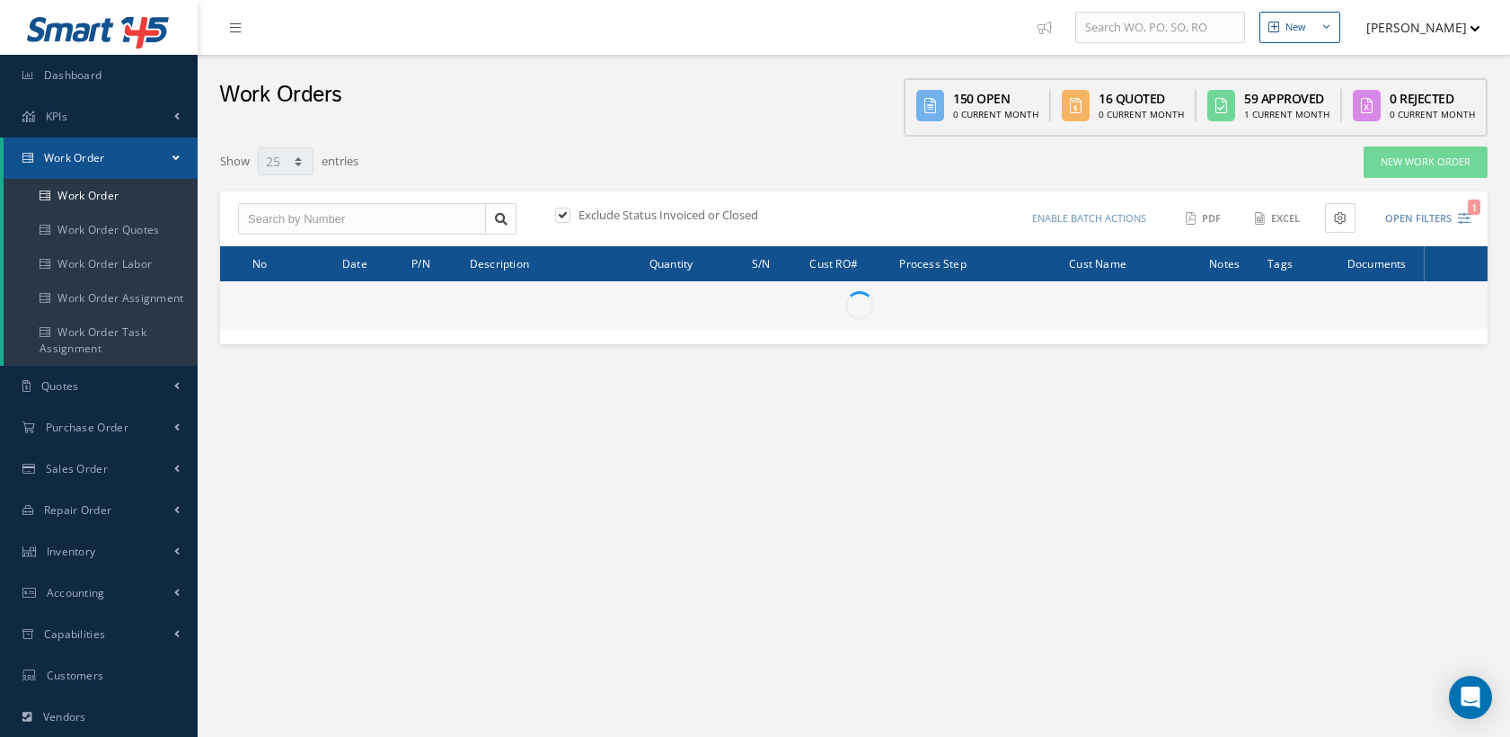
select select "25"
click at [318, 219] on input "text" at bounding box center [362, 219] width 248 height 32
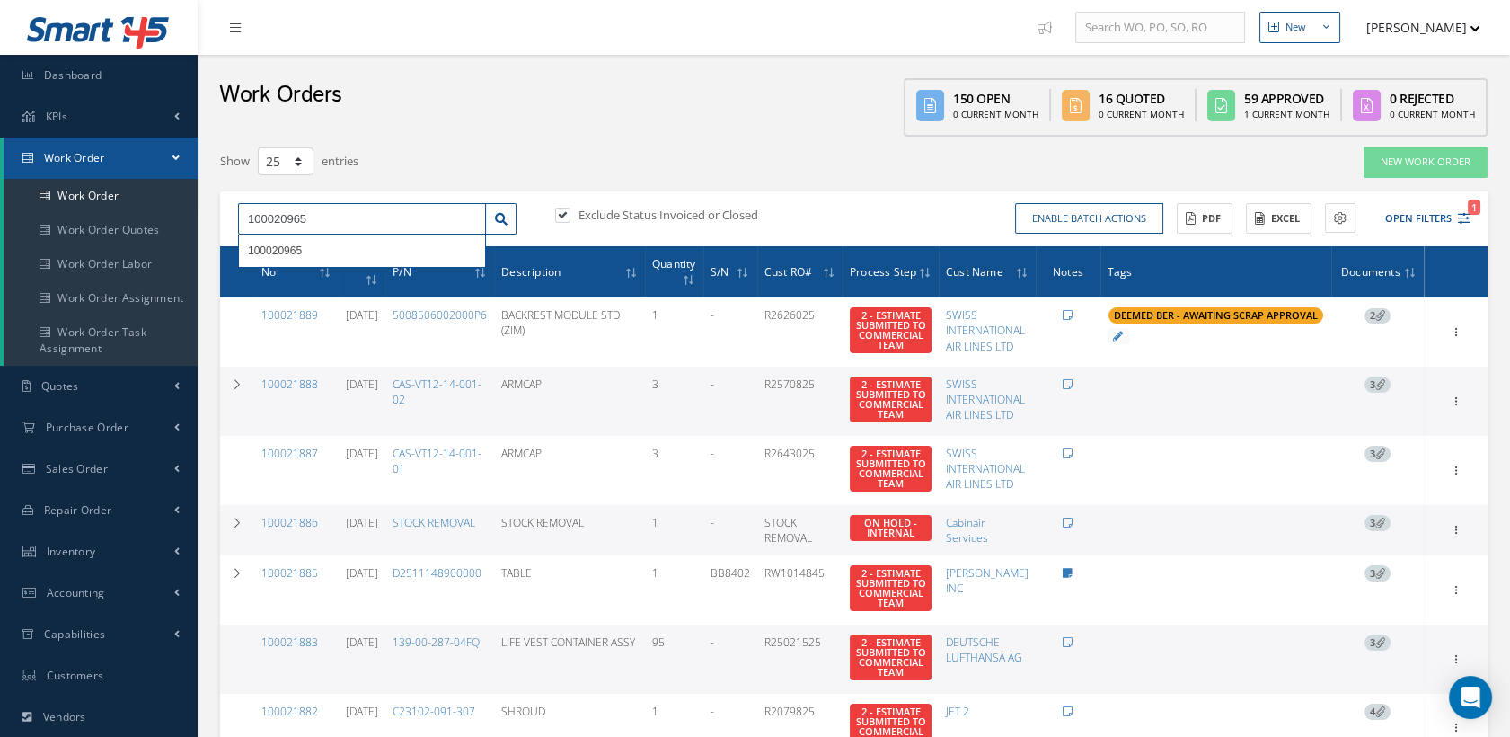
type input "100020965"
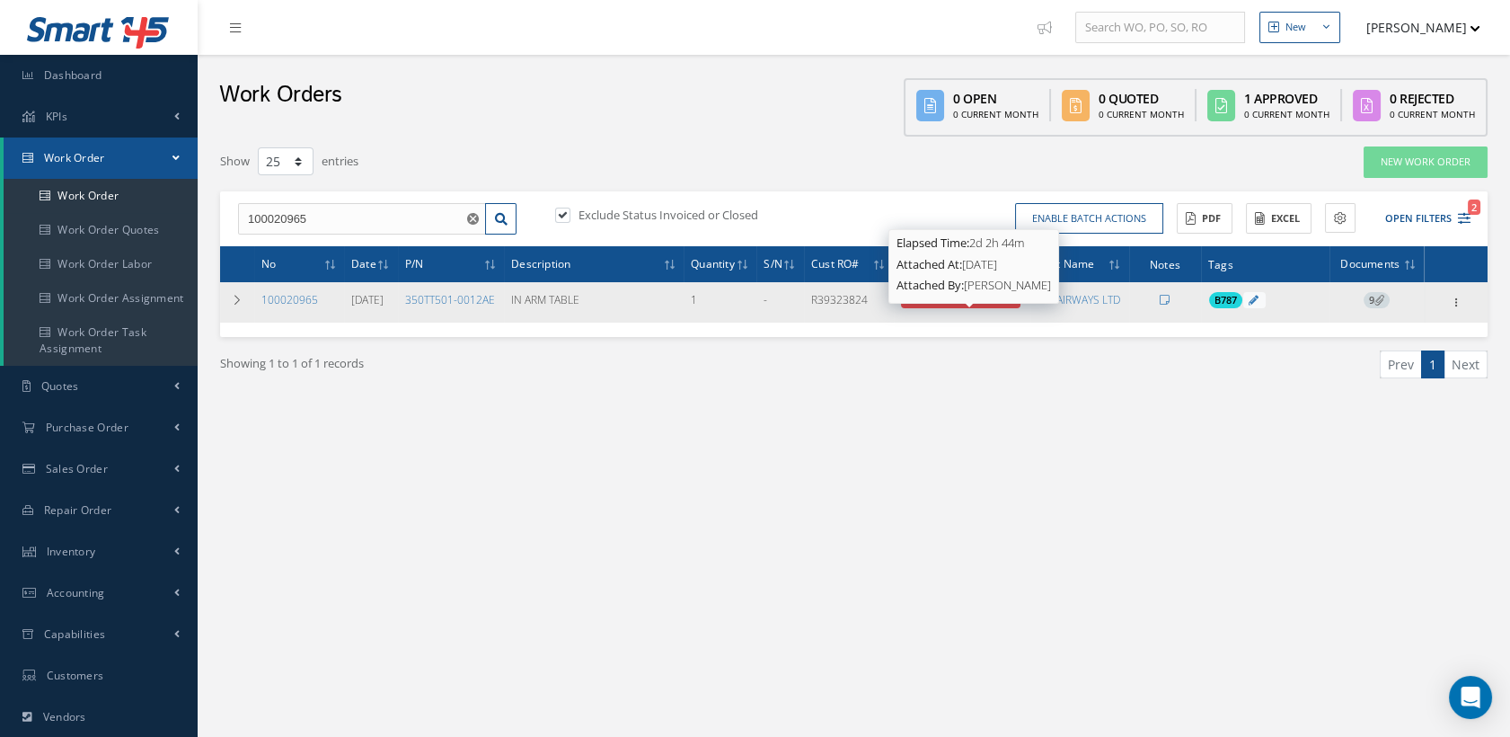
click at [973, 306] on span "8 - REPAIR COMPLETED" at bounding box center [961, 299] width 109 height 13
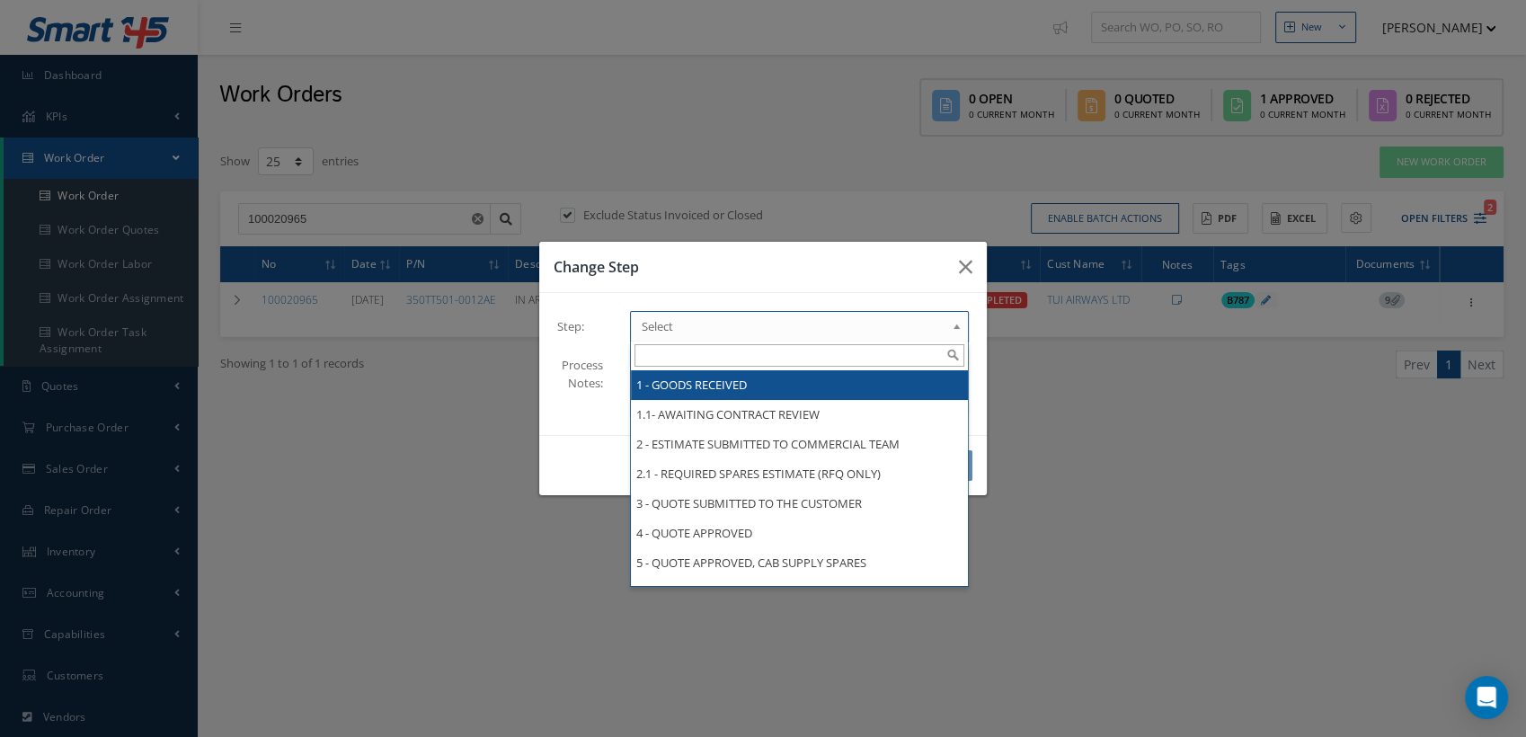
click at [905, 321] on span "Select" at bounding box center [794, 326] width 304 height 22
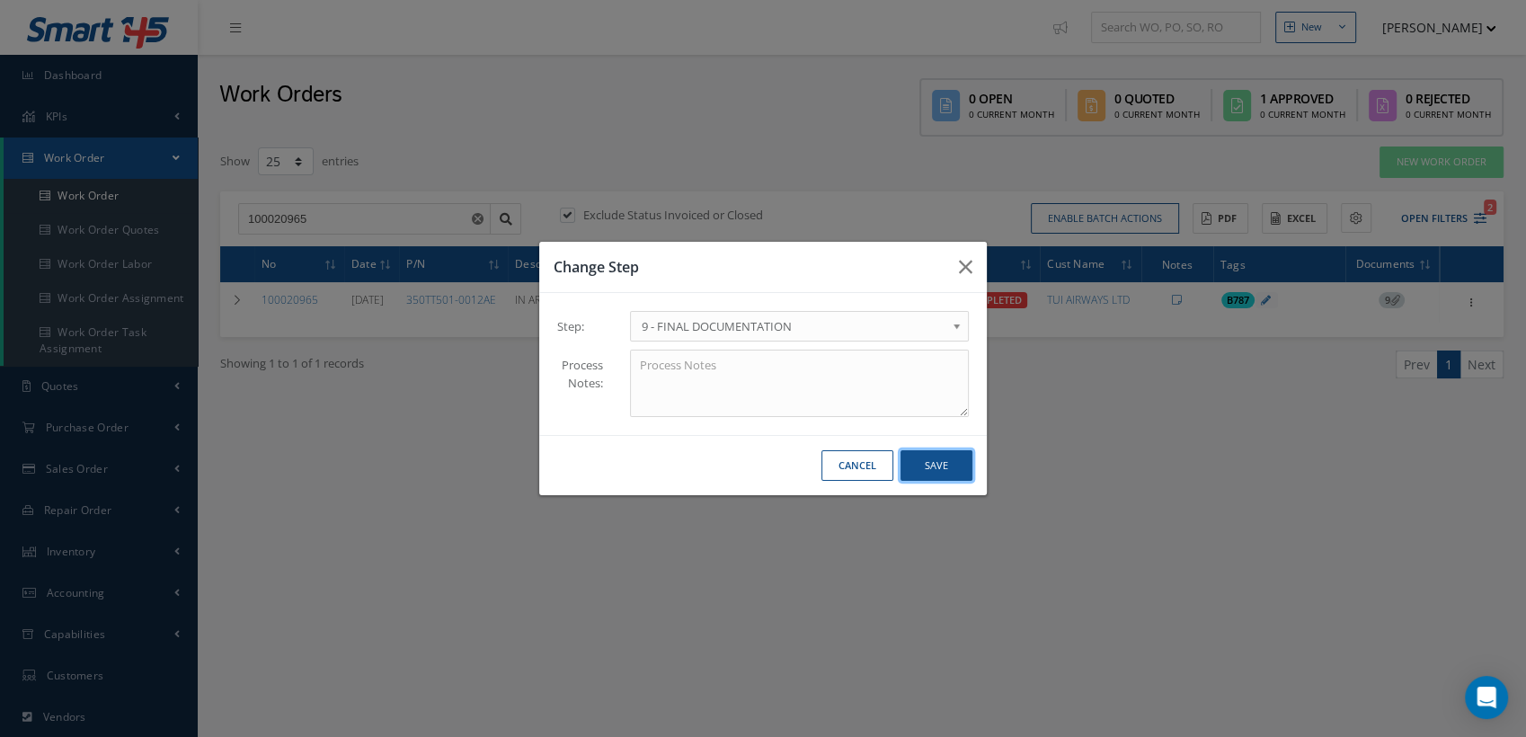
click at [918, 466] on button "Save" at bounding box center [936, 465] width 72 height 31
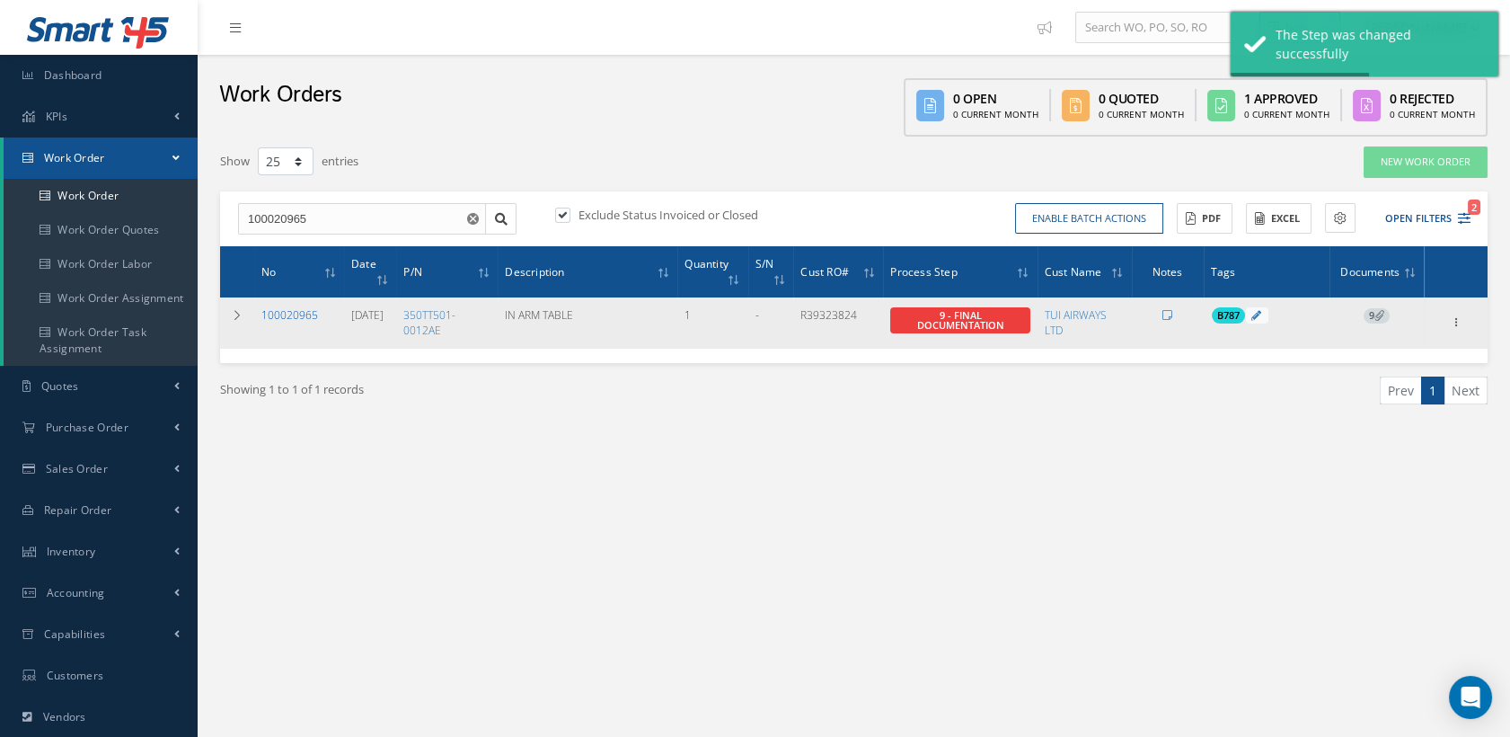
click at [289, 307] on link "100020965" at bounding box center [289, 314] width 57 height 15
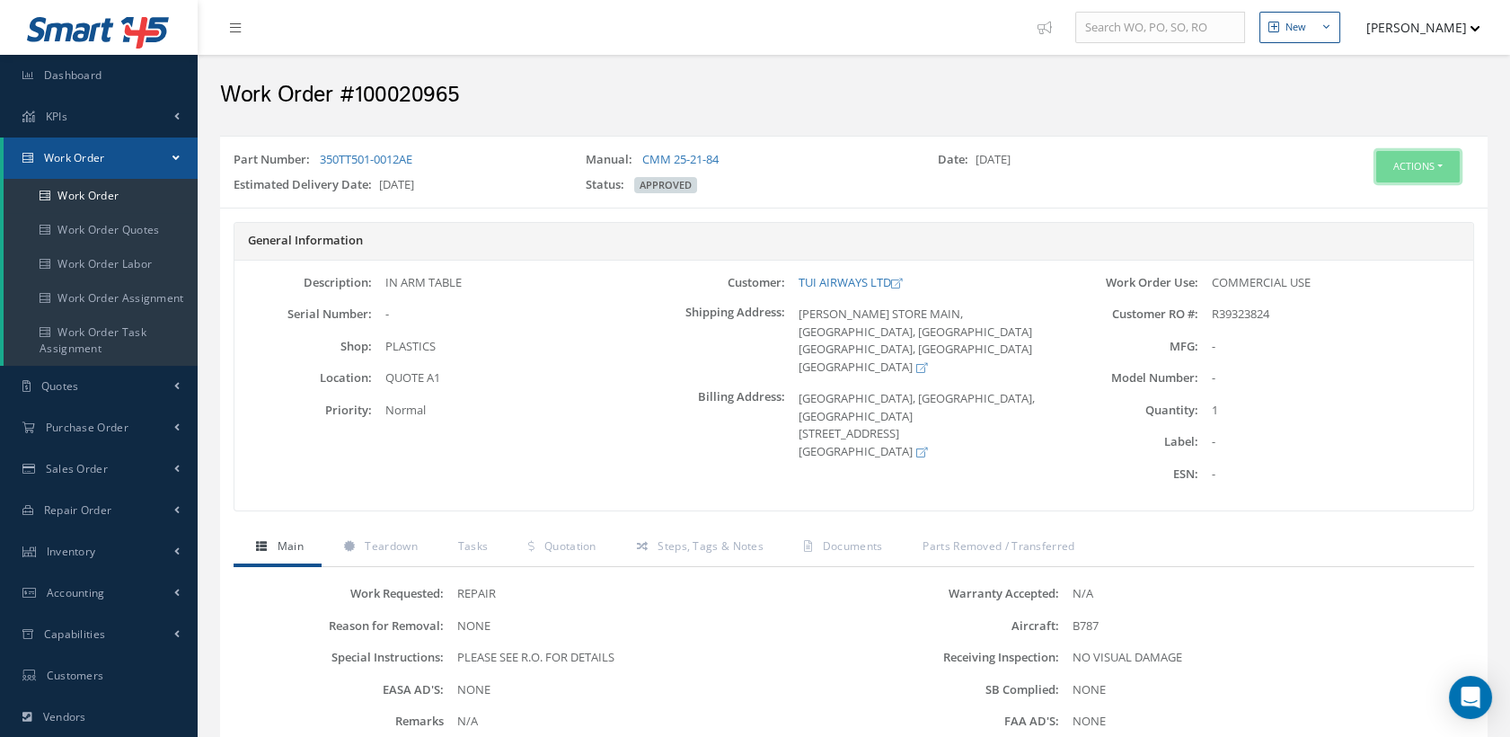
click at [1405, 158] on button "Actions" at bounding box center [1418, 166] width 84 height 31
click at [1372, 199] on link "Edit" at bounding box center [1389, 201] width 144 height 24
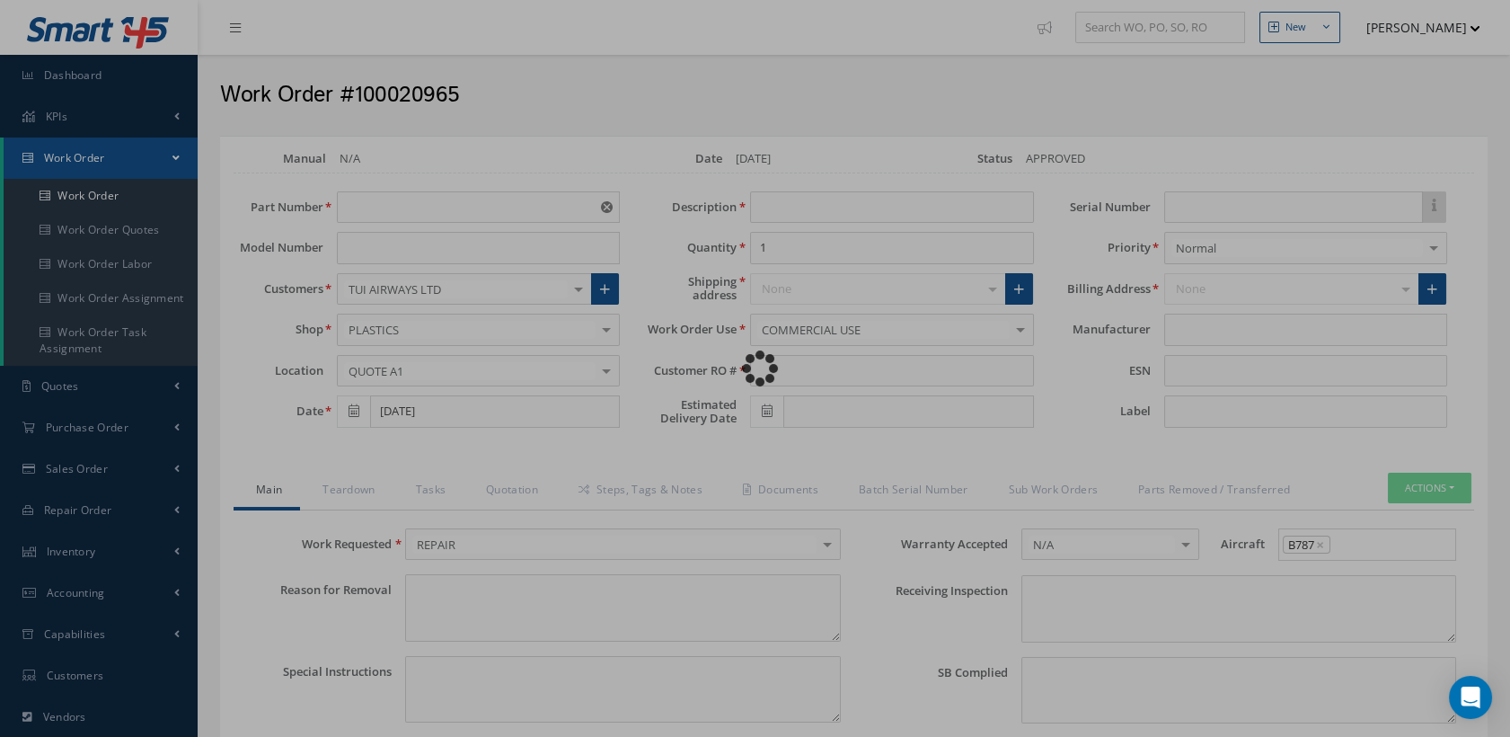
type input "350TT501-0012AE"
type input "[DATE]"
type input "IN ARM TABLE"
type input "R39323824"
type input "[DATE]"
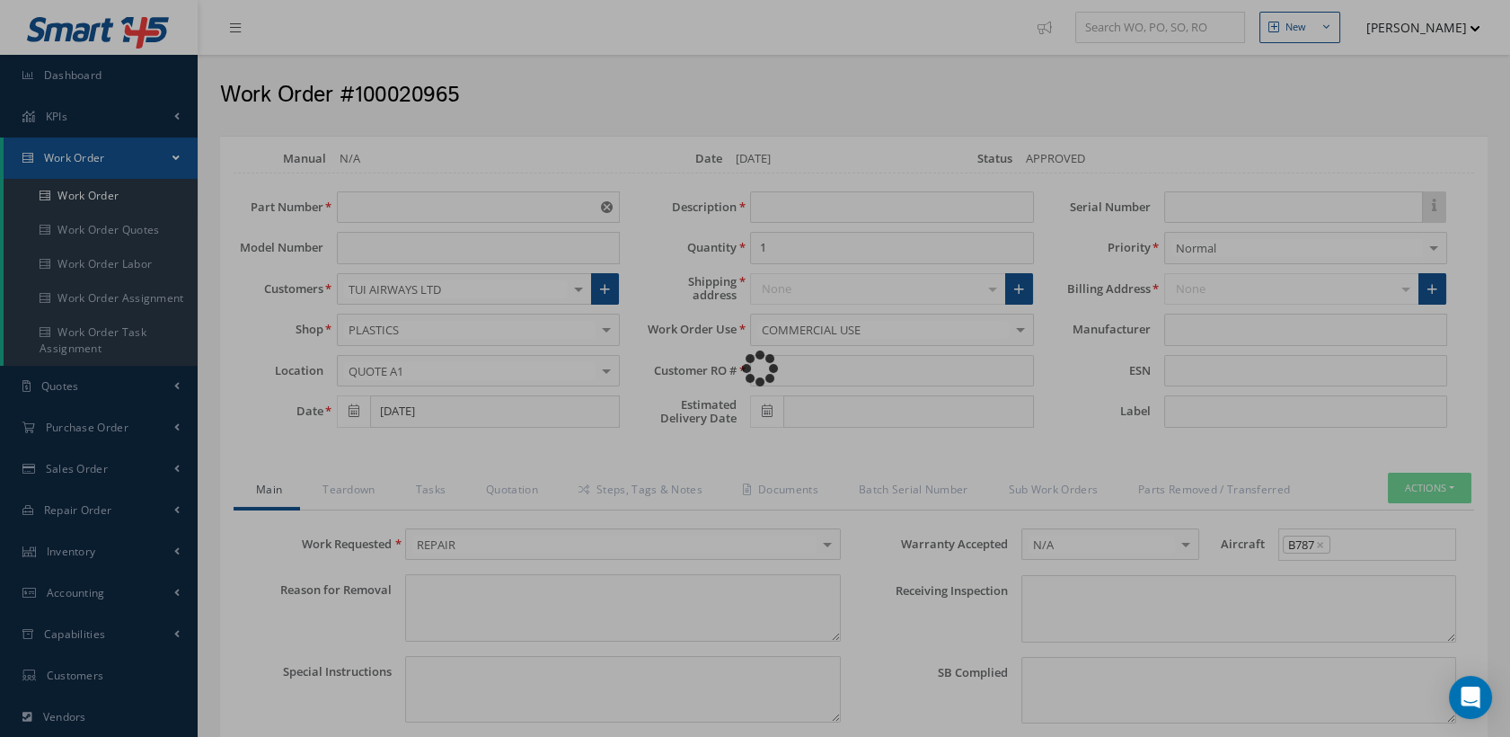
type textarea "NONE"
type textarea "PLEASE SEE R.O. FOR DETAILS"
type input "NONE"
type textarea "NO VISUAL DAMAGE"
type textarea "NONE"
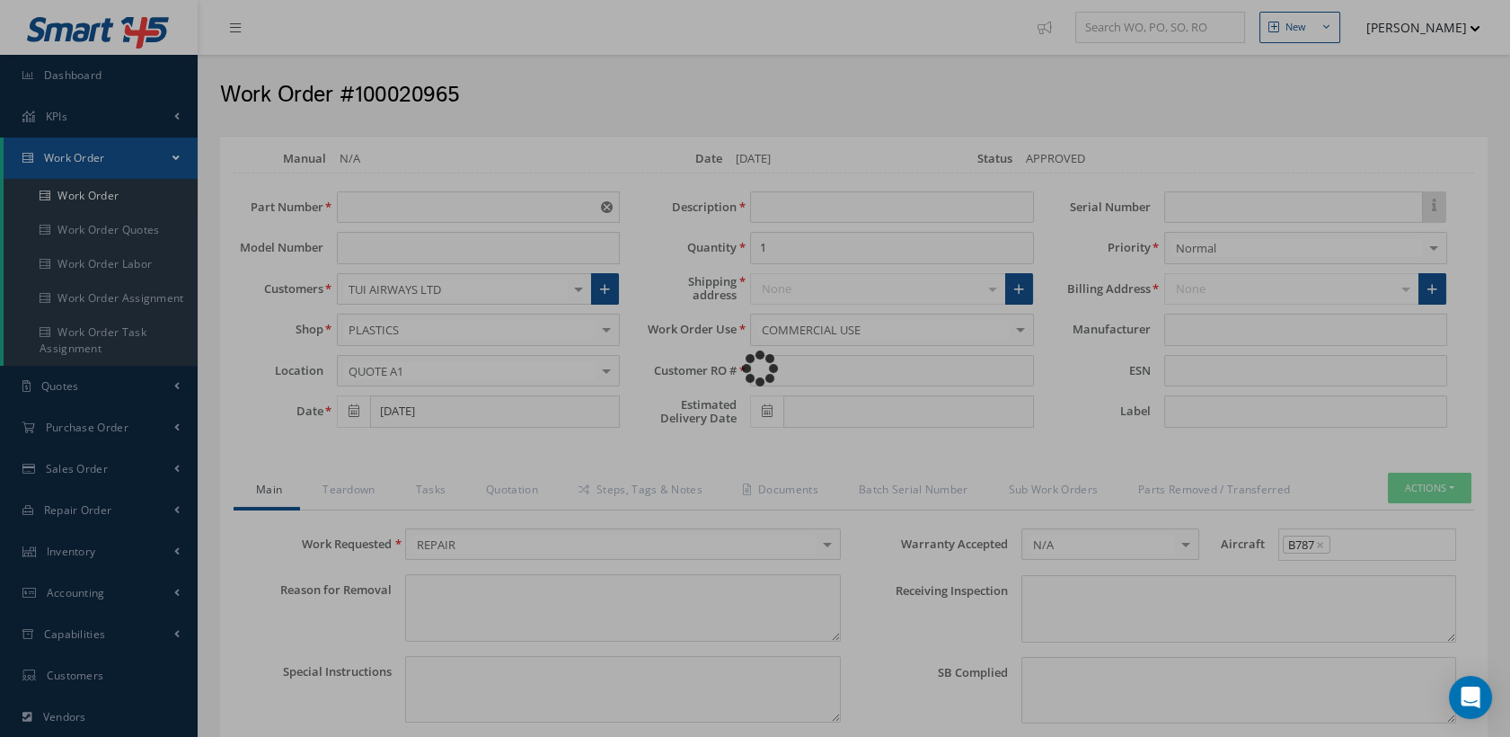
type input "NONE"
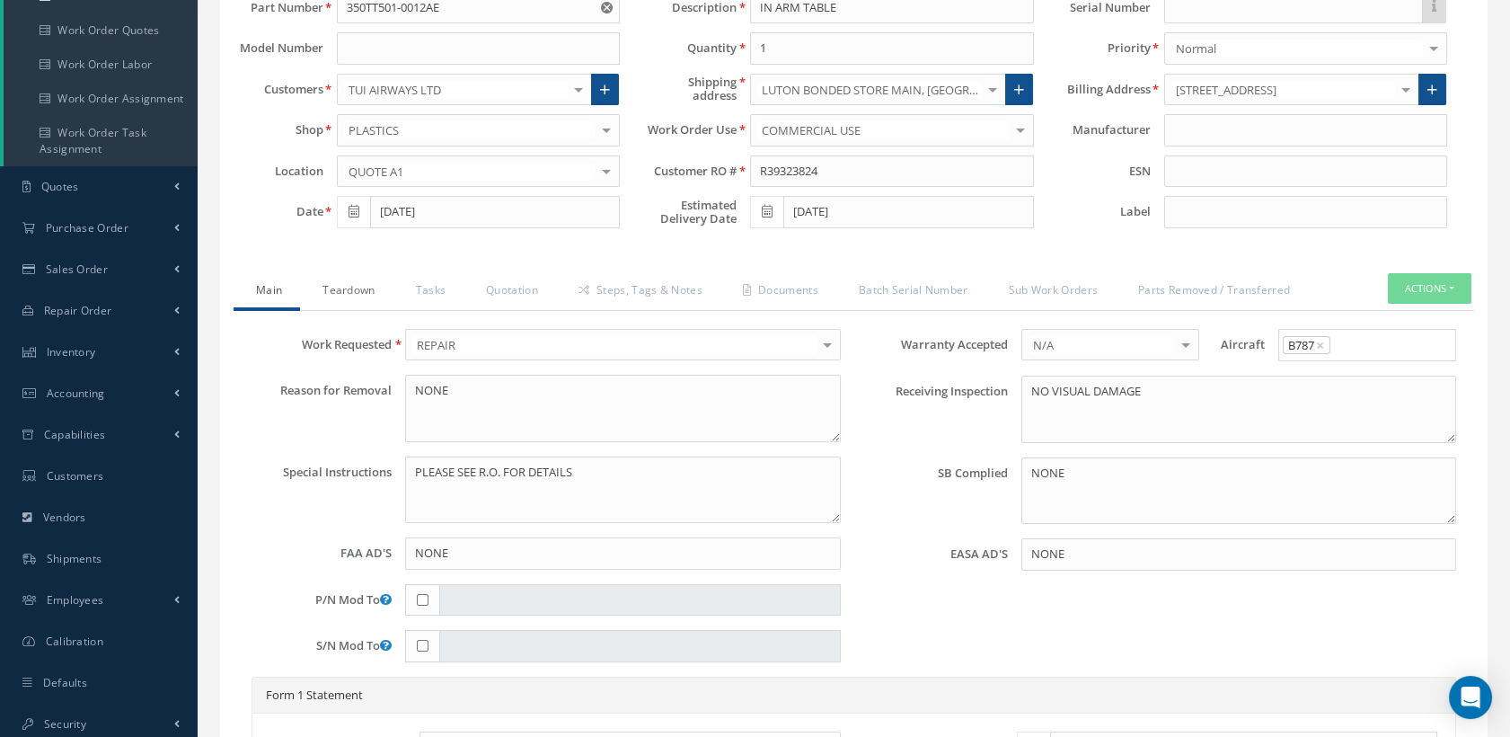
scroll to position [100, 0]
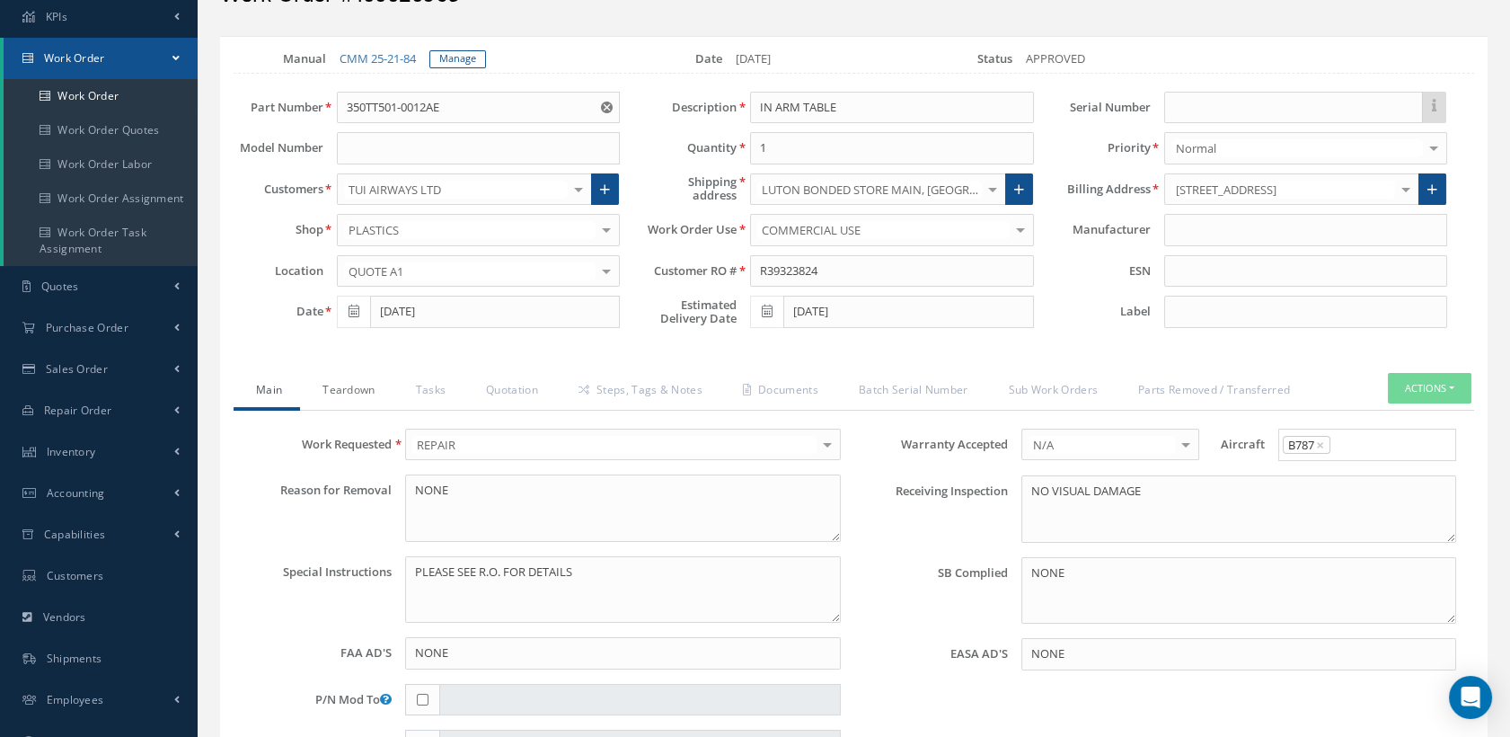
click at [360, 386] on link "Teardown" at bounding box center [346, 392] width 93 height 38
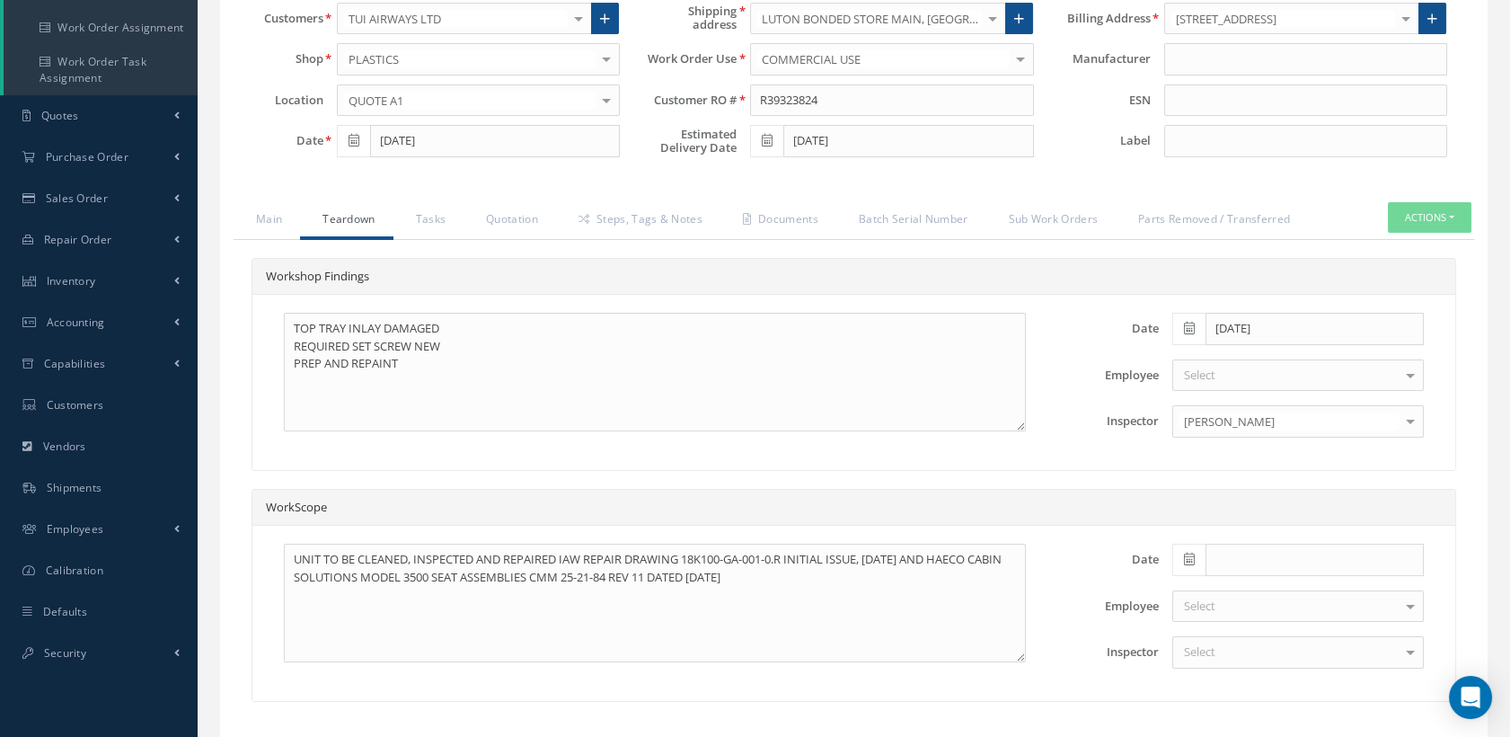
scroll to position [0, 0]
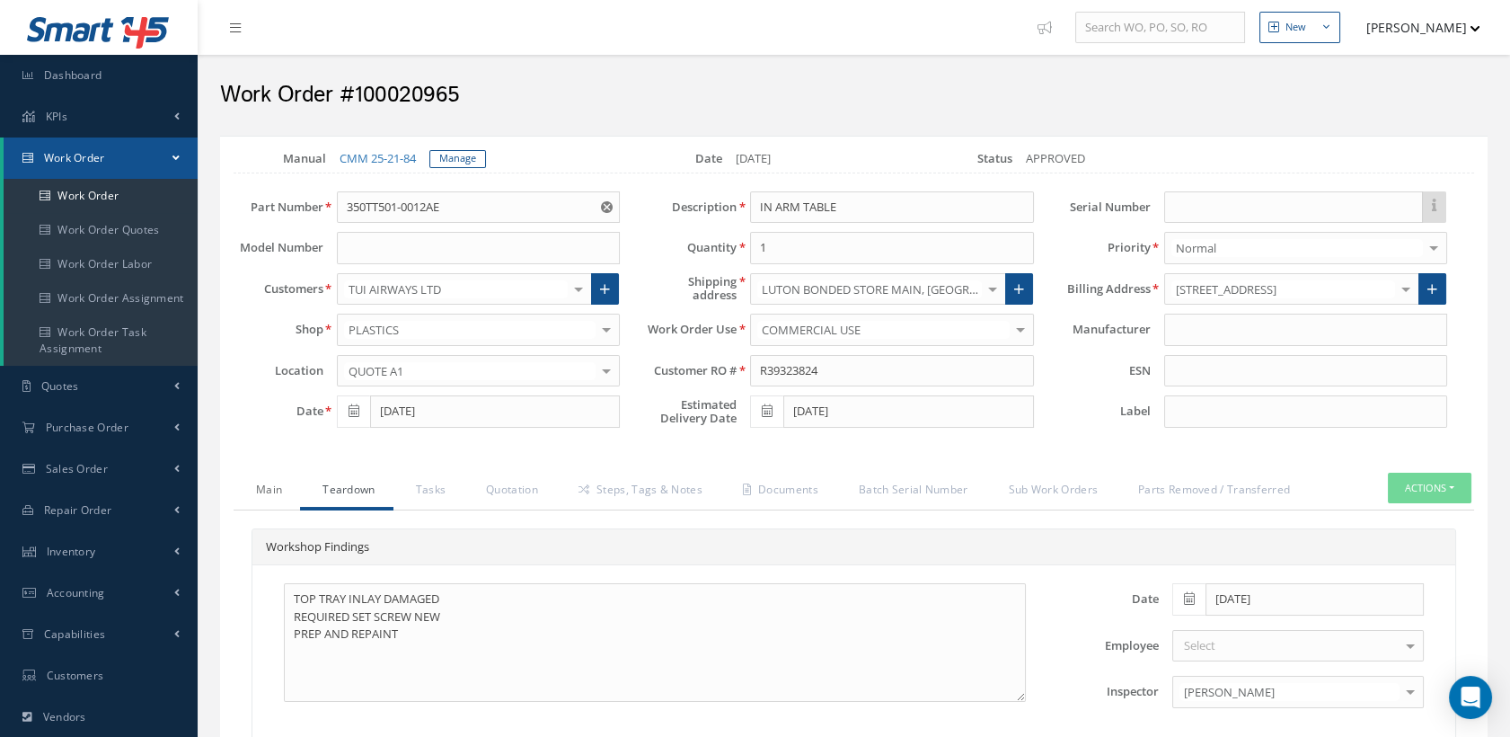
click at [270, 489] on link "Main" at bounding box center [267, 492] width 66 height 38
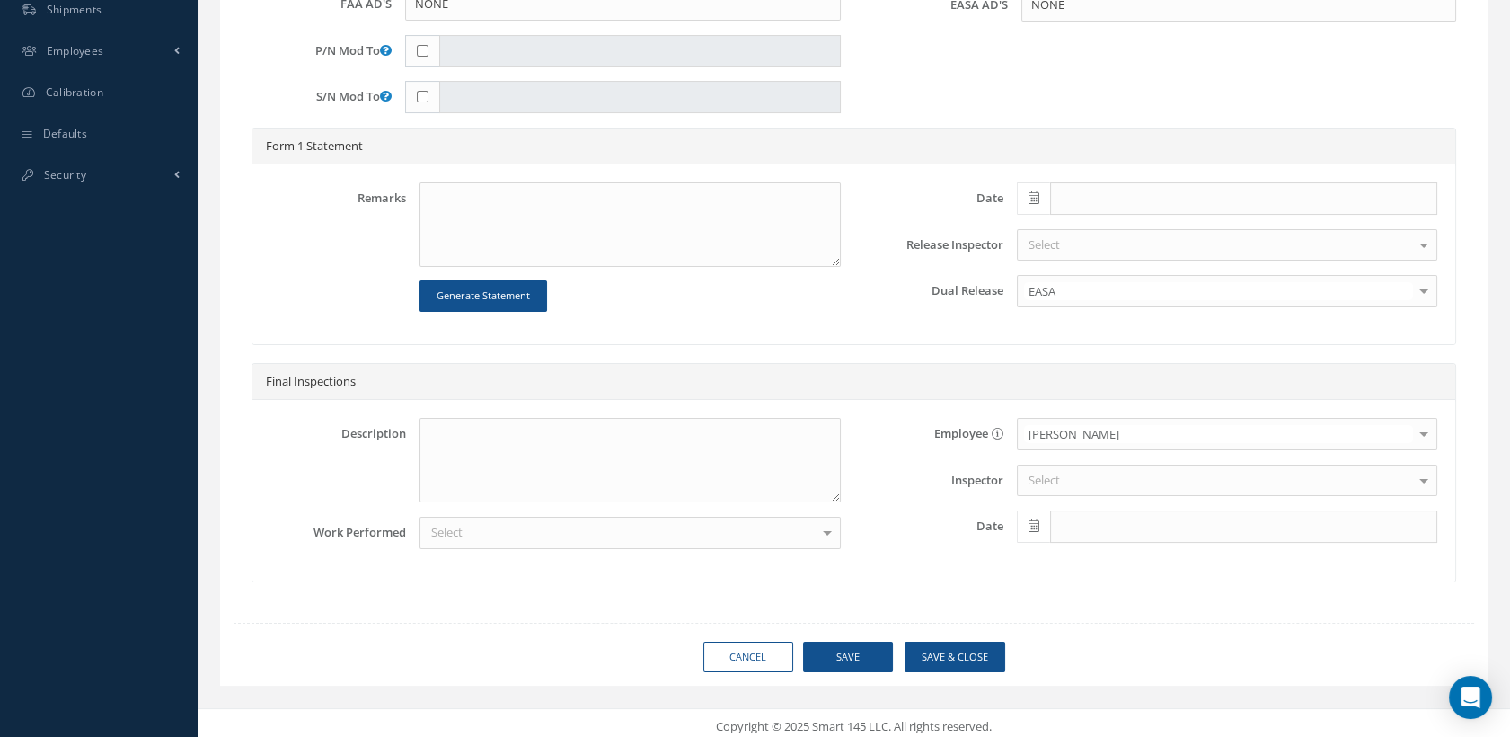
scroll to position [750, 0]
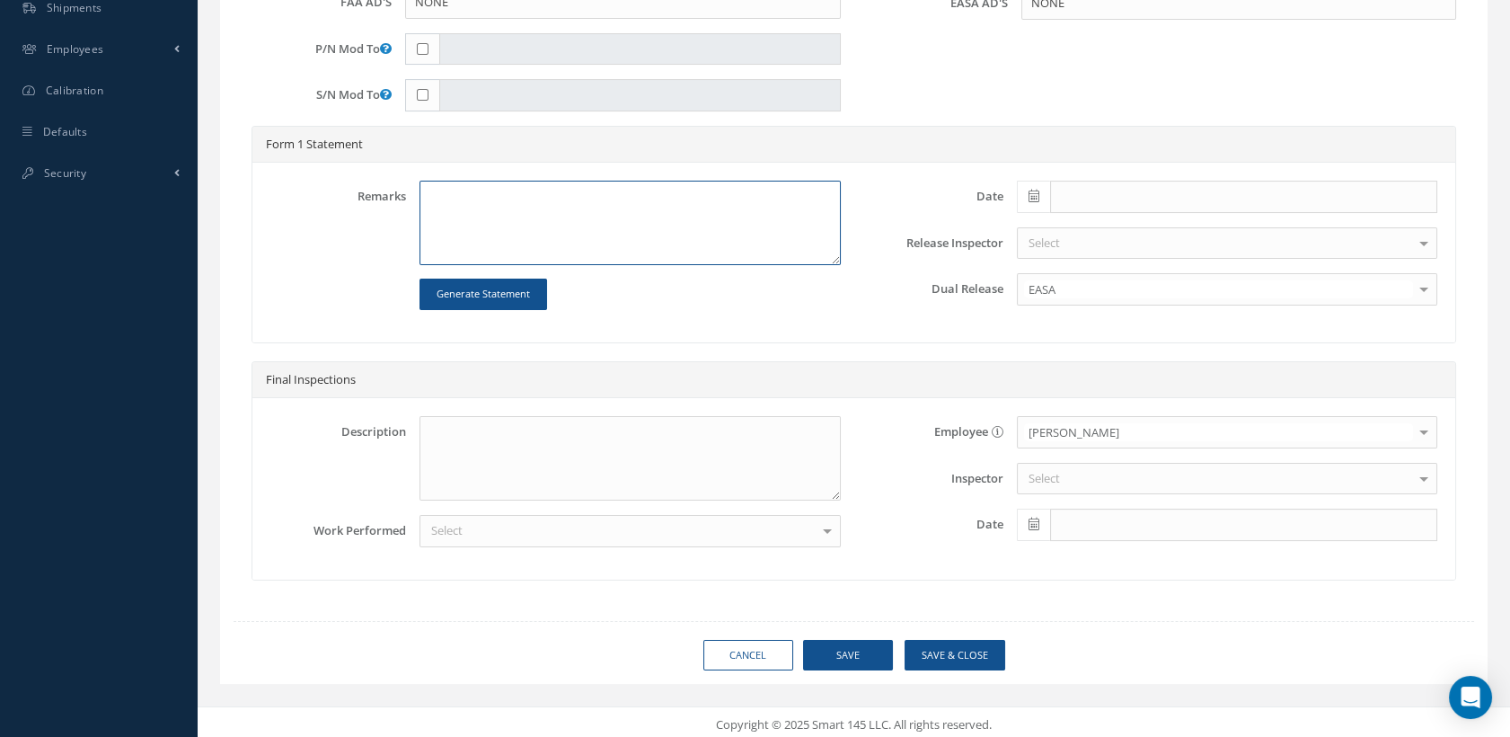
click at [453, 209] on textarea at bounding box center [630, 223] width 420 height 84
paste textarea "TO BE CLEANED, INSPECTED AND REPAIRED IAW 365 AEROSPACE SB-2492-25-001 REV B "E…"
type textarea "TO BE CLEANED, INSPECTED AND REPAIRED IAW 365 AEROSPACE SB-2492-25-001 REV B "E…"
click at [1029, 192] on icon at bounding box center [1034, 196] width 11 height 13
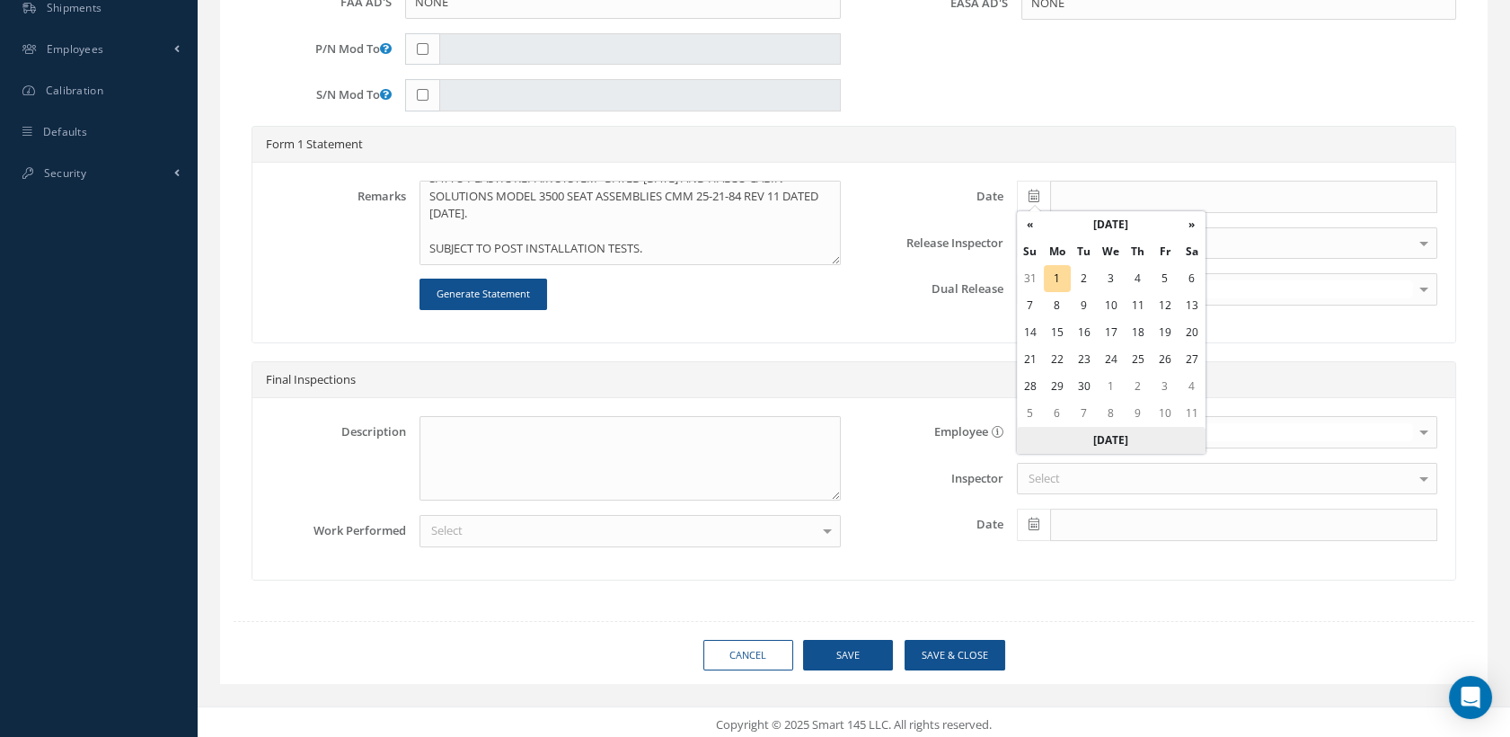
click at [1104, 436] on th "Today" at bounding box center [1111, 440] width 189 height 27
type input "[DATE]"
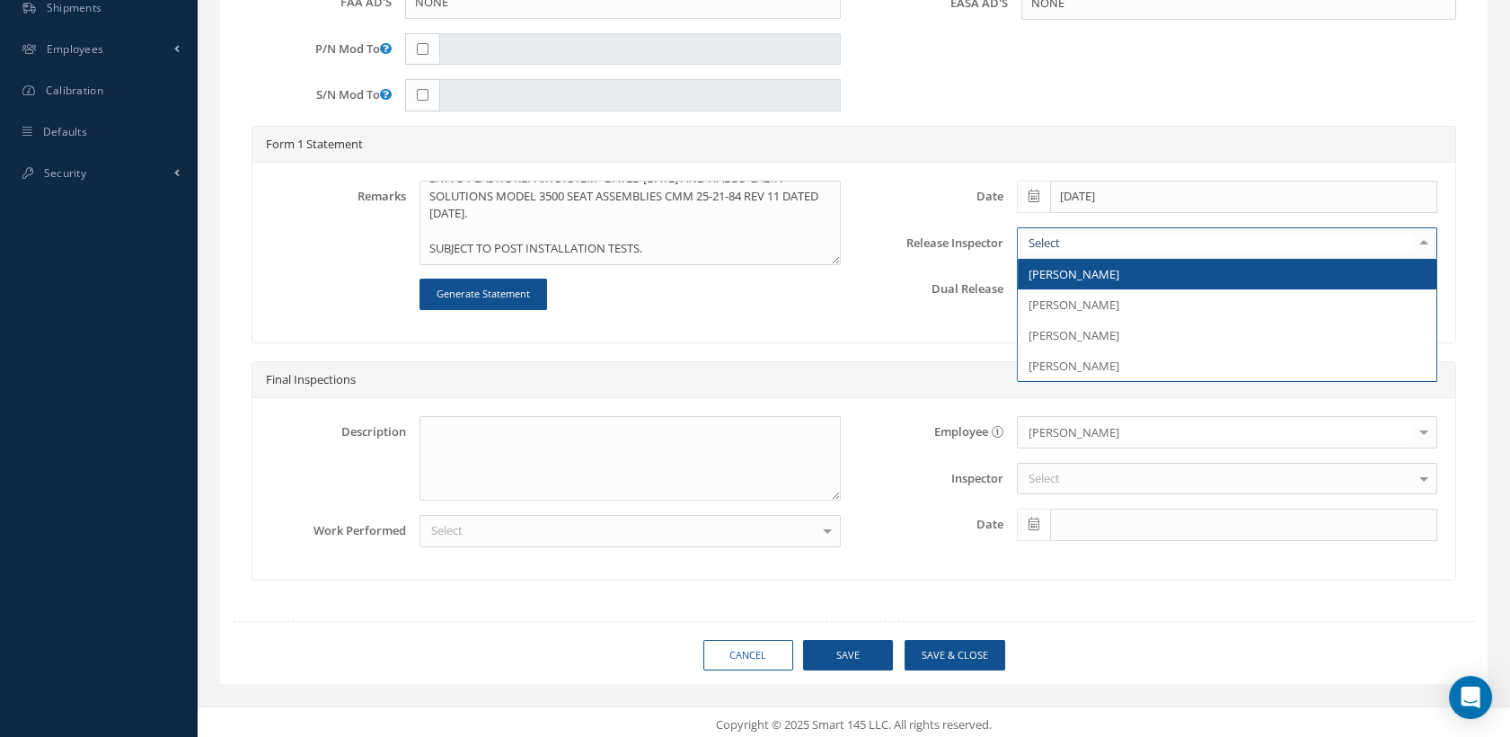
click at [1046, 266] on span "[PERSON_NAME]" at bounding box center [1074, 274] width 91 height 16
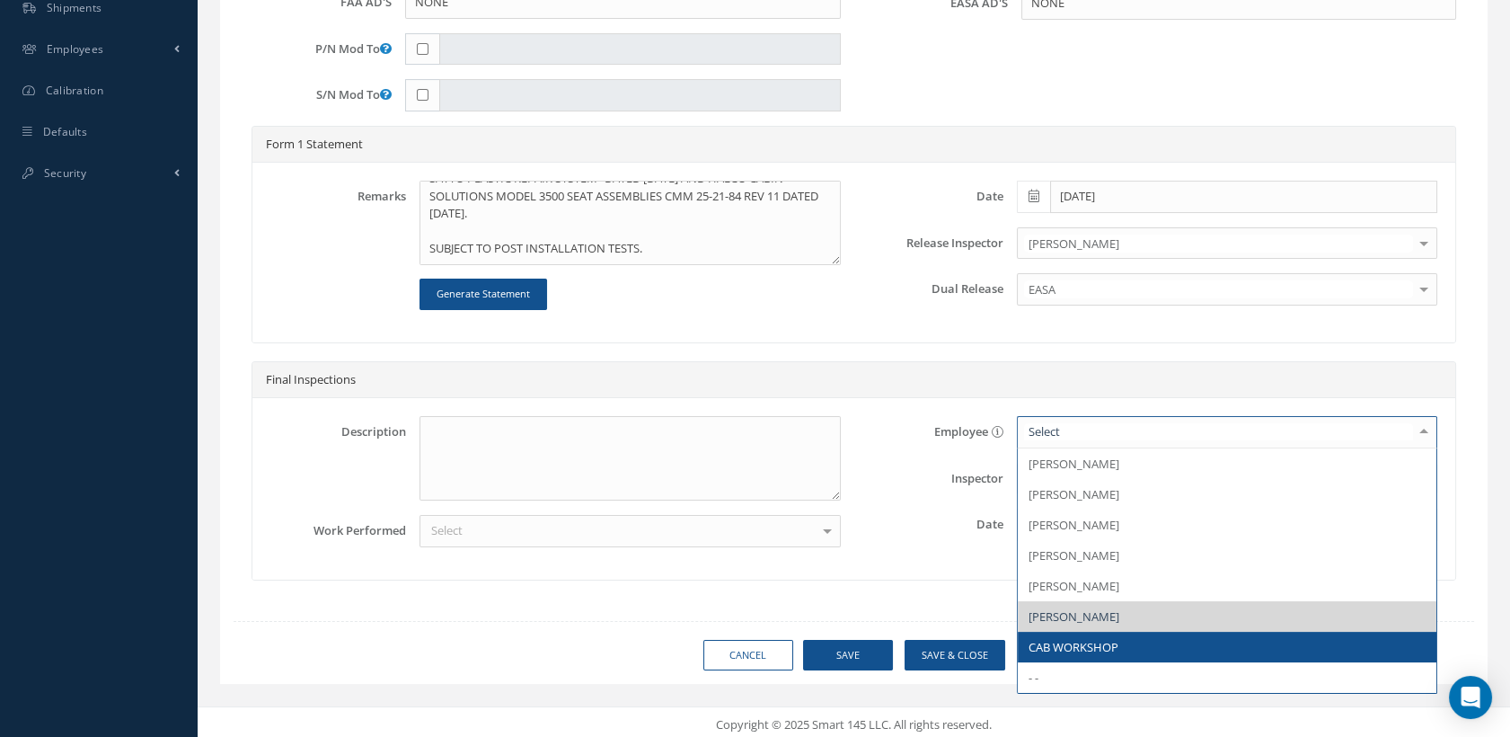
drag, startPoint x: 1078, startPoint y: 650, endPoint x: 1045, endPoint y: 527, distance: 127.5
click at [1078, 649] on span "CAB WORKSHOP" at bounding box center [1074, 647] width 90 height 16
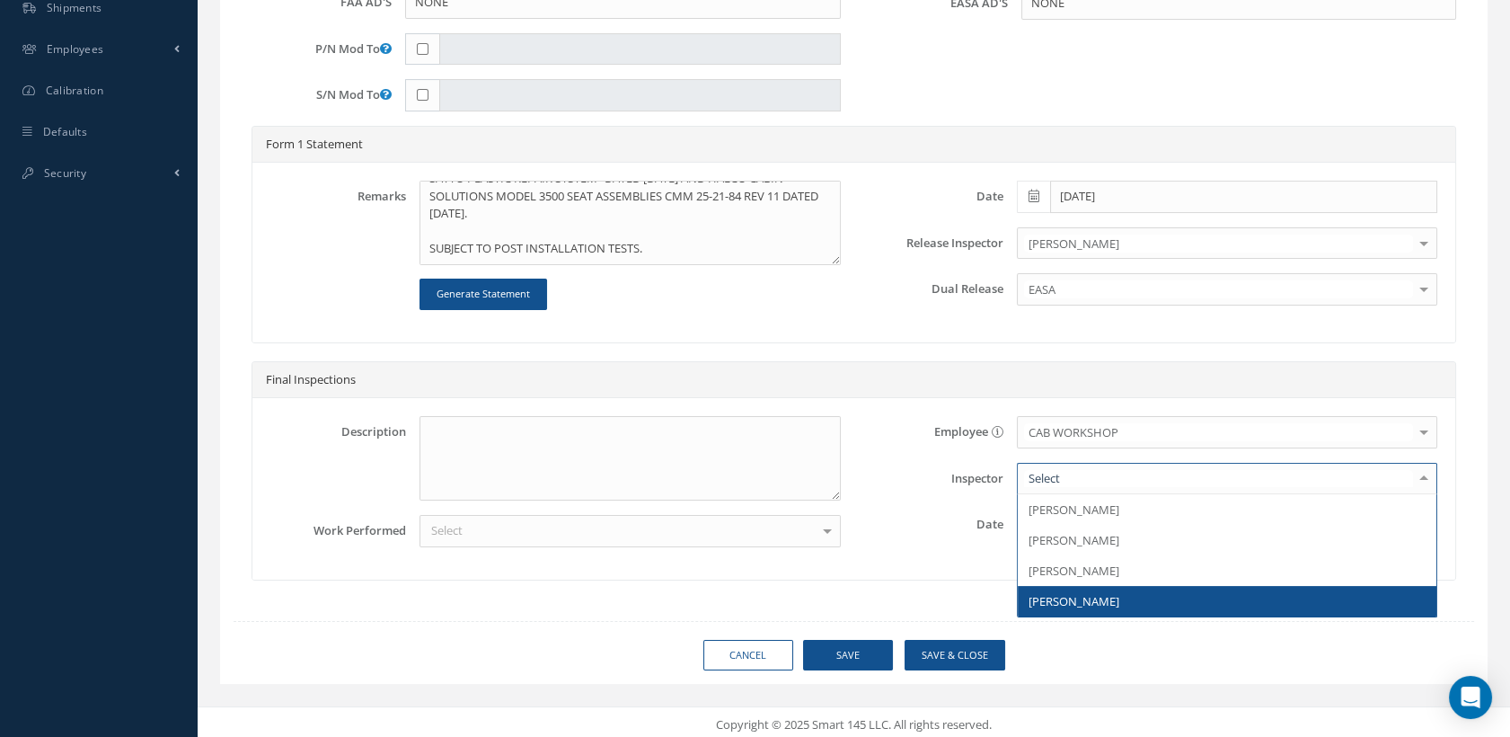
click at [1065, 596] on span "[PERSON_NAME]" at bounding box center [1074, 601] width 91 height 16
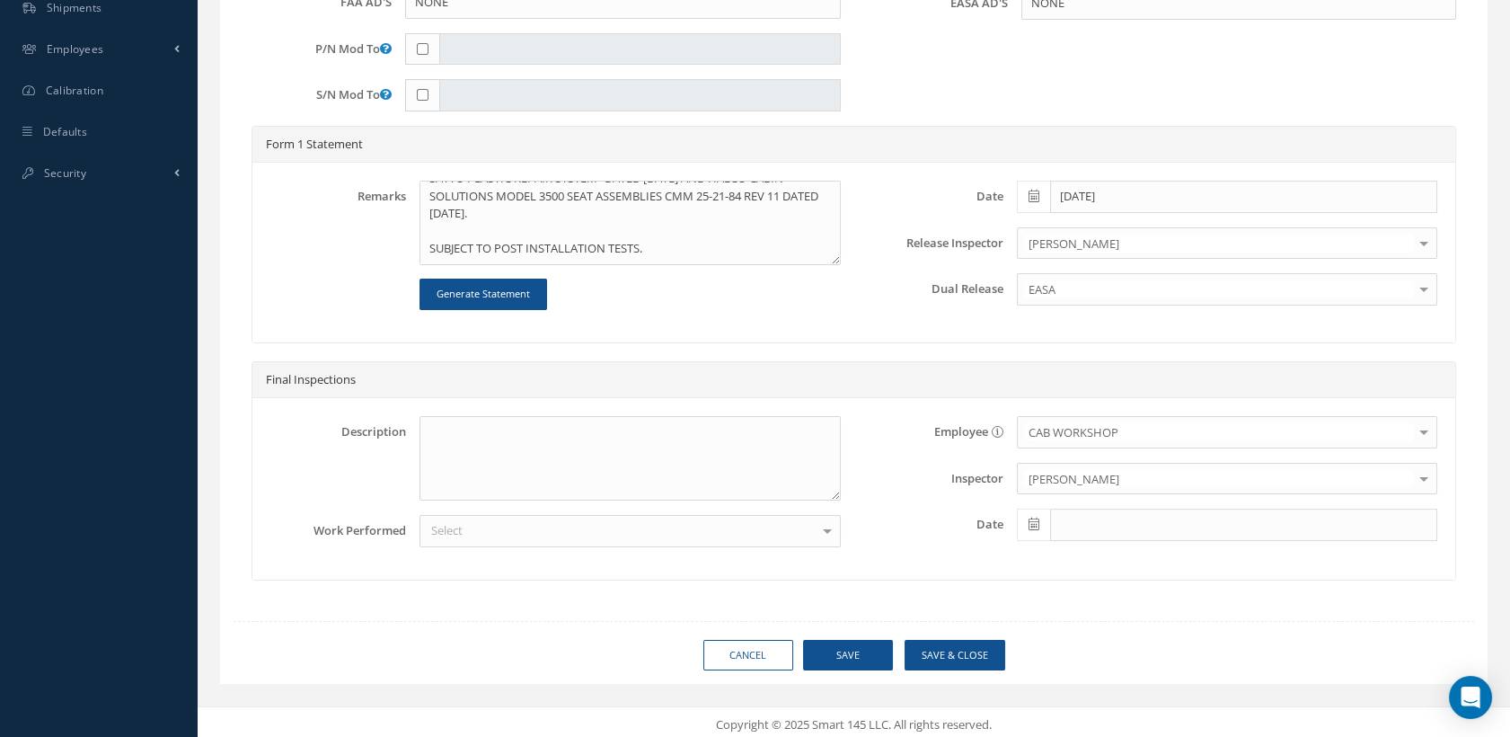
click at [1025, 513] on span at bounding box center [1033, 525] width 33 height 32
click at [1028, 281] on th "«" at bounding box center [1030, 276] width 27 height 27
click at [1190, 436] on td "30" at bounding box center [1192, 438] width 27 height 27
type input "[DATE]"
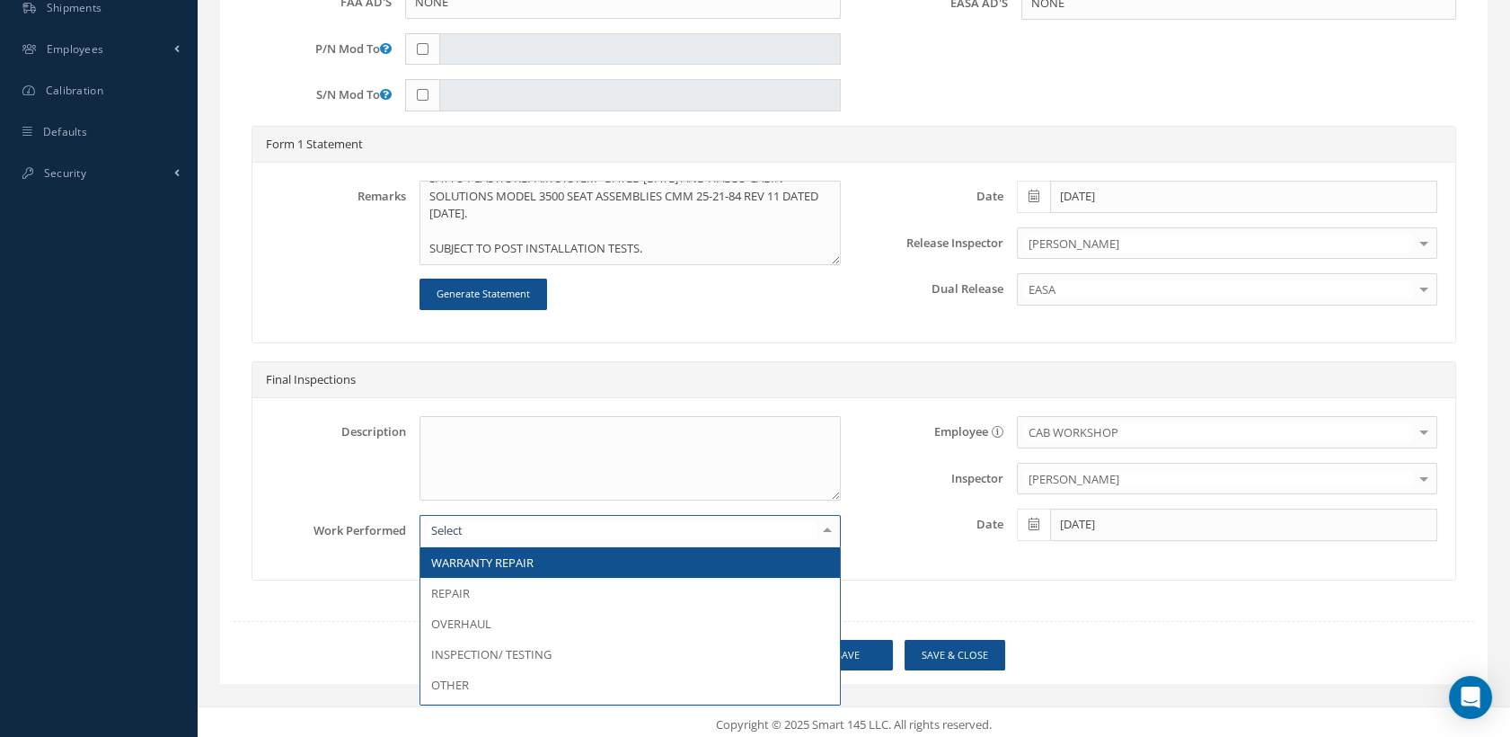
click at [597, 526] on div at bounding box center [630, 531] width 420 height 32
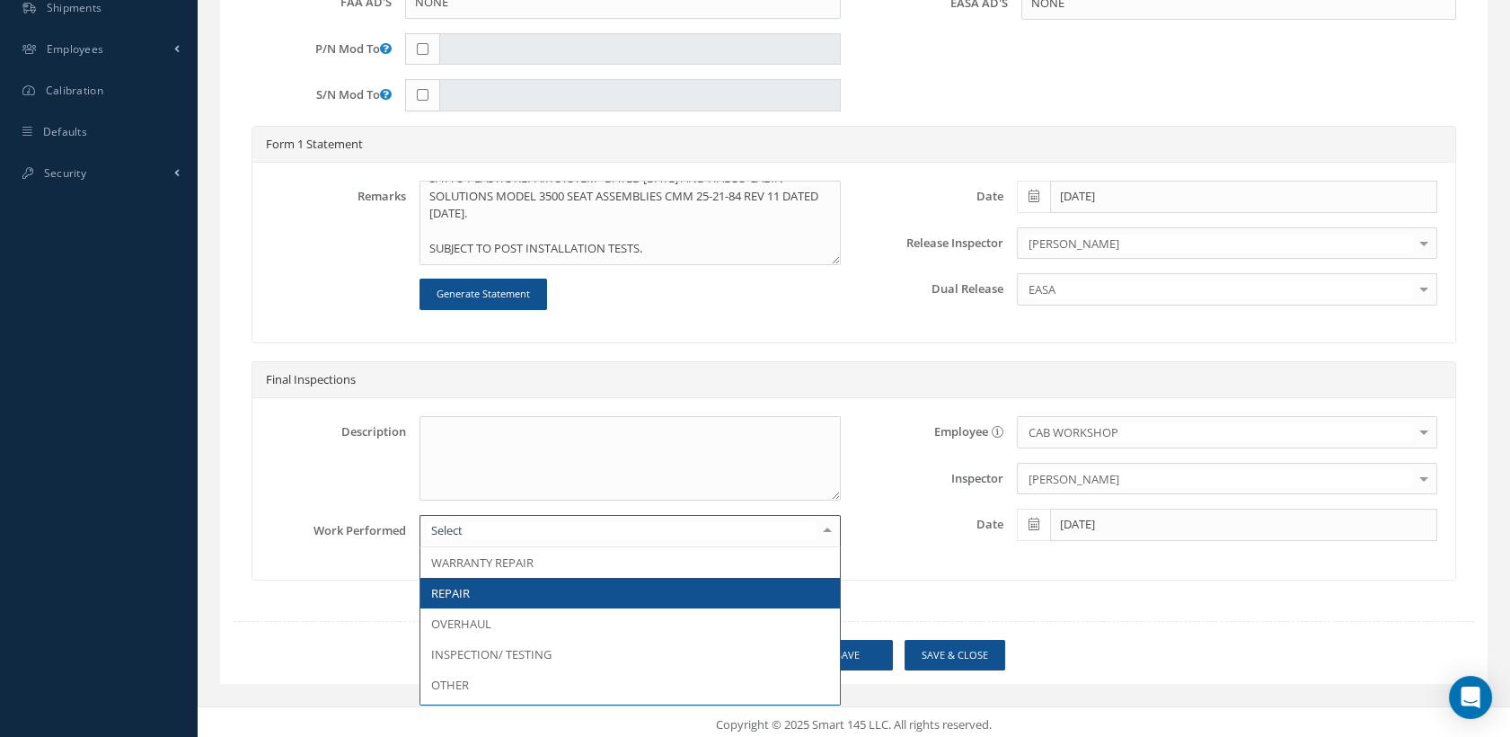
click at [488, 594] on span "REPAIR" at bounding box center [629, 593] width 419 height 31
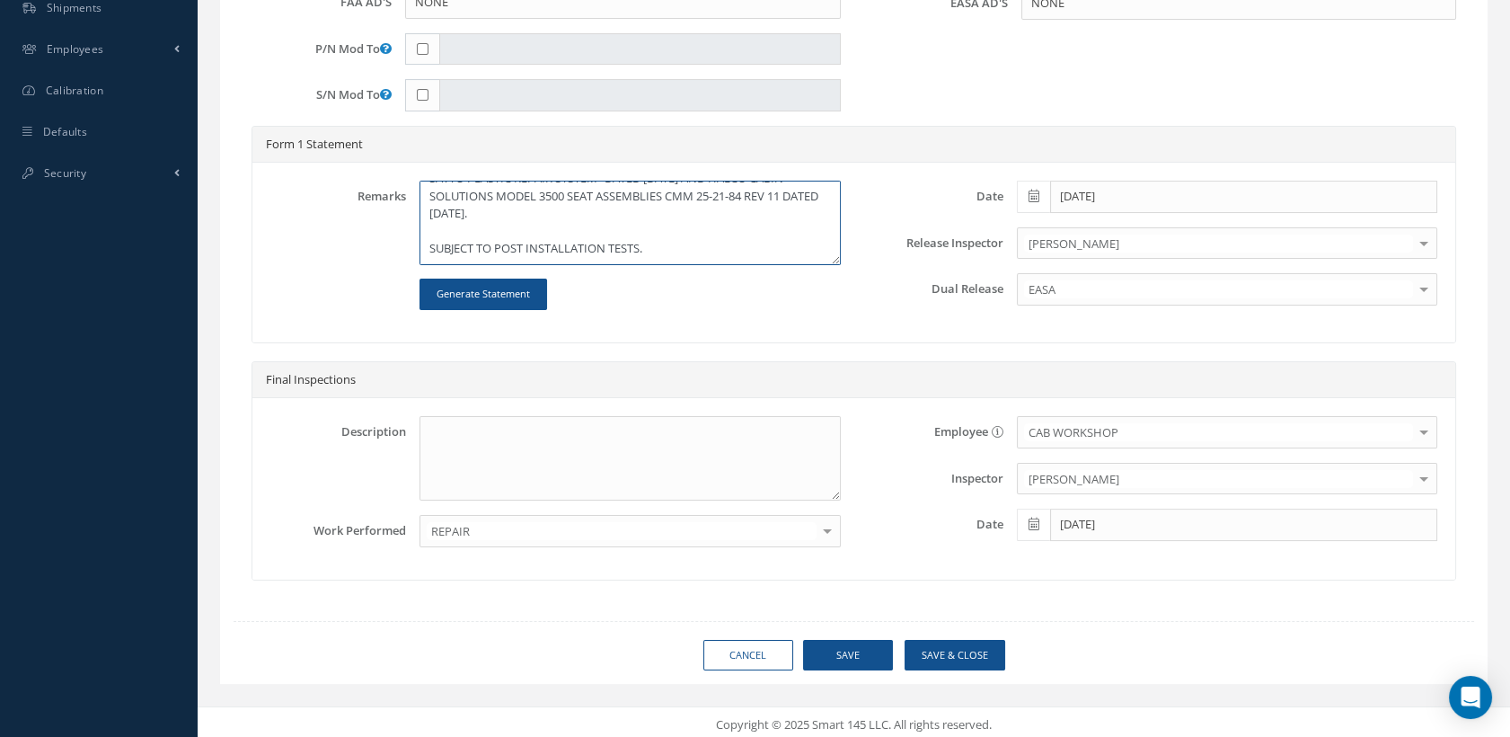
click at [606, 243] on textarea "TO BE CLEANED, INSPECTED AND REPAIRED IAW 365 AEROSPACE SB-2492-25-001 REV B "E…" at bounding box center [630, 223] width 420 height 84
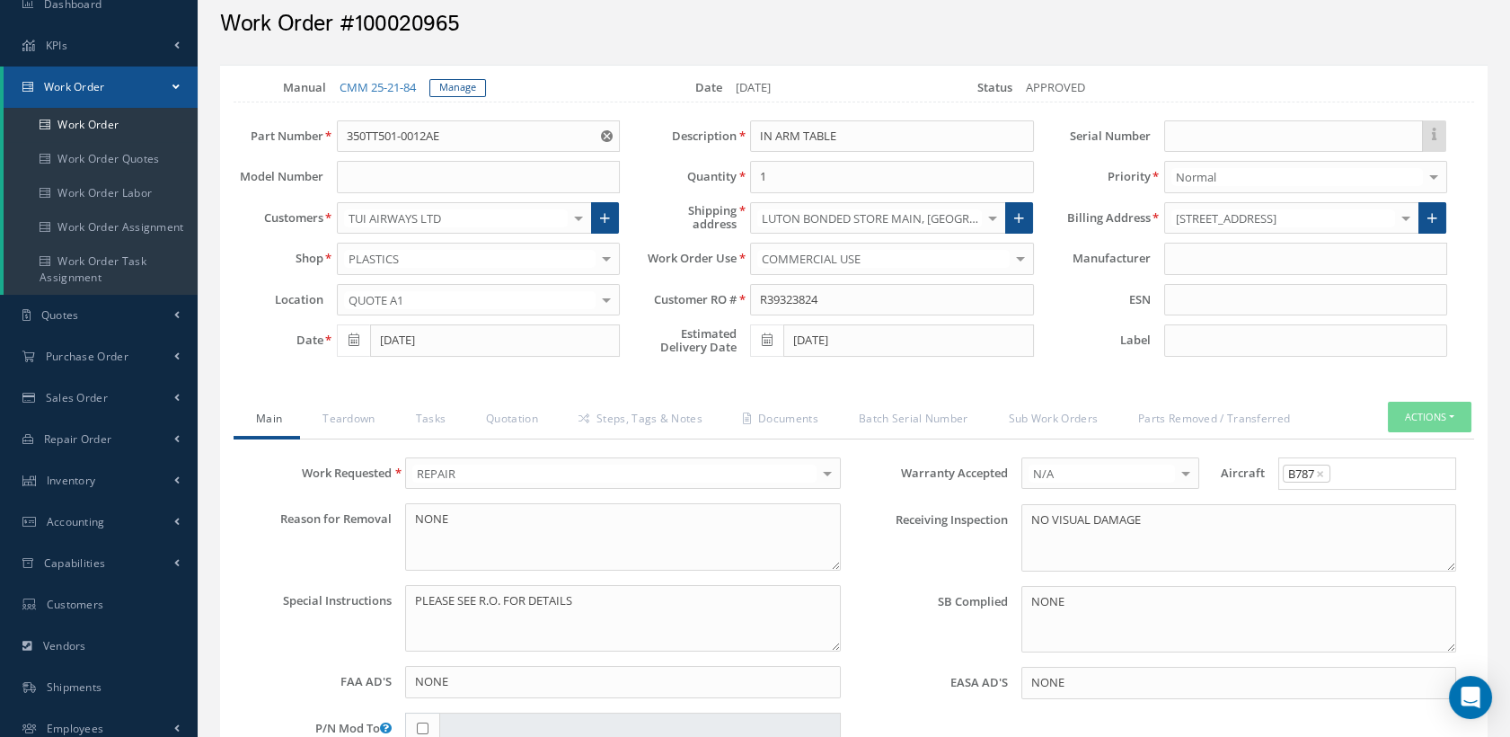
scroll to position [0, 0]
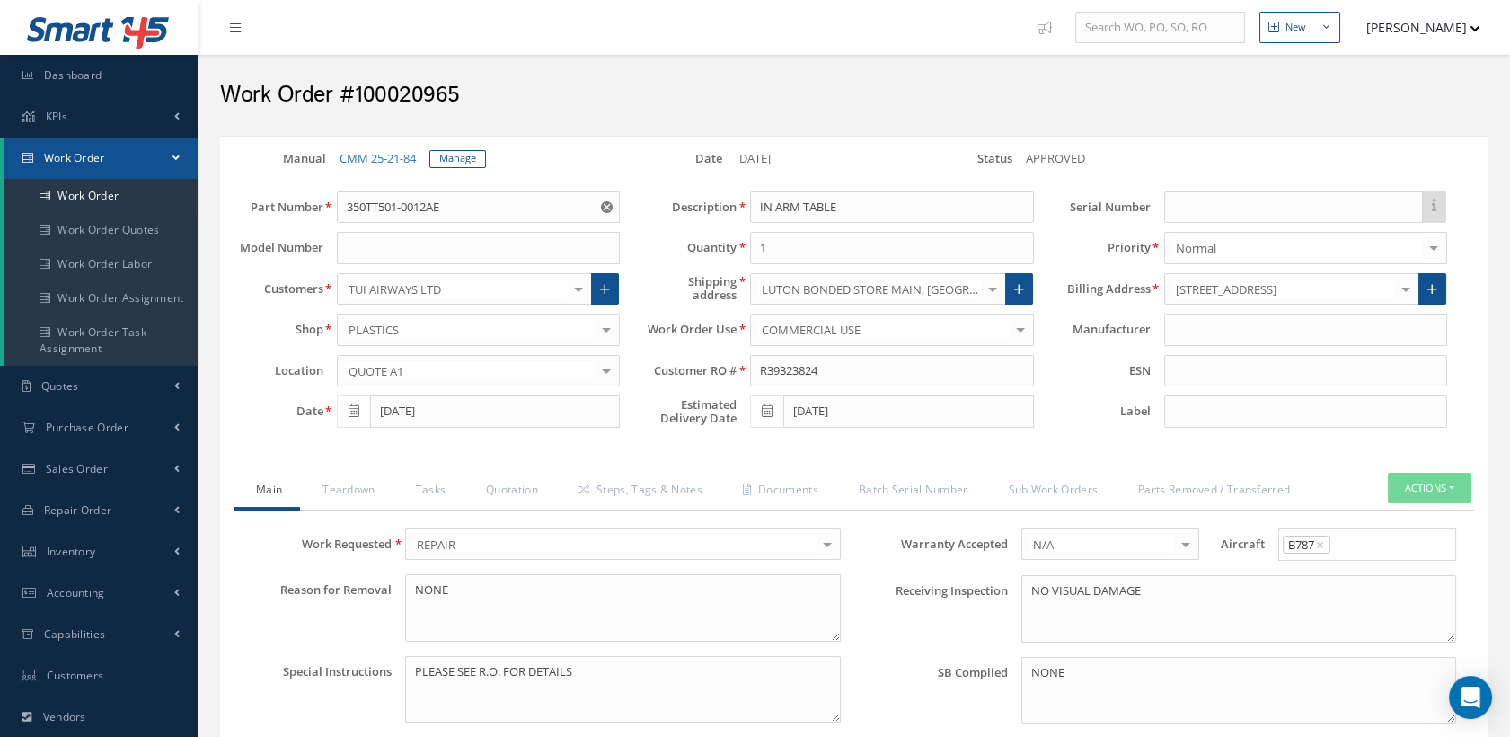
drag, startPoint x: 464, startPoint y: 104, endPoint x: 357, endPoint y: 112, distance: 107.2
click at [357, 112] on div "Work Order #100020965" at bounding box center [854, 91] width 1295 height 54
copy h2 "100020965"
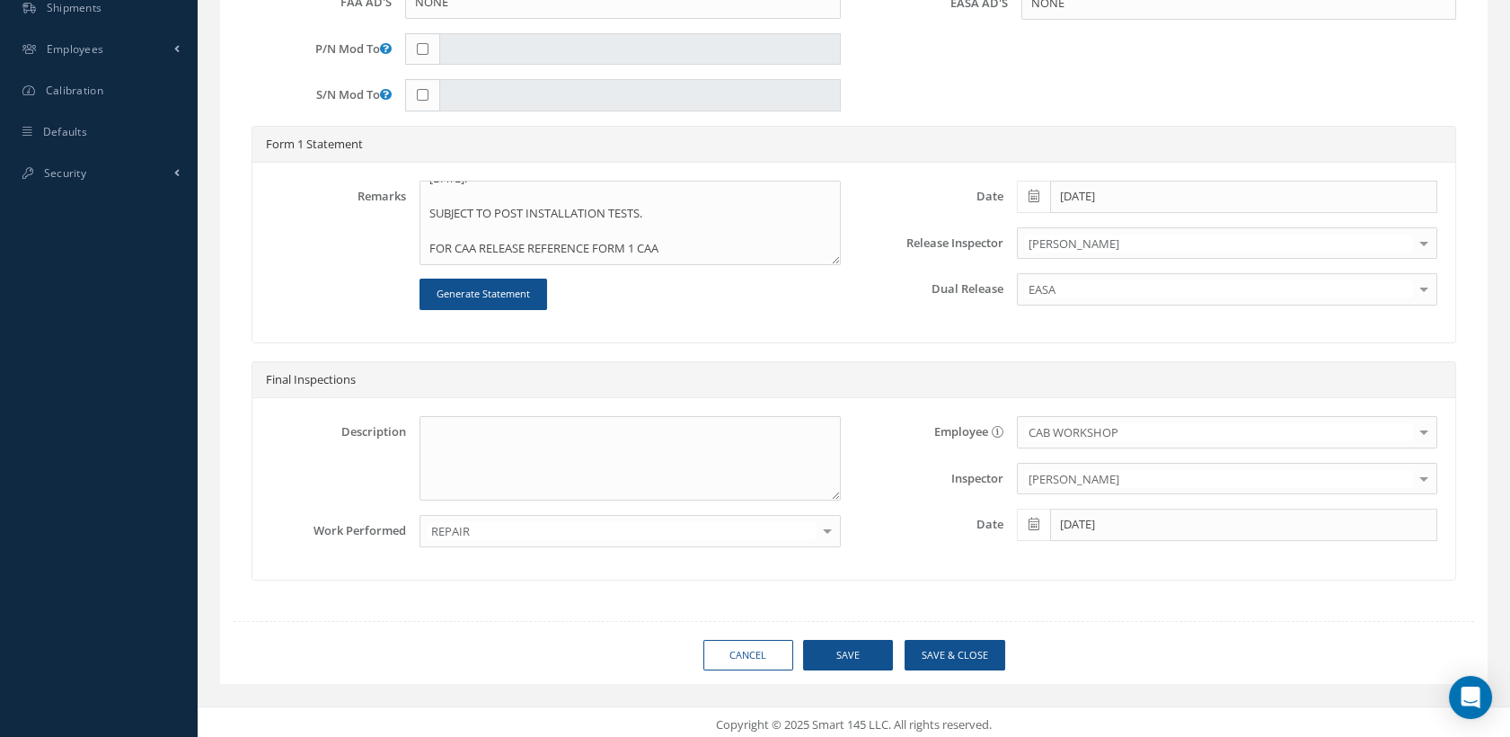
scroll to position [104, 0]
click at [668, 225] on textarea "TO BE CLEANED, INSPECTED AND REPAIRED IAW 365 AEROSPACE SB-2492-25-001 REV B "E…" at bounding box center [630, 223] width 420 height 84
paste textarea "100020965"
click at [870, 640] on button "Save" at bounding box center [848, 655] width 90 height 31
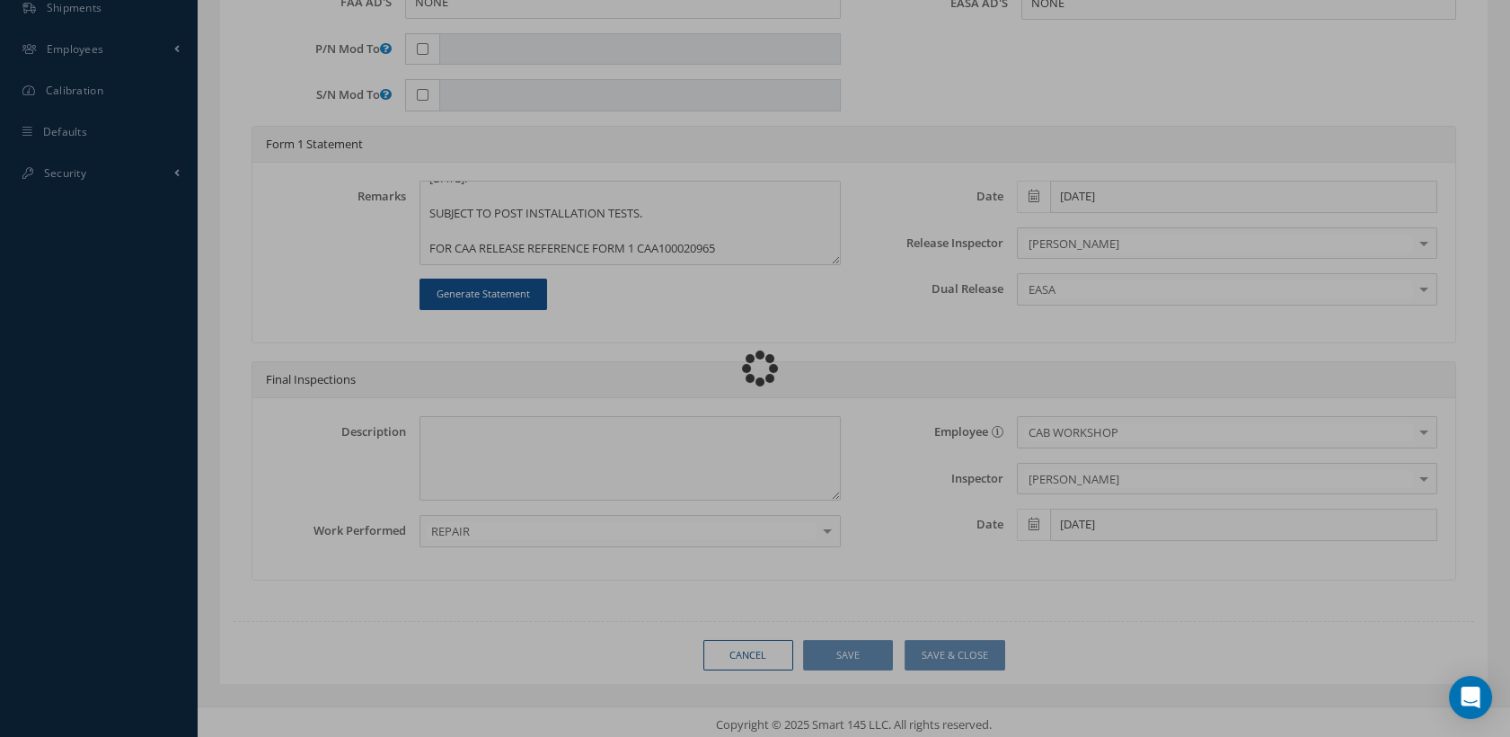
type textarea "TO BE CLEANED, INSPECTED AND REPAIRED IAW 365 AEROSPACE SB-2492-25-001 REV B "E…"
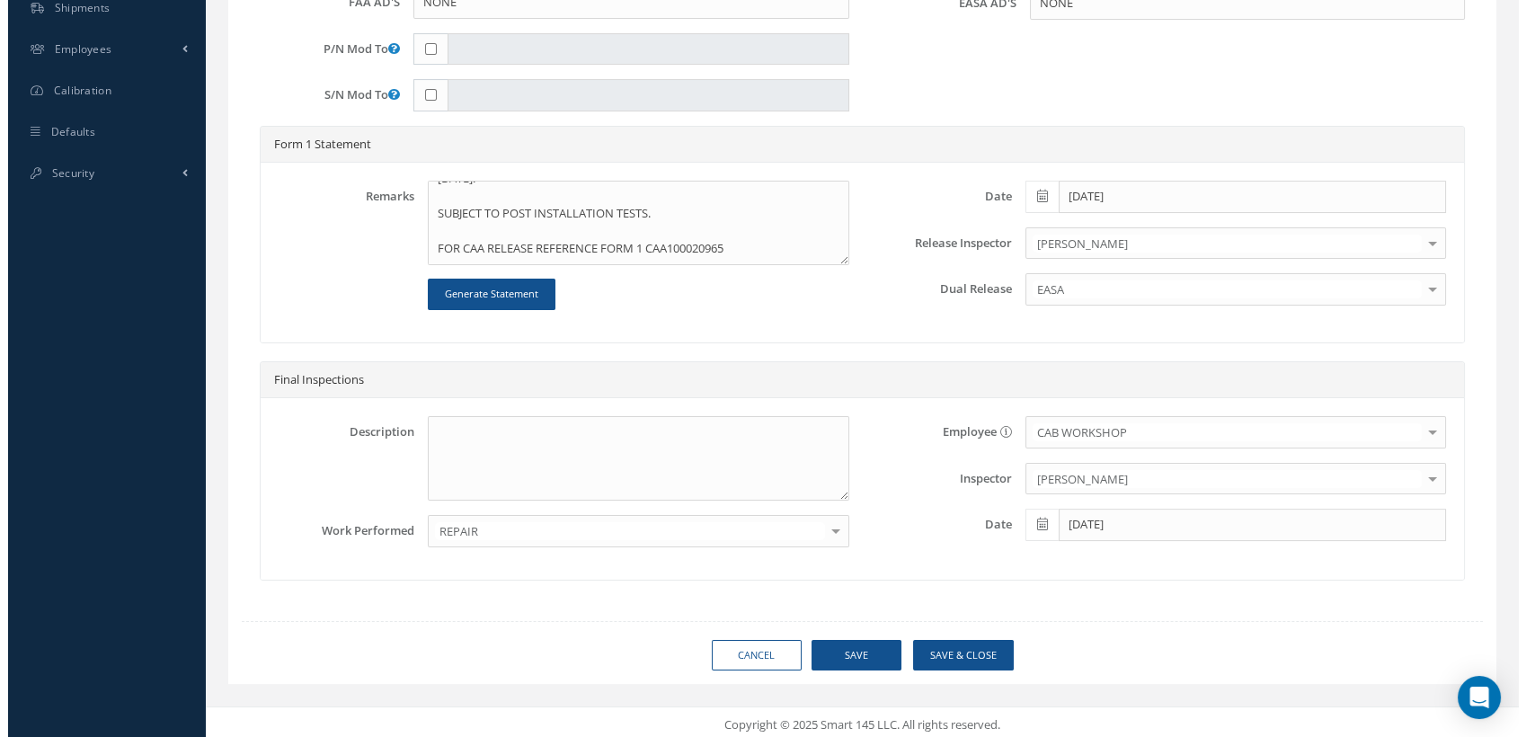
scroll to position [86, 0]
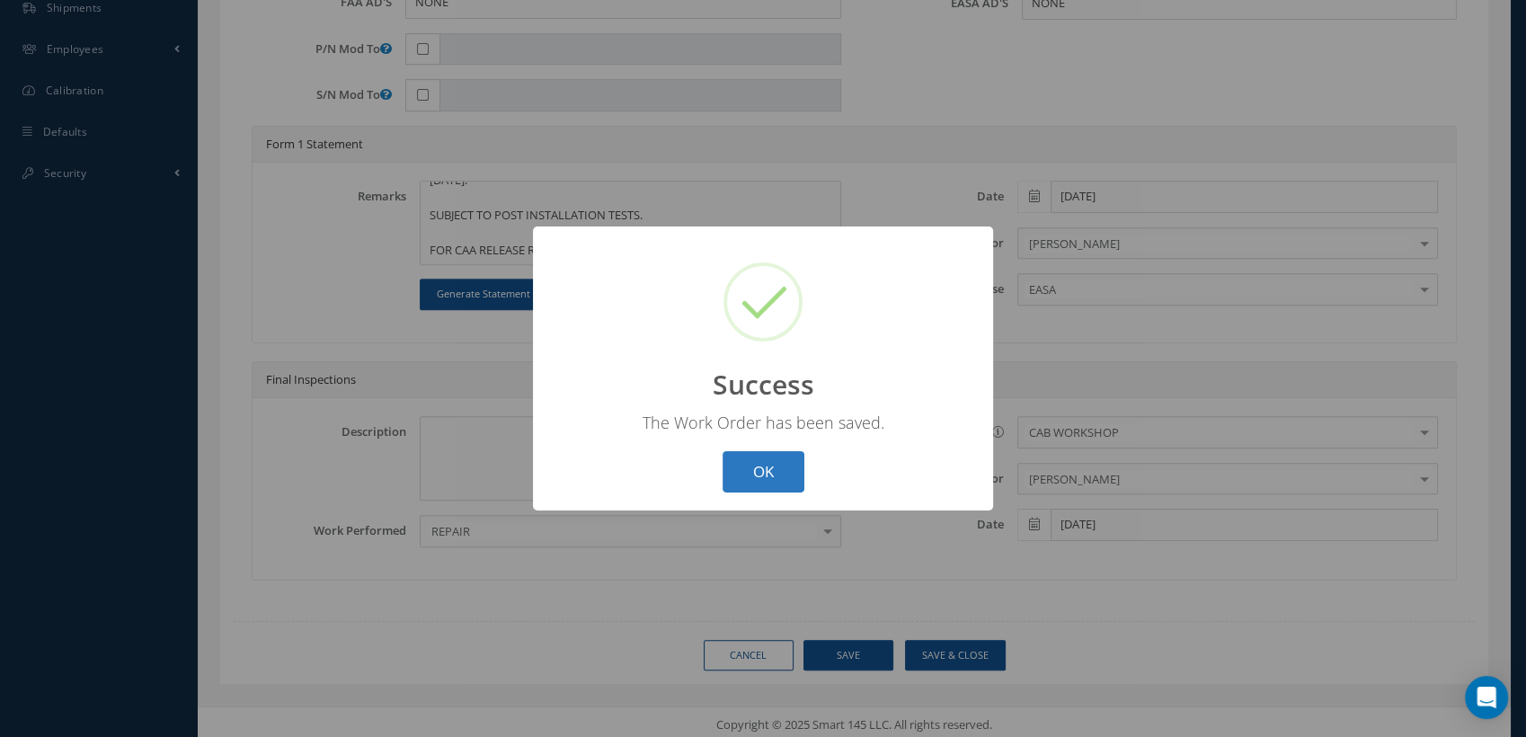
click at [771, 461] on button "OK" at bounding box center [763, 472] width 82 height 42
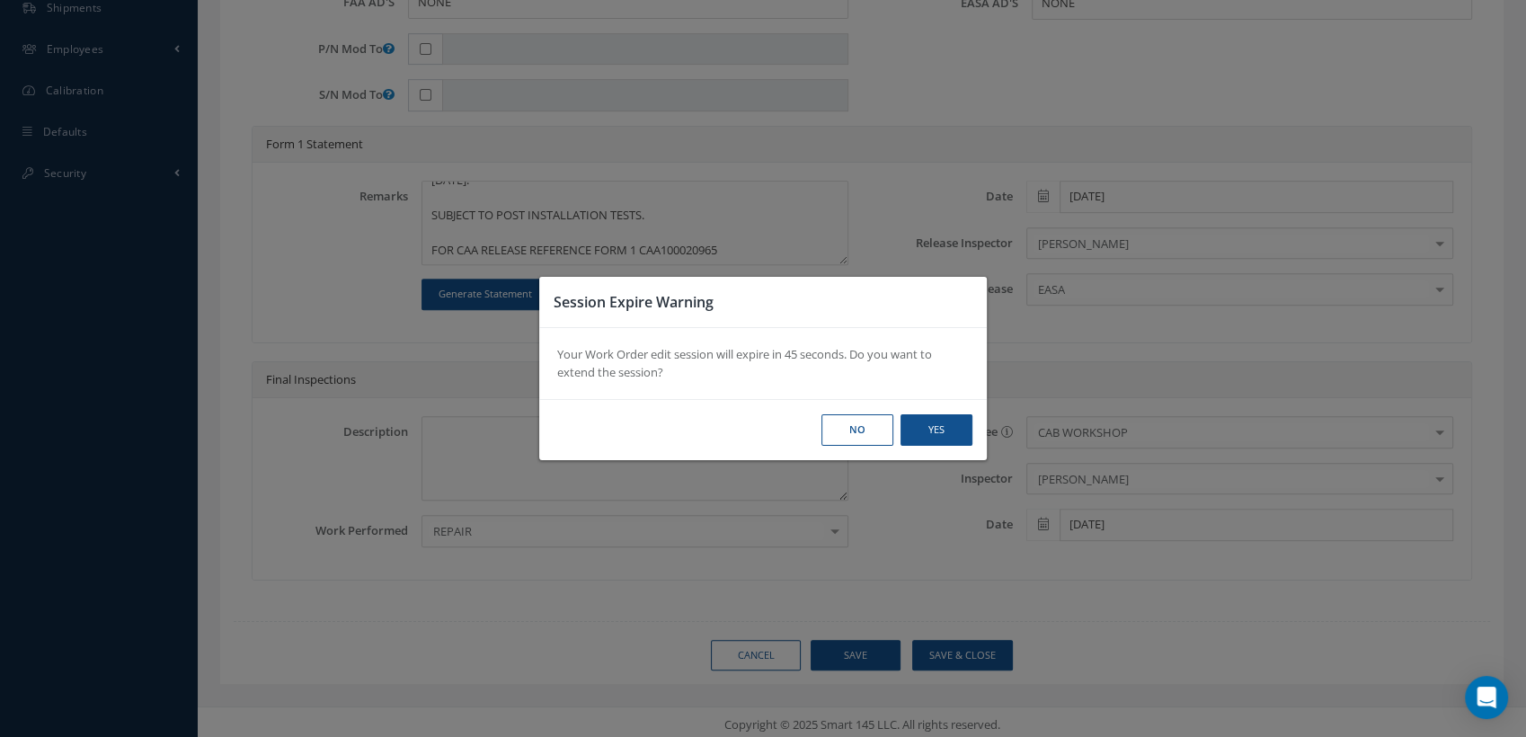
click at [875, 437] on button "No" at bounding box center [857, 429] width 72 height 31
